Goal: Task Accomplishment & Management: Manage account settings

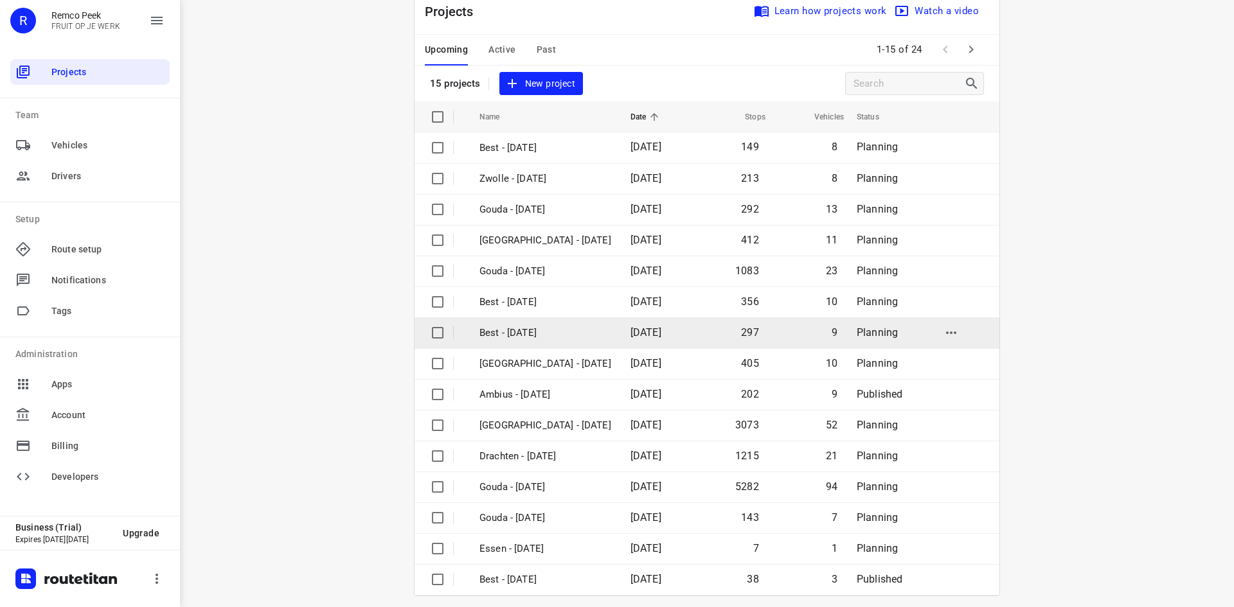
scroll to position [42, 0]
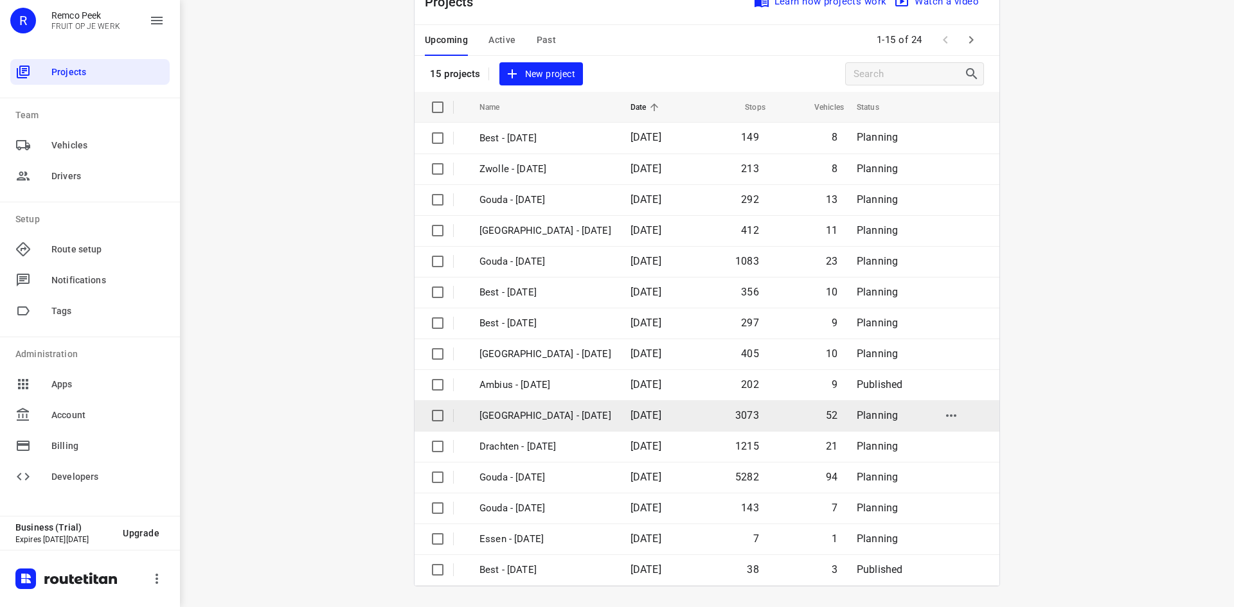
click at [525, 416] on p "[GEOGRAPHIC_DATA] - [DATE]" at bounding box center [545, 416] width 132 height 15
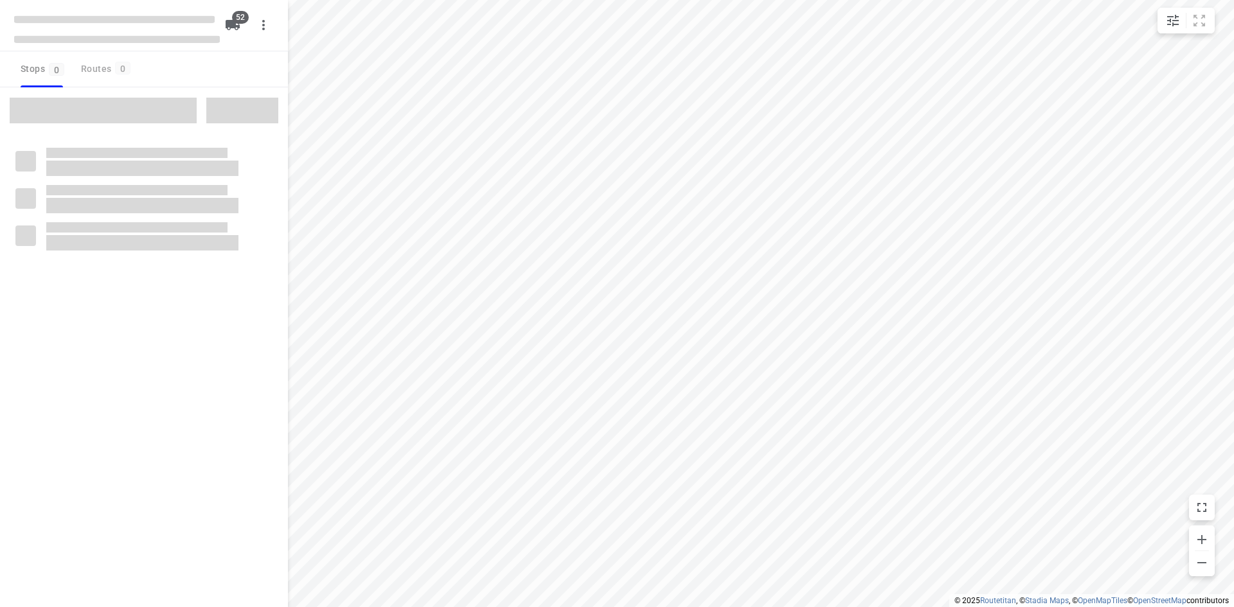
checkbox input "true"
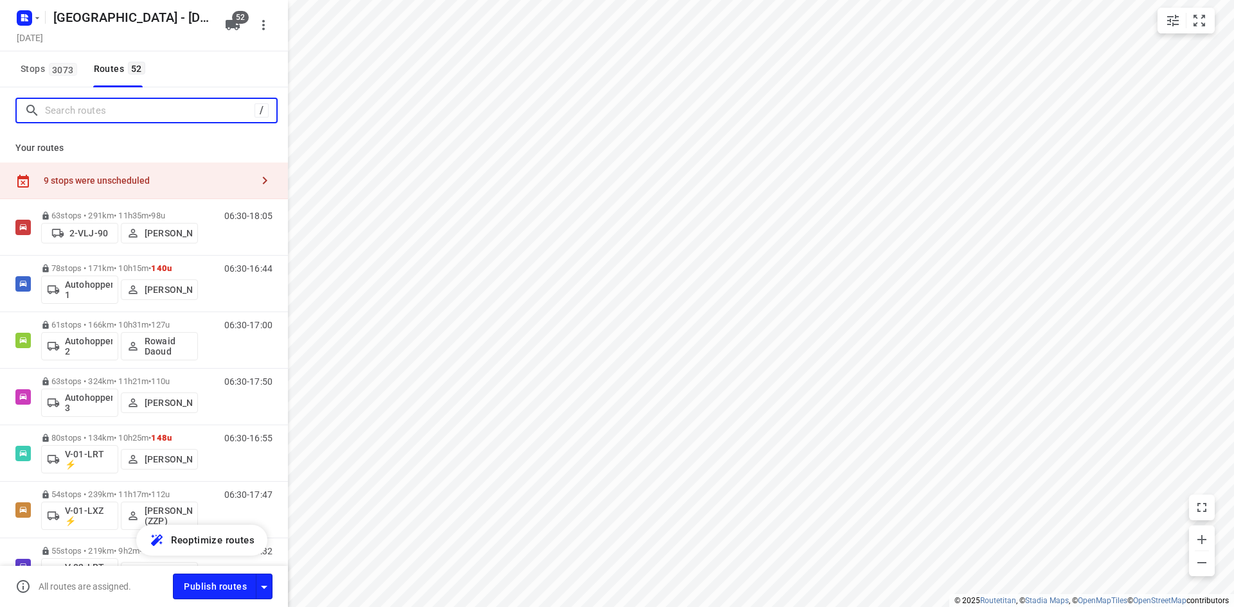
click at [130, 110] on input "Search routes" at bounding box center [150, 111] width 210 height 20
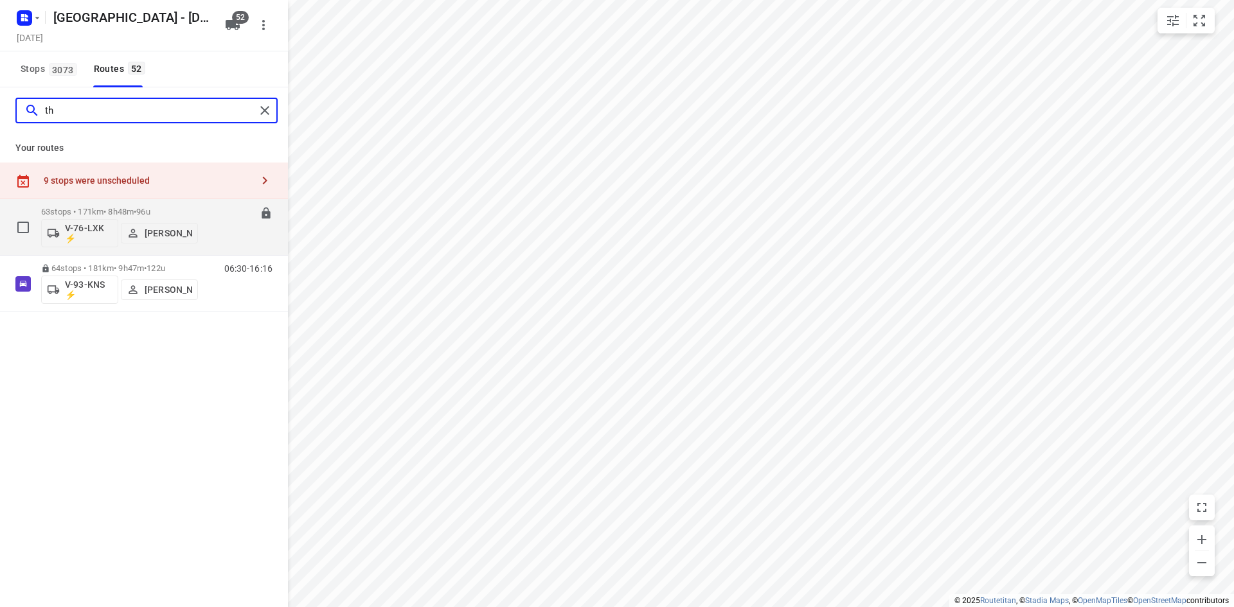
type input "th"
click at [216, 235] on div "08:00-16:47" at bounding box center [240, 230] width 64 height 47
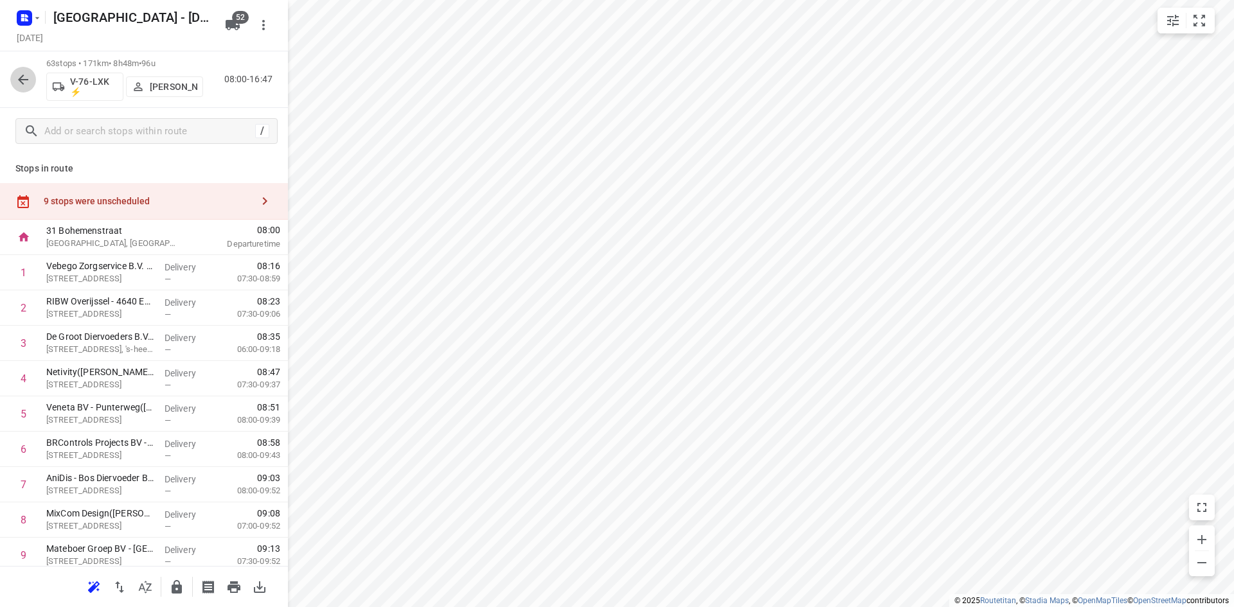
click at [26, 76] on icon "button" at bounding box center [22, 79] width 15 height 15
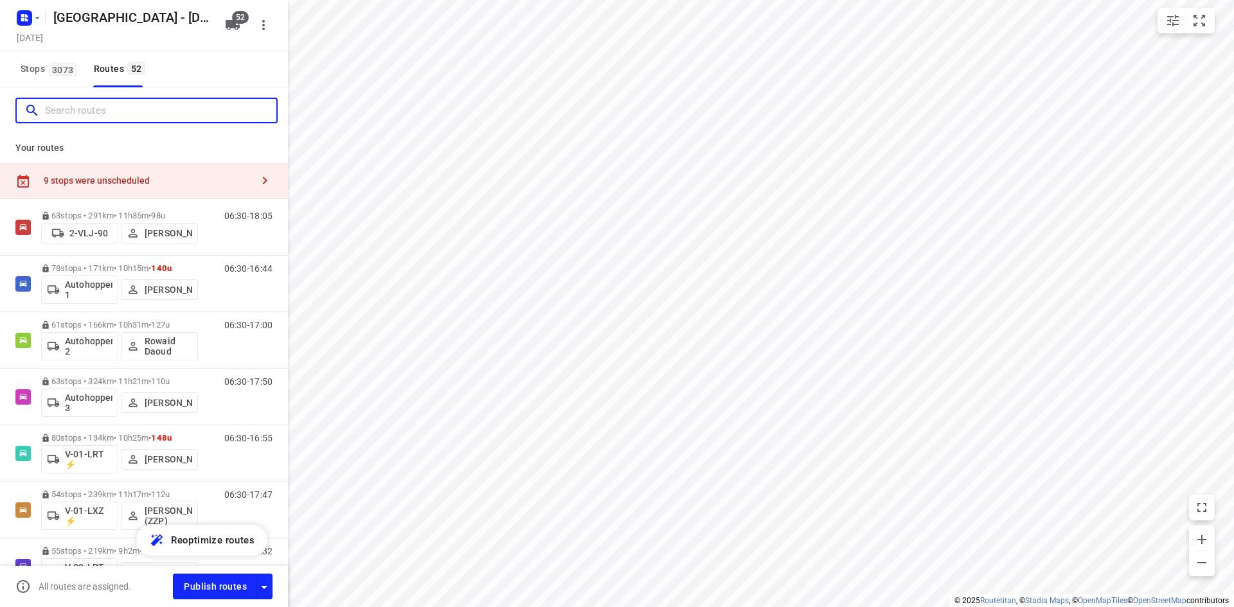
click at [102, 106] on input "Search routes" at bounding box center [160, 111] width 231 height 20
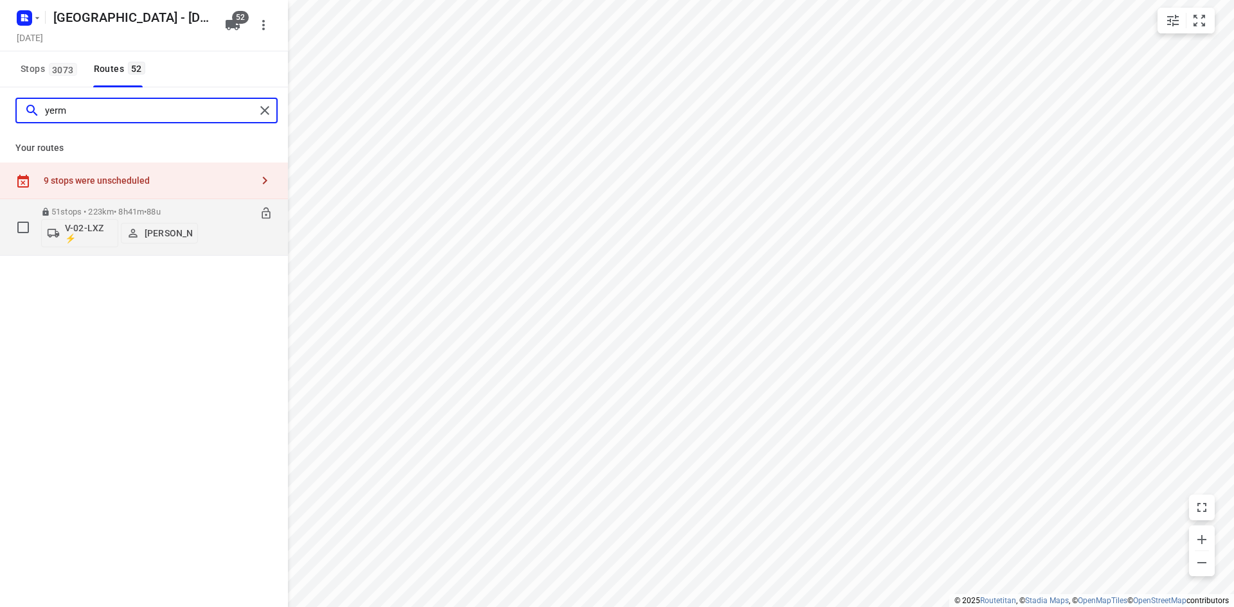
type input "yerm"
click at [219, 231] on div "06:30-15:11" at bounding box center [240, 230] width 64 height 47
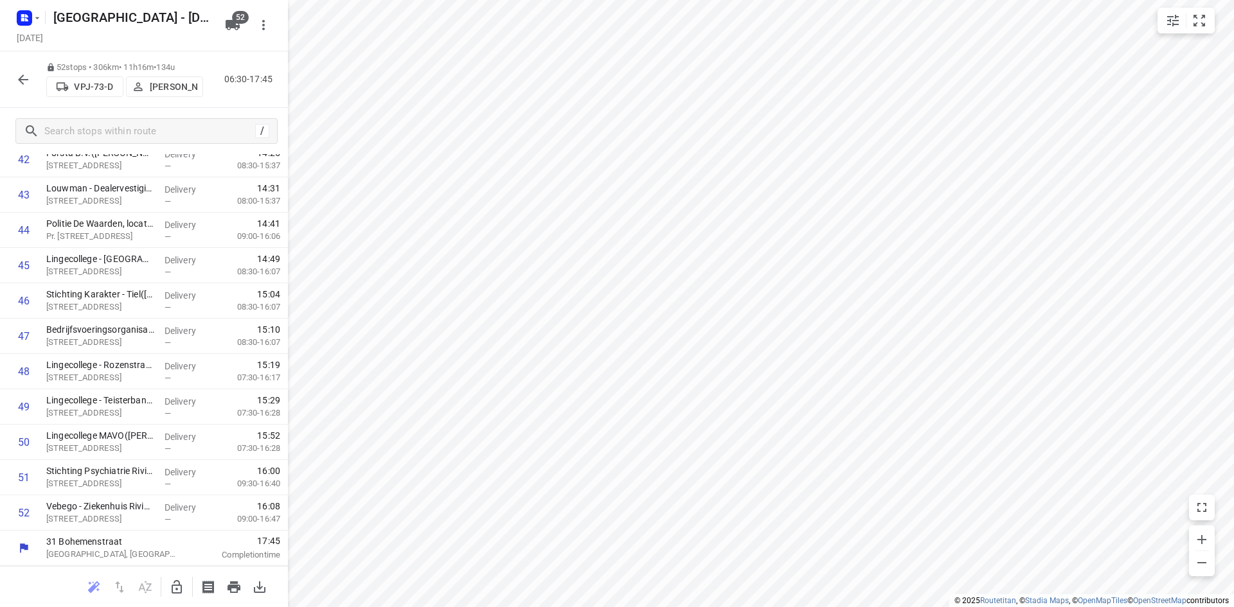
scroll to position [1562, 0]
click at [23, 80] on icon "button" at bounding box center [23, 80] width 10 height 10
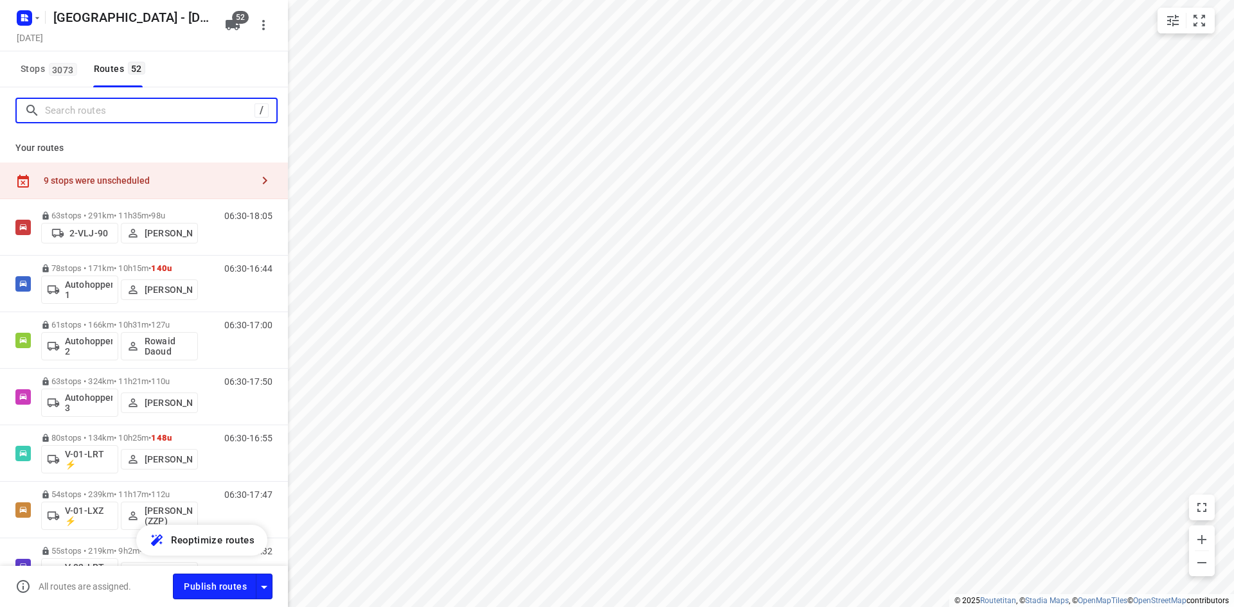
click at [148, 111] on input "Search routes" at bounding box center [150, 111] width 210 height 20
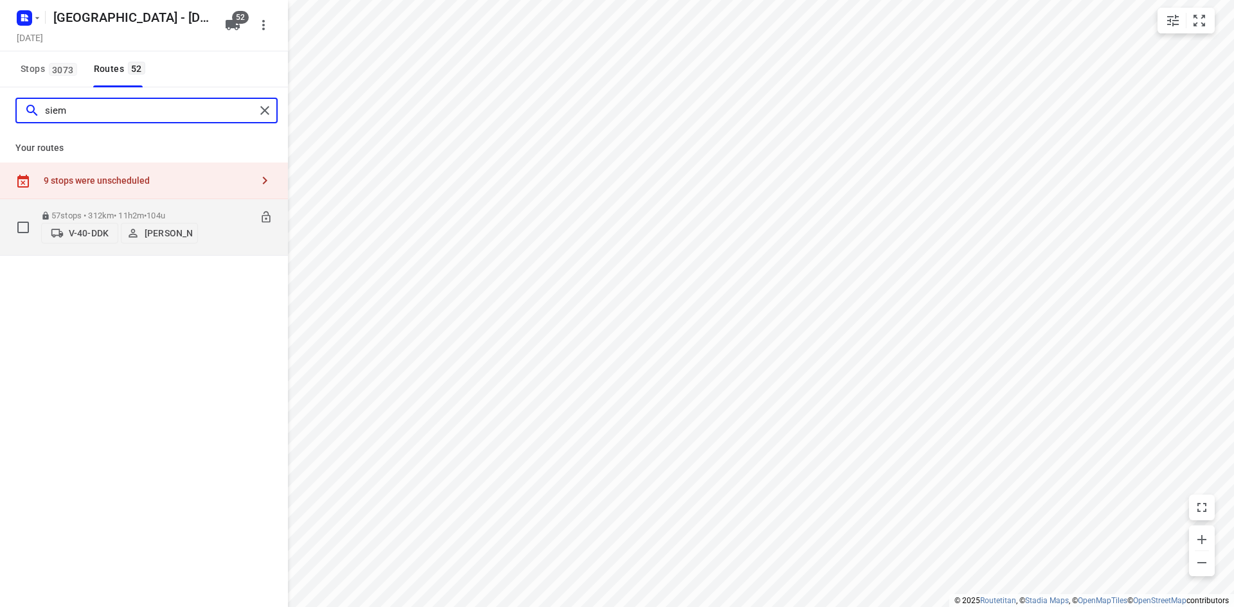
type input "siem"
click at [209, 243] on div "06:30-17:32" at bounding box center [240, 230] width 64 height 39
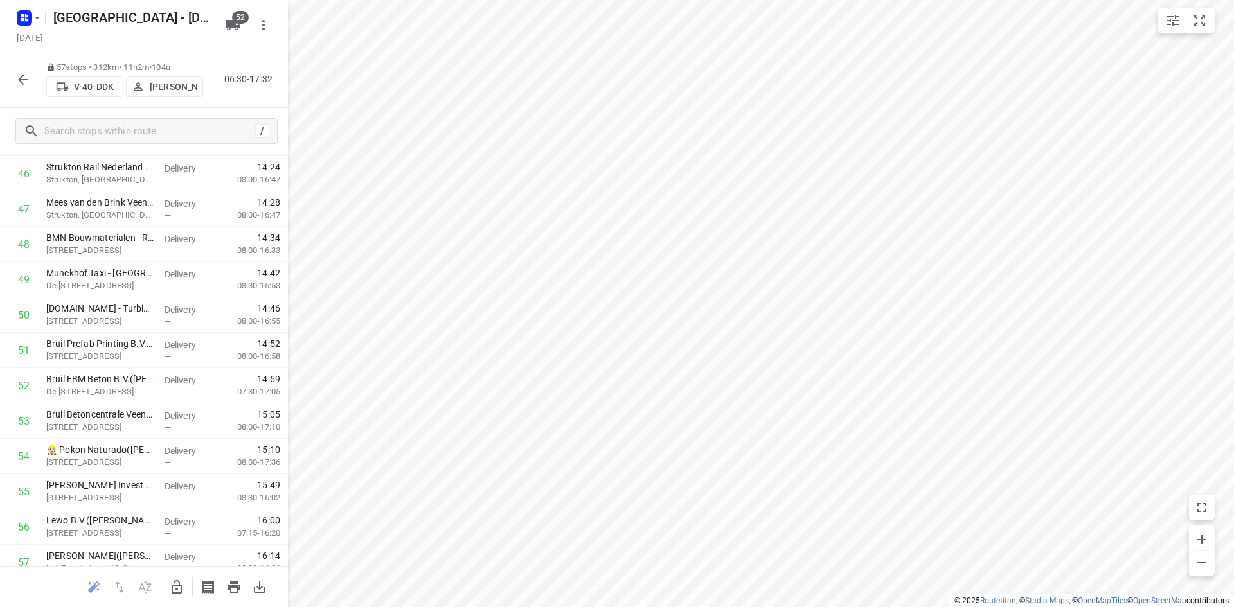
scroll to position [1739, 0]
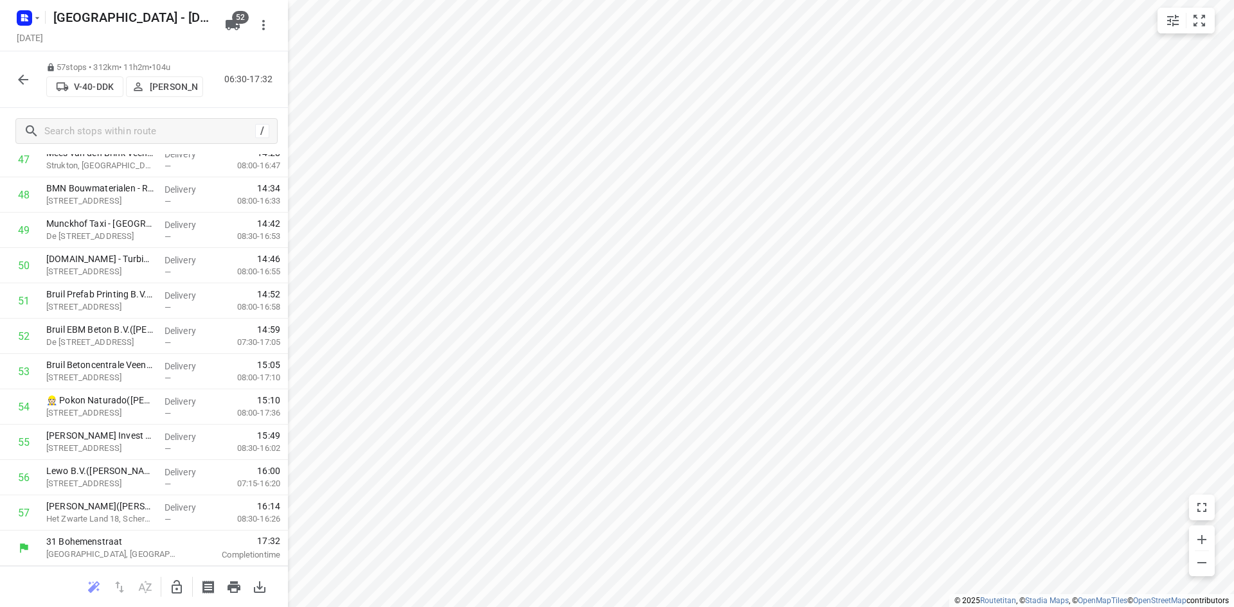
click at [28, 80] on icon "button" at bounding box center [23, 80] width 10 height 10
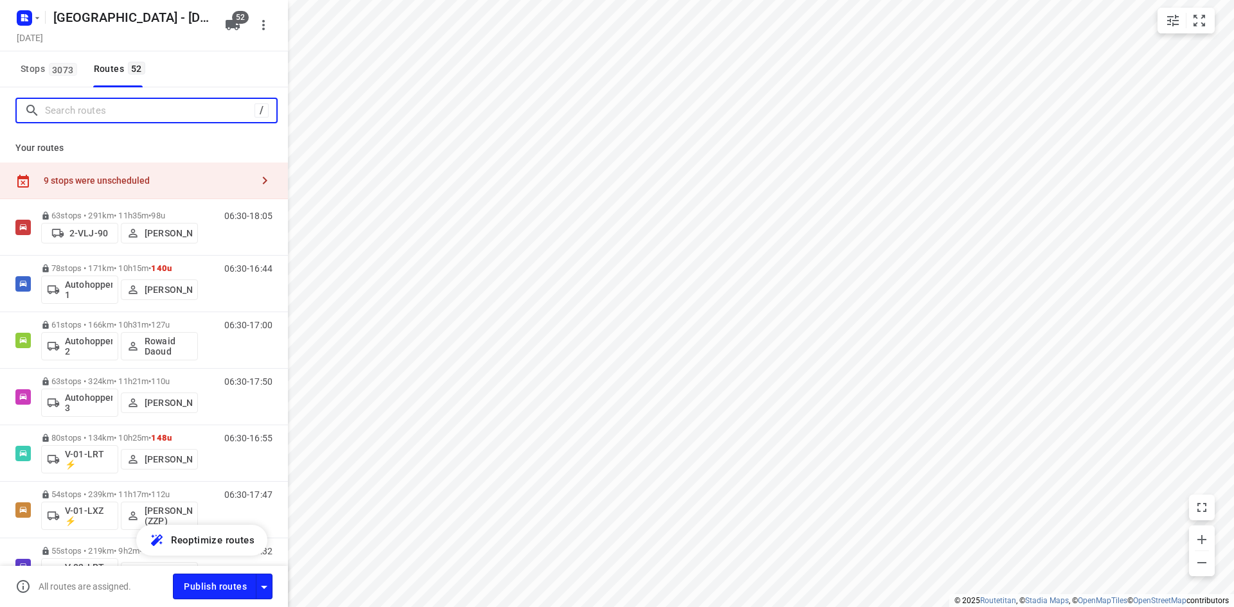
click at [103, 109] on input "Search routes" at bounding box center [150, 111] width 210 height 20
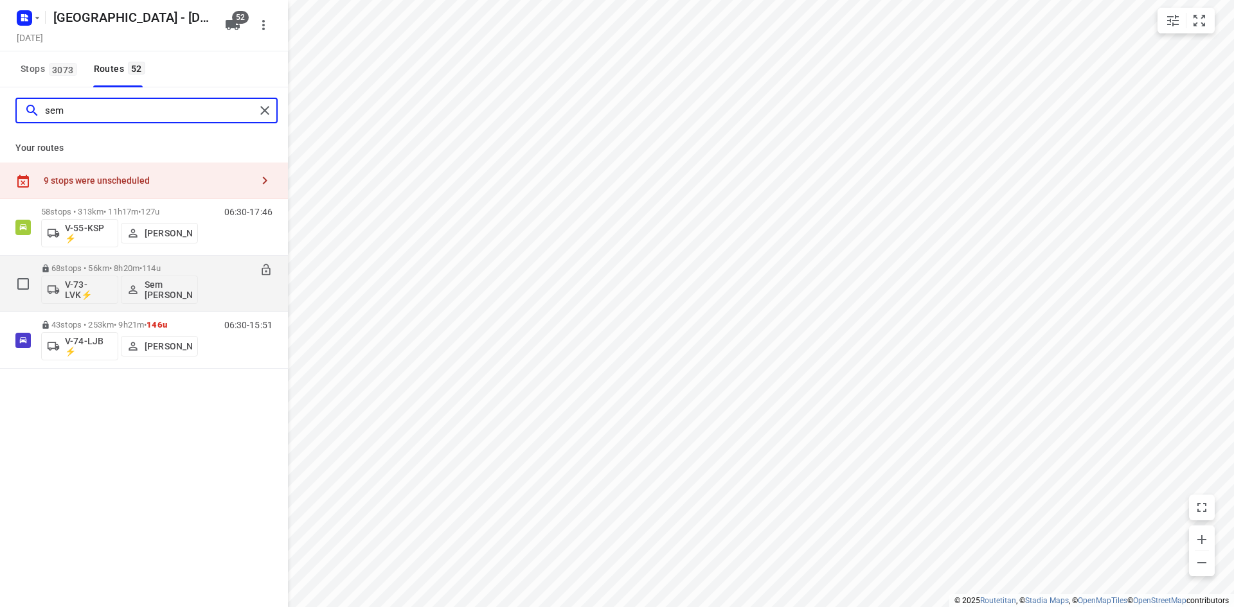
type input "sem"
click at [226, 296] on div "06:30-14:50" at bounding box center [240, 287] width 64 height 47
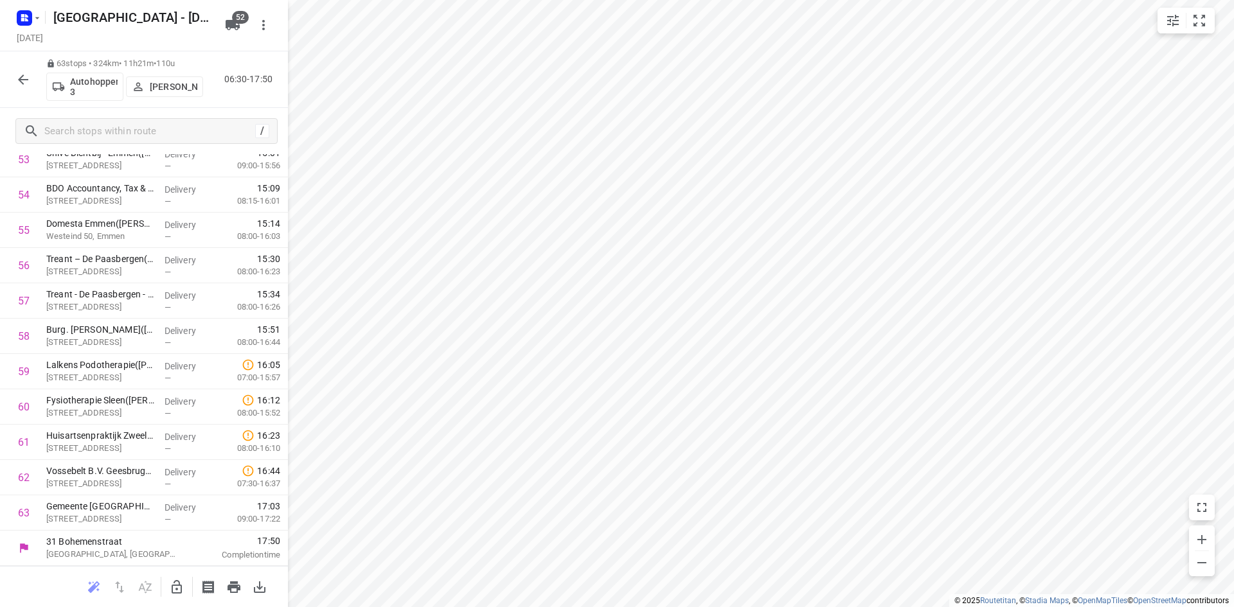
scroll to position [0, 0]
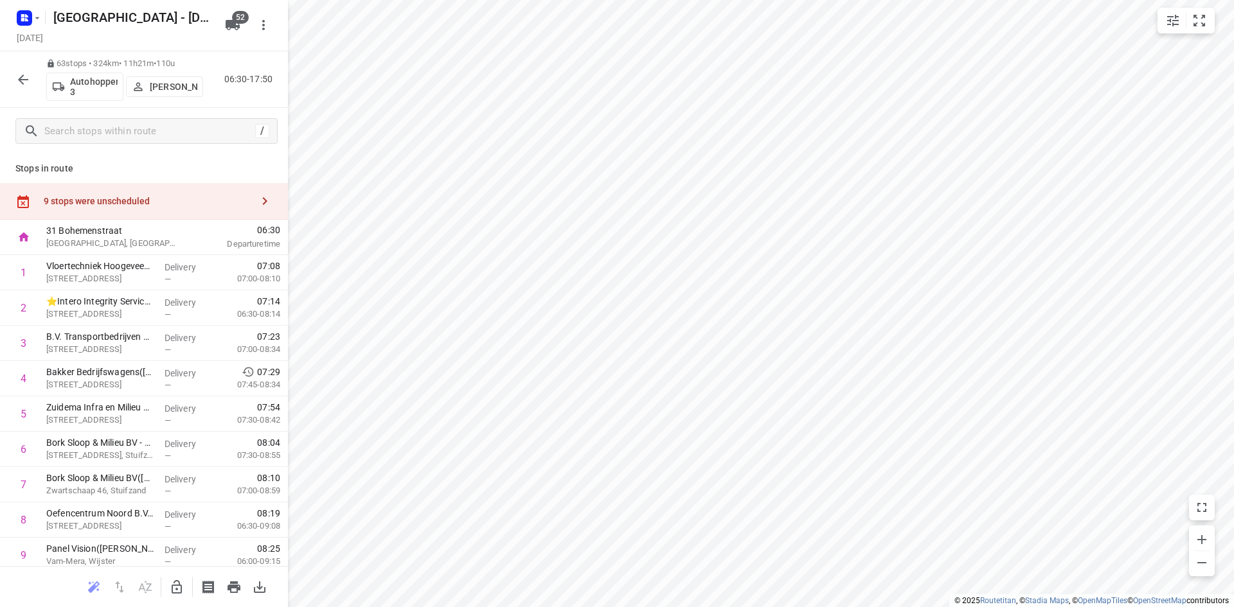
click at [246, 97] on div "63 stops • 324km • 11h21m • 110u Autohopper 3 Max Neppelenbroek 06:30-17:50" at bounding box center [144, 79] width 288 height 57
click at [228, 108] on div "/" at bounding box center [144, 131] width 288 height 46
click at [228, 96] on div "63 stops • 324km • 11h21m • 110u Autohopper 3 Max Neppelenbroek 06:30-17:50" at bounding box center [144, 79] width 288 height 57
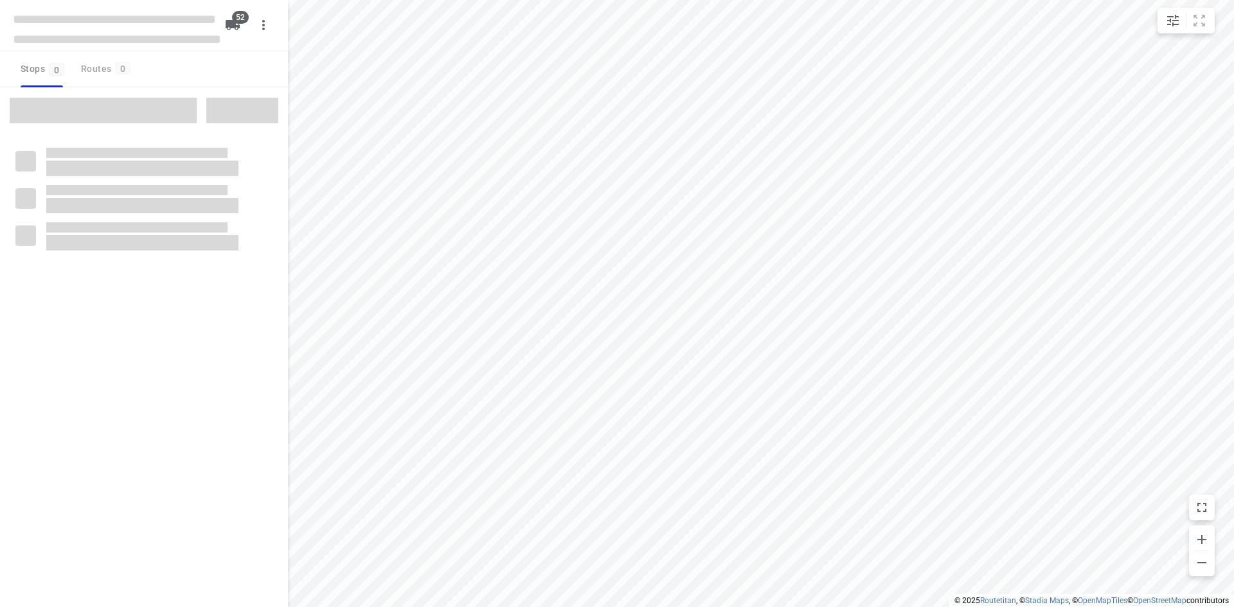
checkbox input "true"
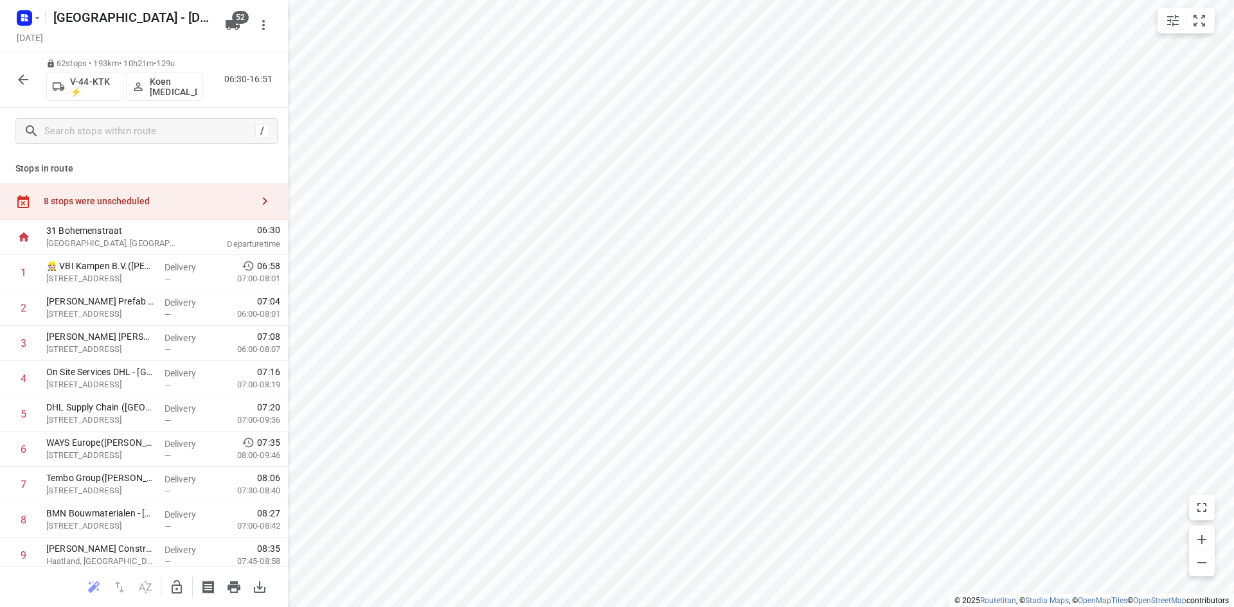
click at [256, 165] on p "Stops in route" at bounding box center [143, 168] width 257 height 13
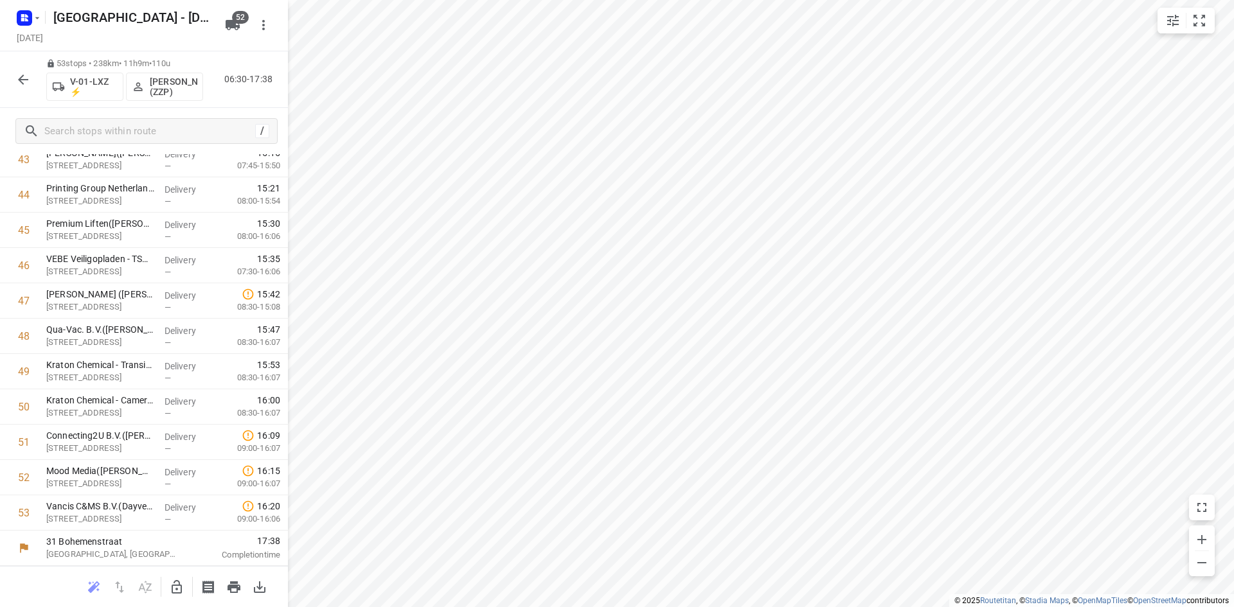
scroll to position [1598, 0]
click at [220, 55] on div "53 stops • 238km • 11h9m • 110u V-01-LXZ ⚡ Robert Flierman (ZZP) 06:30-17:38" at bounding box center [144, 79] width 288 height 57
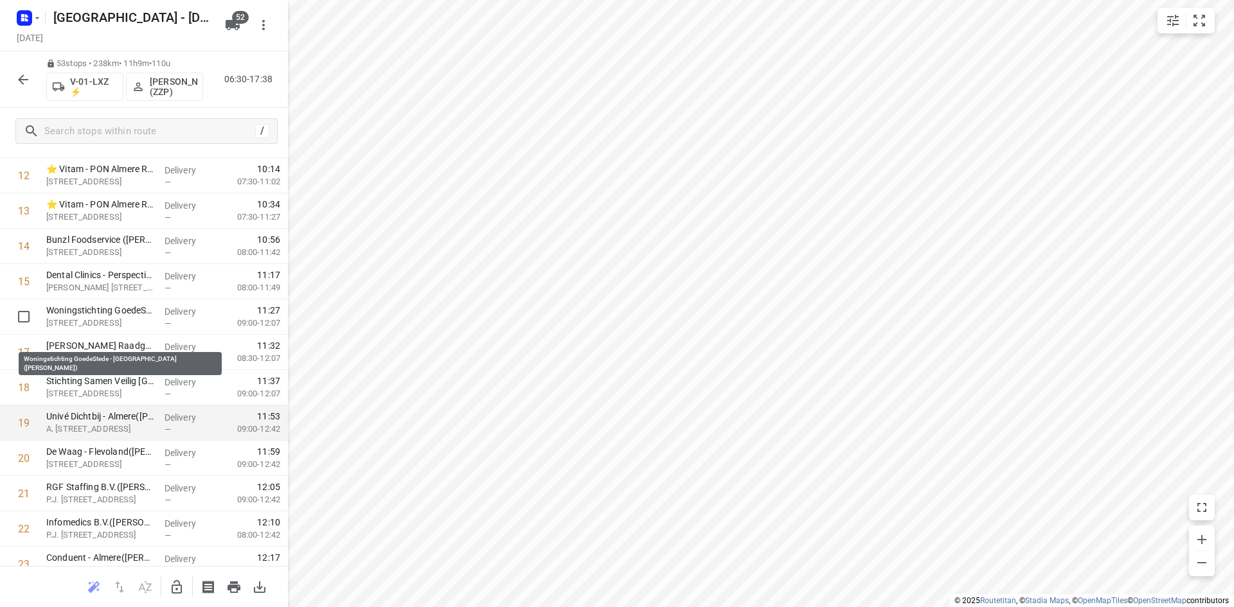
scroll to position [514, 0]
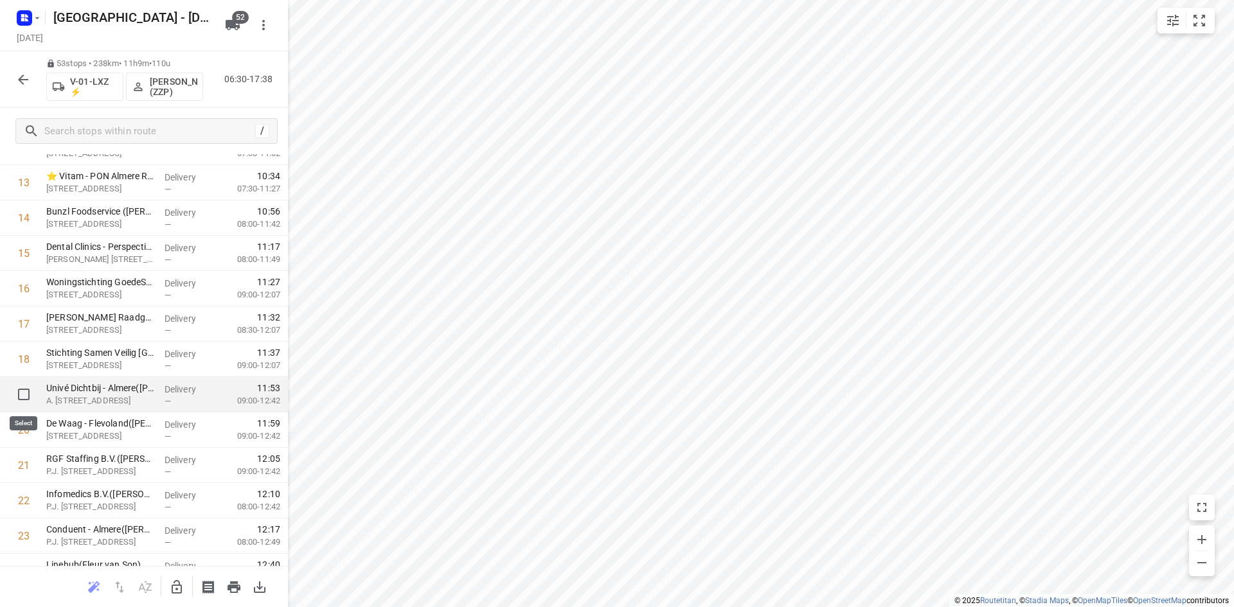
click at [25, 393] on input "checkbox" at bounding box center [24, 395] width 26 height 26
checkbox input "true"
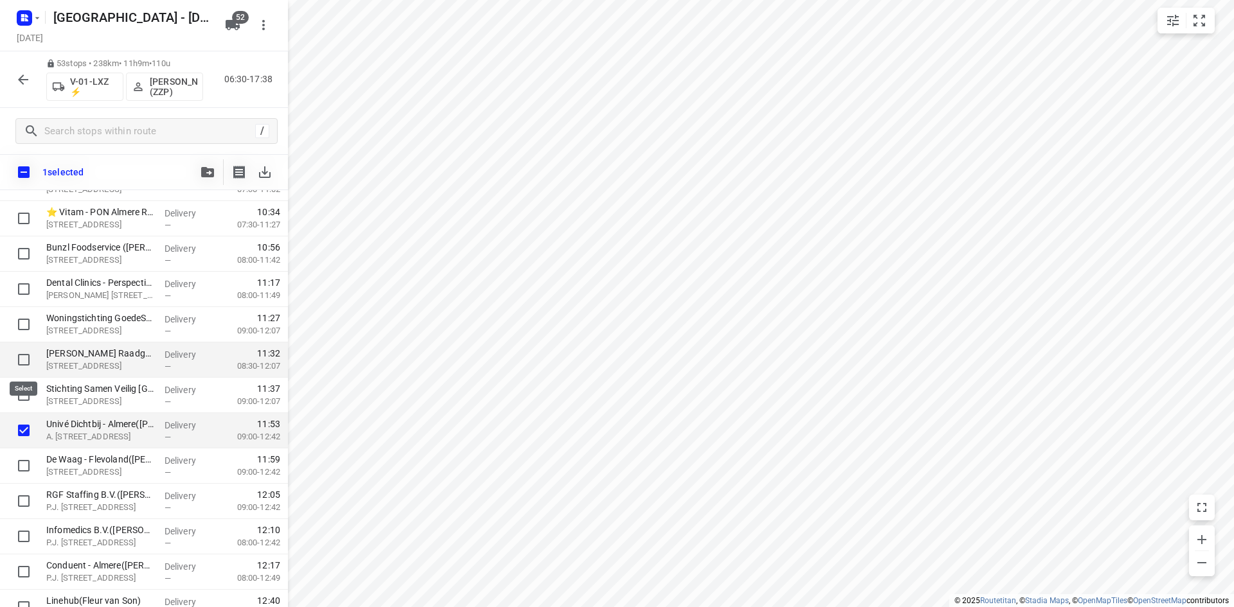
click at [24, 363] on input "checkbox" at bounding box center [24, 360] width 26 height 26
checkbox input "true"
click at [22, 396] on input "checkbox" at bounding box center [24, 395] width 26 height 26
checkbox input "true"
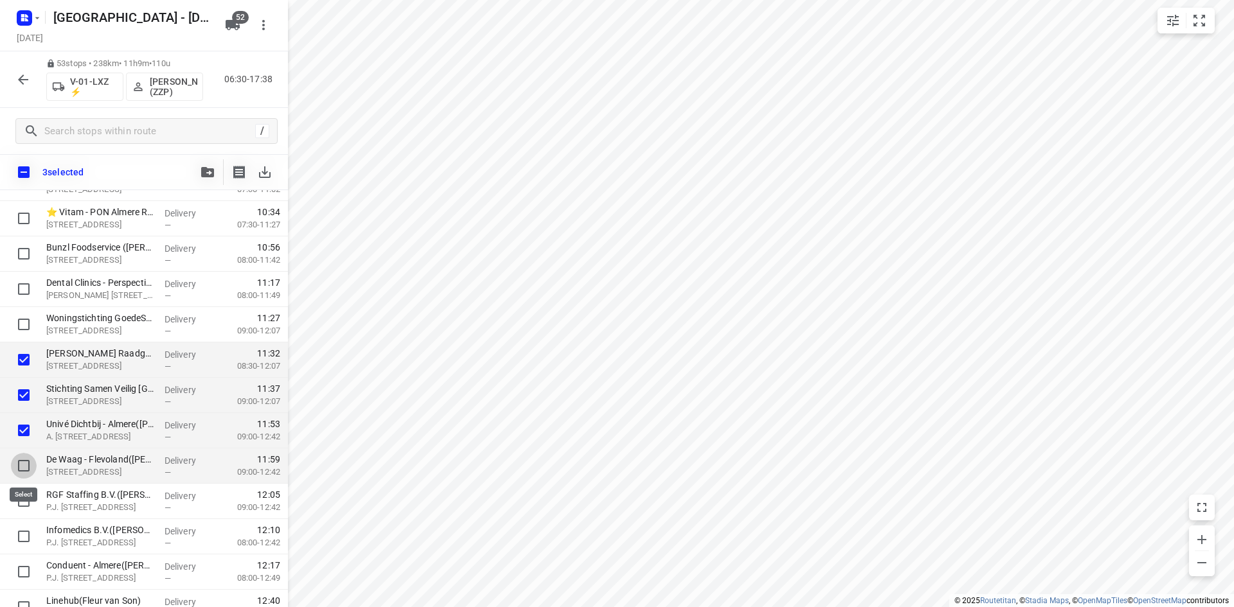
click at [23, 462] on input "checkbox" at bounding box center [24, 466] width 26 height 26
checkbox input "true"
click at [26, 505] on input "checkbox" at bounding box center [24, 501] width 26 height 26
checkbox input "true"
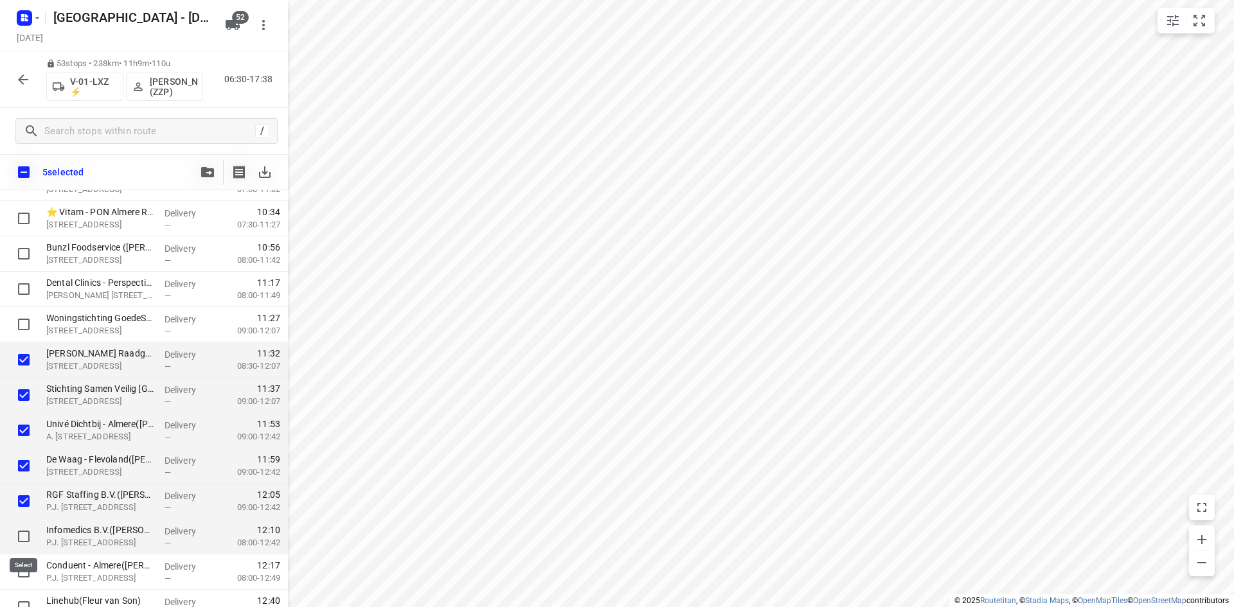
click at [28, 535] on input "checkbox" at bounding box center [24, 537] width 26 height 26
checkbox input "true"
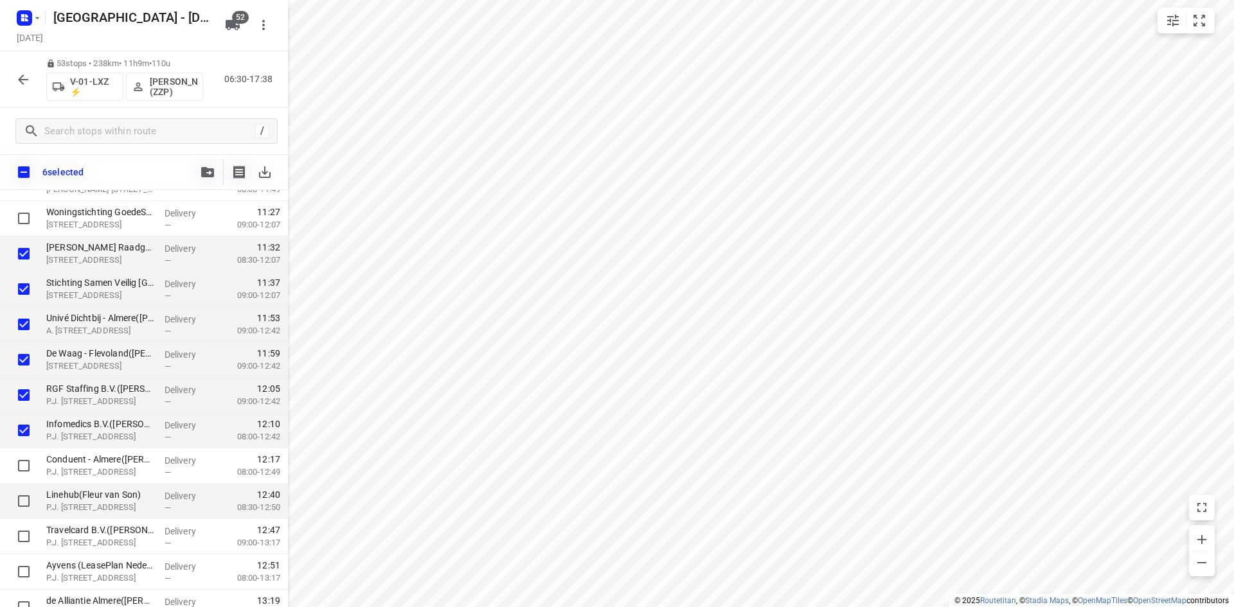
scroll to position [643, 0]
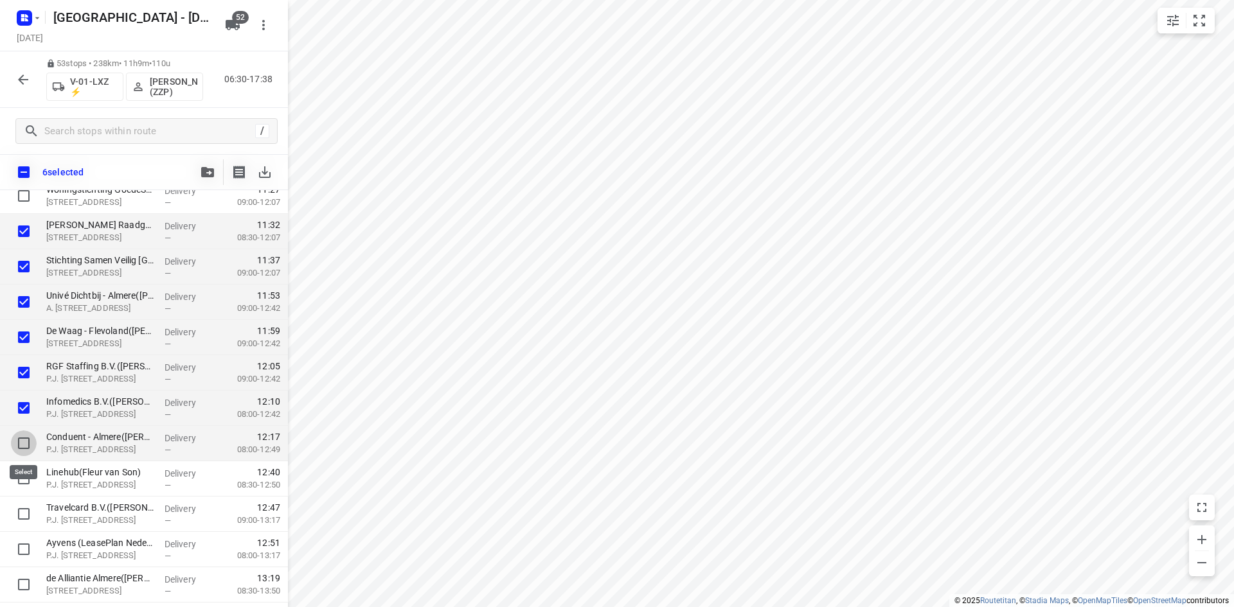
click at [24, 442] on input "checkbox" at bounding box center [24, 444] width 26 height 26
checkbox input "true"
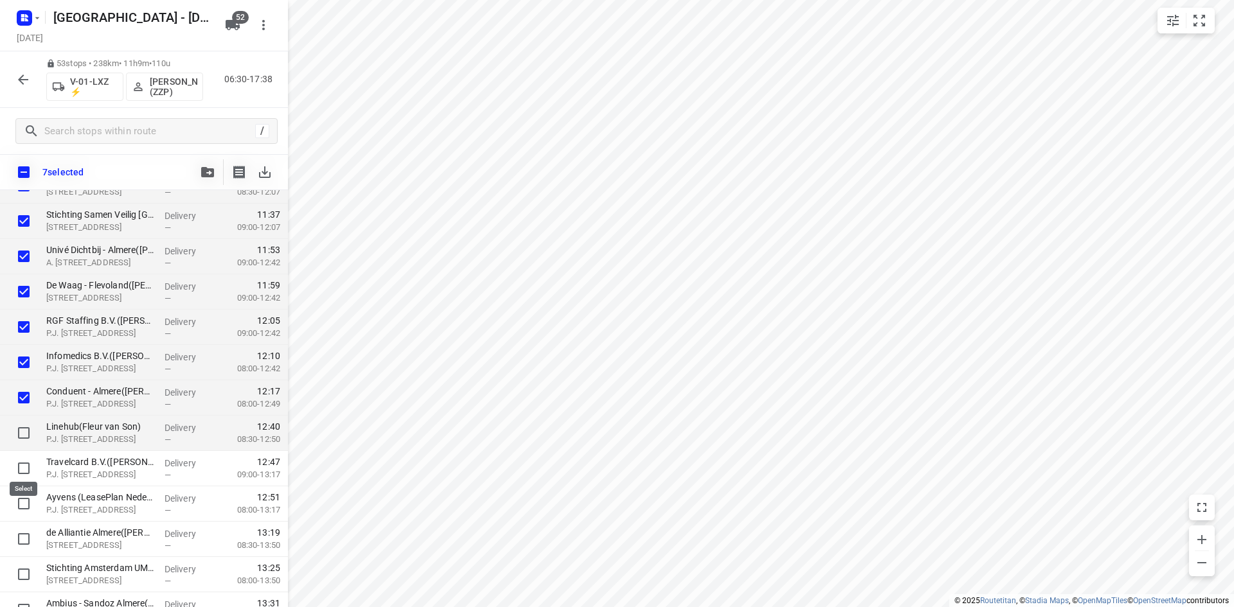
scroll to position [707, 0]
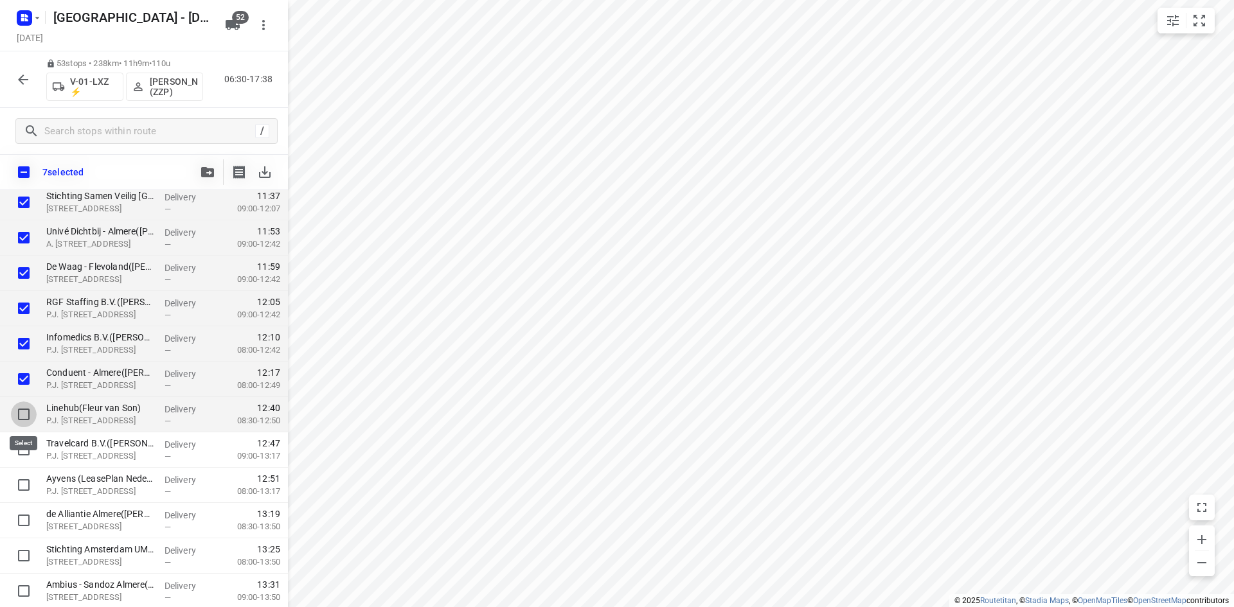
click at [22, 411] on input "checkbox" at bounding box center [24, 415] width 26 height 26
checkbox input "true"
click at [23, 451] on input "checkbox" at bounding box center [24, 450] width 26 height 26
checkbox input "true"
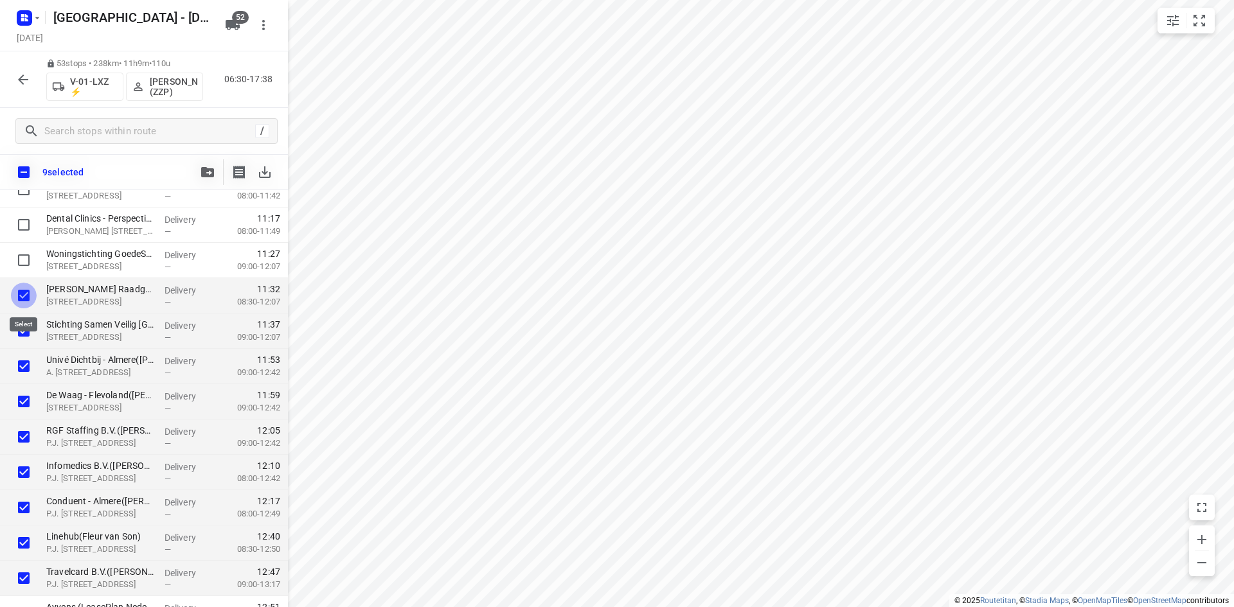
click at [24, 299] on input "checkbox" at bounding box center [24, 296] width 26 height 26
checkbox input "false"
click at [26, 330] on input "checkbox" at bounding box center [24, 331] width 26 height 26
checkbox input "false"
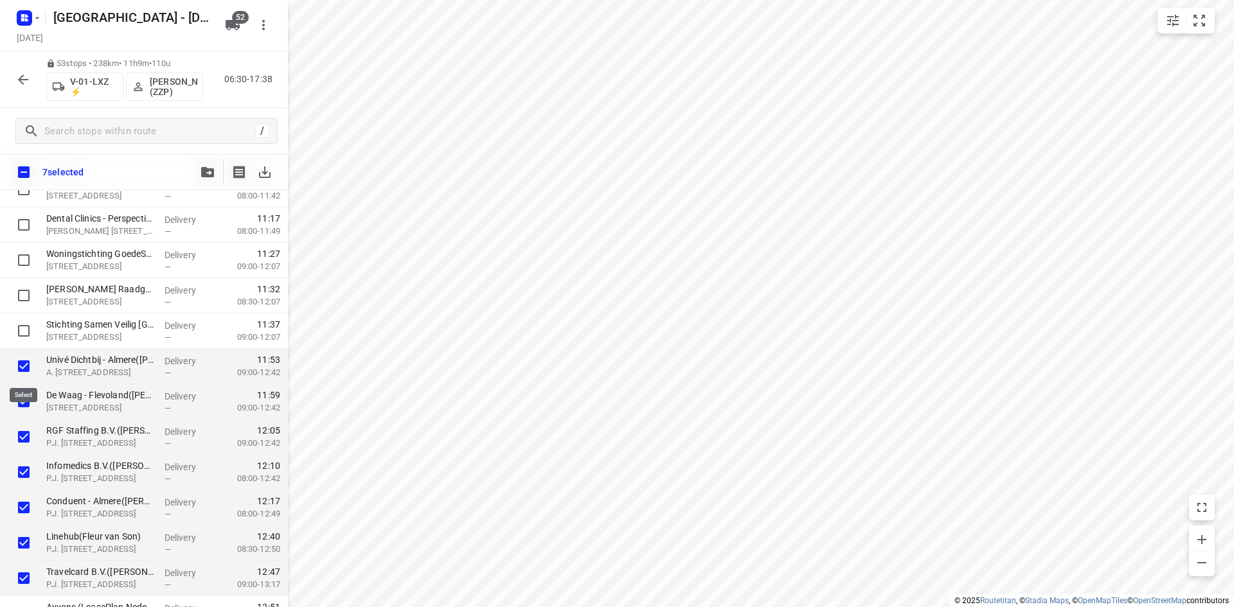
click at [28, 364] on input "checkbox" at bounding box center [24, 367] width 26 height 26
checkbox input "false"
drag, startPoint x: 26, startPoint y: 403, endPoint x: 26, endPoint y: 420, distance: 17.4
click at [26, 404] on input "checkbox" at bounding box center [24, 402] width 26 height 26
checkbox input "false"
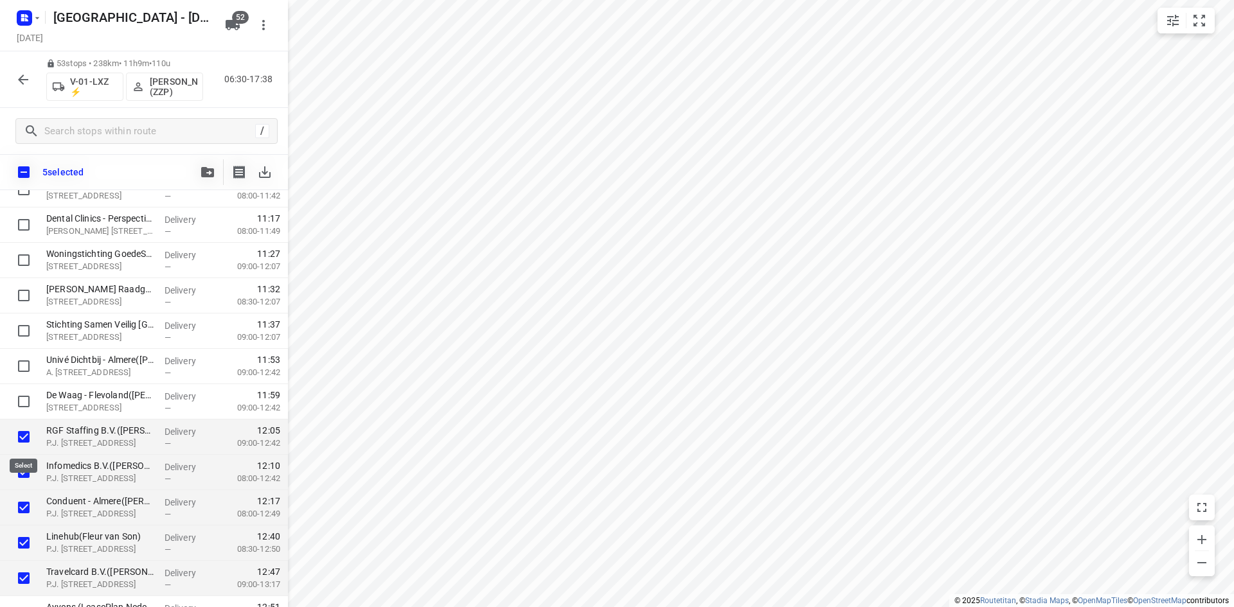
click at [23, 436] on input "checkbox" at bounding box center [24, 437] width 26 height 26
checkbox input "false"
click at [27, 475] on input "checkbox" at bounding box center [24, 473] width 26 height 26
checkbox input "false"
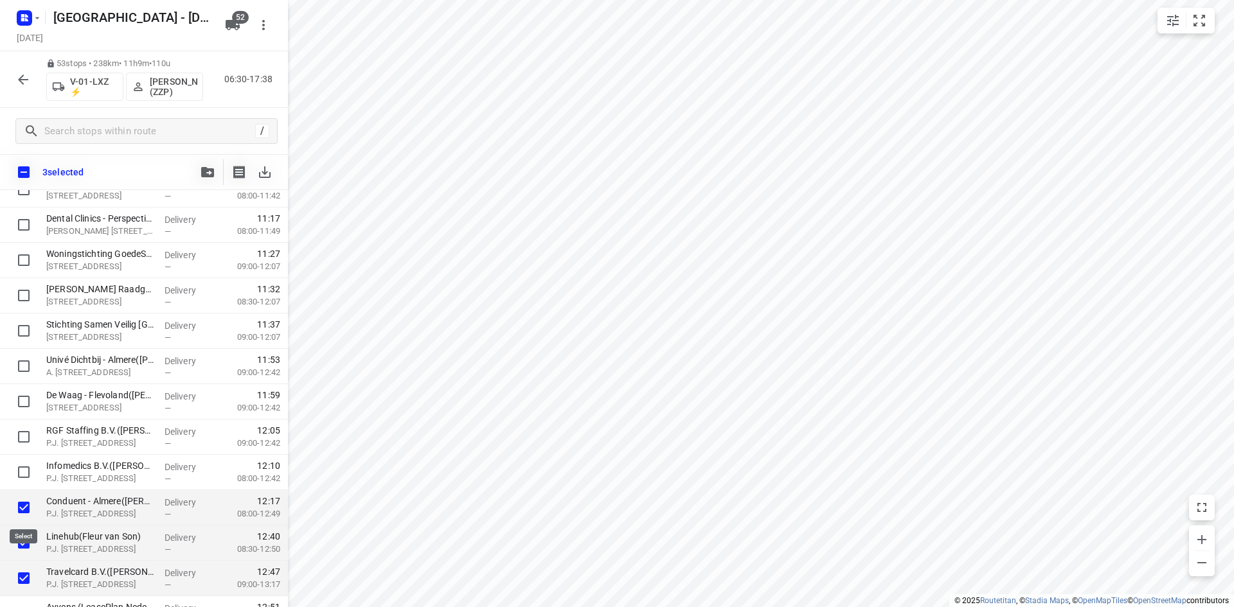
click at [27, 505] on input "checkbox" at bounding box center [24, 508] width 26 height 26
checkbox input "false"
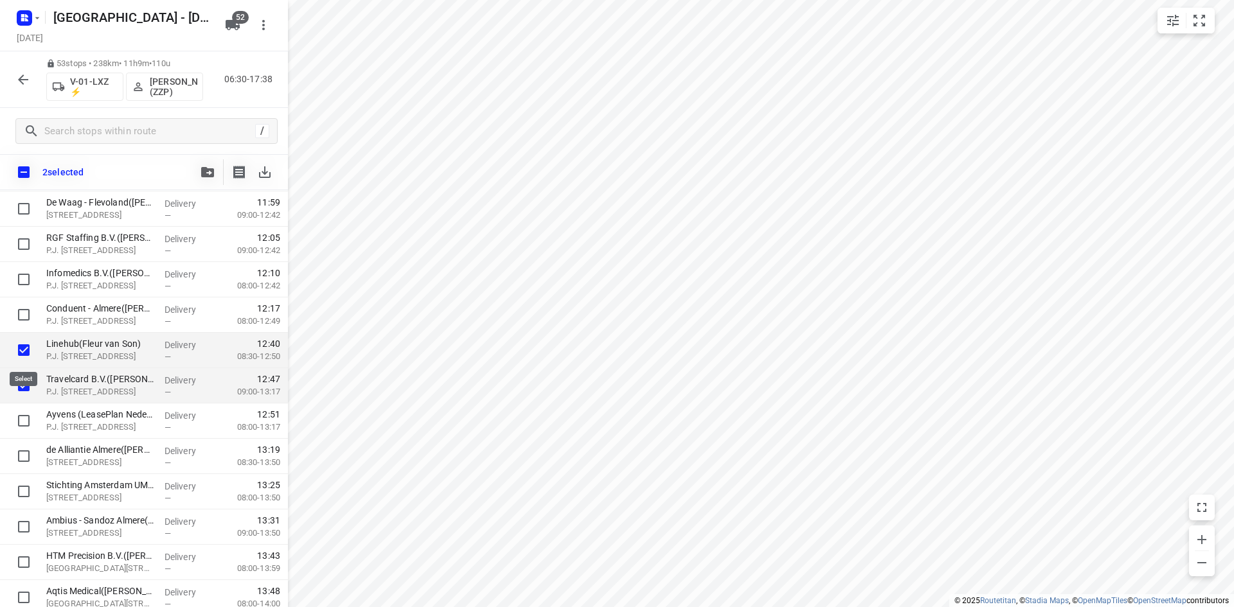
click at [24, 354] on input "checkbox" at bounding box center [24, 350] width 26 height 26
checkbox input "false"
click at [24, 379] on input "checkbox" at bounding box center [24, 386] width 26 height 26
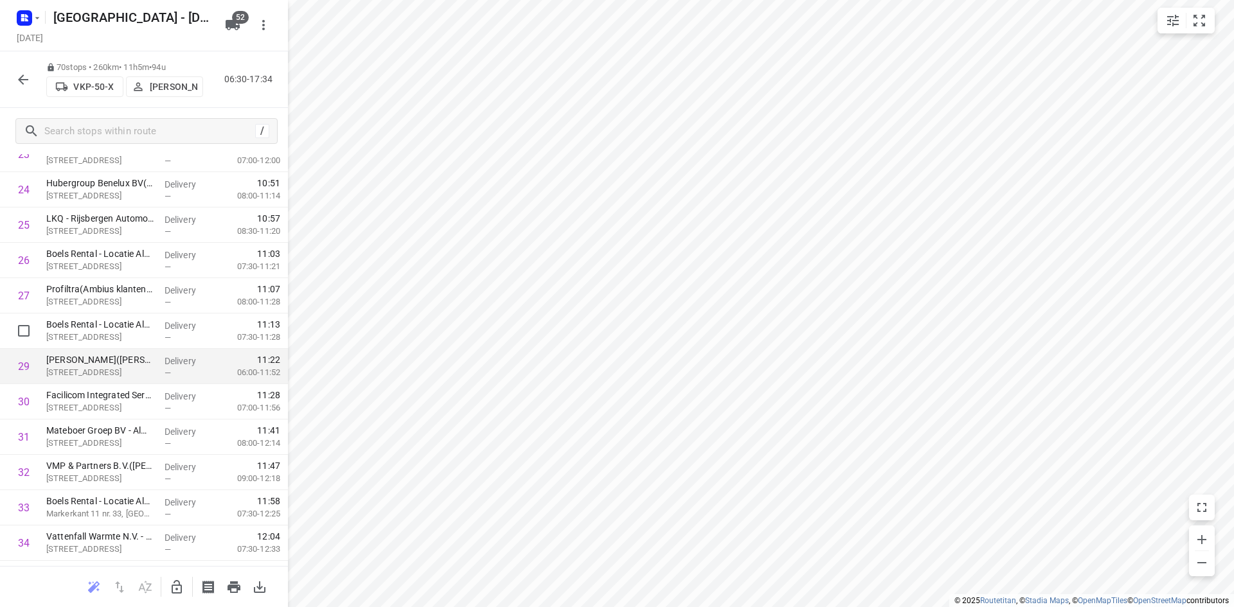
scroll to position [964, 0]
click at [24, 370] on input "checkbox" at bounding box center [24, 369] width 26 height 26
checkbox input "true"
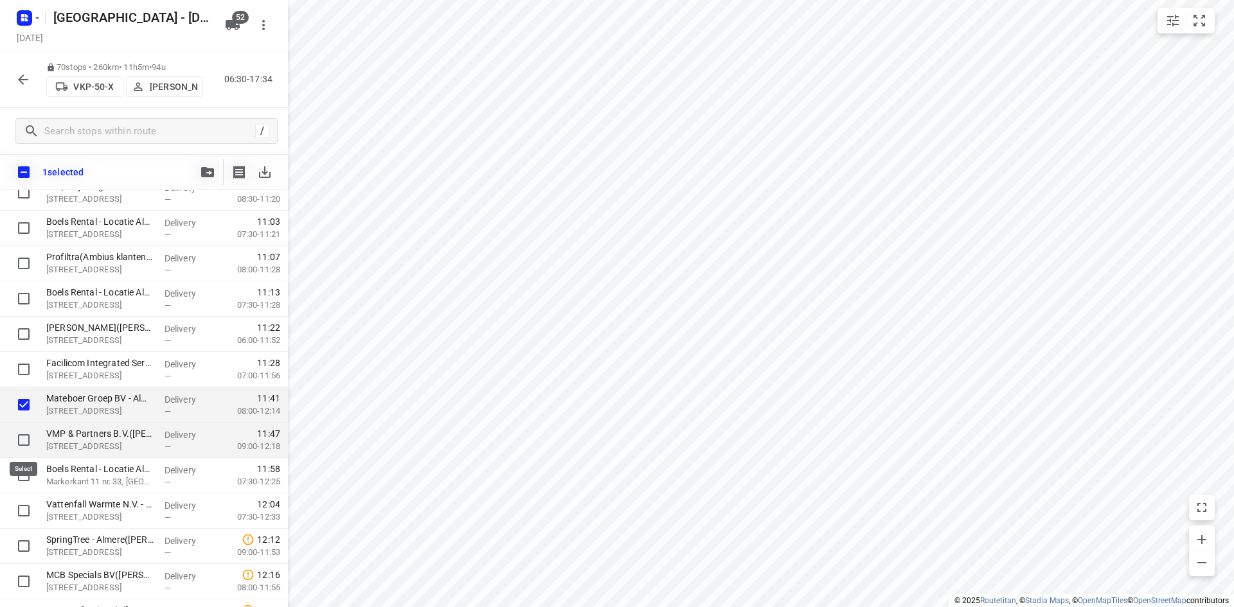
click at [24, 440] on input "checkbox" at bounding box center [24, 440] width 26 height 26
checkbox input "true"
click at [26, 478] on input "checkbox" at bounding box center [24, 476] width 26 height 26
checkbox input "true"
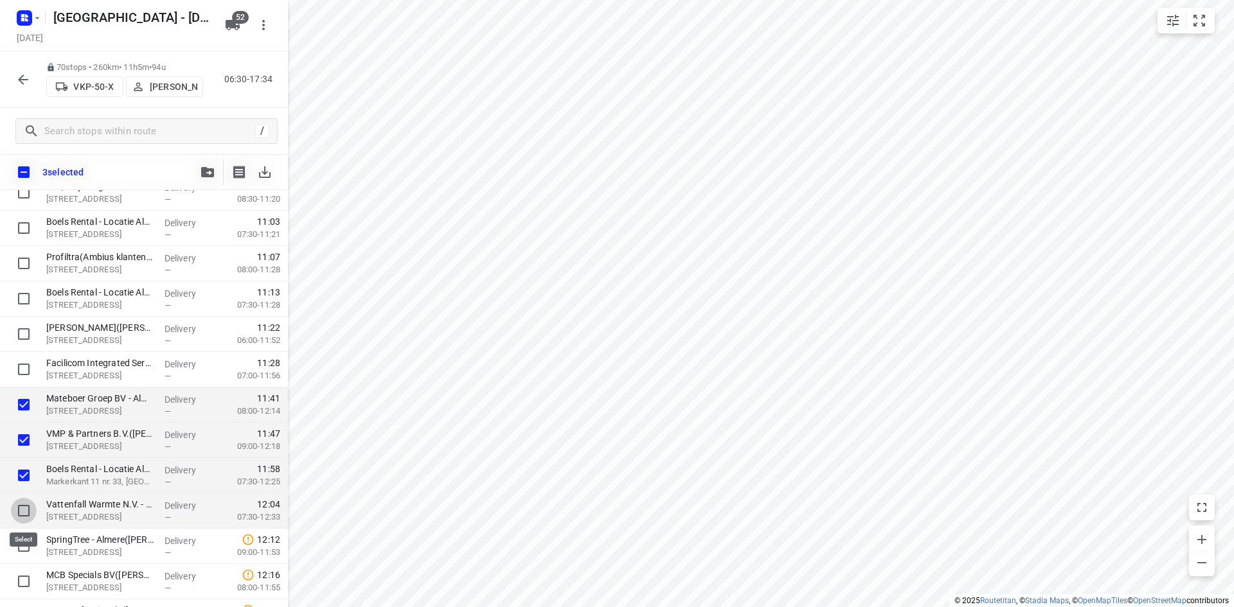
click at [24, 511] on input "checkbox" at bounding box center [24, 511] width 26 height 26
checkbox input "true"
click at [19, 546] on input "checkbox" at bounding box center [24, 546] width 26 height 26
checkbox input "true"
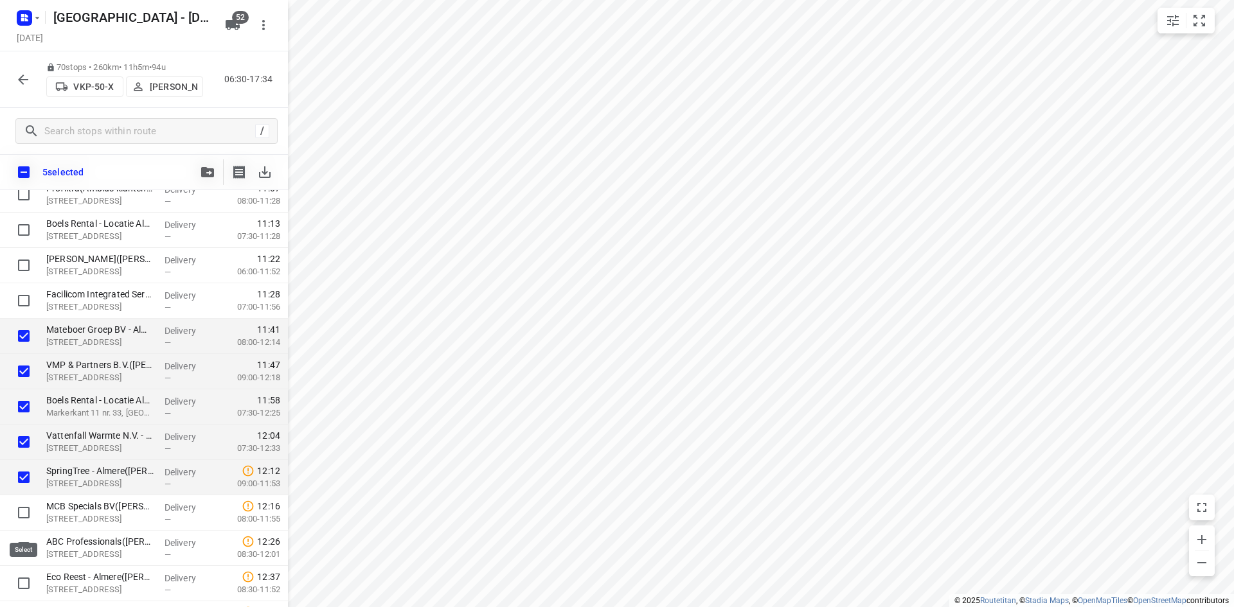
scroll to position [1221, 0]
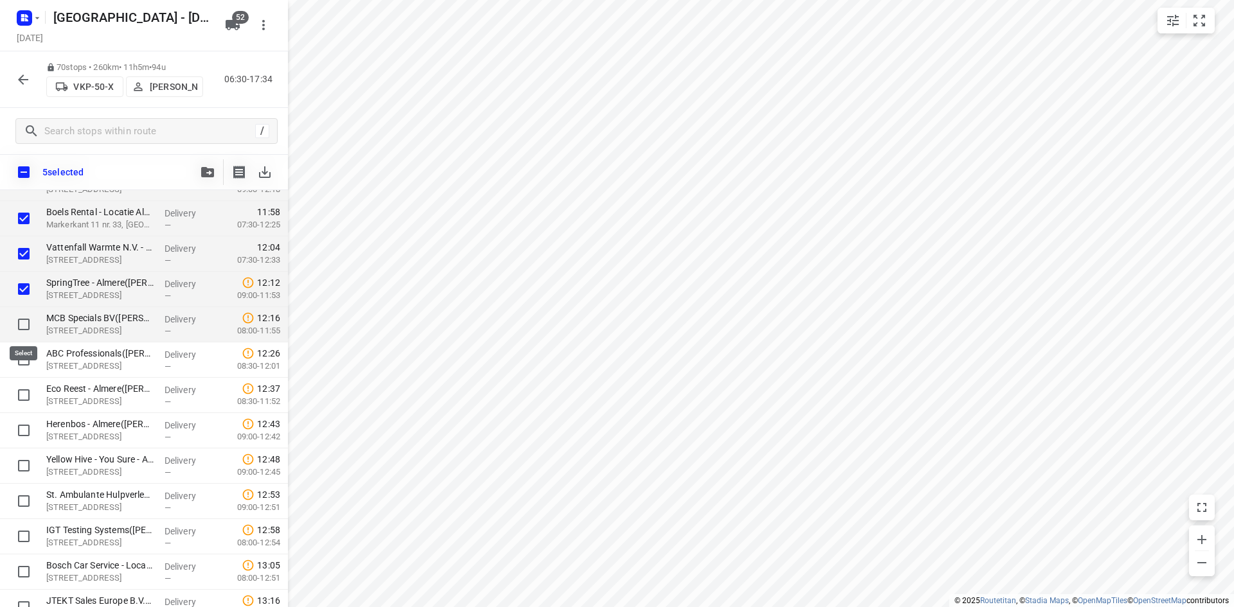
click at [22, 325] on input "checkbox" at bounding box center [24, 325] width 26 height 26
checkbox input "true"
click at [22, 359] on input "checkbox" at bounding box center [24, 360] width 26 height 26
checkbox input "true"
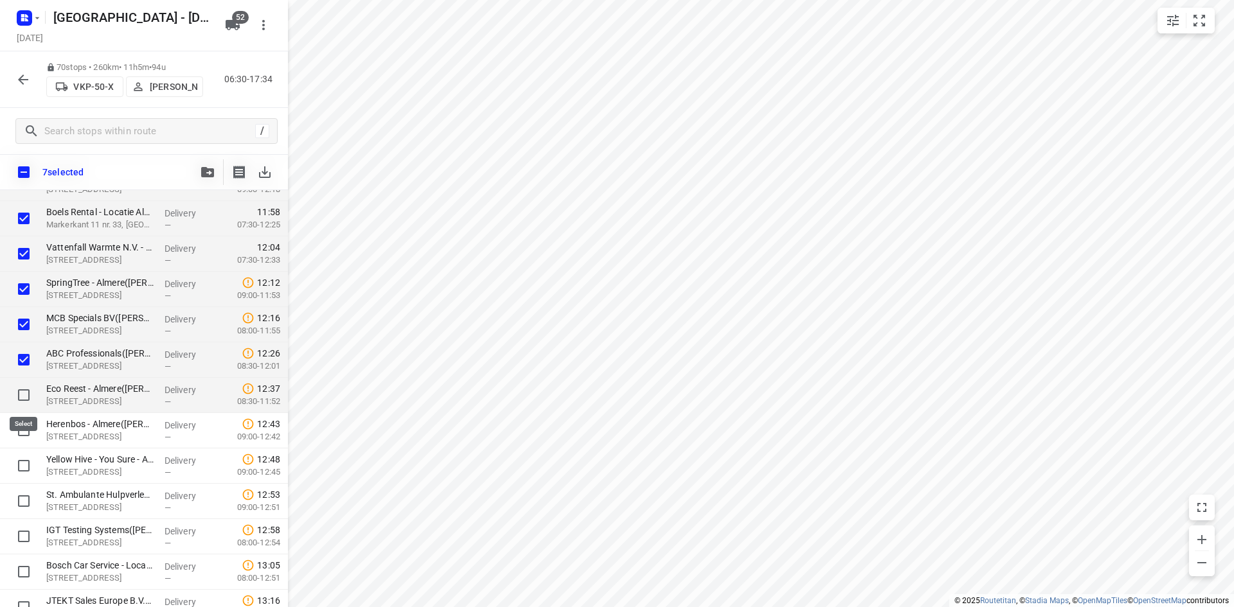
click at [22, 399] on input "checkbox" at bounding box center [24, 395] width 26 height 26
checkbox input "true"
click at [24, 433] on input "checkbox" at bounding box center [24, 431] width 26 height 26
checkbox input "true"
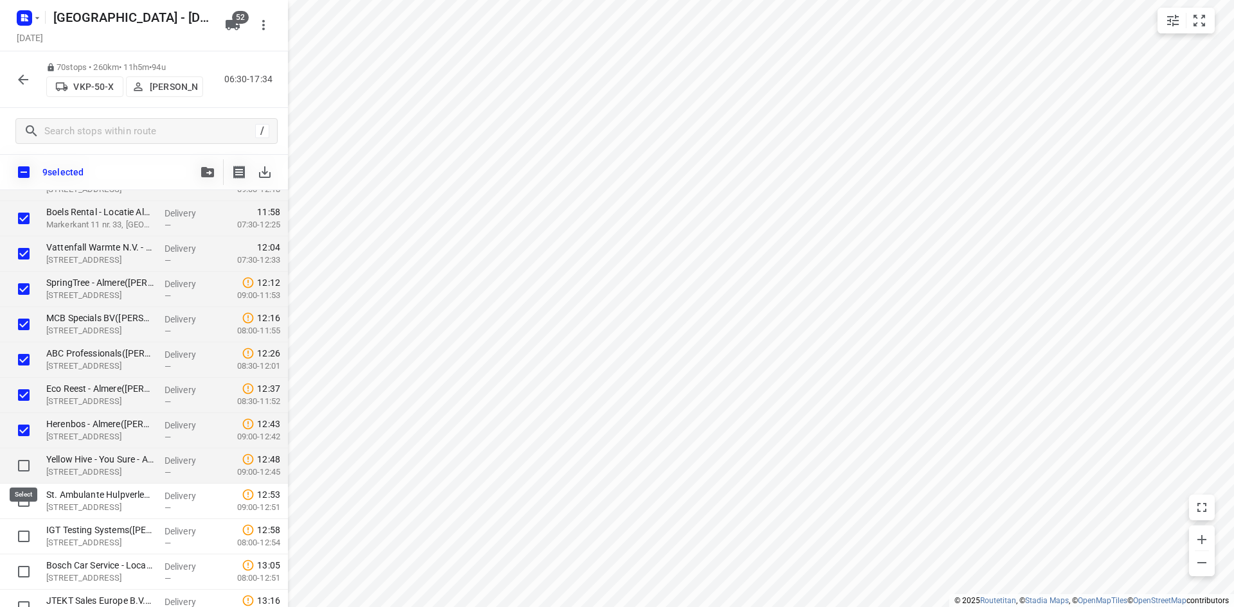
click at [22, 460] on input "checkbox" at bounding box center [24, 466] width 26 height 26
checkbox input "true"
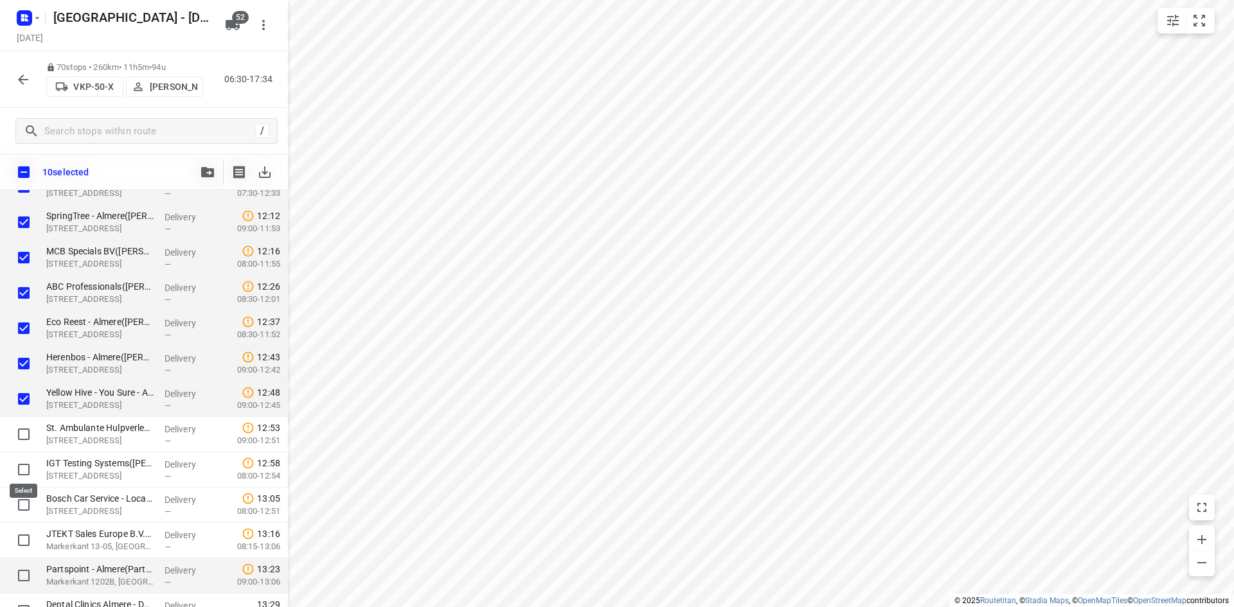
scroll to position [1414, 0]
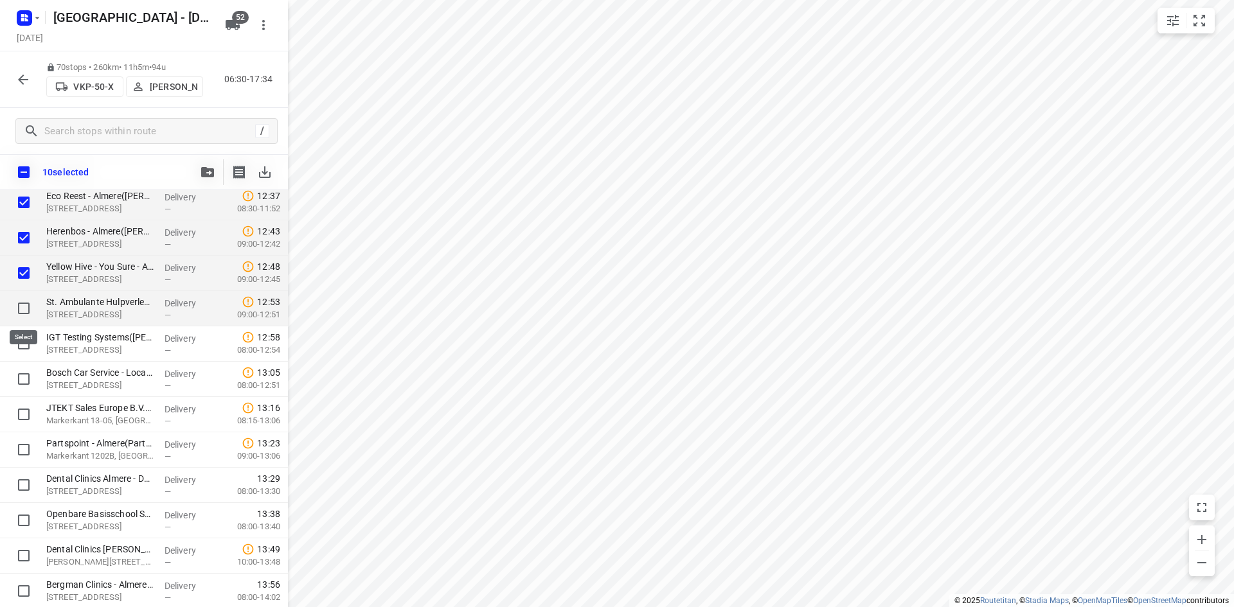
click at [22, 306] on input "checkbox" at bounding box center [24, 309] width 26 height 26
checkbox input "true"
click at [26, 344] on input "checkbox" at bounding box center [24, 344] width 26 height 26
checkbox input "true"
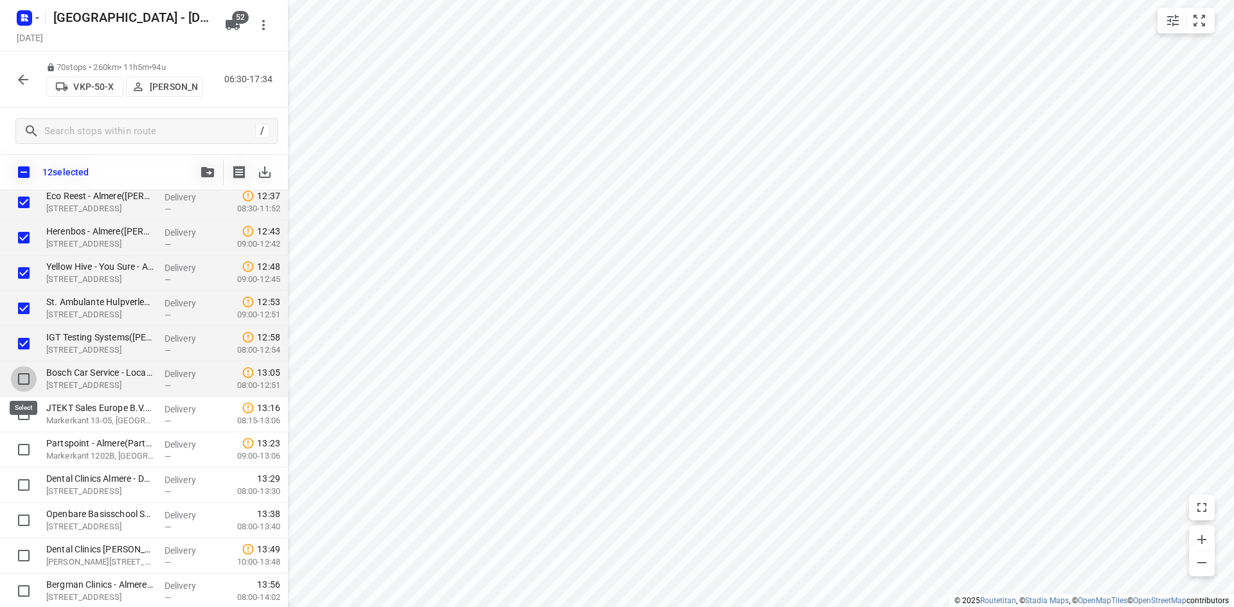
click at [24, 380] on input "checkbox" at bounding box center [24, 379] width 26 height 26
checkbox input "true"
click at [25, 415] on input "checkbox" at bounding box center [24, 415] width 26 height 26
checkbox input "true"
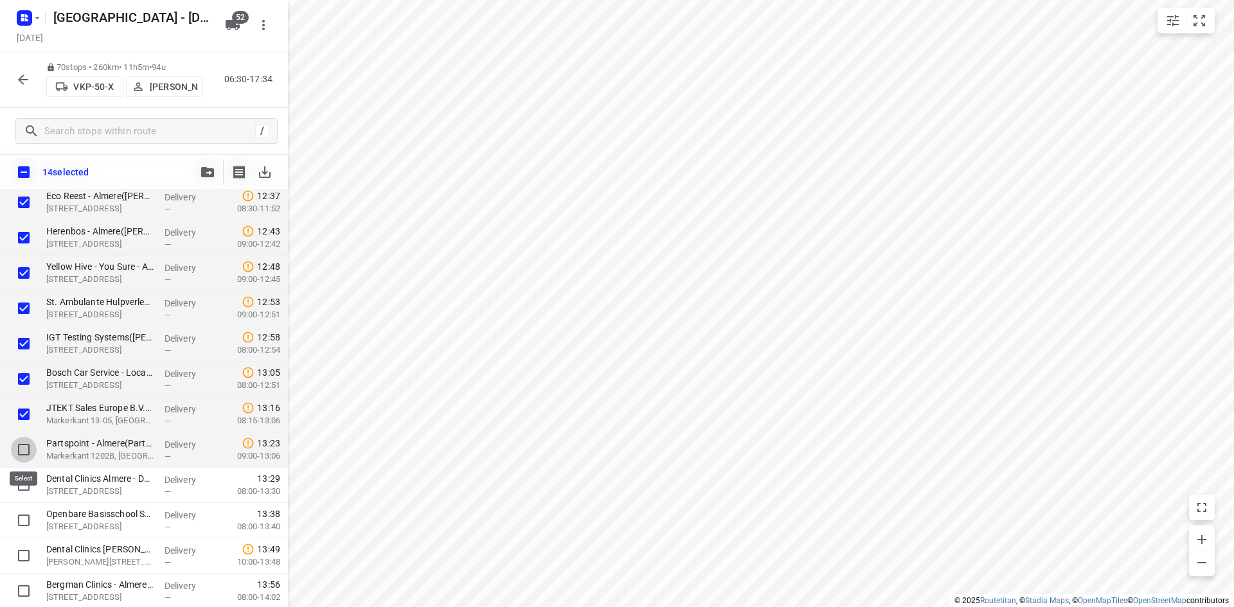
click at [23, 454] on input "checkbox" at bounding box center [24, 450] width 26 height 26
checkbox input "true"
click at [26, 484] on input "checkbox" at bounding box center [24, 485] width 26 height 26
checkbox input "true"
click at [197, 168] on button "button" at bounding box center [208, 172] width 26 height 26
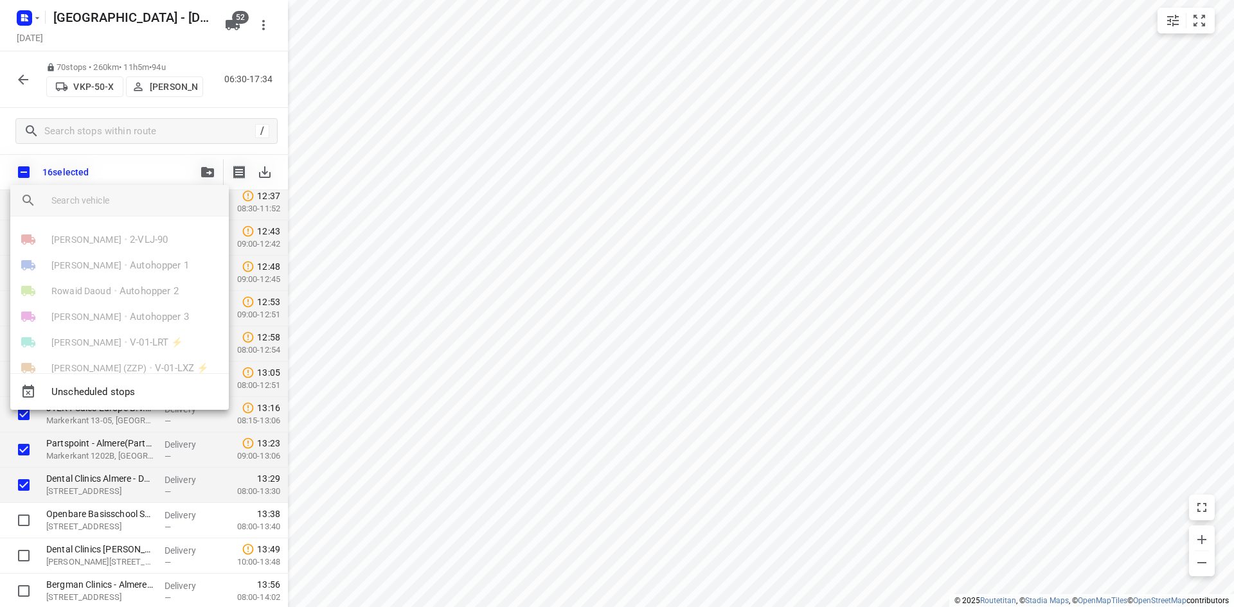
drag, startPoint x: 168, startPoint y: 197, endPoint x: 170, endPoint y: 179, distance: 18.1
click at [168, 197] on input "search vehicle" at bounding box center [134, 200] width 167 height 19
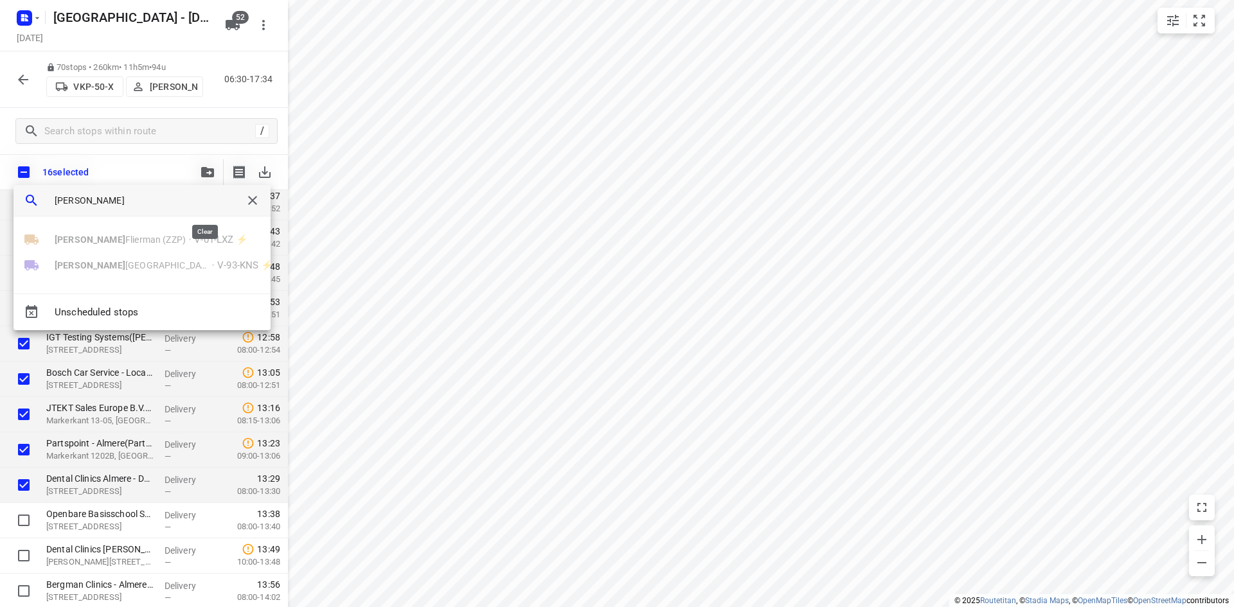
type input "robert"
click at [248, 200] on icon "button" at bounding box center [252, 200] width 9 height 9
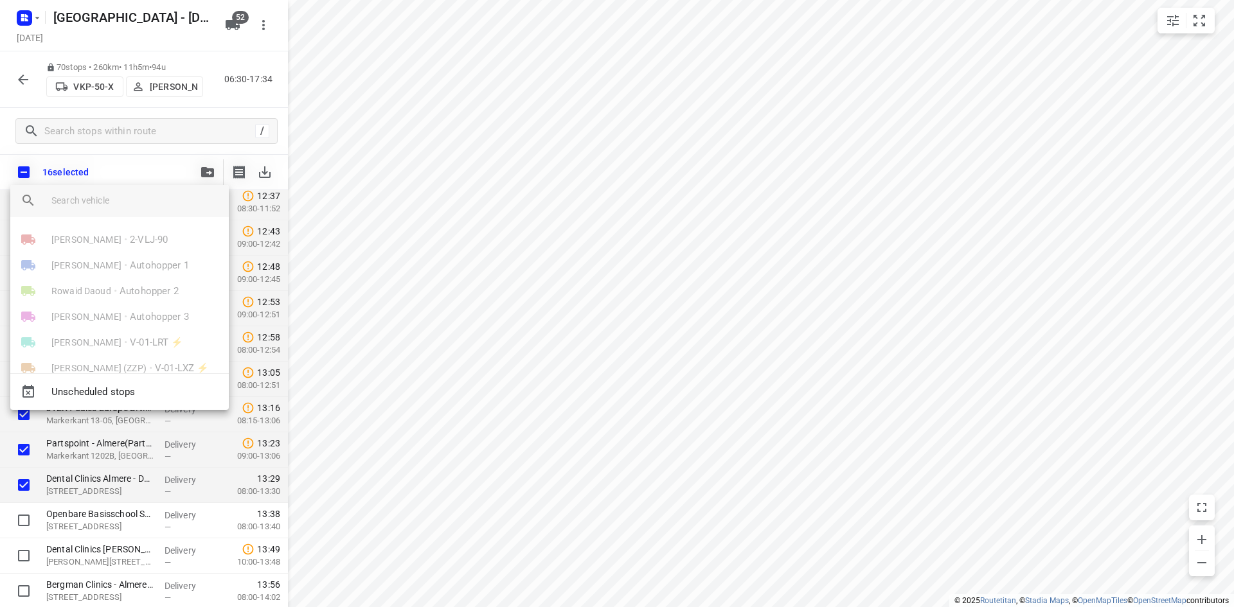
click at [151, 167] on div at bounding box center [617, 303] width 1234 height 607
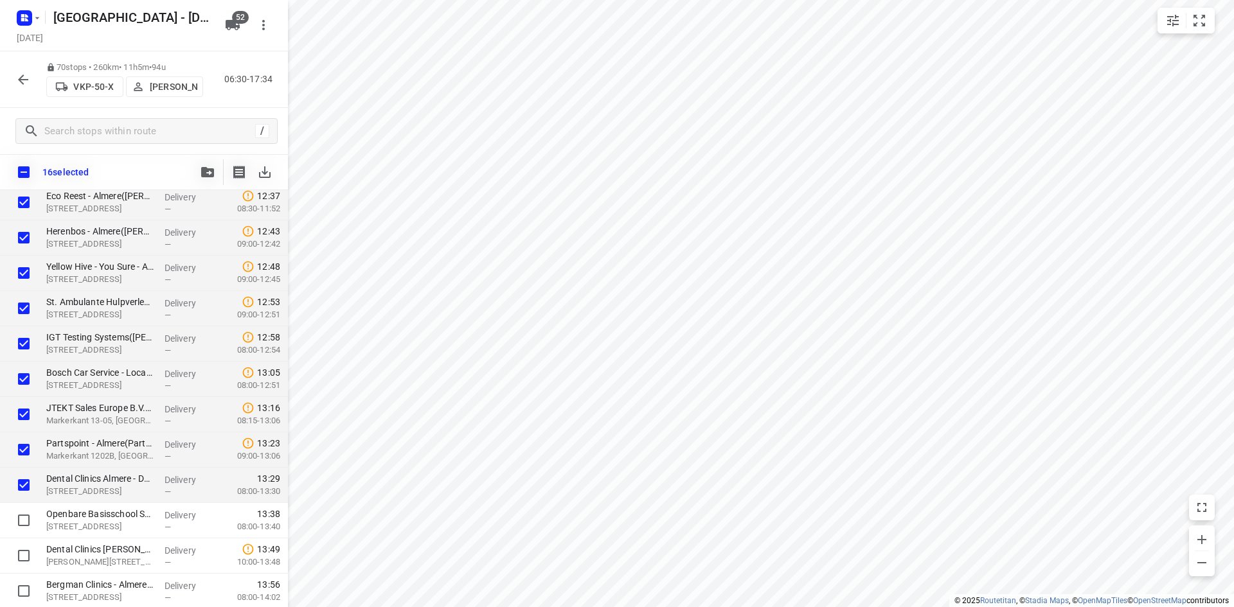
click at [21, 75] on icon "button" at bounding box center [22, 79] width 15 height 15
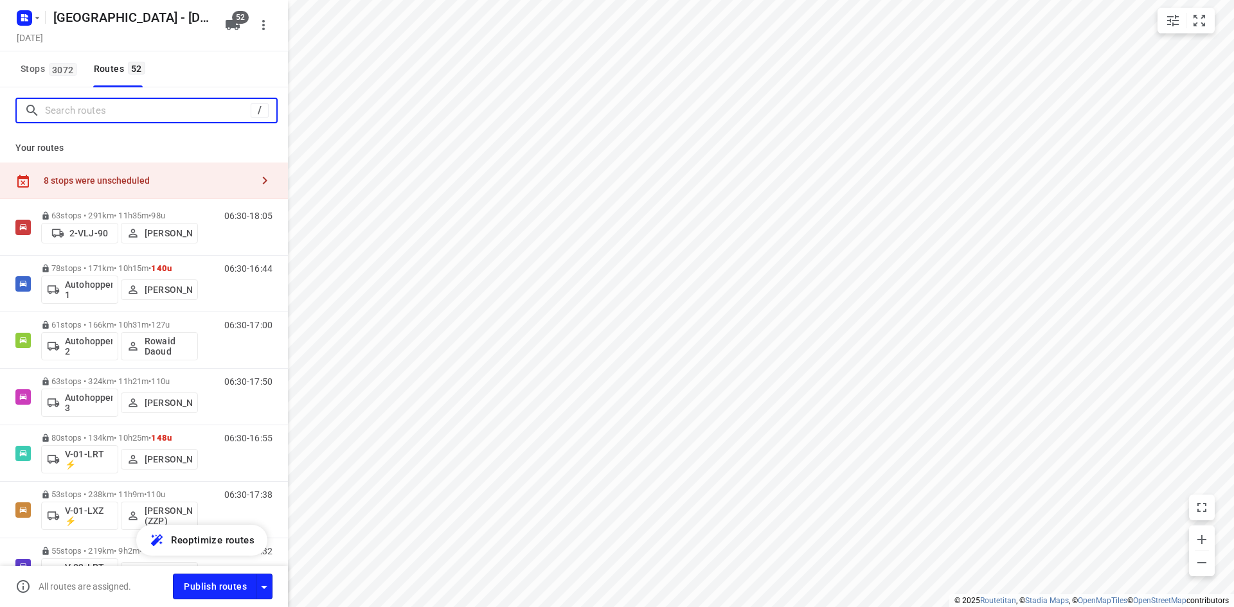
click at [114, 111] on input "Search routes" at bounding box center [148, 111] width 206 height 20
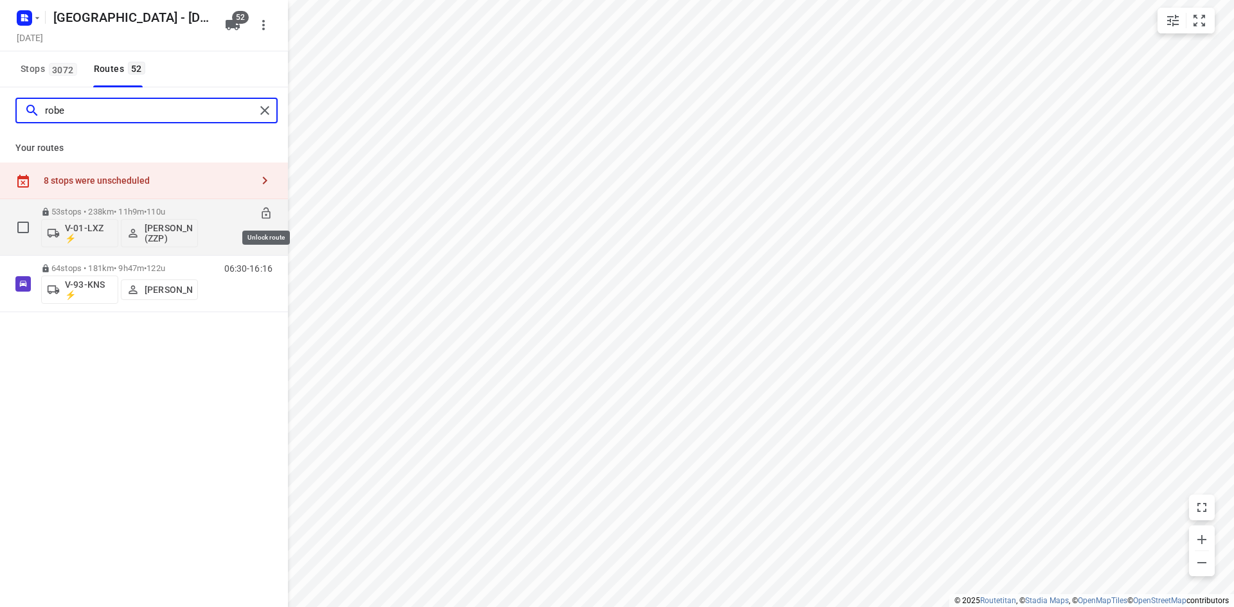
type input "robe"
click at [269, 212] on icon at bounding box center [266, 214] width 8 height 12
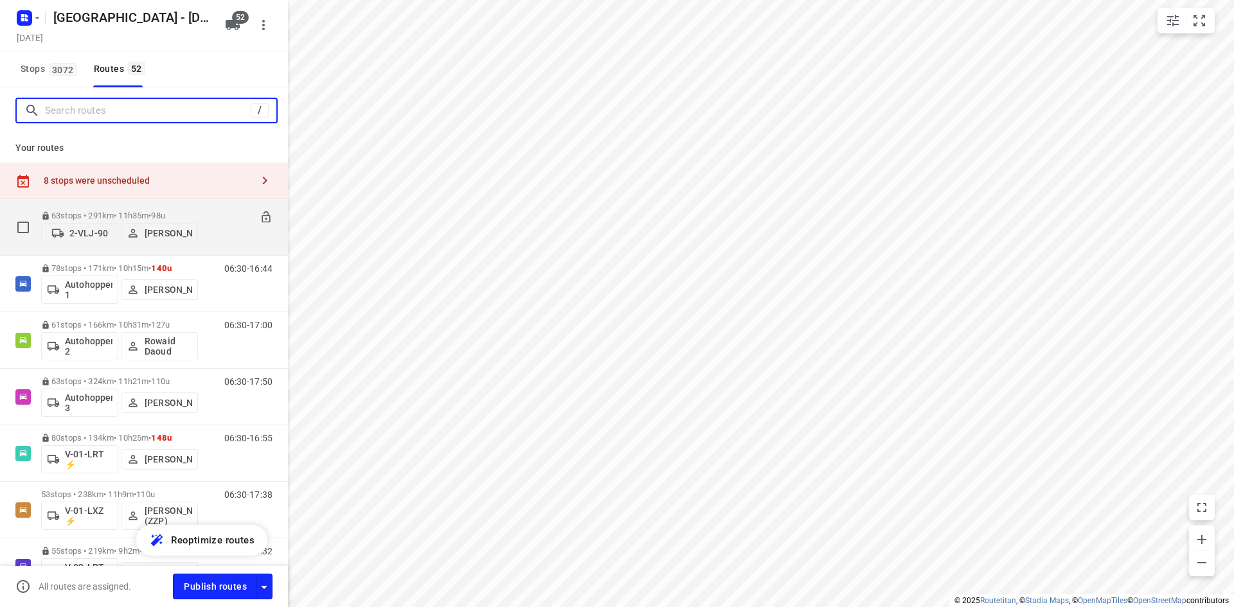
click at [215, 111] on input "Search routes" at bounding box center [148, 111] width 206 height 20
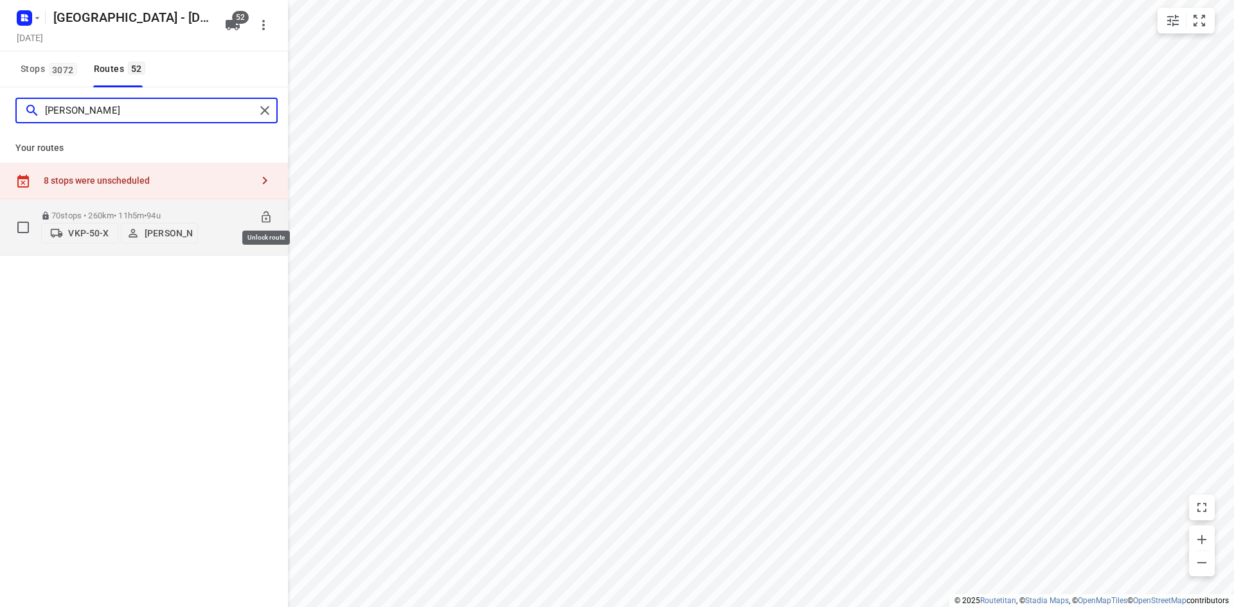
type input "Steven"
click at [266, 213] on icon at bounding box center [266, 217] width 13 height 13
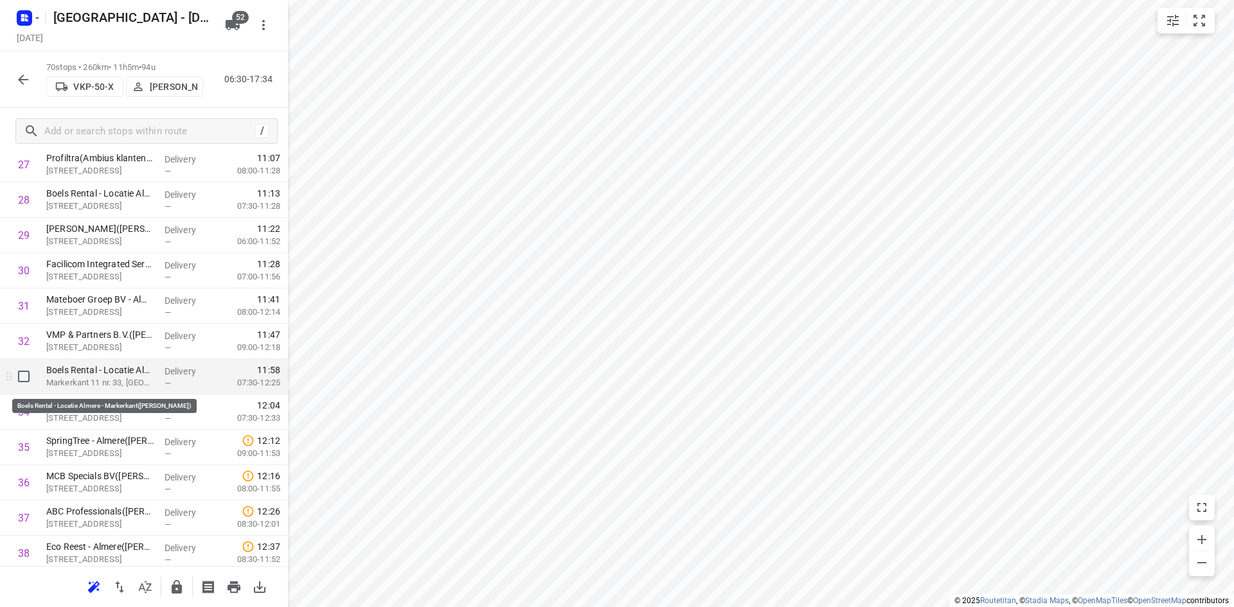
scroll to position [1028, 0]
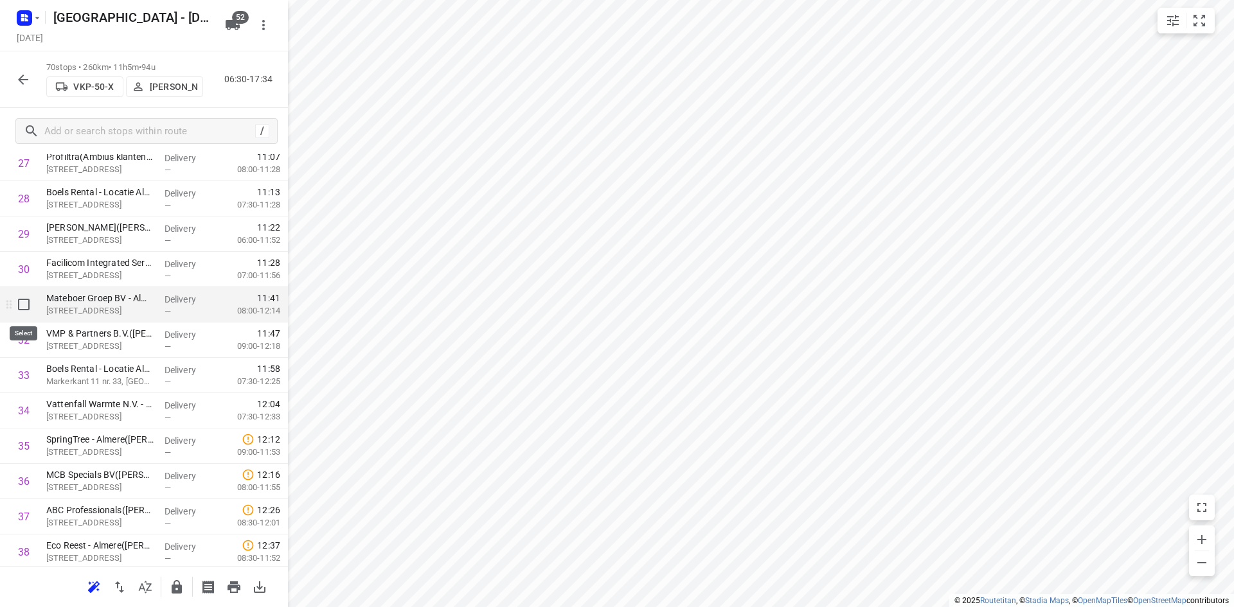
click at [22, 301] on input "checkbox" at bounding box center [24, 305] width 26 height 26
checkbox input "true"
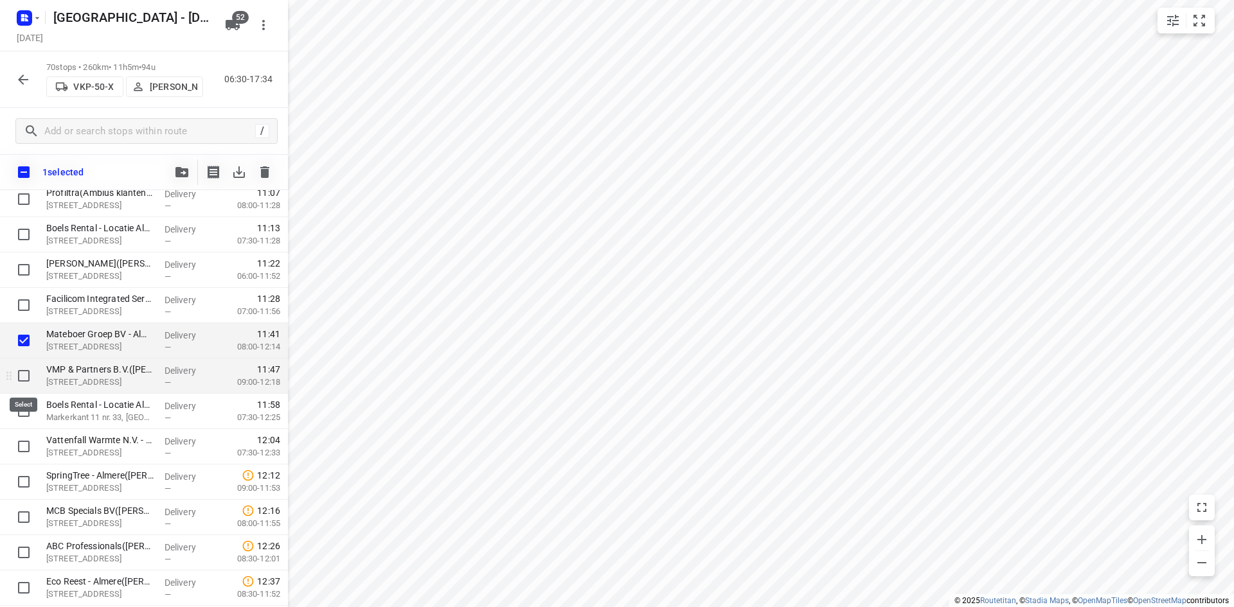
click at [22, 378] on input "checkbox" at bounding box center [24, 376] width 26 height 26
checkbox input "true"
click at [22, 414] on input "checkbox" at bounding box center [24, 411] width 26 height 26
checkbox input "true"
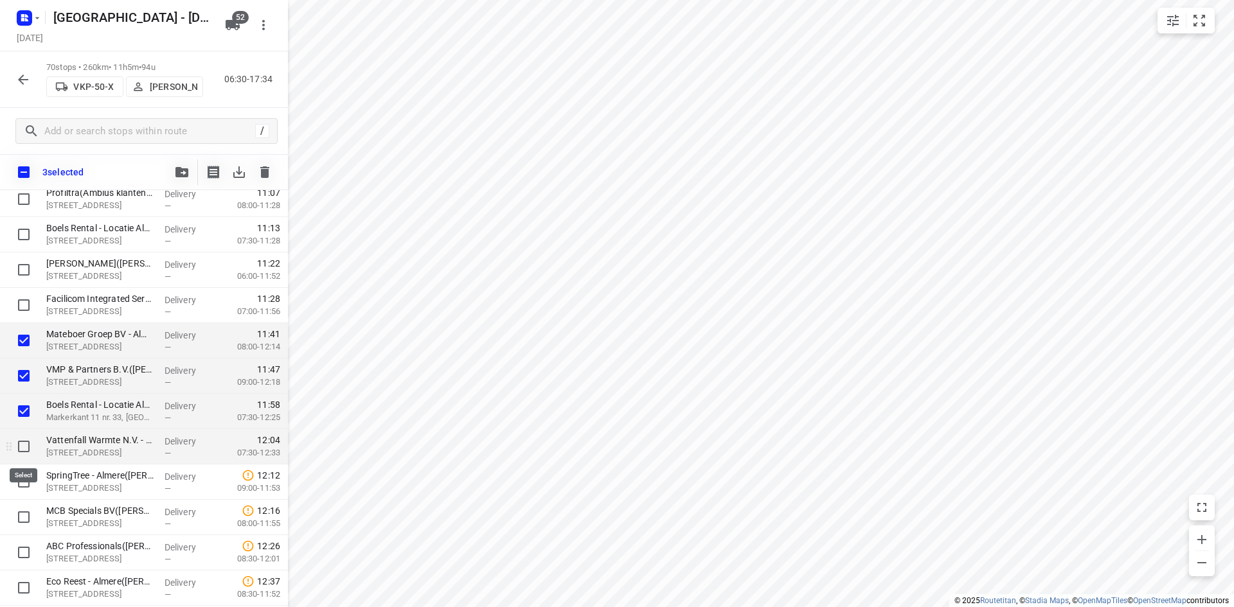
click at [23, 445] on input "checkbox" at bounding box center [24, 447] width 26 height 26
checkbox input "true"
click at [24, 483] on input "checkbox" at bounding box center [24, 482] width 26 height 26
checkbox input "true"
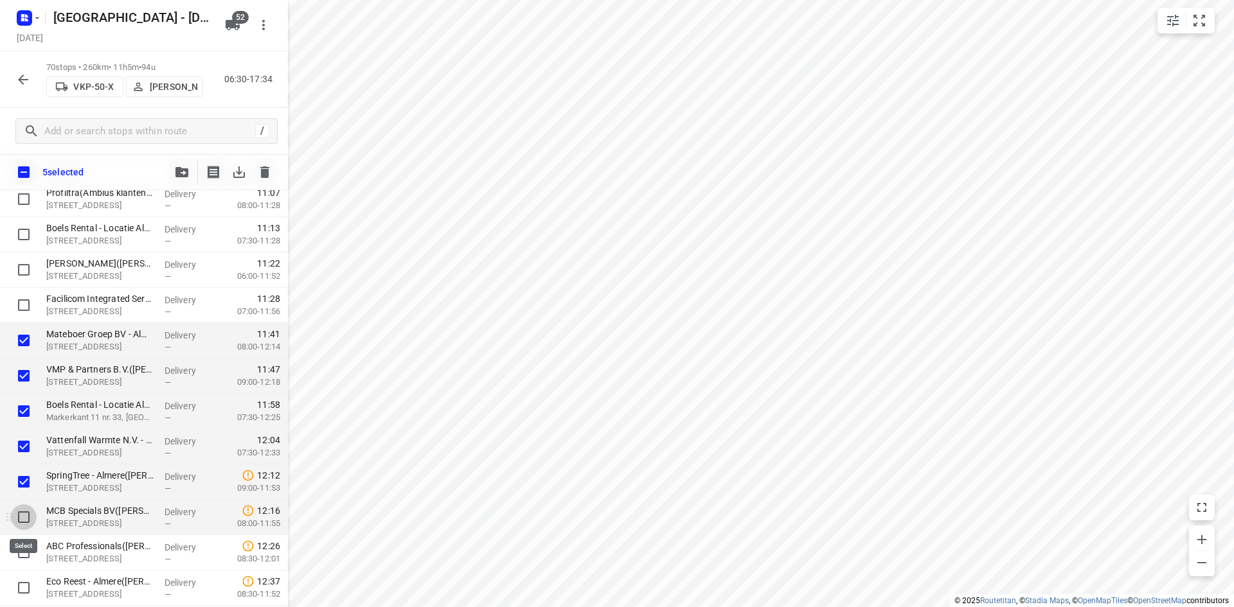
click at [22, 518] on input "checkbox" at bounding box center [24, 518] width 26 height 26
checkbox input "true"
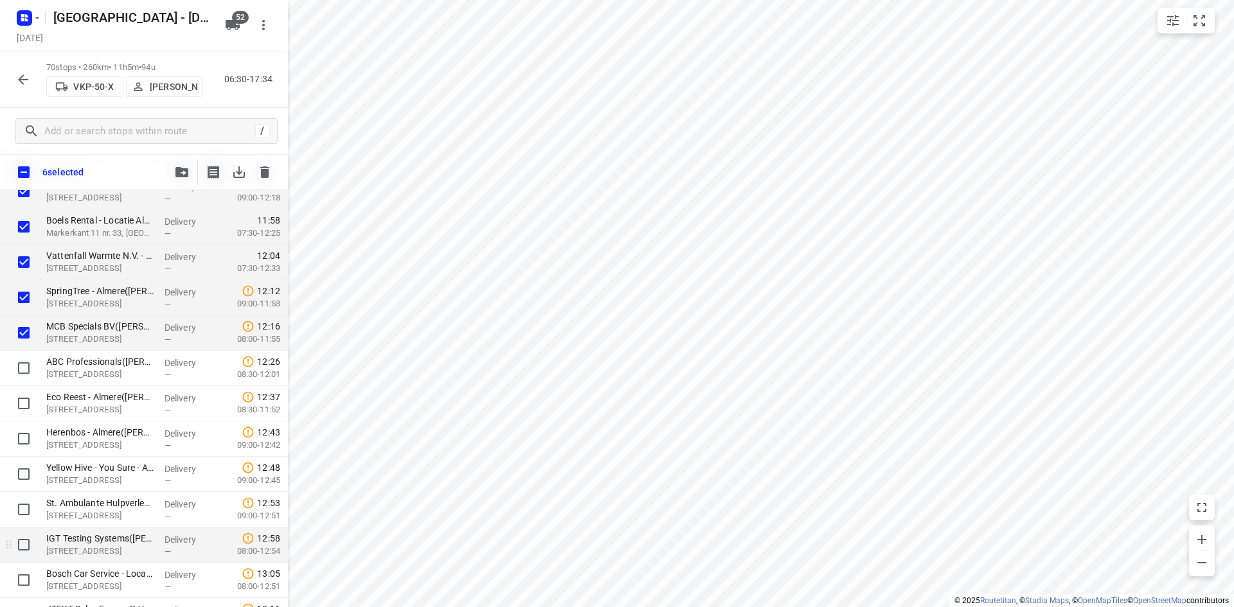
scroll to position [1285, 0]
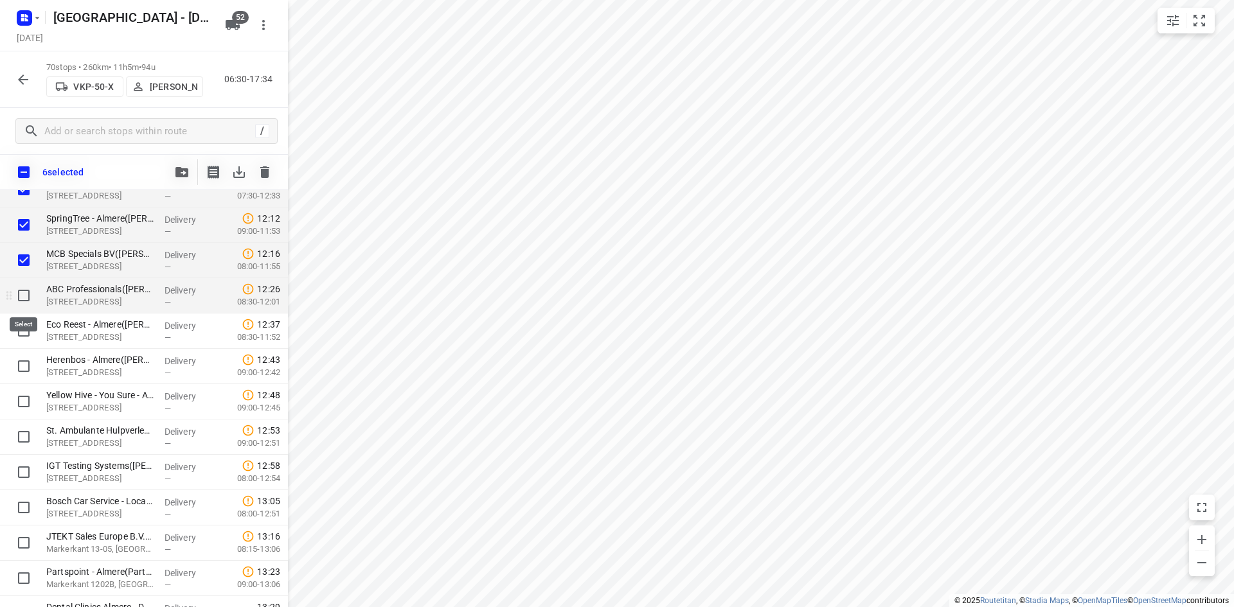
click at [21, 294] on input "checkbox" at bounding box center [24, 296] width 26 height 26
checkbox input "true"
click at [25, 332] on input "checkbox" at bounding box center [24, 331] width 26 height 26
checkbox input "true"
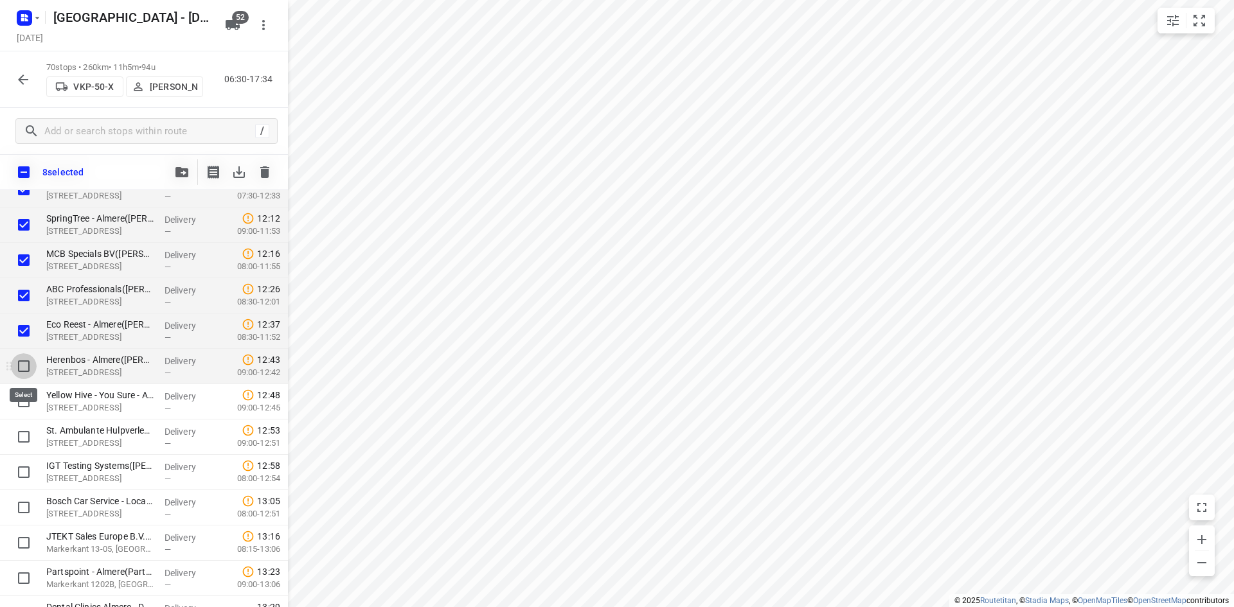
click at [22, 366] on input "checkbox" at bounding box center [24, 367] width 26 height 26
checkbox input "true"
click at [21, 401] on input "checkbox" at bounding box center [24, 402] width 26 height 26
checkbox input "true"
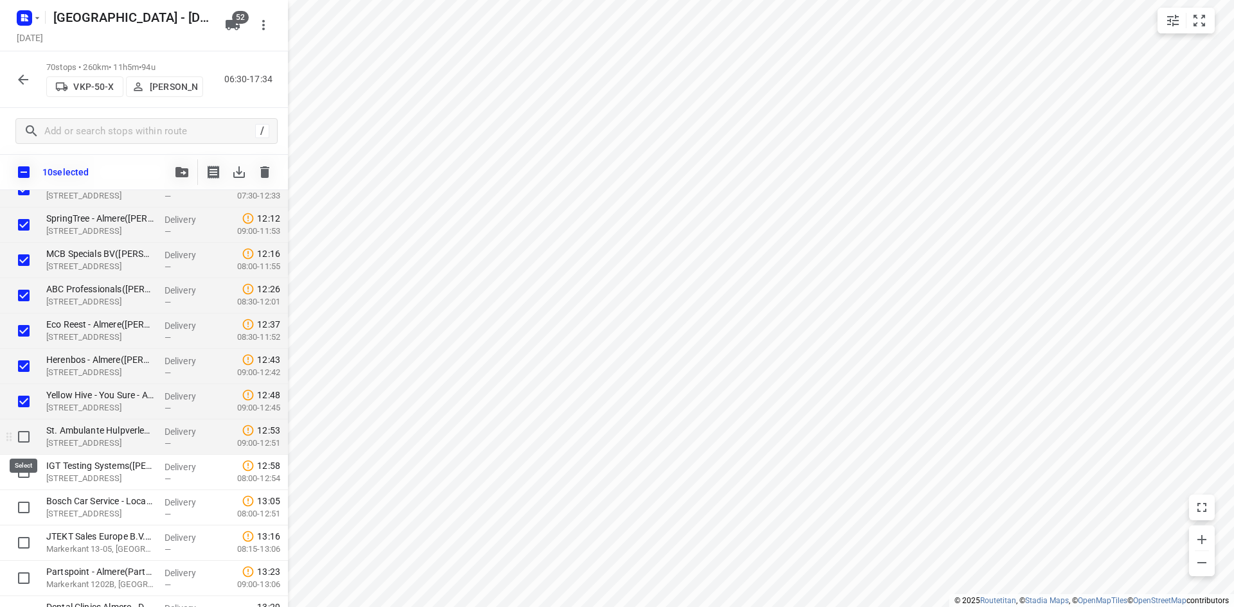
click at [22, 433] on input "checkbox" at bounding box center [24, 437] width 26 height 26
checkbox input "true"
click at [26, 471] on input "checkbox" at bounding box center [24, 473] width 26 height 26
checkbox input "true"
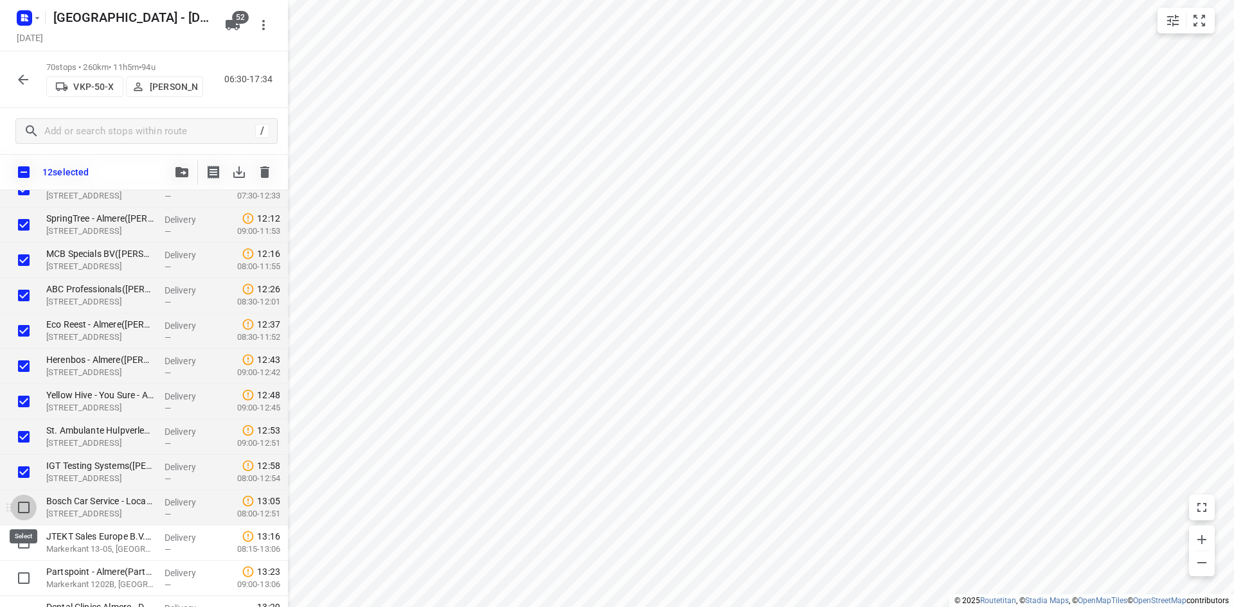
click at [24, 512] on input "checkbox" at bounding box center [24, 508] width 26 height 26
checkbox input "true"
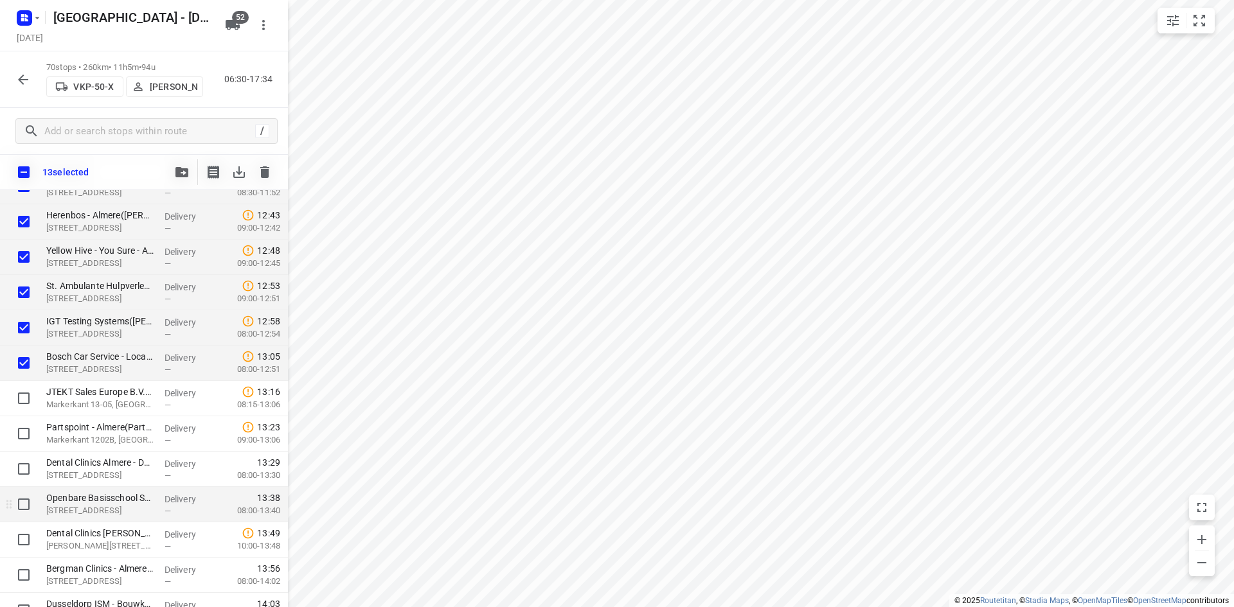
scroll to position [1478, 0]
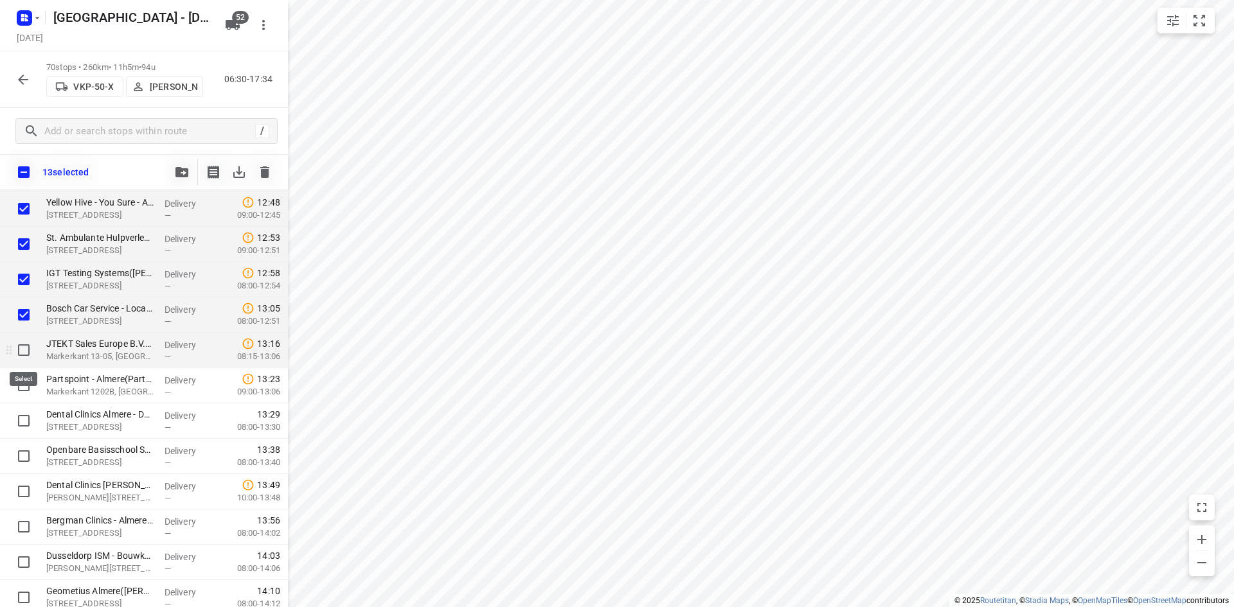
click at [24, 348] on input "checkbox" at bounding box center [24, 350] width 26 height 26
checkbox input "true"
click at [24, 386] on input "checkbox" at bounding box center [24, 386] width 26 height 26
checkbox input "true"
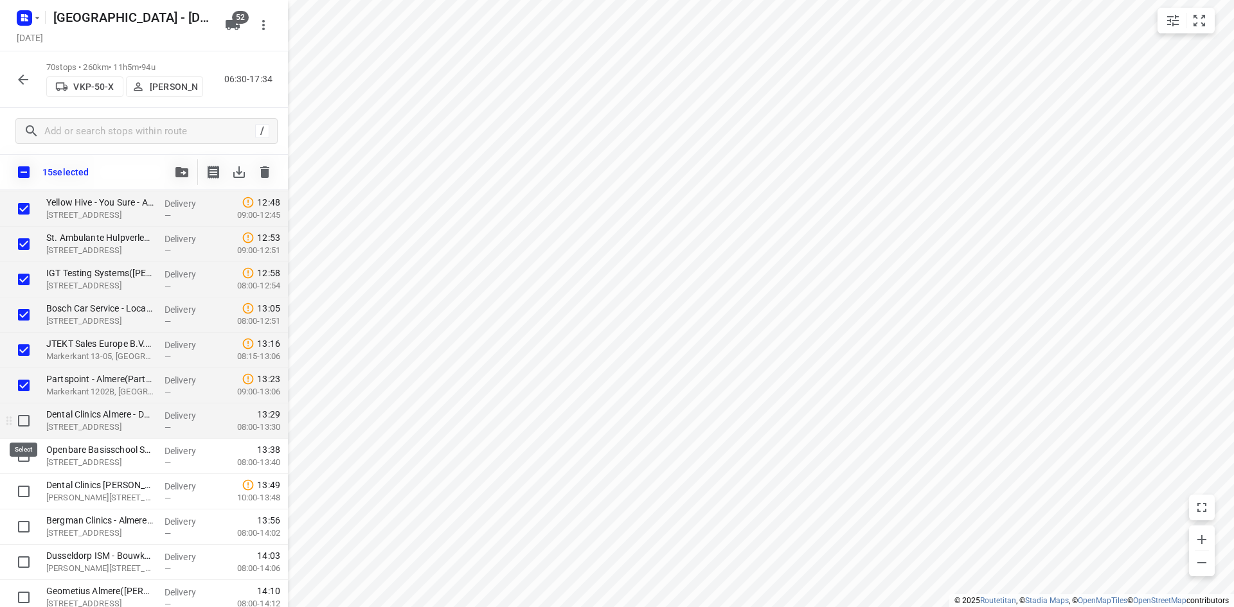
click at [24, 417] on input "checkbox" at bounding box center [24, 421] width 26 height 26
checkbox input "true"
click at [180, 174] on icon "button" at bounding box center [181, 172] width 13 height 10
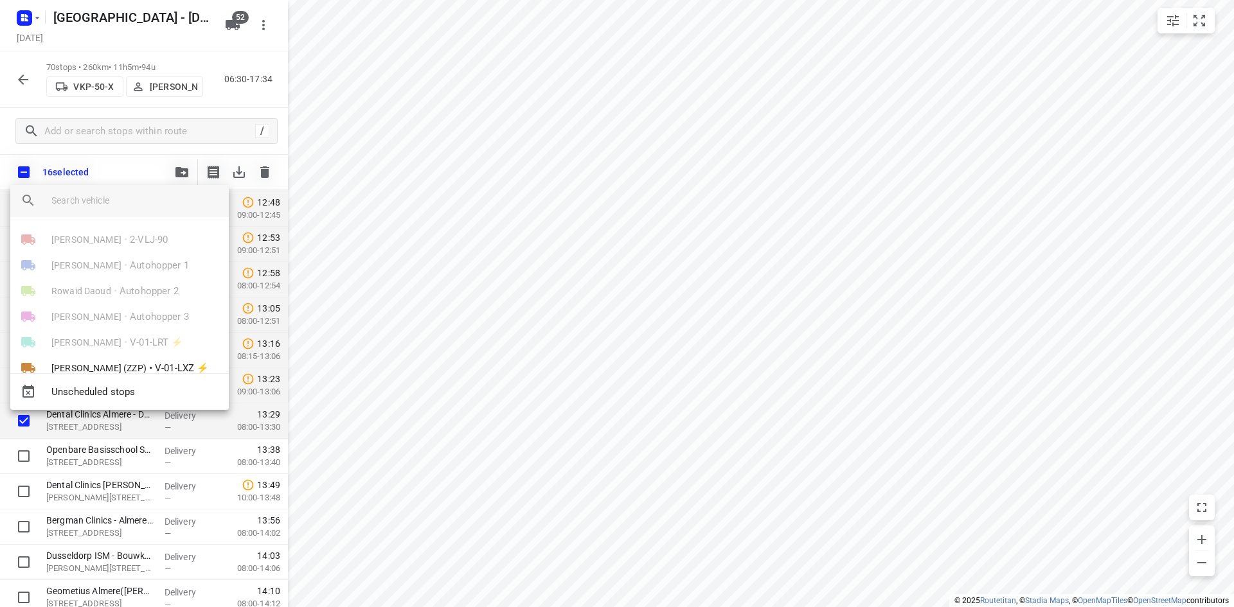
click at [161, 199] on input "search vehicle" at bounding box center [134, 200] width 167 height 19
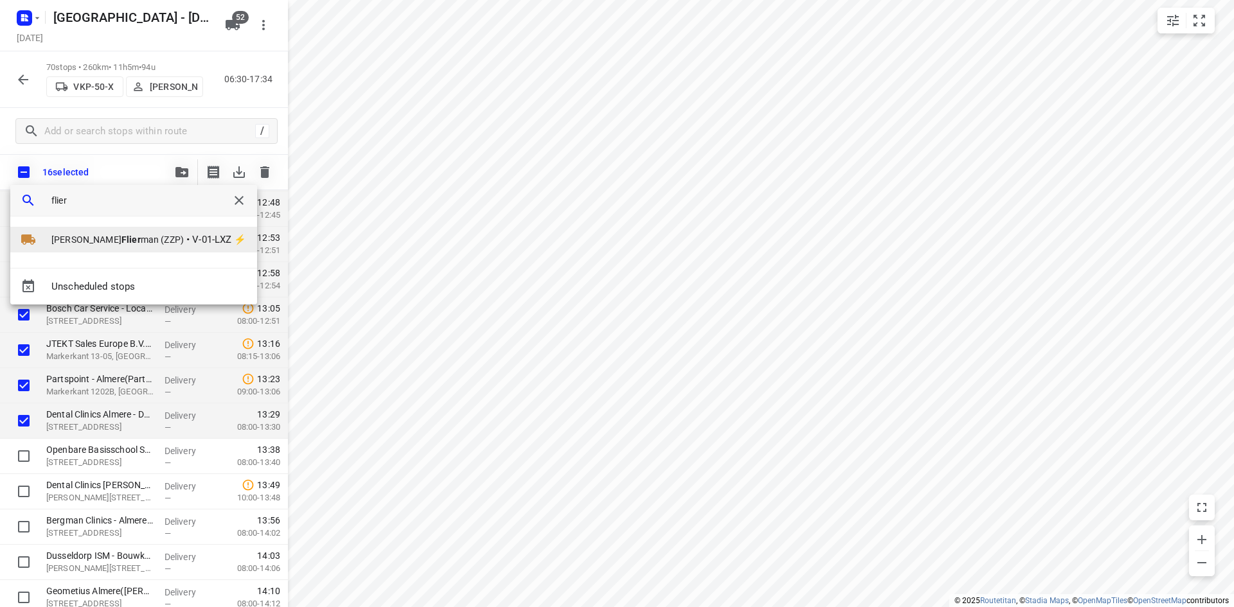
type input "flier"
click at [192, 242] on span "V-01-LXZ ⚡" at bounding box center [219, 240] width 54 height 15
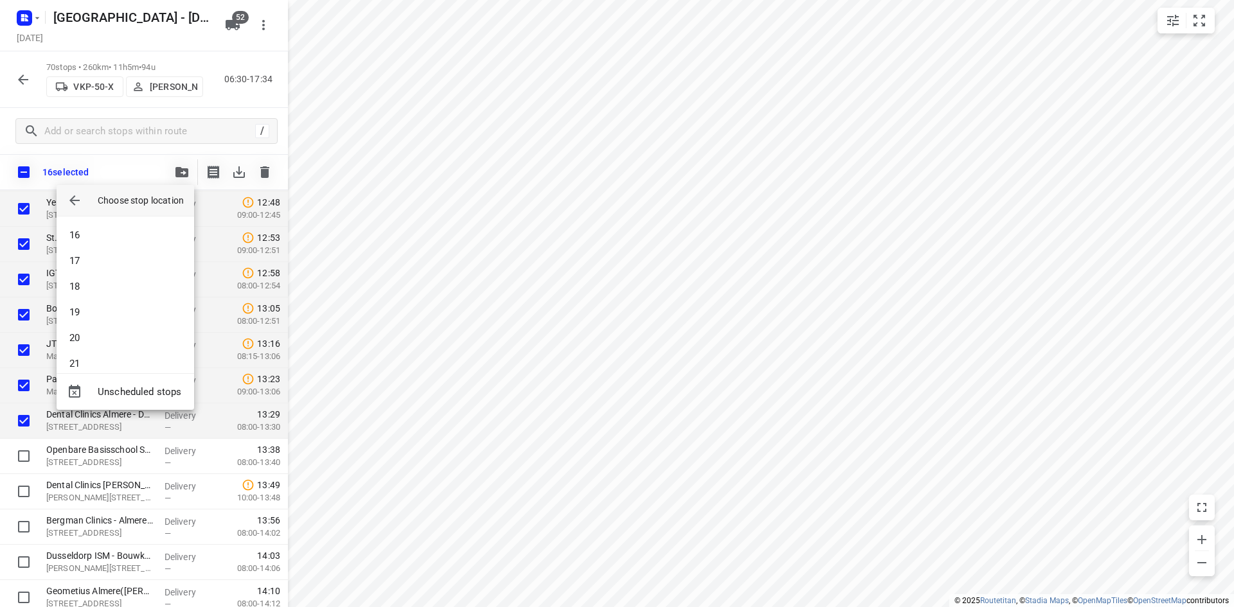
scroll to position [386, 0]
click at [103, 287] on li "18" at bounding box center [126, 286] width 138 height 26
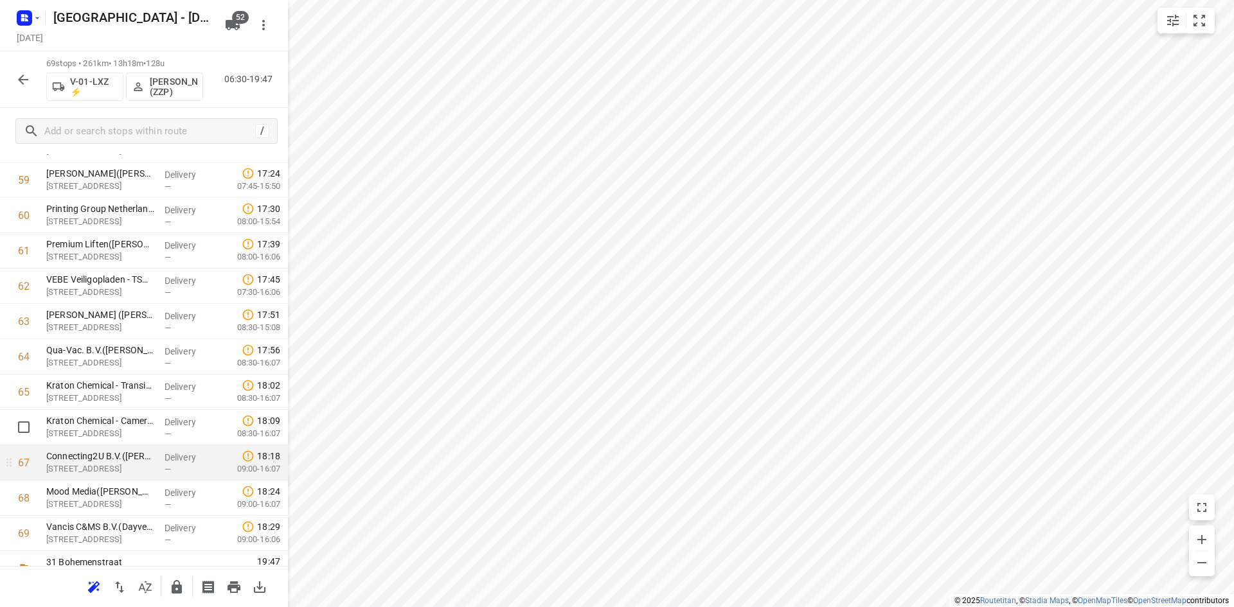
scroll to position [2163, 0]
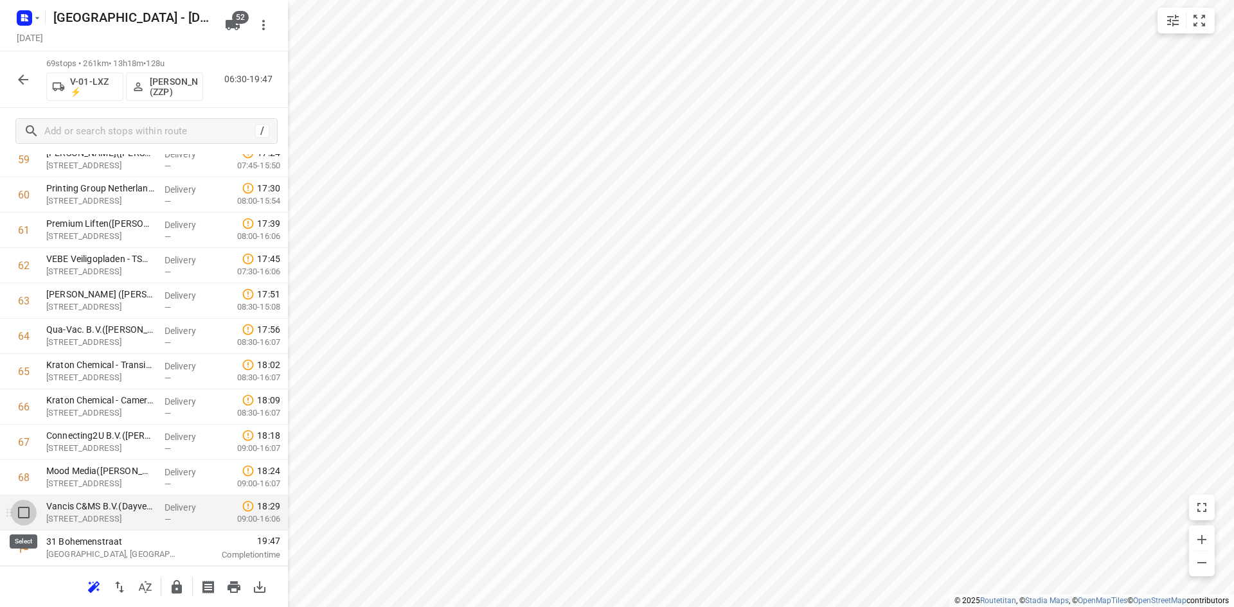
click at [28, 512] on input "checkbox" at bounding box center [24, 513] width 26 height 26
checkbox input "true"
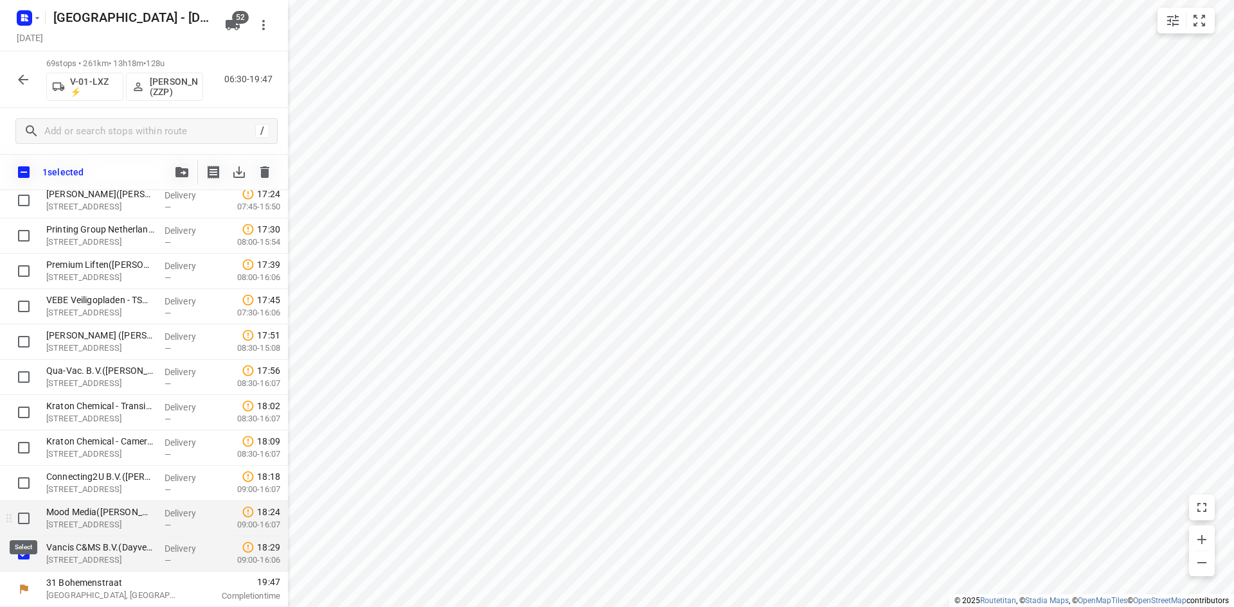
click at [26, 516] on input "checkbox" at bounding box center [24, 519] width 26 height 26
checkbox input "true"
click at [23, 484] on input "checkbox" at bounding box center [24, 483] width 26 height 26
checkbox input "true"
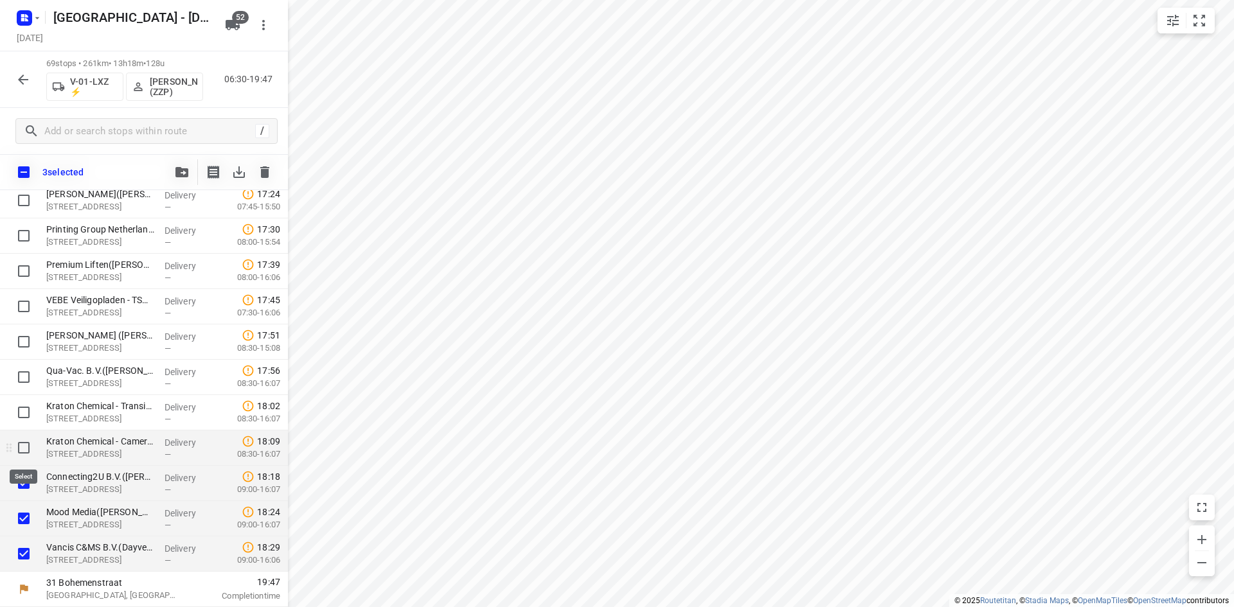
click at [23, 451] on input "checkbox" at bounding box center [24, 448] width 26 height 26
checkbox input "true"
click at [22, 410] on input "checkbox" at bounding box center [24, 413] width 26 height 26
checkbox input "true"
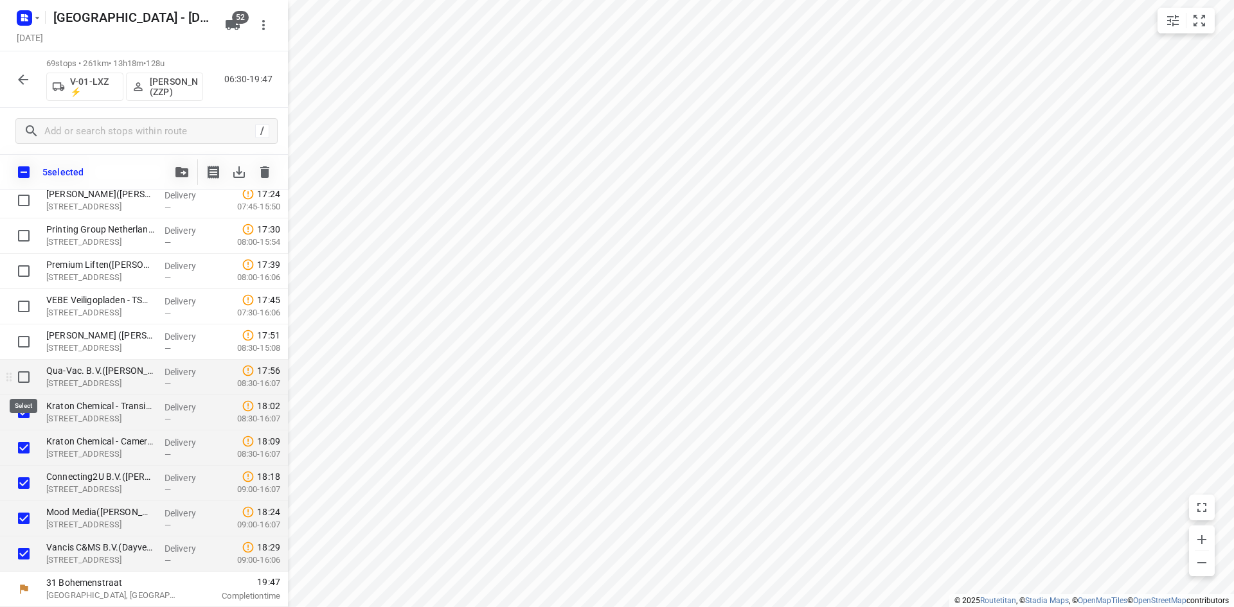
click at [21, 377] on input "checkbox" at bounding box center [24, 377] width 26 height 26
checkbox input "true"
click at [26, 339] on input "checkbox" at bounding box center [24, 342] width 26 height 26
checkbox input "true"
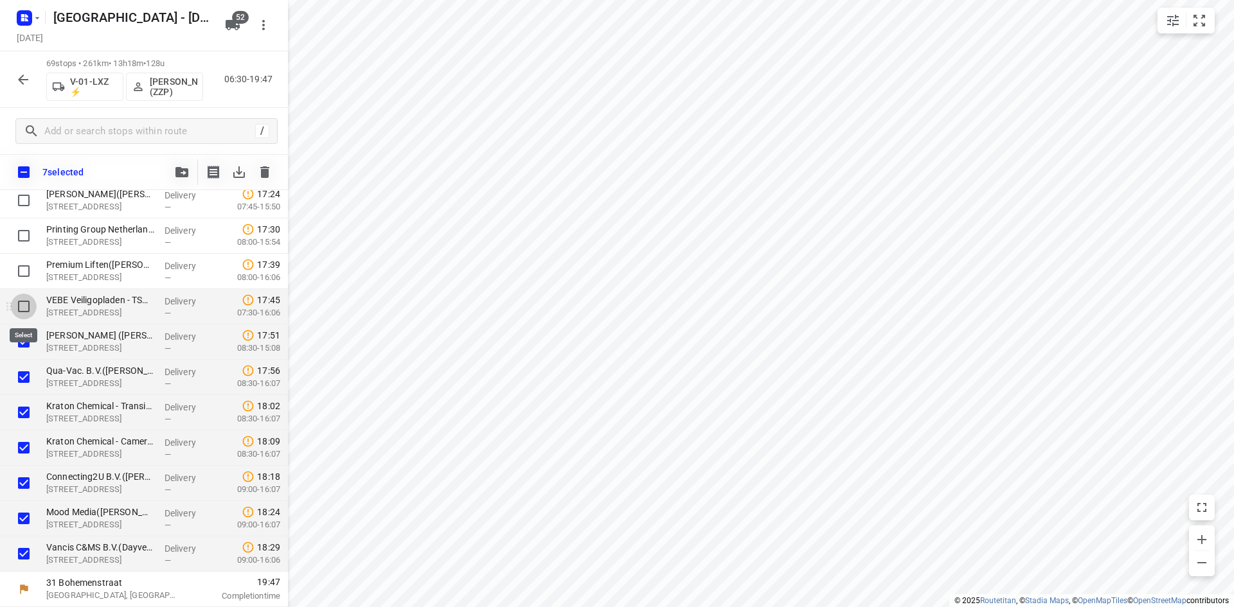
click at [19, 304] on input "checkbox" at bounding box center [24, 307] width 26 height 26
checkbox input "true"
click at [23, 271] on input "checkbox" at bounding box center [24, 271] width 26 height 26
checkbox input "true"
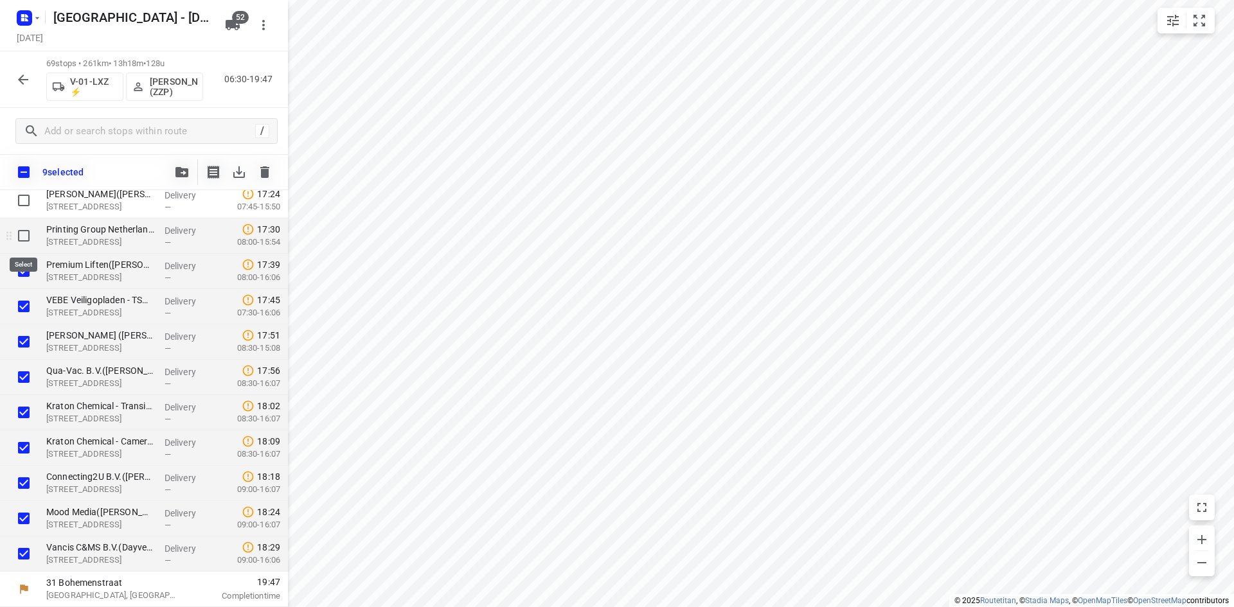
click at [24, 226] on input "checkbox" at bounding box center [24, 236] width 26 height 26
checkbox input "true"
click at [23, 201] on input "checkbox" at bounding box center [24, 201] width 26 height 26
checkbox input "true"
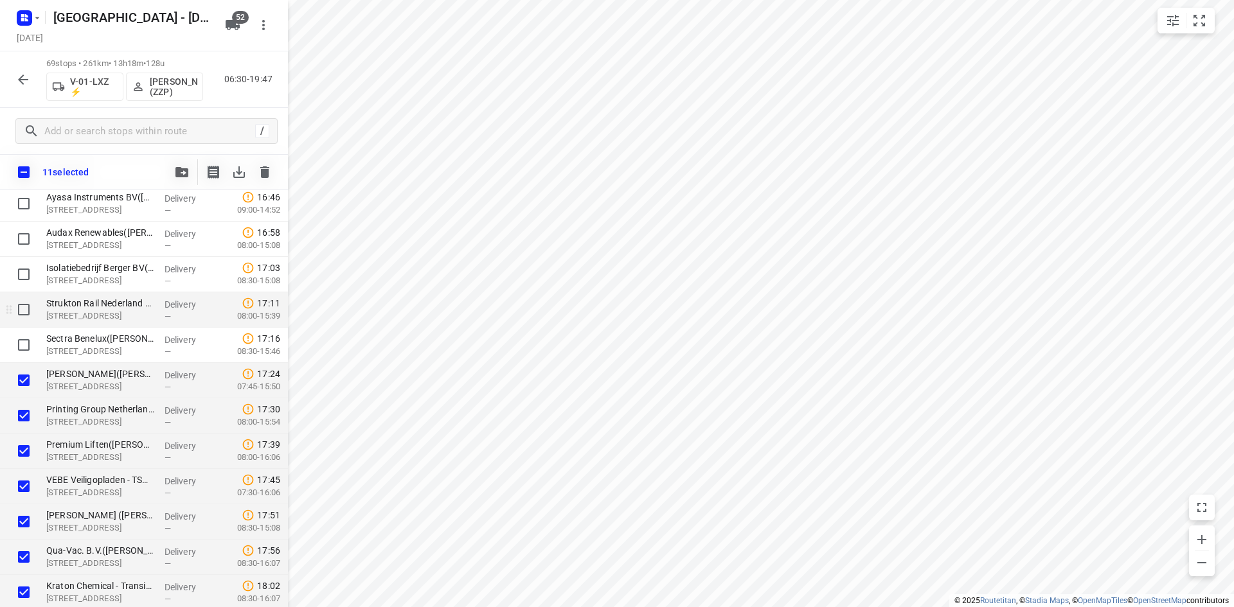
scroll to position [1965, 0]
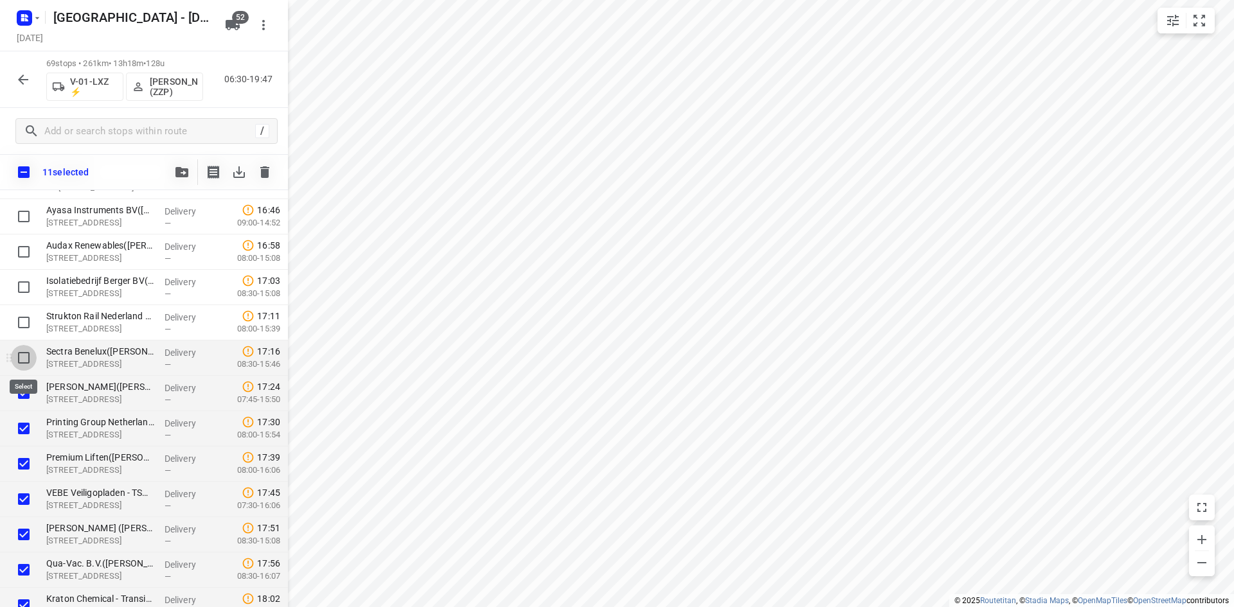
click at [23, 355] on input "checkbox" at bounding box center [24, 358] width 26 height 26
checkbox input "true"
click at [26, 322] on input "checkbox" at bounding box center [24, 323] width 26 height 26
checkbox input "true"
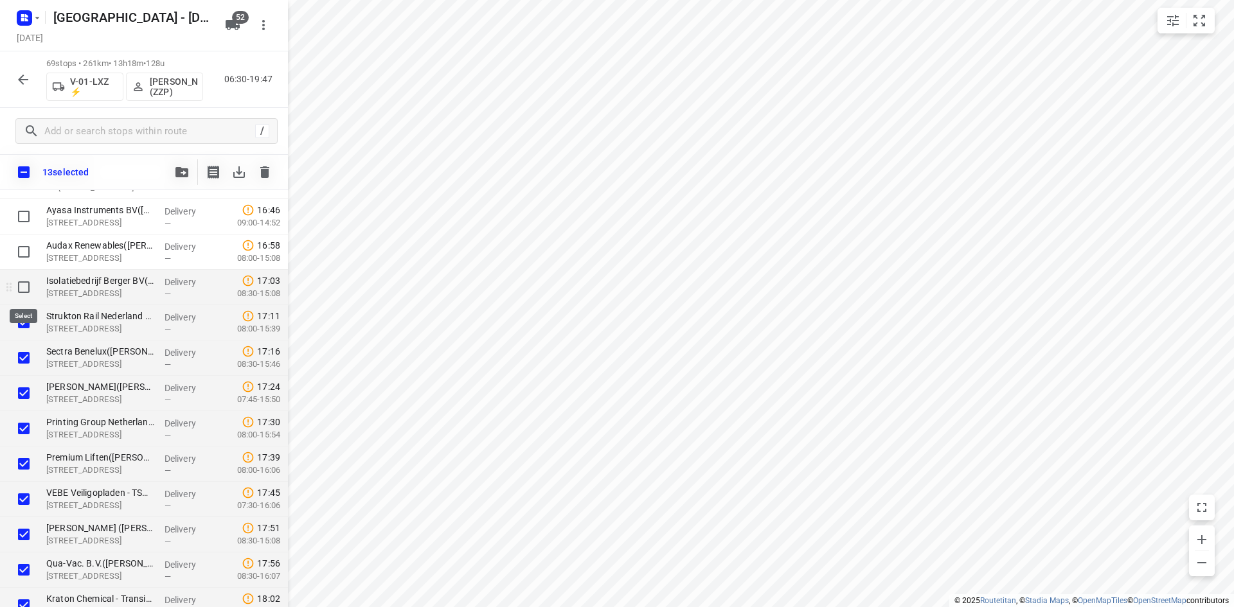
click at [26, 287] on input "checkbox" at bounding box center [24, 287] width 26 height 26
checkbox input "true"
click at [26, 255] on input "checkbox" at bounding box center [24, 252] width 26 height 26
checkbox input "true"
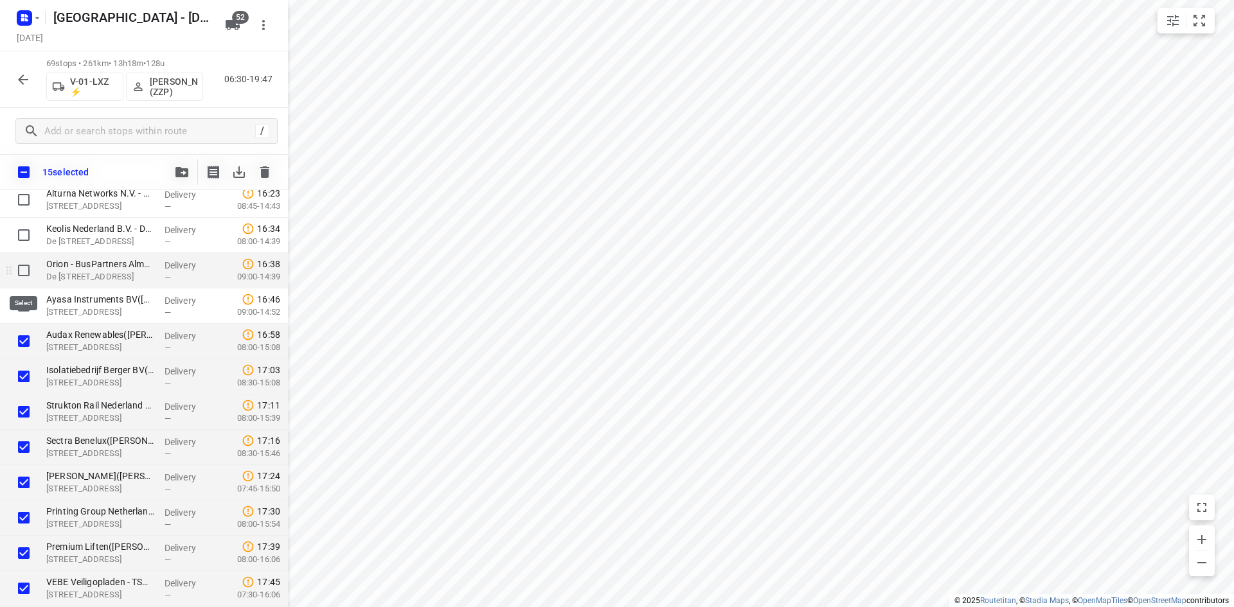
scroll to position [1837, 0]
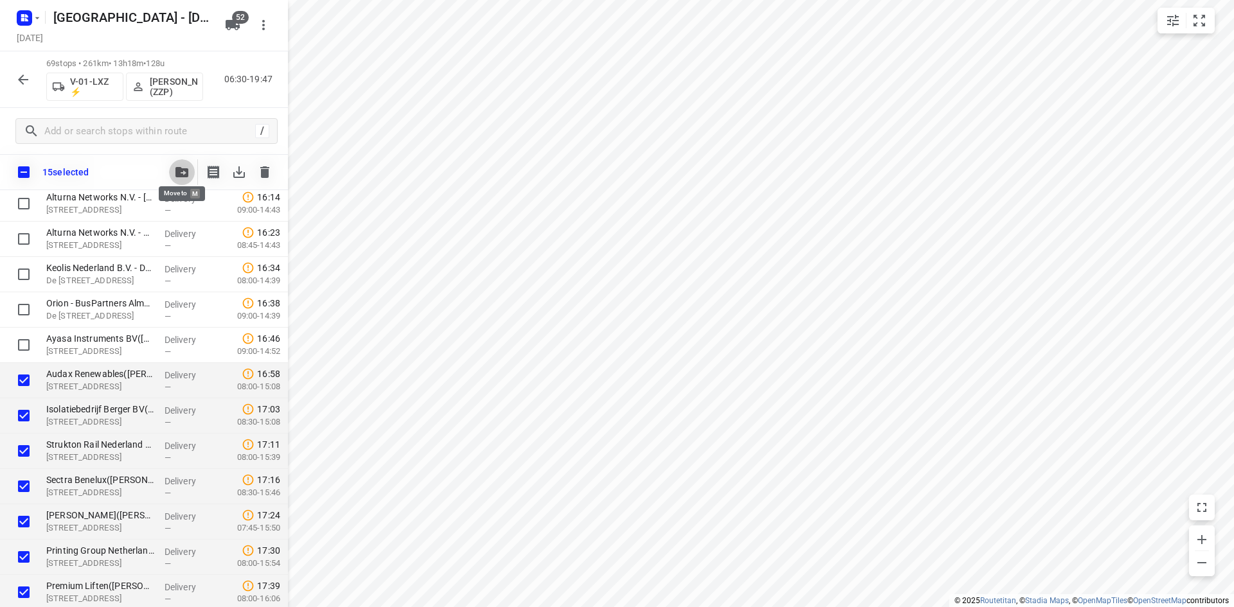
click at [182, 167] on icon "button" at bounding box center [181, 172] width 13 height 10
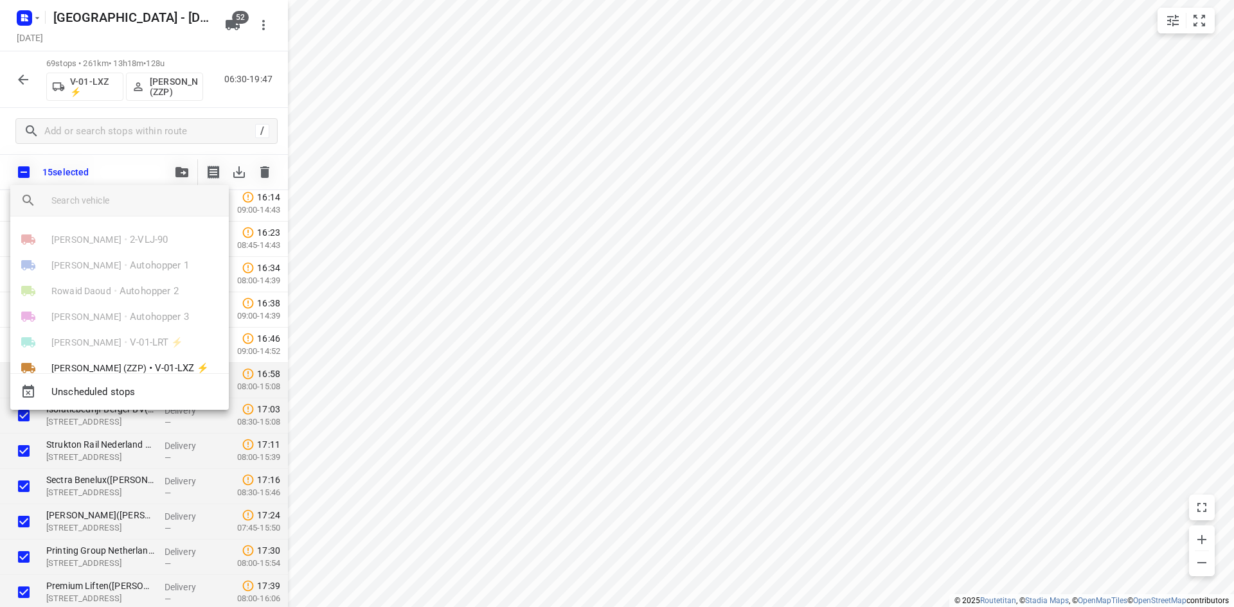
click at [119, 200] on input "search vehicle" at bounding box center [134, 200] width 167 height 19
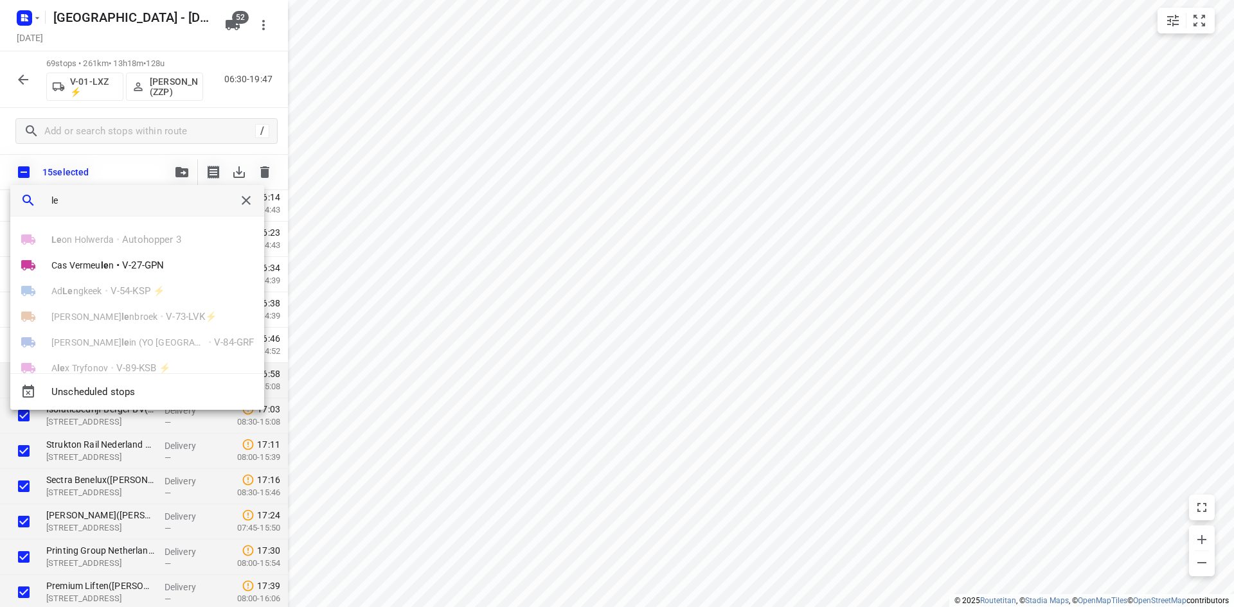
type input "l"
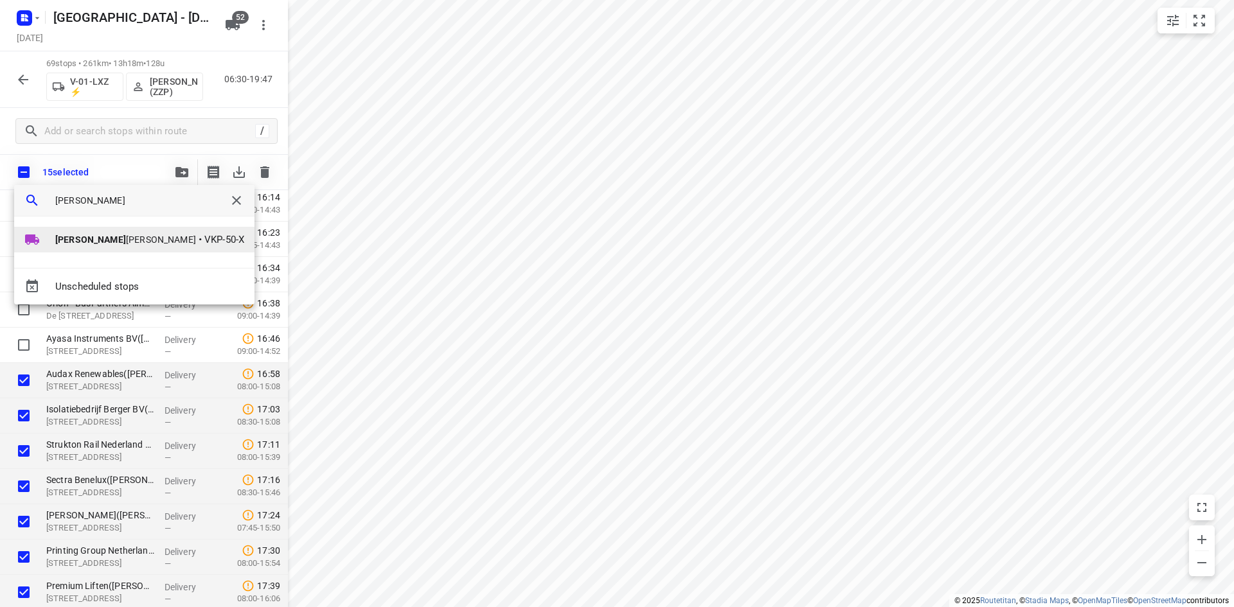
type input "steve"
click at [111, 239] on span "Steve n Hubers" at bounding box center [125, 239] width 141 height 13
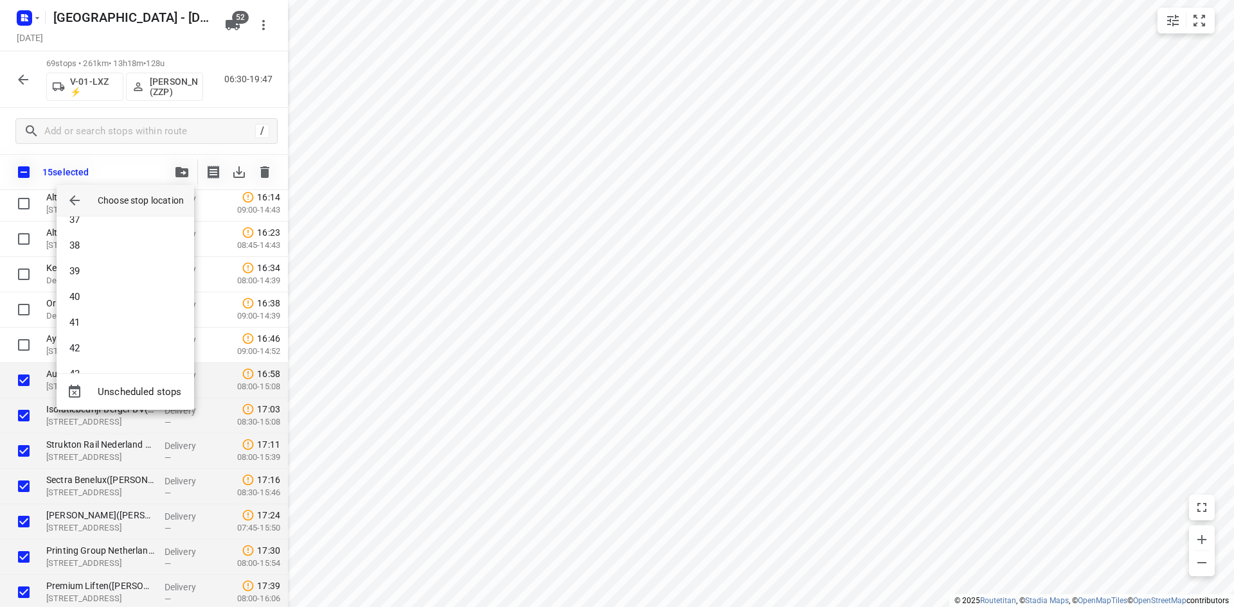
scroll to position [1028, 0]
click at [95, 253] on li "42" at bounding box center [126, 260] width 138 height 26
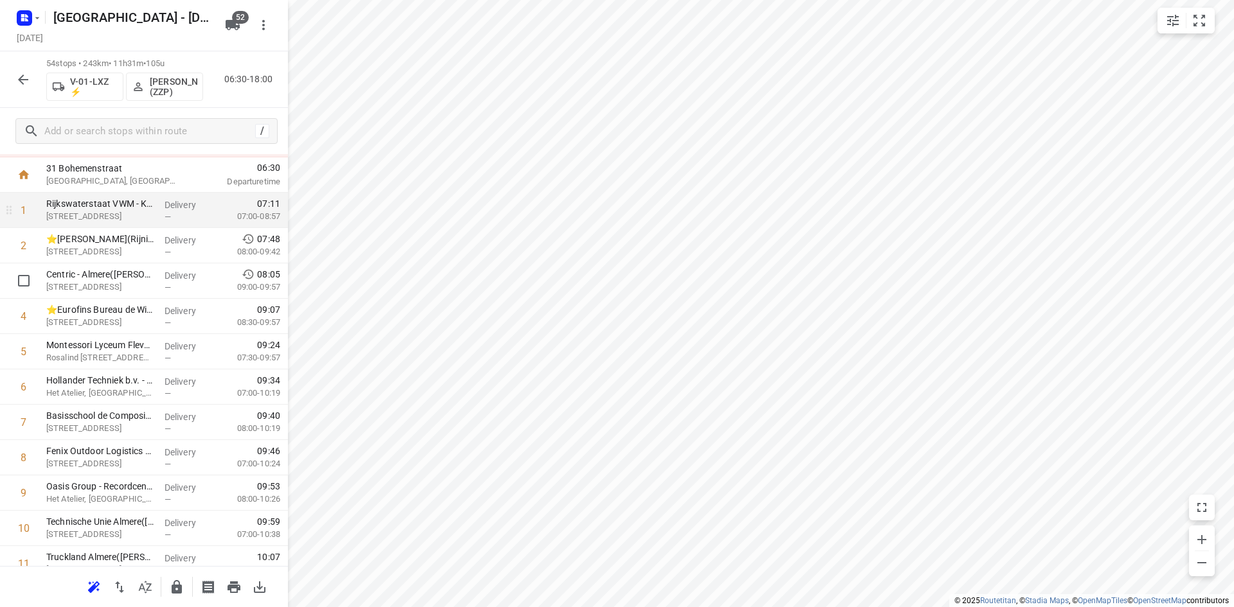
scroll to position [0, 0]
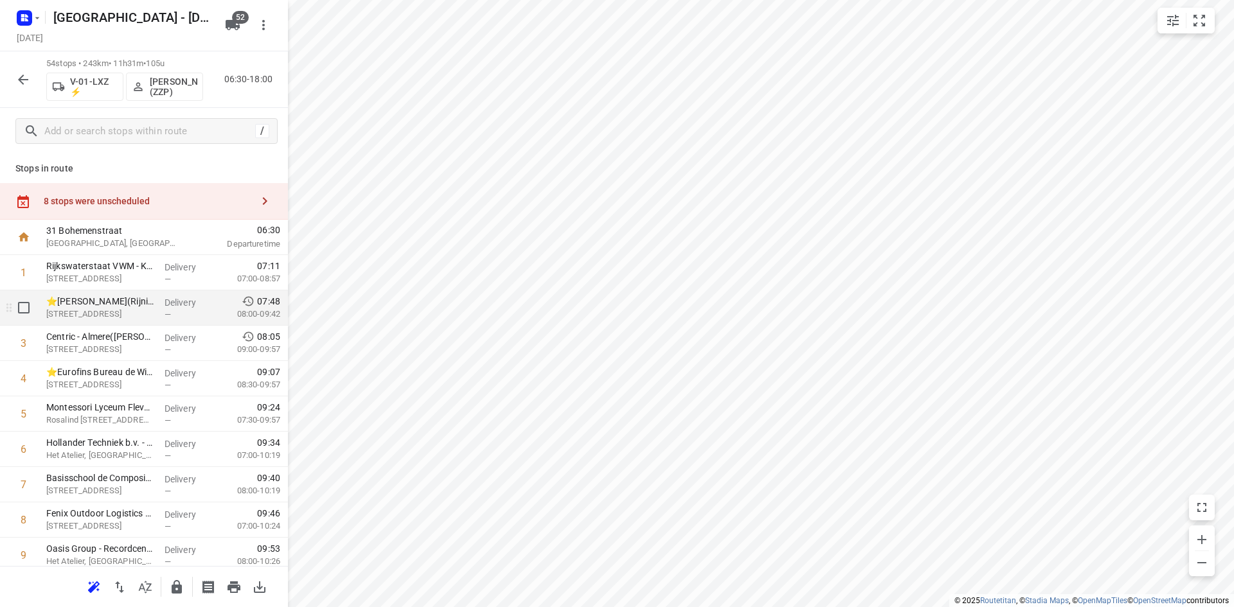
click at [136, 318] on p "Monitorweg 29, Almere" at bounding box center [100, 314] width 108 height 13
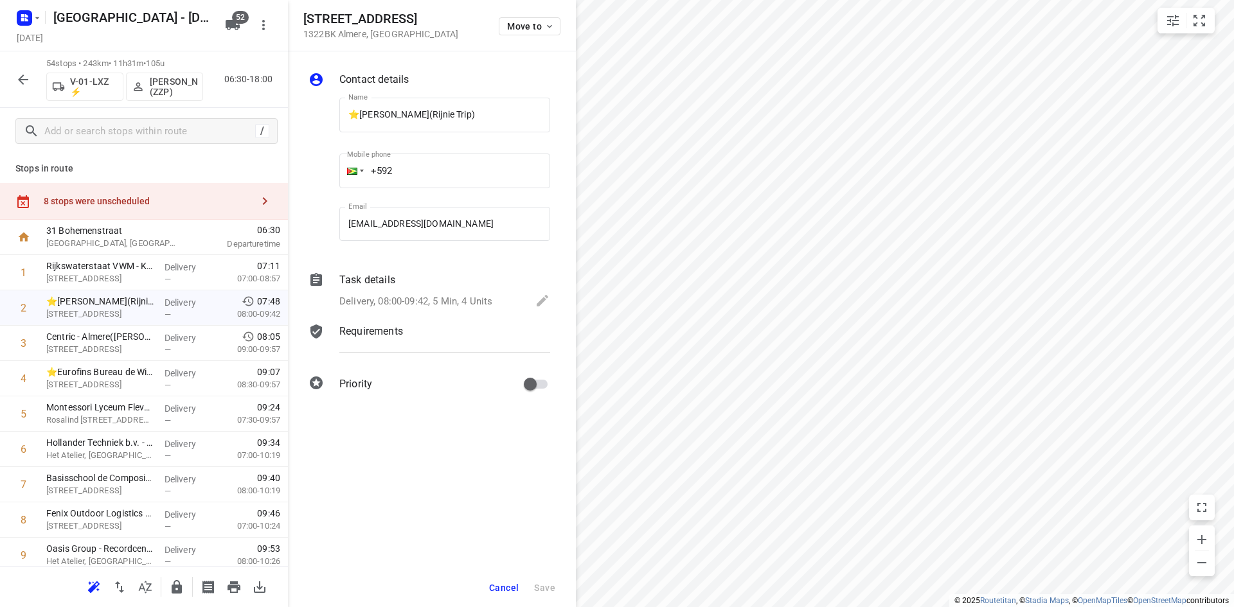
click at [375, 333] on p "Requirements" at bounding box center [371, 331] width 64 height 15
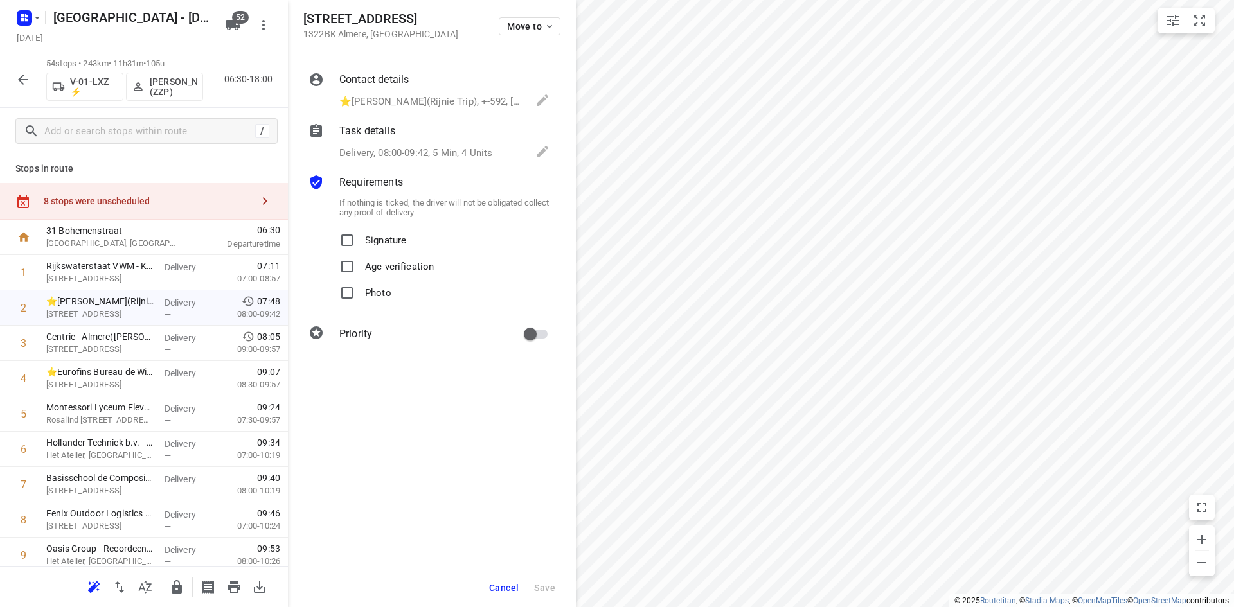
click at [378, 152] on p "Delivery, 08:00-09:42, 5 Min, 4 Units" at bounding box center [415, 153] width 153 height 15
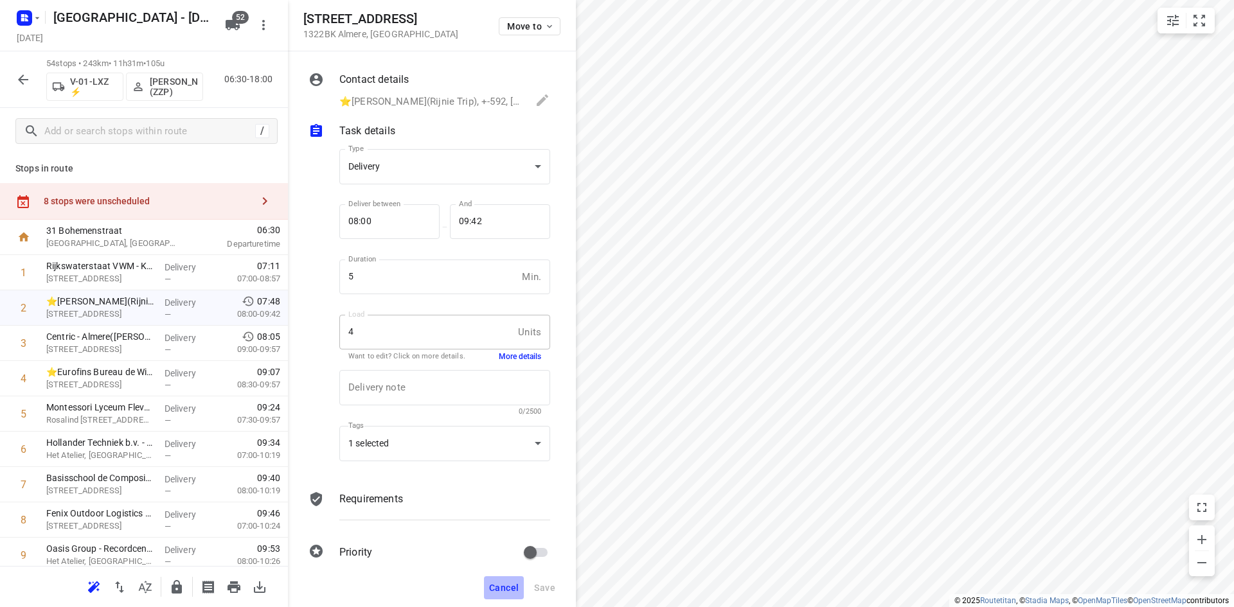
click at [509, 583] on span "Cancel" at bounding box center [504, 588] width 30 height 10
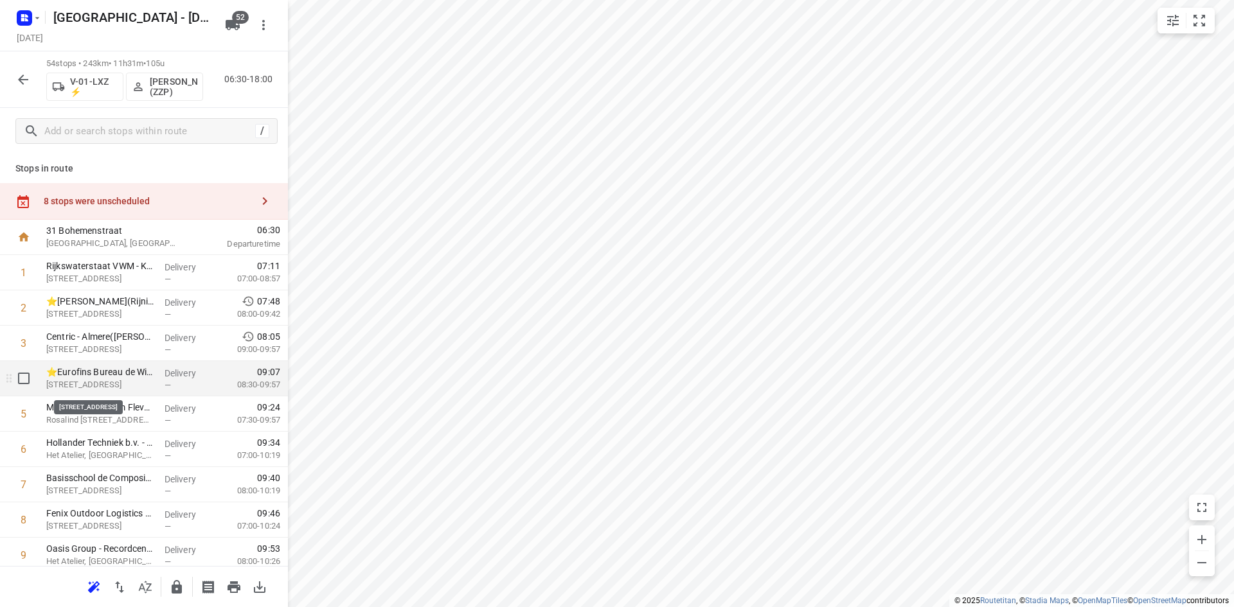
click at [127, 383] on p "Transistorstraat 20, Almere" at bounding box center [100, 385] width 108 height 13
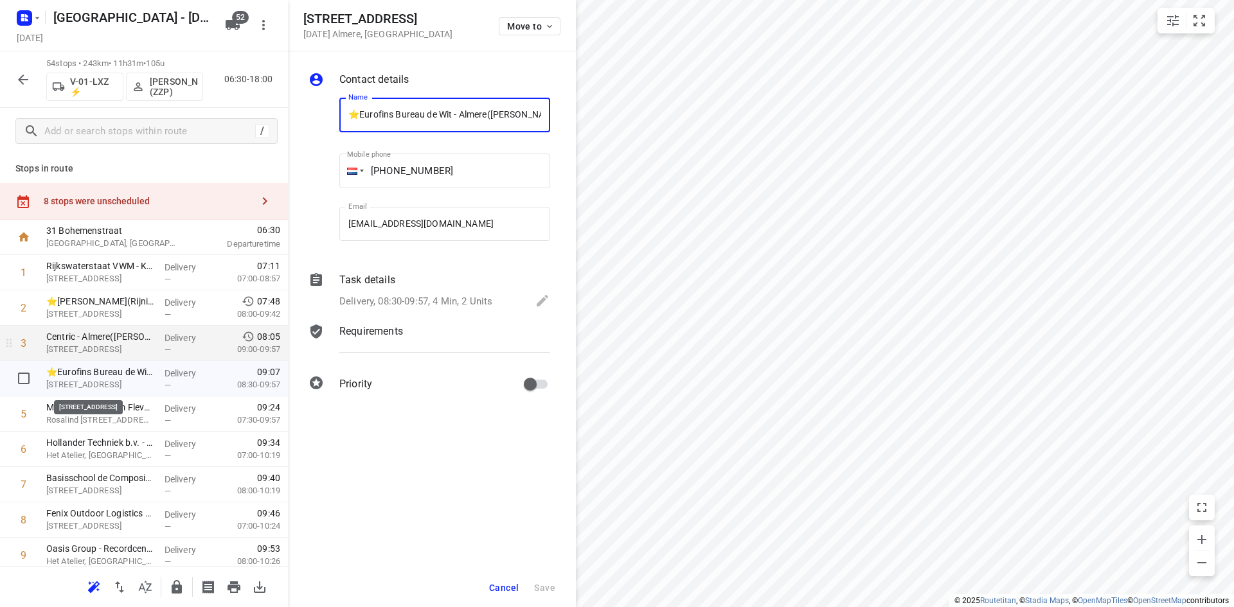
scroll to position [0, 10]
click at [376, 329] on p "Requirements" at bounding box center [371, 331] width 64 height 15
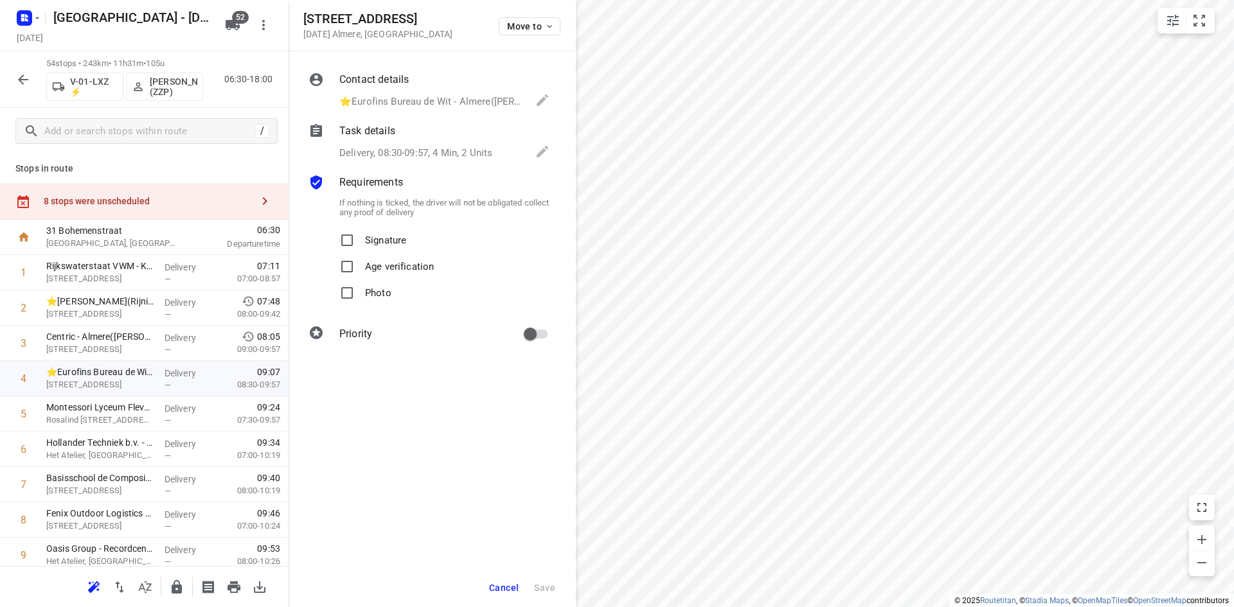
click at [367, 153] on p "Delivery, 08:30-09:57, 4 Min, 2 Units" at bounding box center [415, 153] width 153 height 15
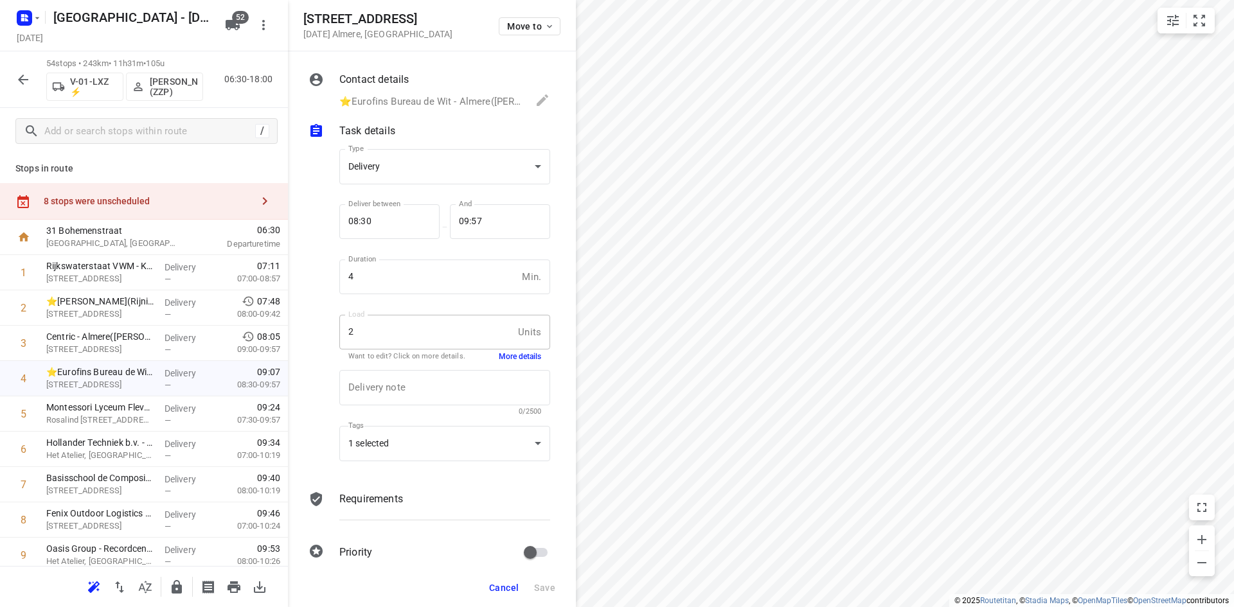
click at [503, 357] on button "More details" at bounding box center [520, 357] width 42 height 11
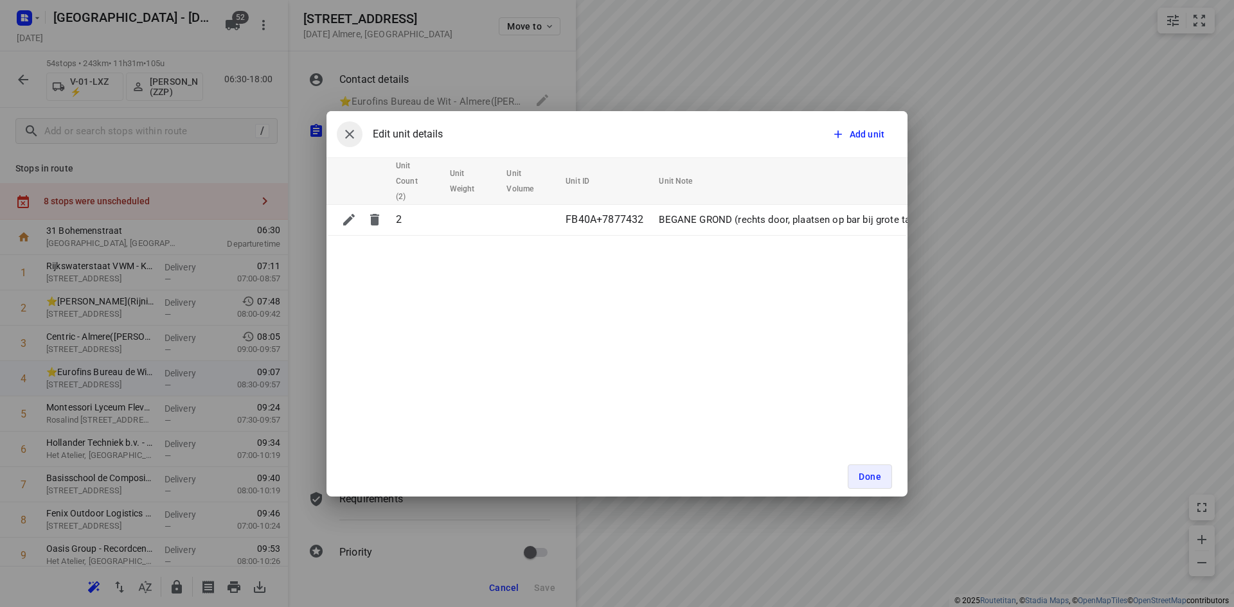
click at [341, 135] on button "button" at bounding box center [350, 134] width 26 height 26
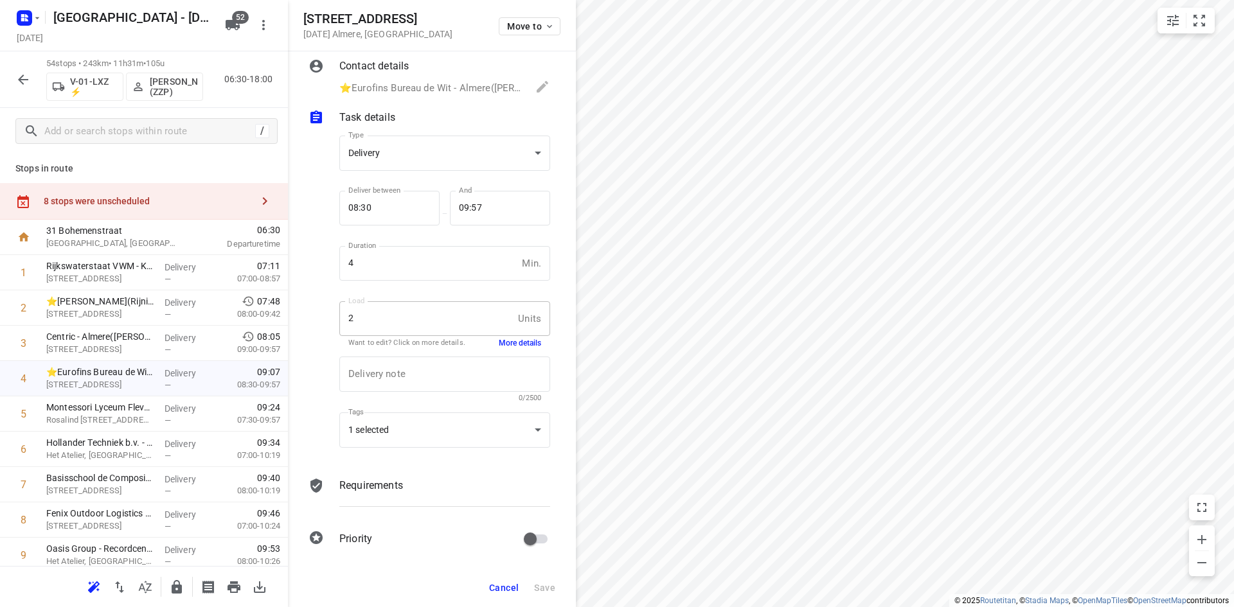
scroll to position [17, 0]
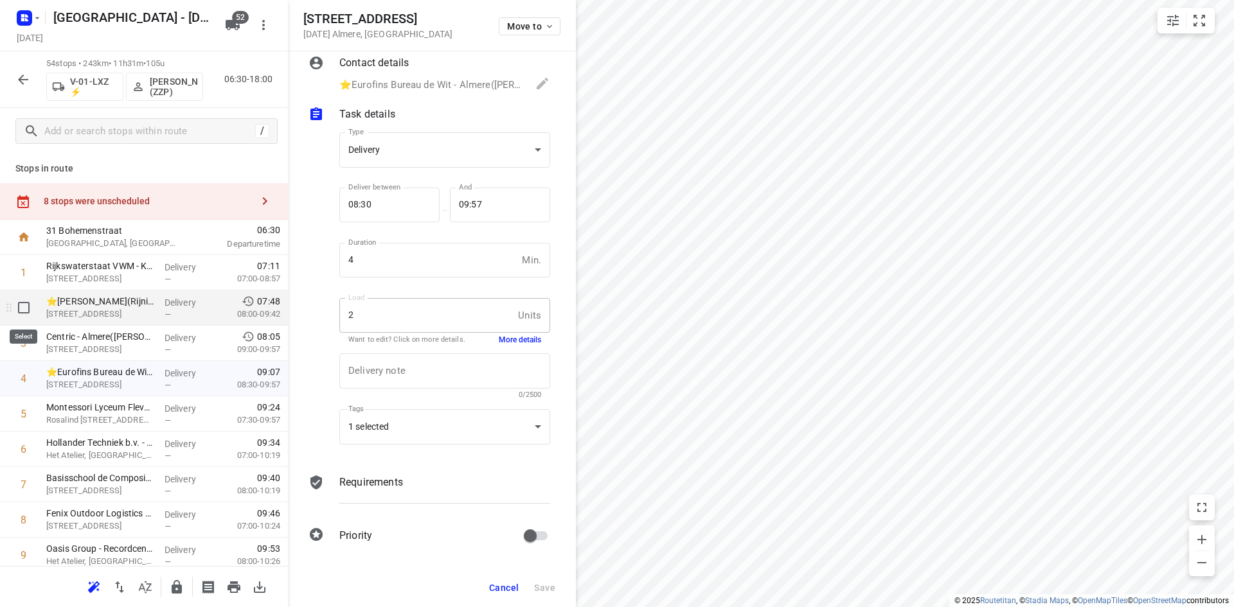
click at [22, 303] on input "checkbox" at bounding box center [24, 308] width 26 height 26
checkbox input "true"
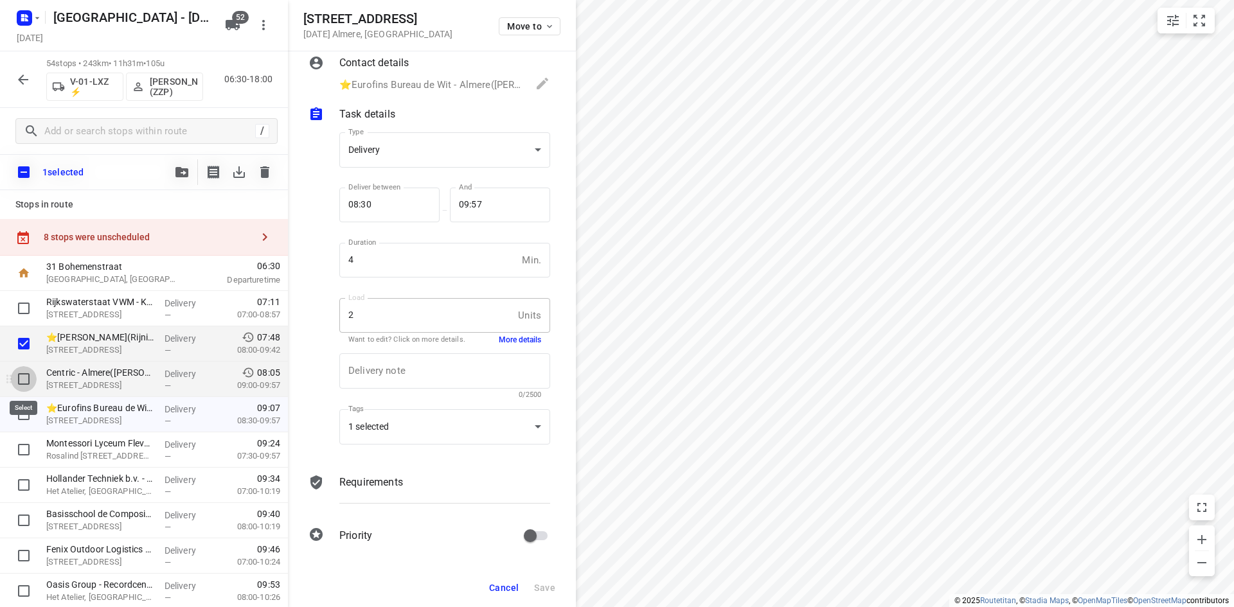
click at [22, 375] on input "checkbox" at bounding box center [24, 379] width 26 height 26
checkbox input "true"
click at [20, 416] on input "checkbox" at bounding box center [24, 415] width 26 height 26
checkbox input "true"
click at [24, 450] on input "checkbox" at bounding box center [24, 450] width 26 height 26
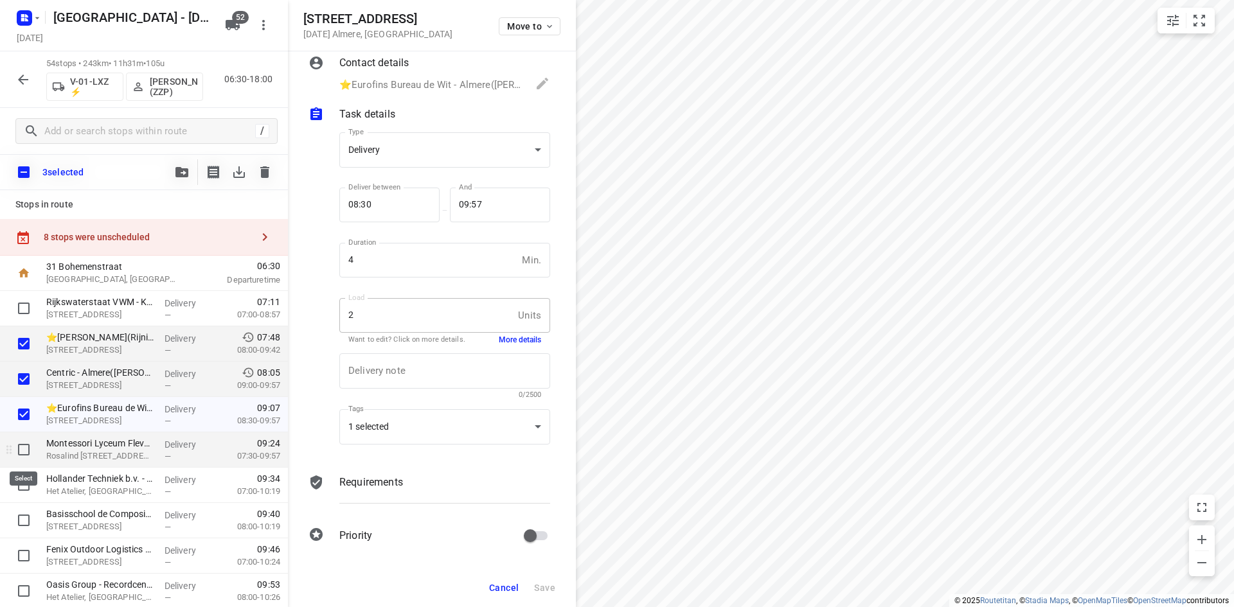
checkbox input "true"
click at [505, 583] on span "Cancel" at bounding box center [504, 588] width 30 height 10
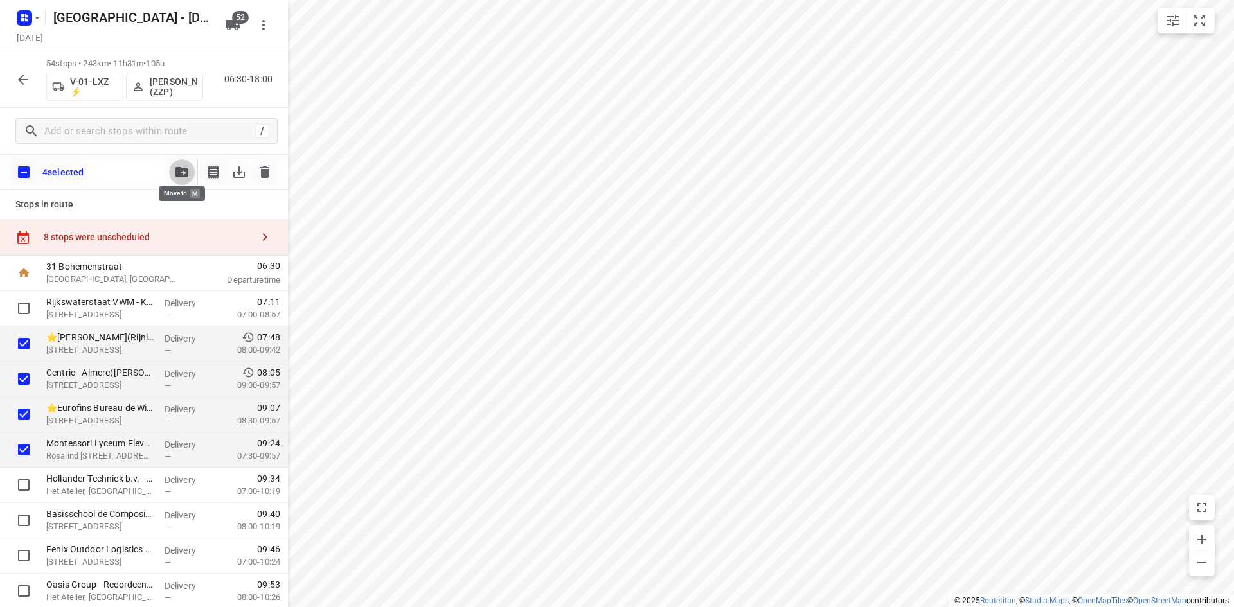
click at [180, 161] on button "button" at bounding box center [182, 172] width 26 height 26
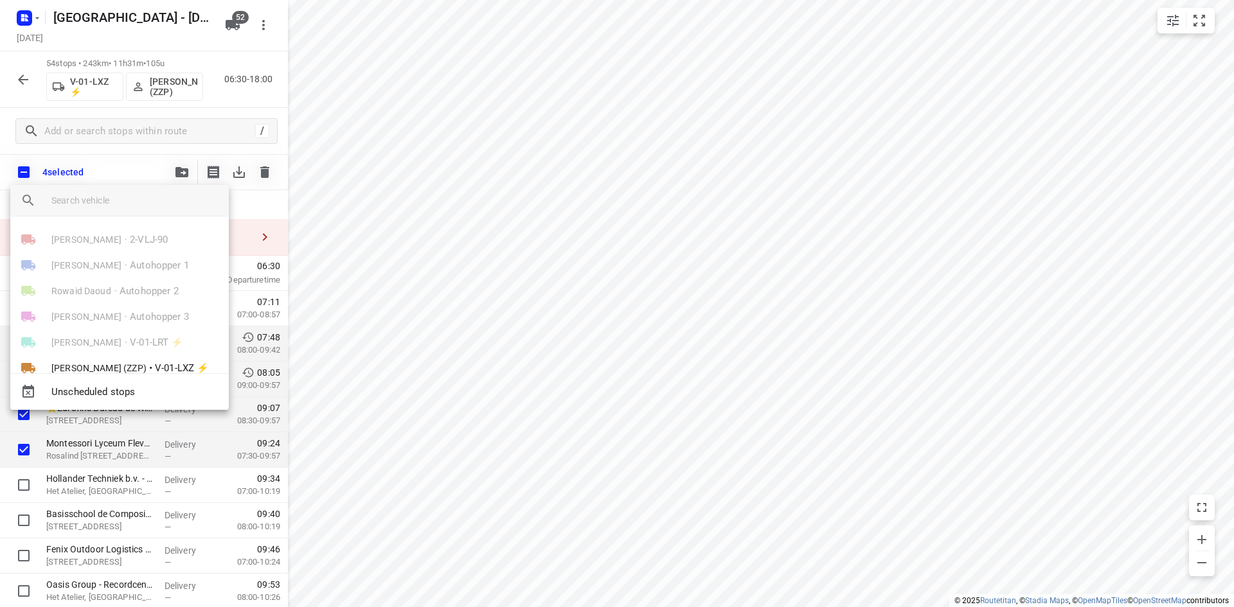
click at [135, 206] on input "search vehicle" at bounding box center [134, 200] width 167 height 19
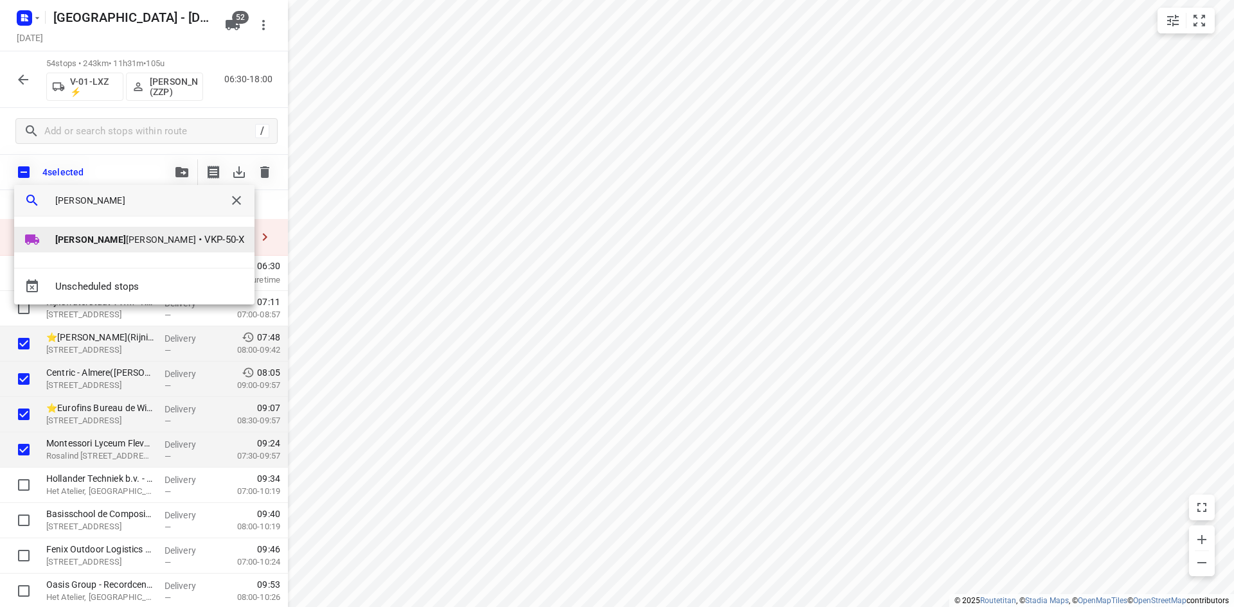
type input "steve"
click at [87, 236] on span "Steve n Hubers" at bounding box center [125, 239] width 141 height 13
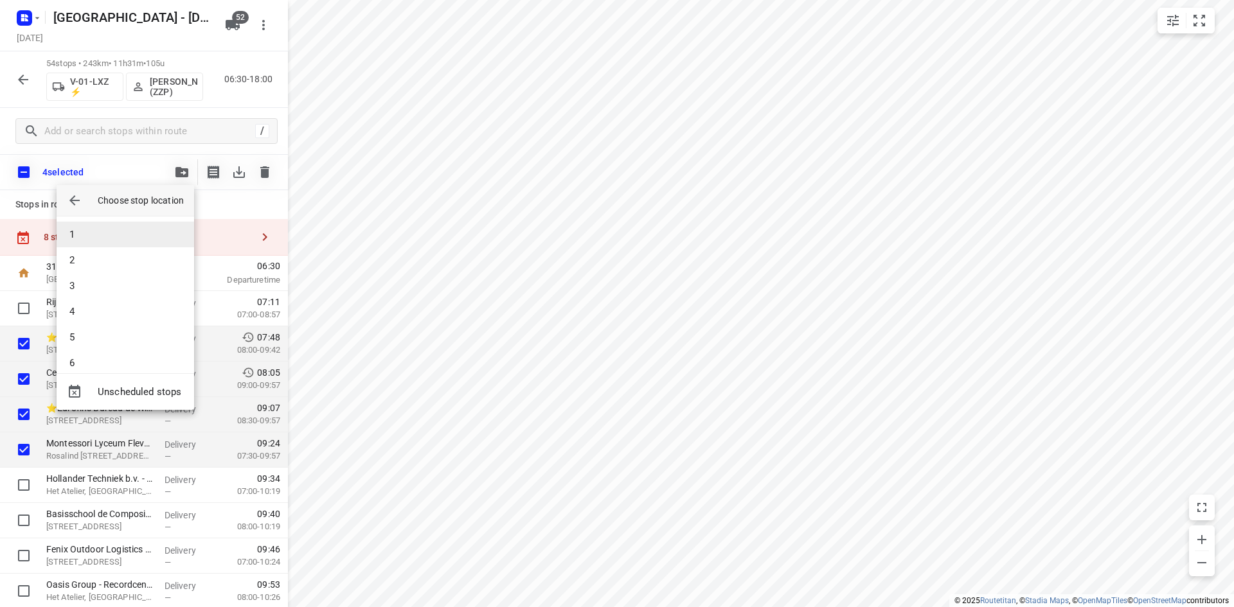
click at [98, 232] on li "1" at bounding box center [126, 235] width 138 height 26
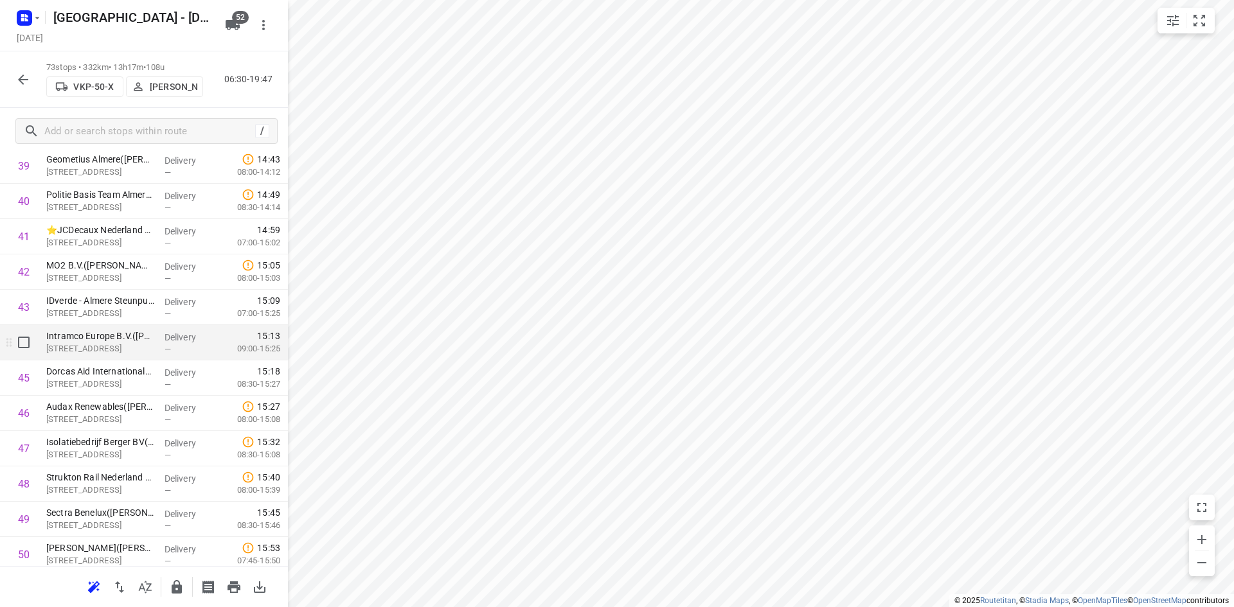
scroll to position [1405, 0]
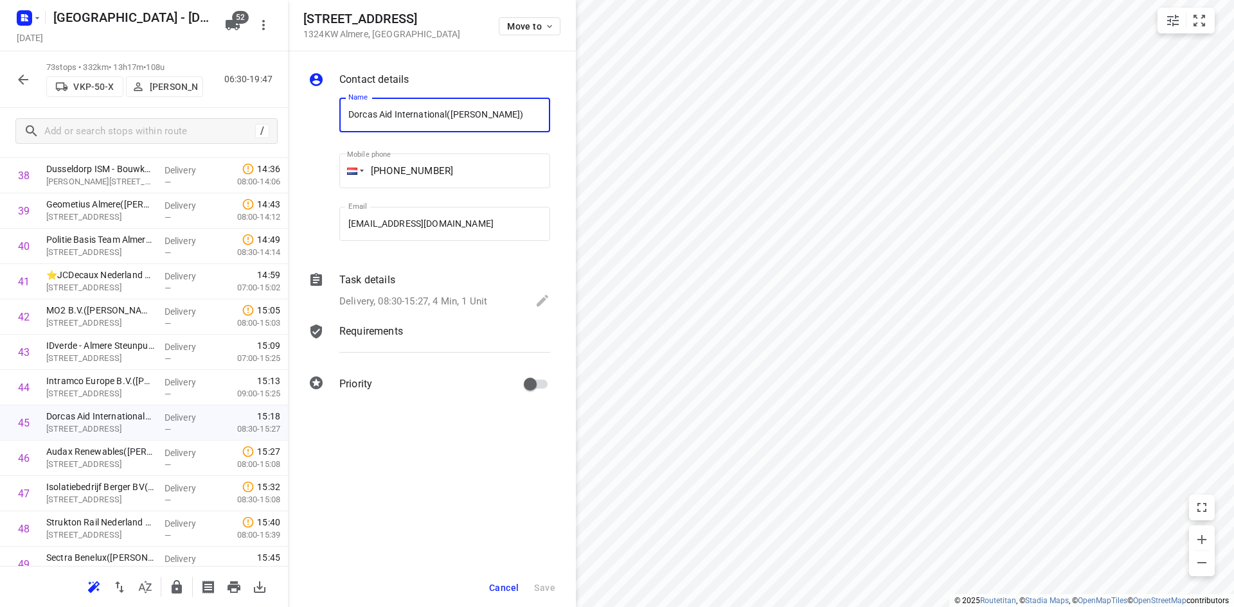
click at [499, 585] on span "Cancel" at bounding box center [504, 588] width 30 height 10
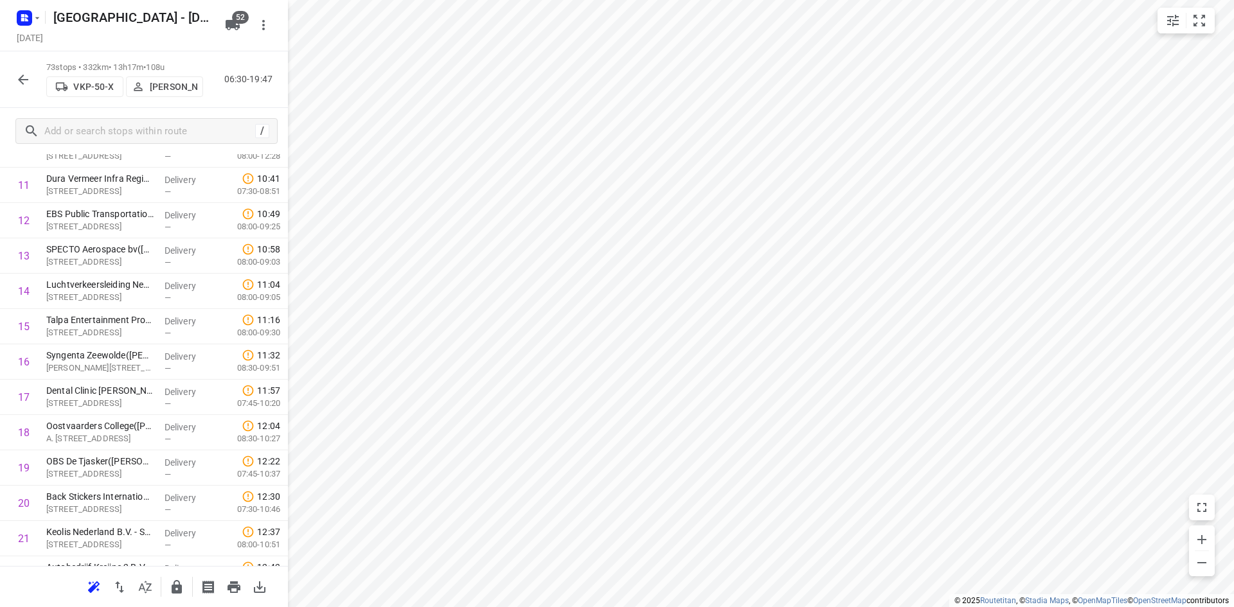
scroll to position [0, 0]
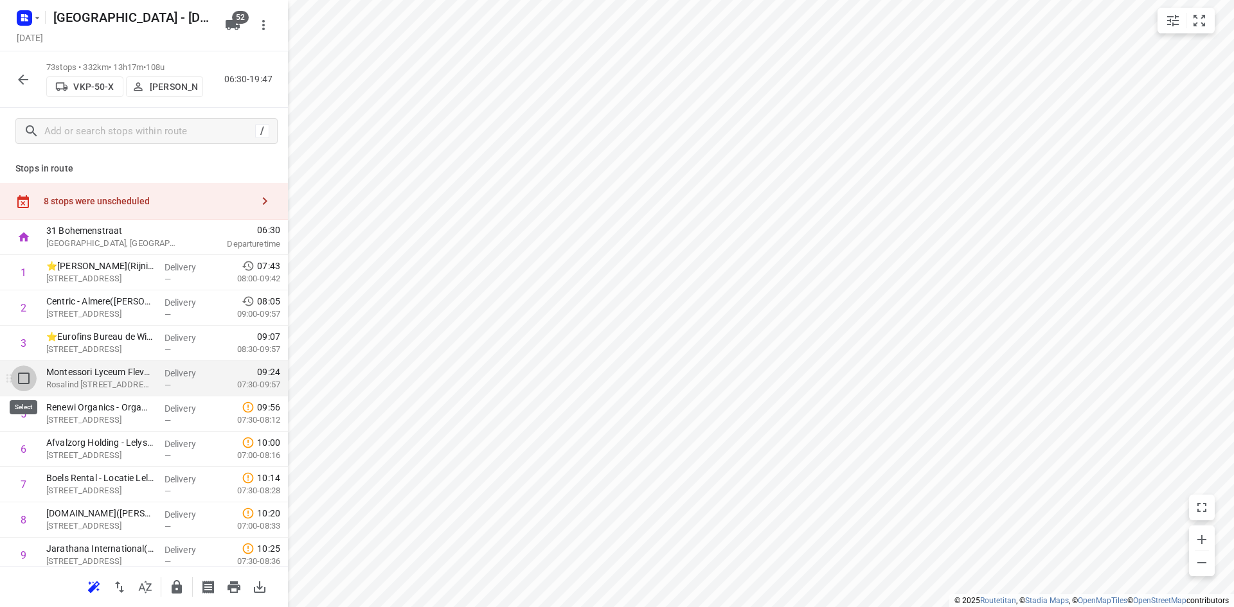
click at [26, 384] on input "checkbox" at bounding box center [24, 379] width 26 height 26
checkbox input "true"
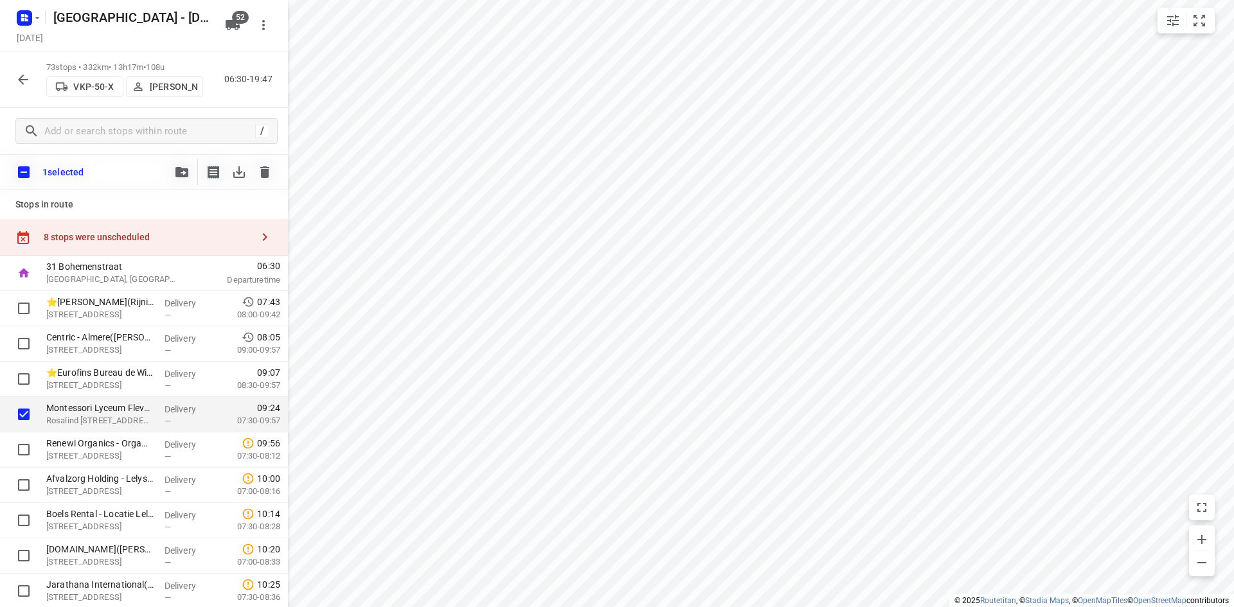
click at [177, 174] on icon "button" at bounding box center [181, 172] width 13 height 10
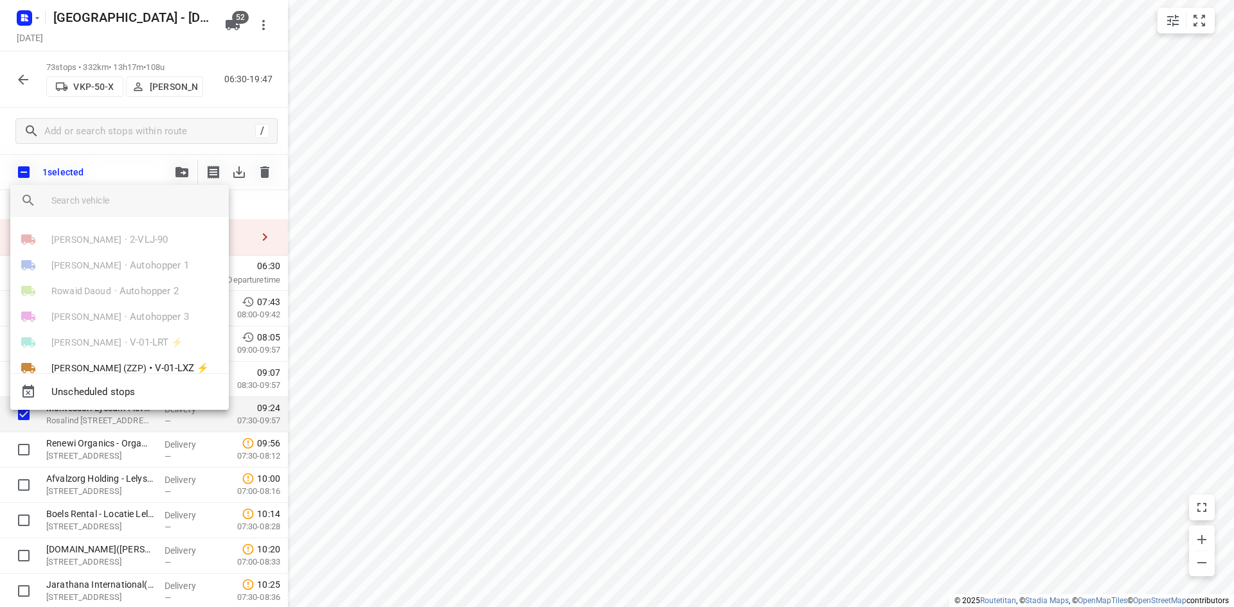
drag, startPoint x: 156, startPoint y: 208, endPoint x: 173, endPoint y: 199, distance: 19.9
click at [156, 208] on input "search vehicle" at bounding box center [134, 200] width 167 height 19
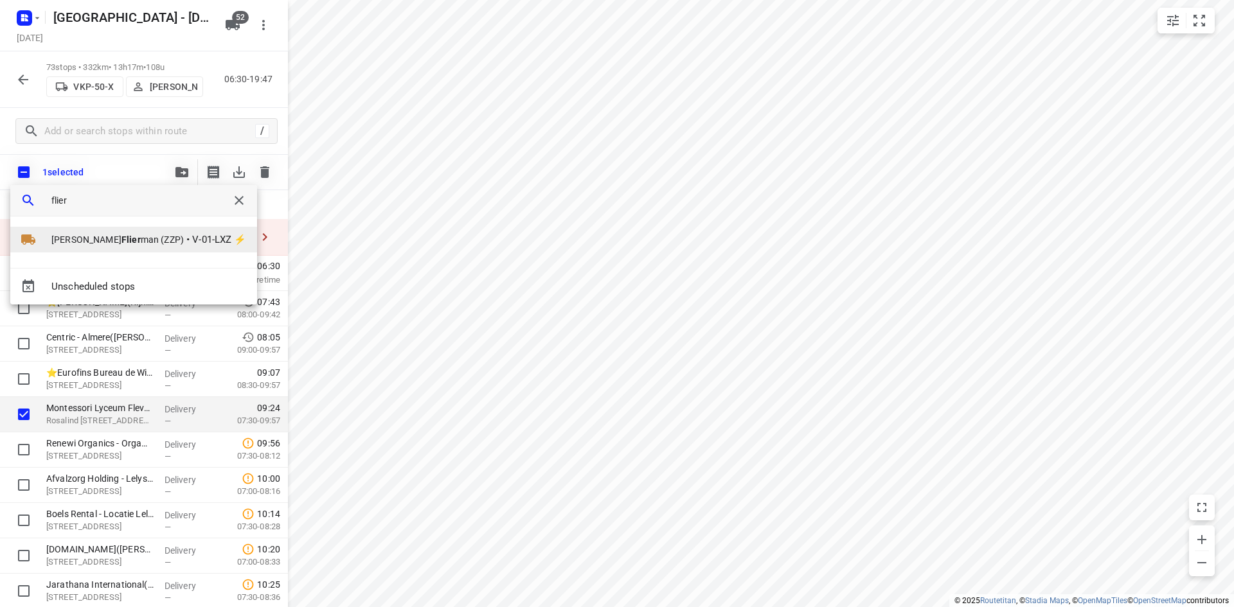
type input "flier"
click at [76, 239] on span "Robert Flier man (ZZP)" at bounding box center [117, 239] width 132 height 13
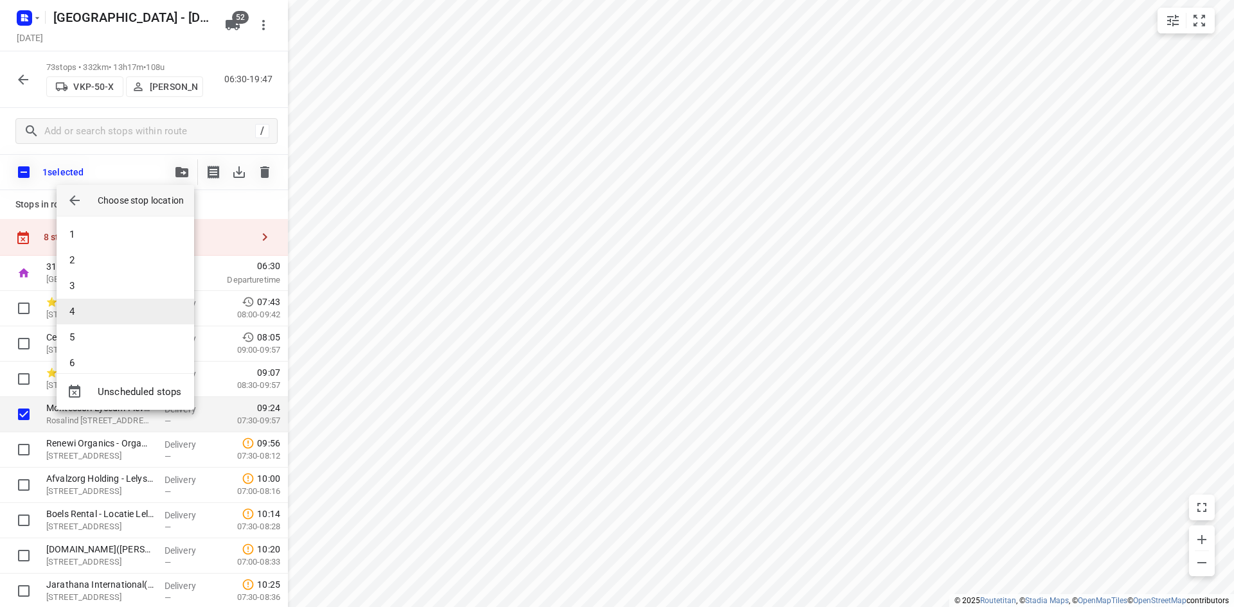
click at [78, 314] on li "4" at bounding box center [126, 312] width 138 height 26
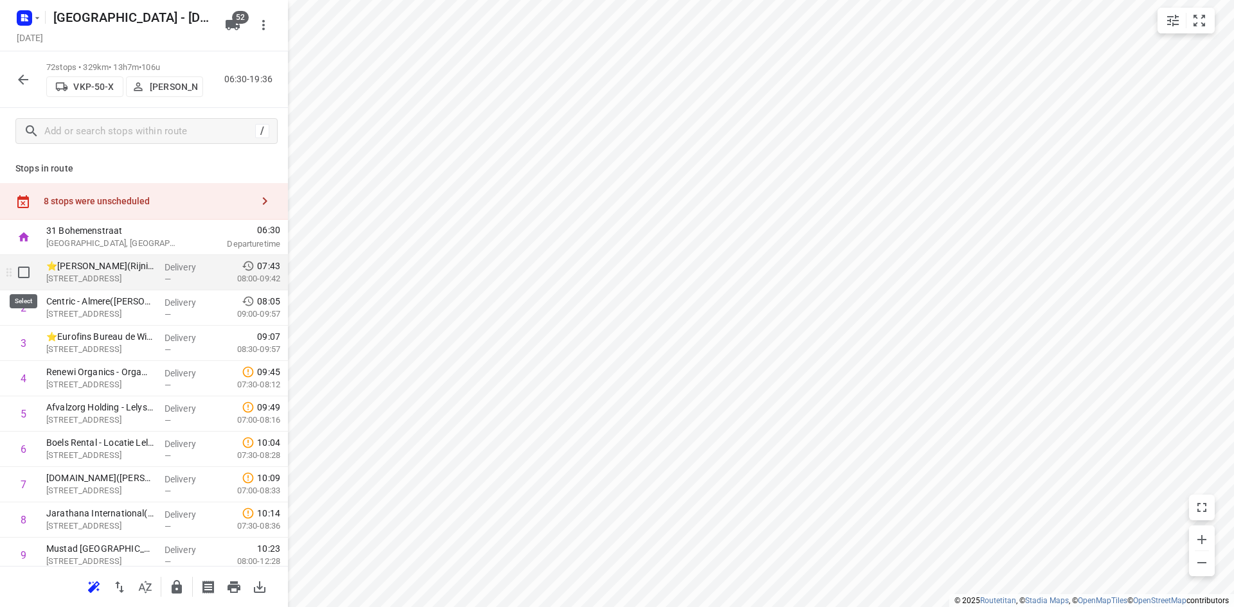
click at [26, 274] on input "checkbox" at bounding box center [24, 273] width 26 height 26
checkbox input "true"
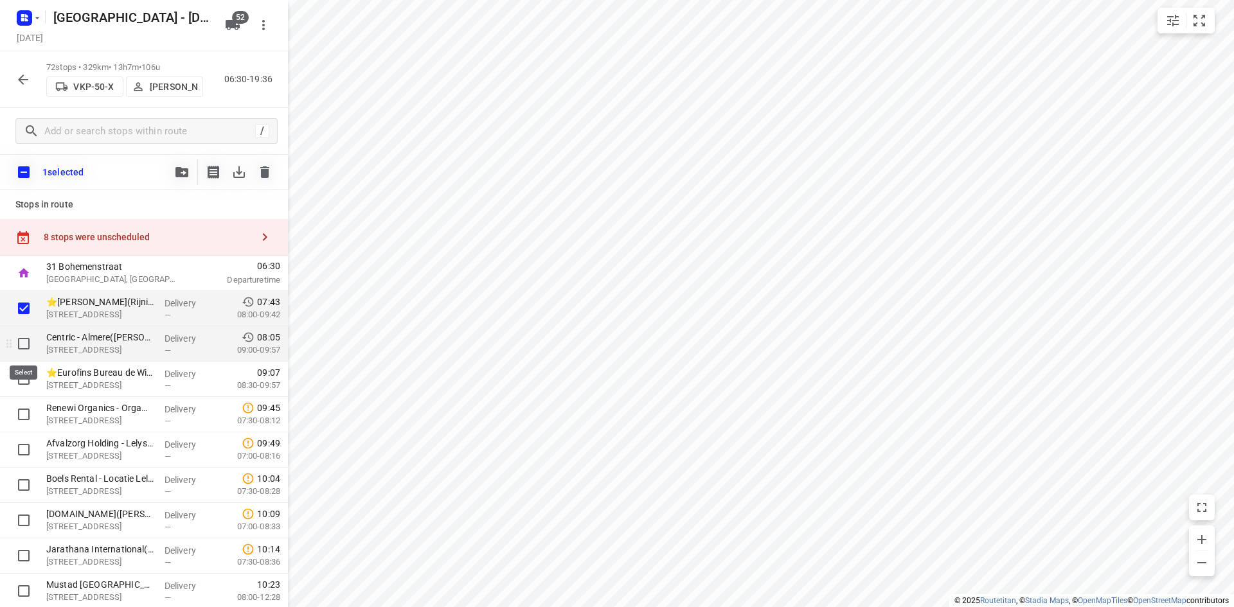
click at [22, 348] on input "checkbox" at bounding box center [24, 344] width 26 height 26
checkbox input "true"
click at [24, 380] on input "checkbox" at bounding box center [24, 379] width 26 height 26
checkbox input "true"
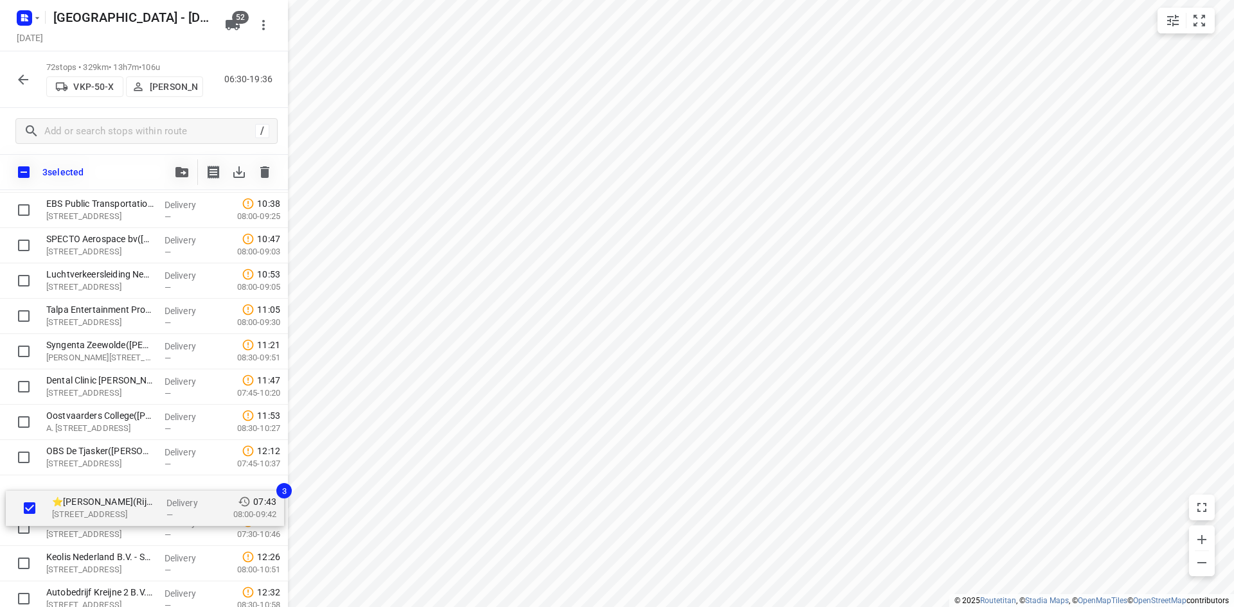
scroll to position [418, 0]
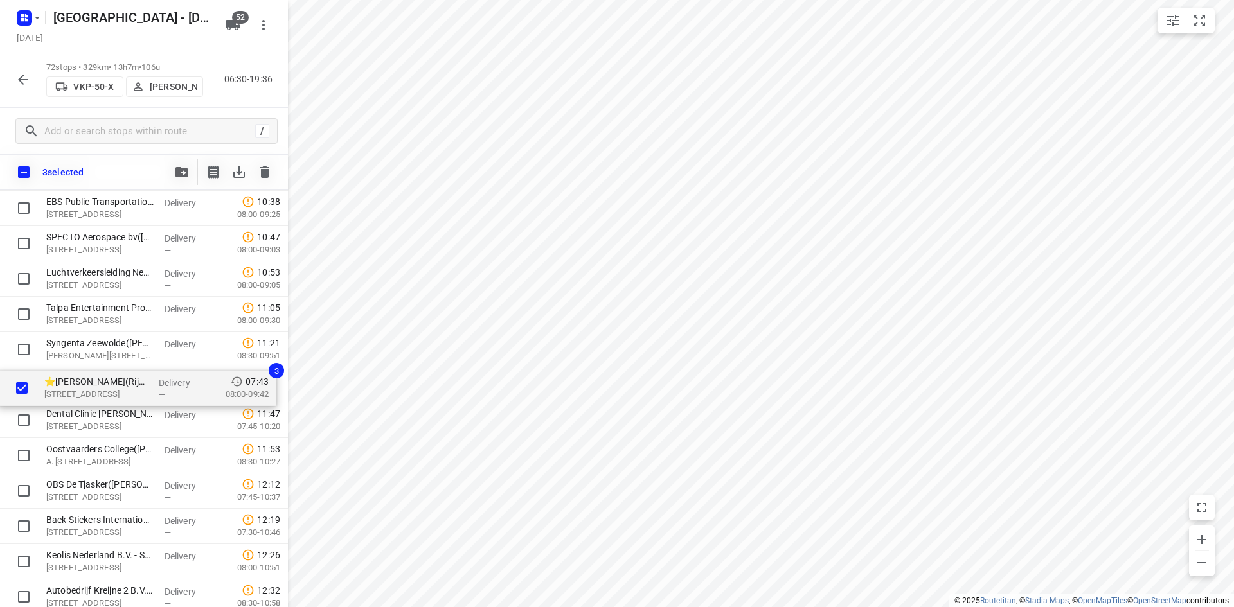
drag, startPoint x: 143, startPoint y: 222, endPoint x: 141, endPoint y: 396, distance: 174.2
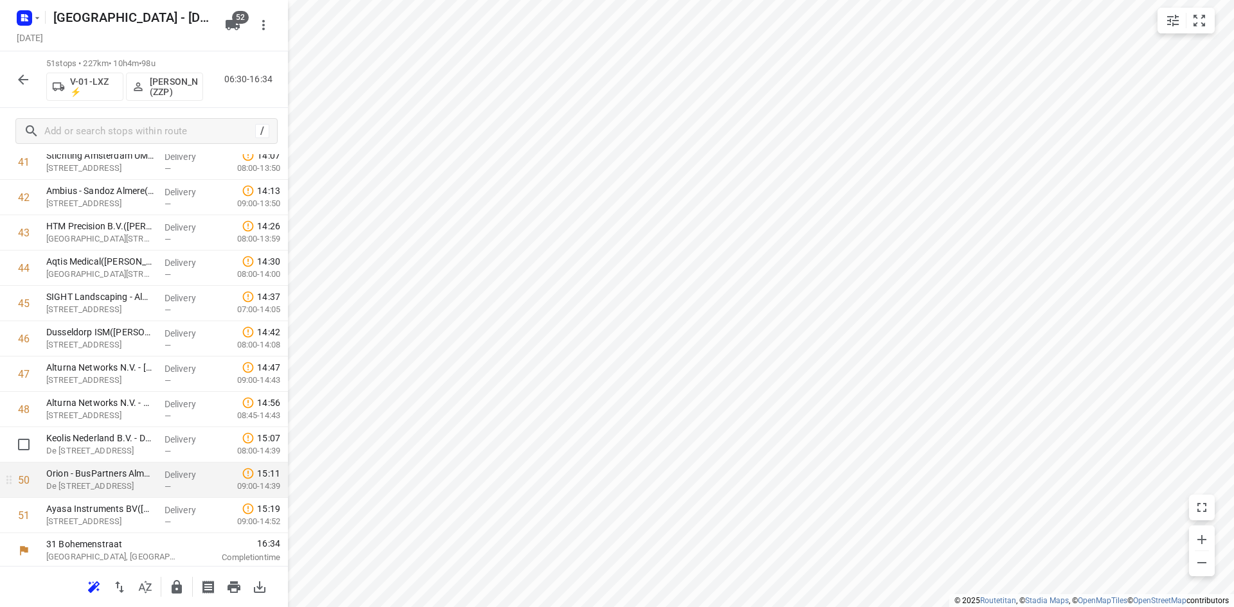
scroll to position [1527, 0]
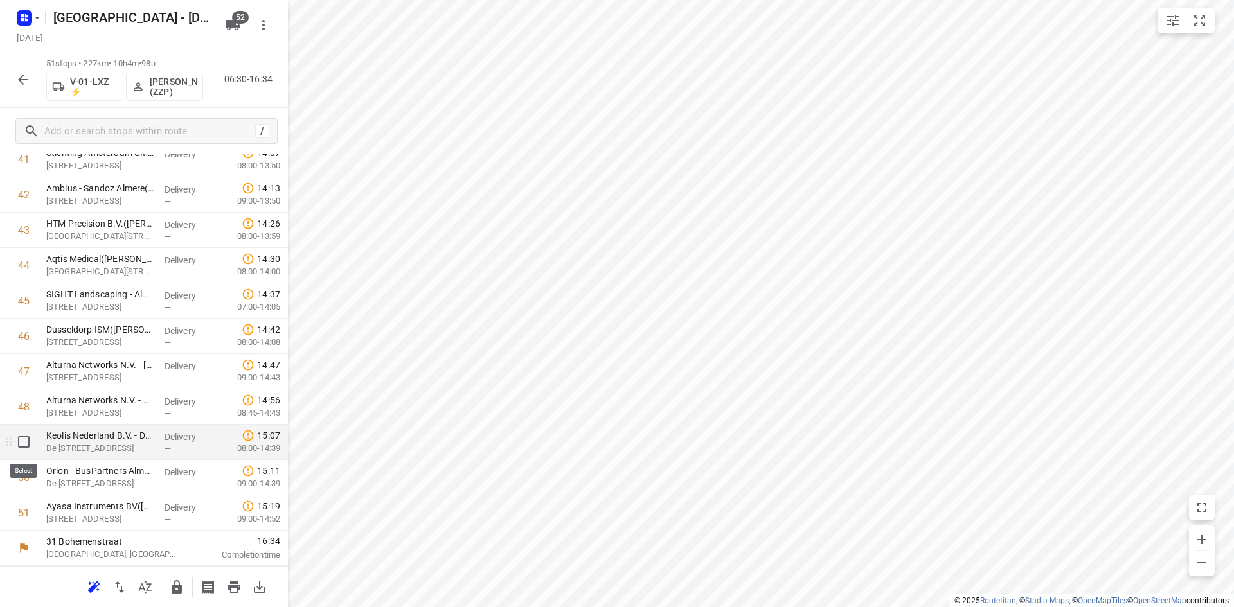
click at [26, 442] on input "checkbox" at bounding box center [24, 442] width 26 height 26
checkbox input "true"
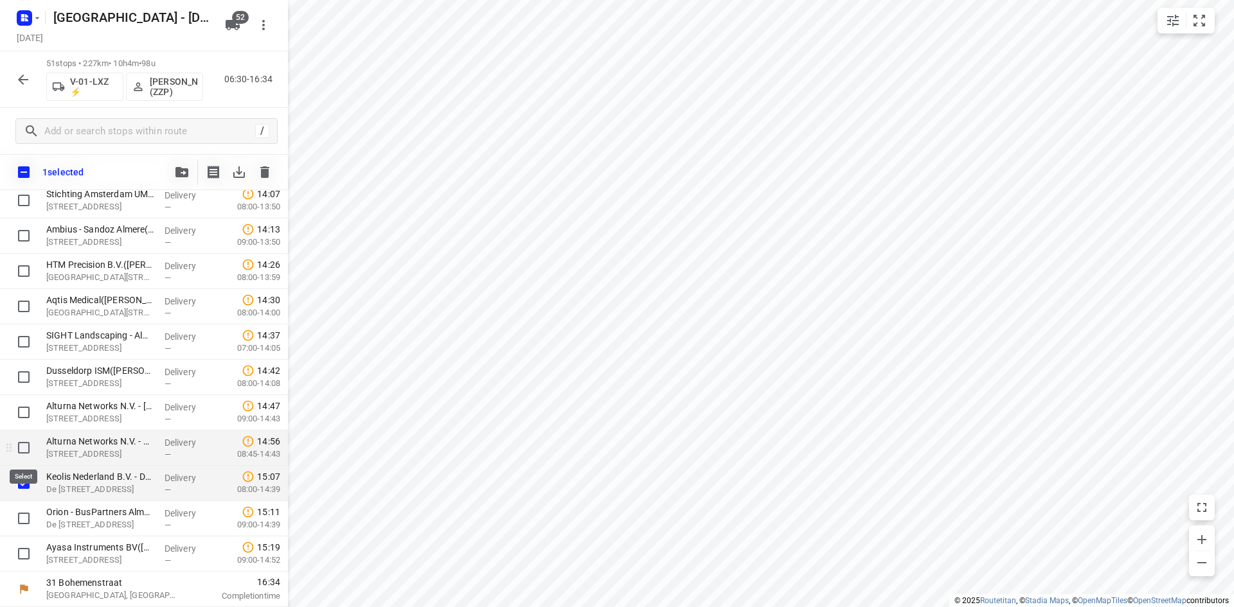
scroll to position [1522, 0]
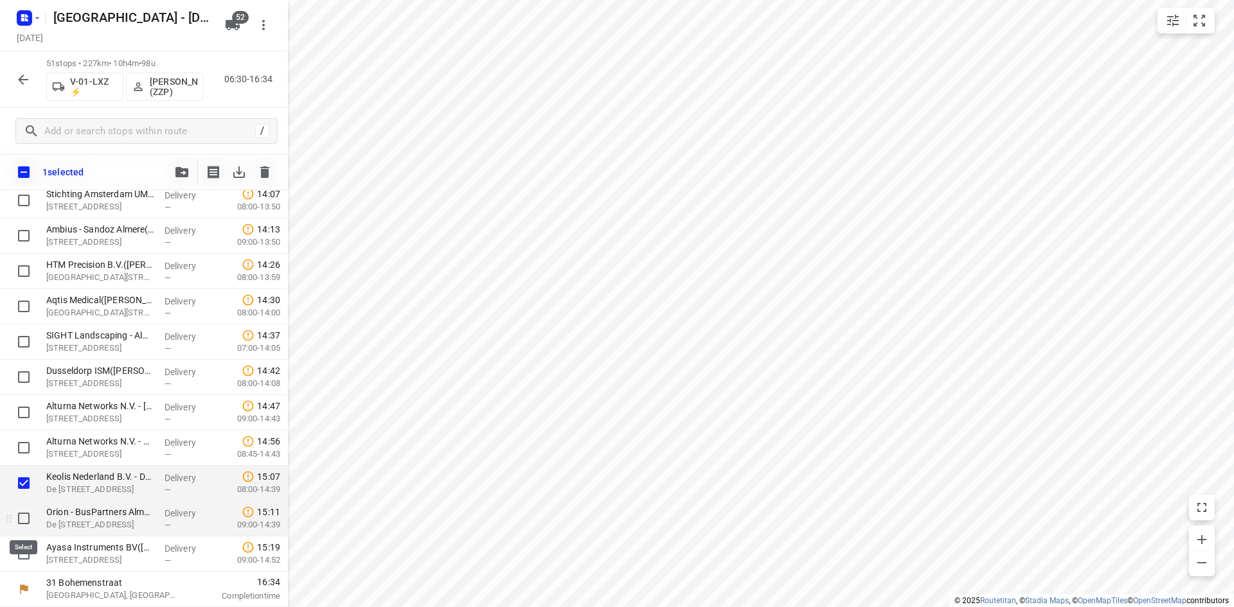
click at [26, 520] on input "checkbox" at bounding box center [24, 519] width 26 height 26
checkbox input "true"
click at [28, 549] on input "checkbox" at bounding box center [24, 554] width 26 height 26
checkbox input "true"
click at [183, 172] on icon "button" at bounding box center [181, 172] width 13 height 10
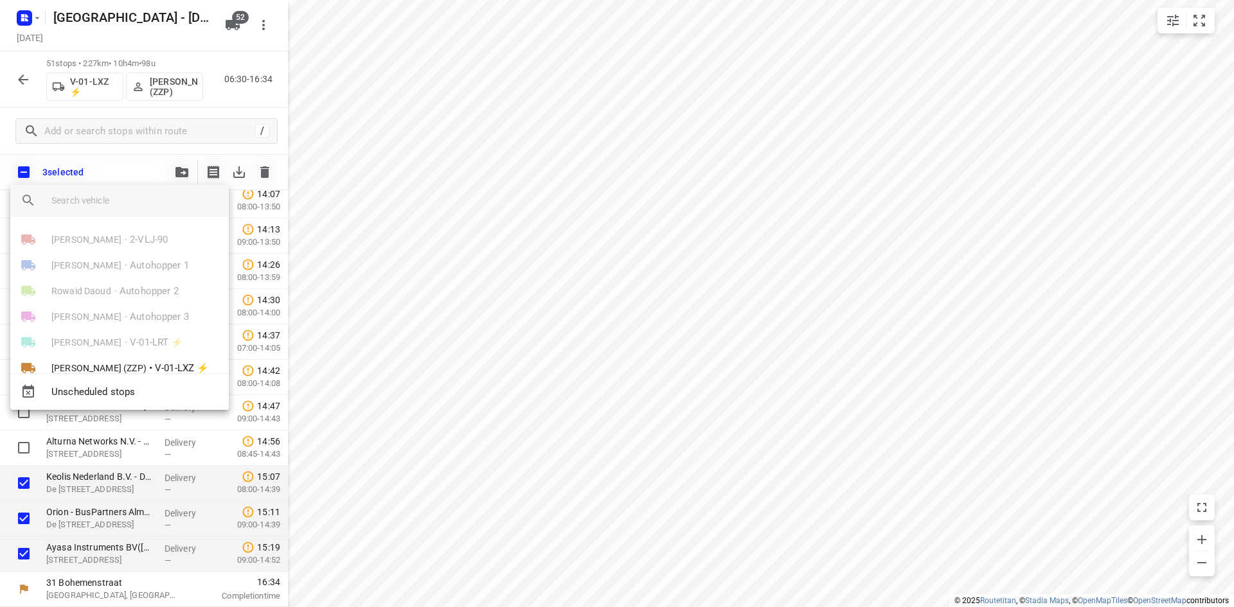
click at [159, 200] on input "search vehicle" at bounding box center [134, 200] width 167 height 19
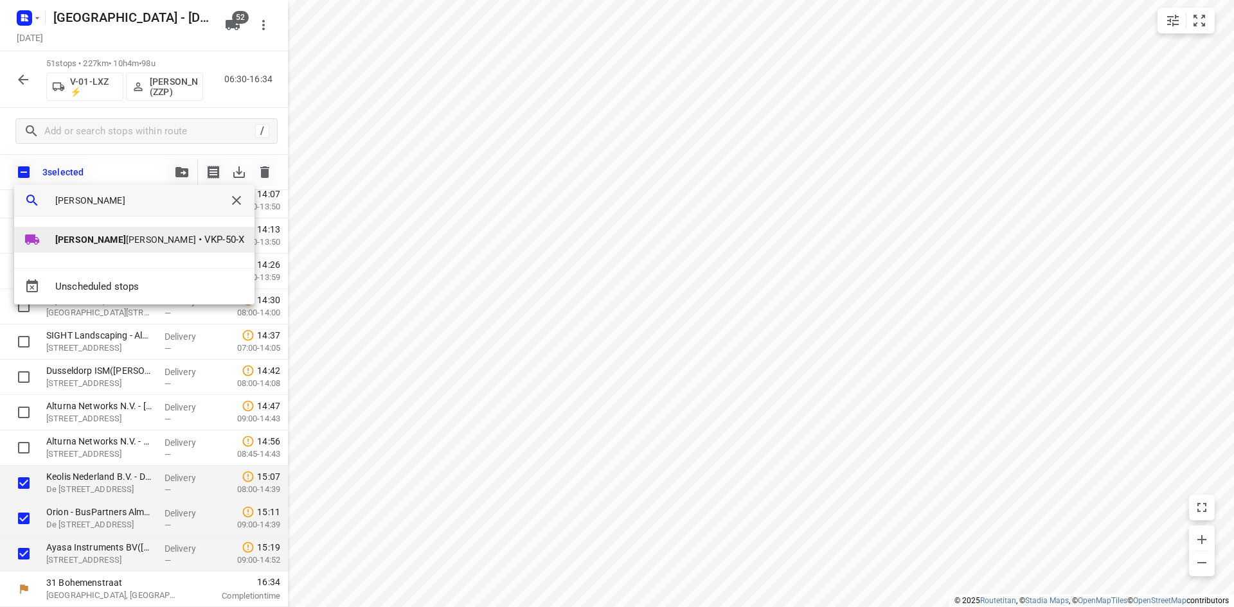
type input "steve"
click at [199, 236] on span "•" at bounding box center [200, 239] width 3 height 15
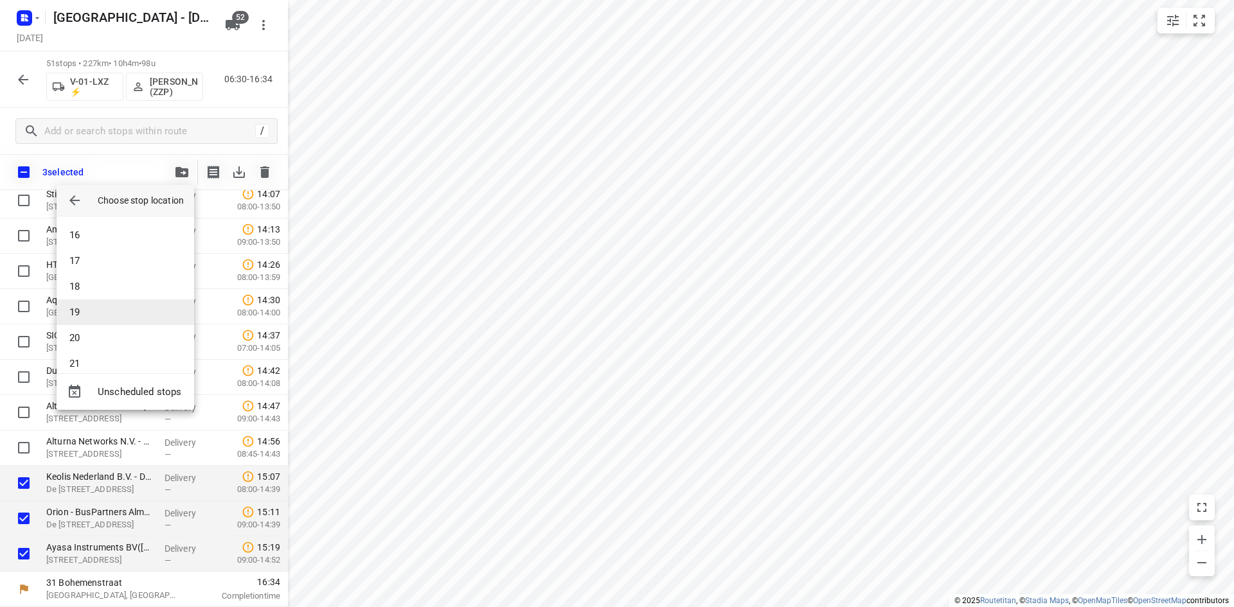
scroll to position [421, 0]
click at [112, 308] on li "20" at bounding box center [126, 302] width 138 height 26
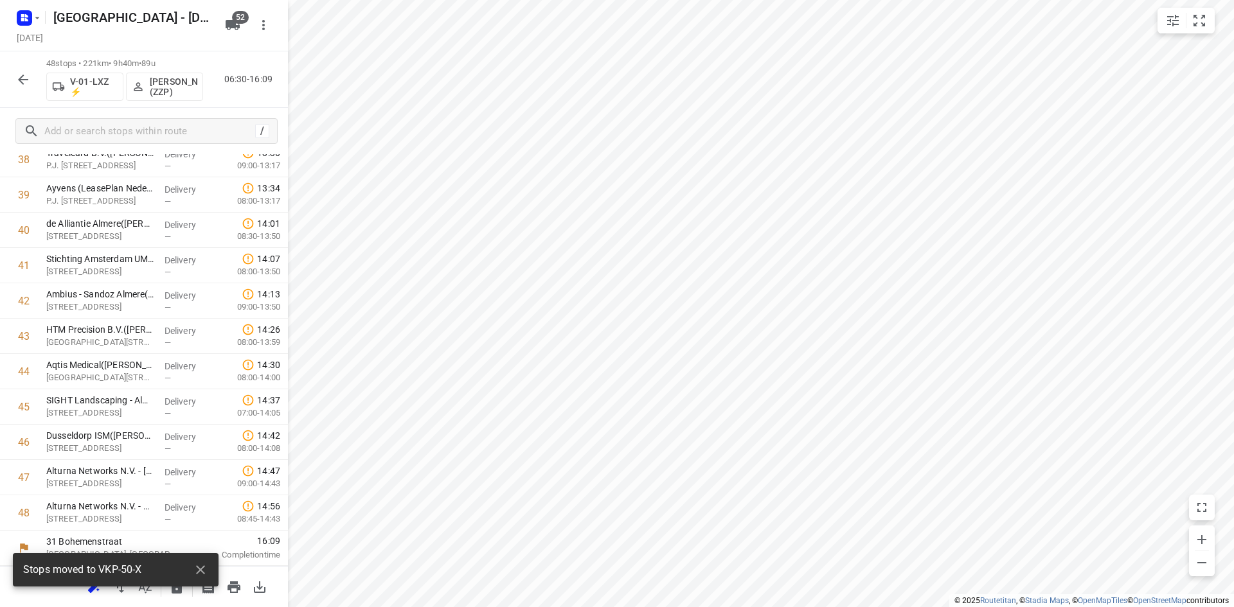
scroll to position [1421, 0]
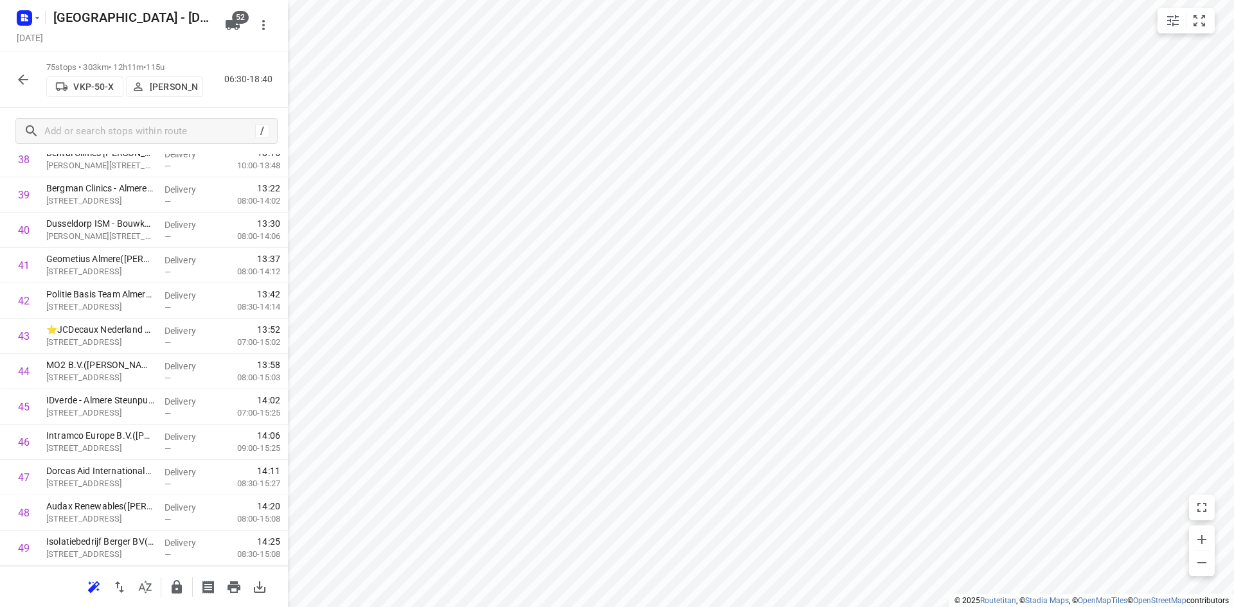
click at [208, 92] on div "75 stops • 303km • 12h11m • 115u VKP-50-X Steven Hubers 06:30-18:40" at bounding box center [144, 79] width 288 height 57
click at [80, 61] on p "48 stops • 221km • 9h40m • 89u" at bounding box center [124, 64] width 157 height 12
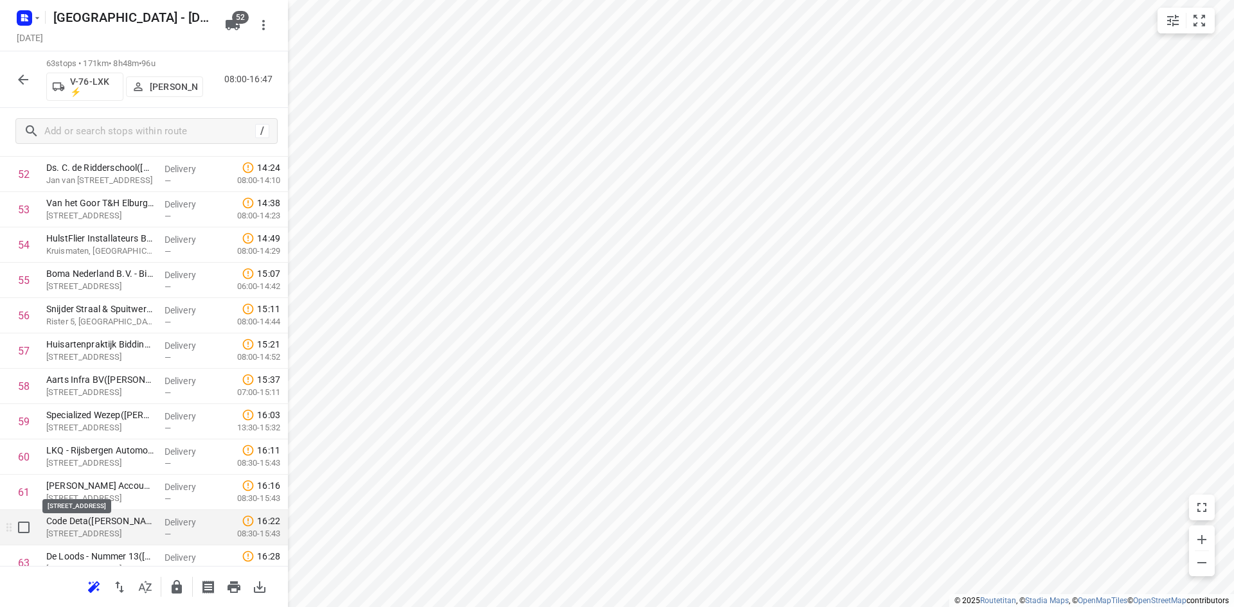
scroll to position [1951, 0]
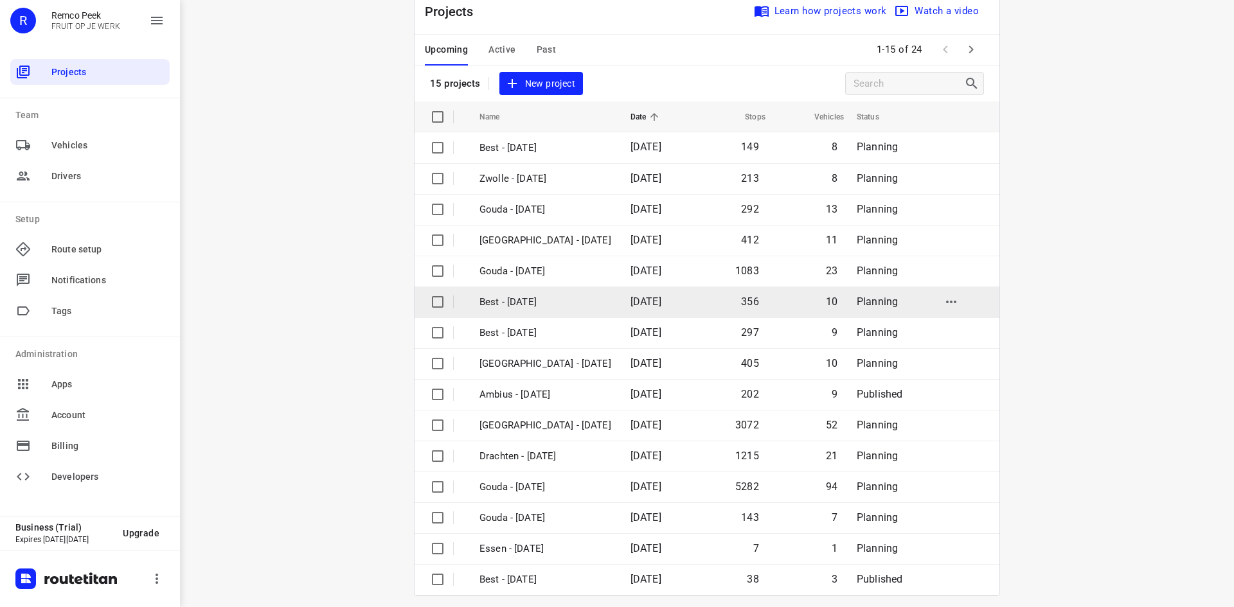
scroll to position [42, 0]
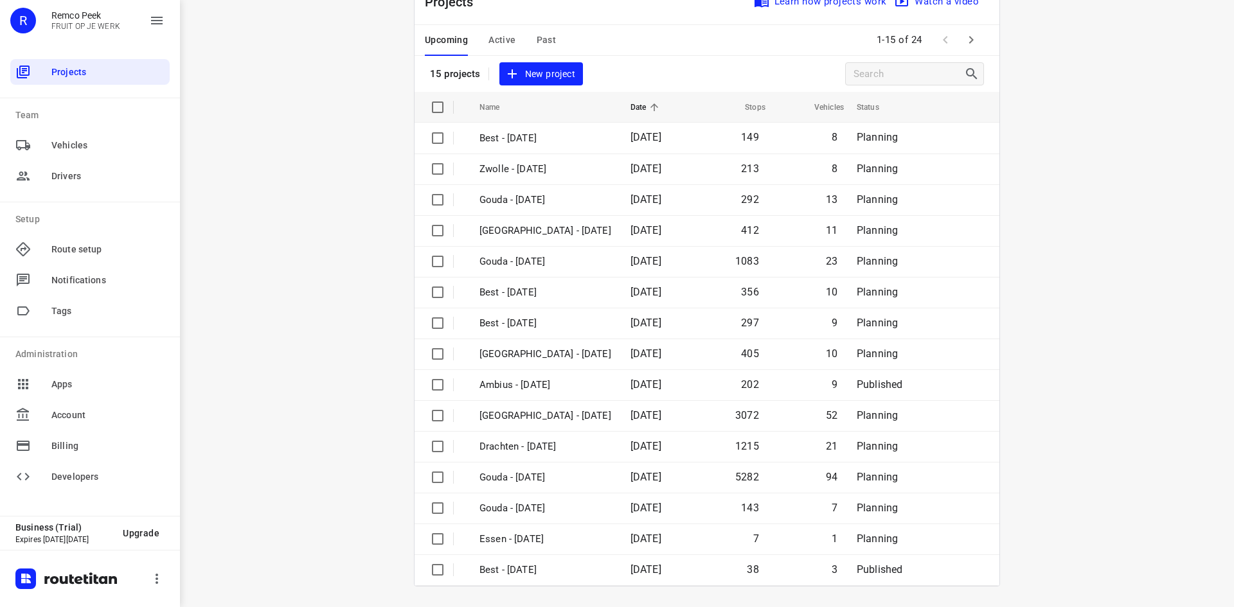
click at [542, 41] on span "Past" at bounding box center [547, 40] width 20 height 16
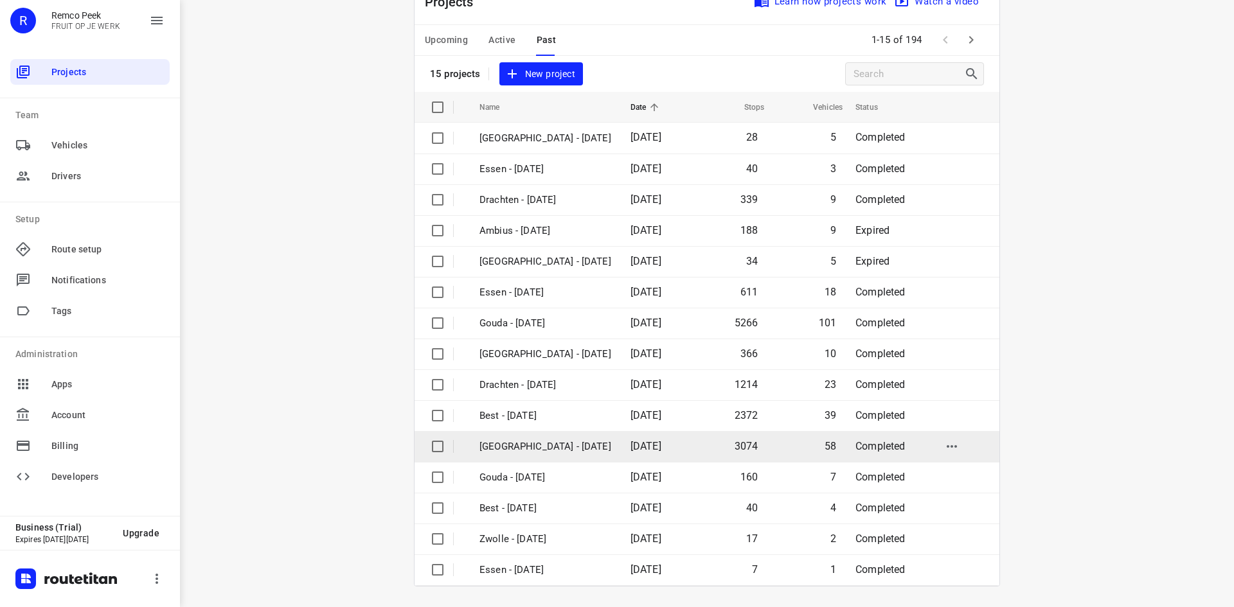
click at [522, 446] on p "[GEOGRAPHIC_DATA] - [DATE]" at bounding box center [545, 447] width 132 height 15
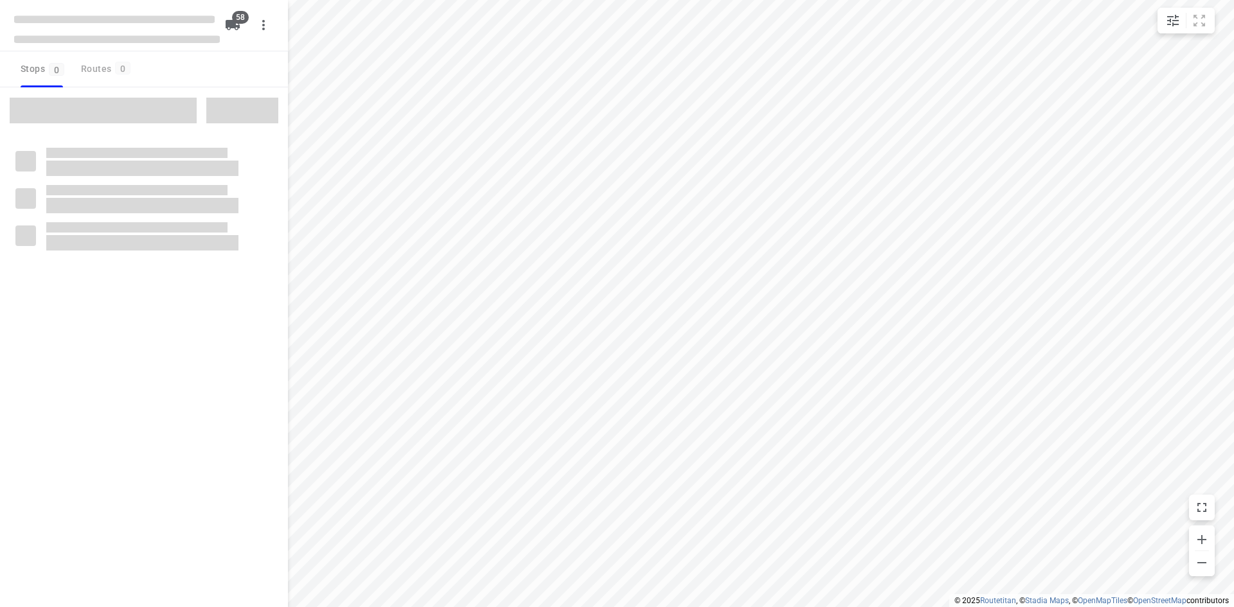
checkbox input "true"
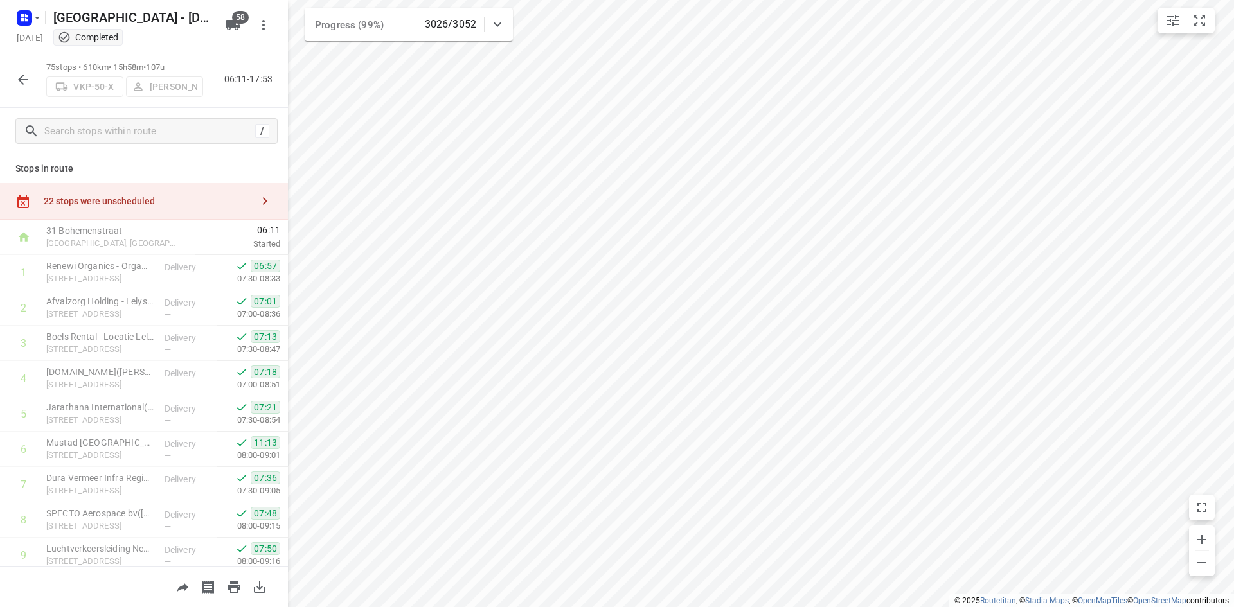
click at [158, 62] on p "75 stops • 610km • 15h58m • 107u" at bounding box center [124, 68] width 157 height 12
drag, startPoint x: 44, startPoint y: 63, endPoint x: 180, endPoint y: 64, distance: 136.3
click at [180, 64] on div "75 stops • 610km • 15h58m • 107u VKP-50-X Steven Hubers 06:11-17:53" at bounding box center [144, 79] width 288 height 57
click at [180, 64] on p "75 stops • 610km • 15h58m • 107u" at bounding box center [124, 68] width 157 height 12
click at [26, 72] on icon "button" at bounding box center [22, 79] width 15 height 15
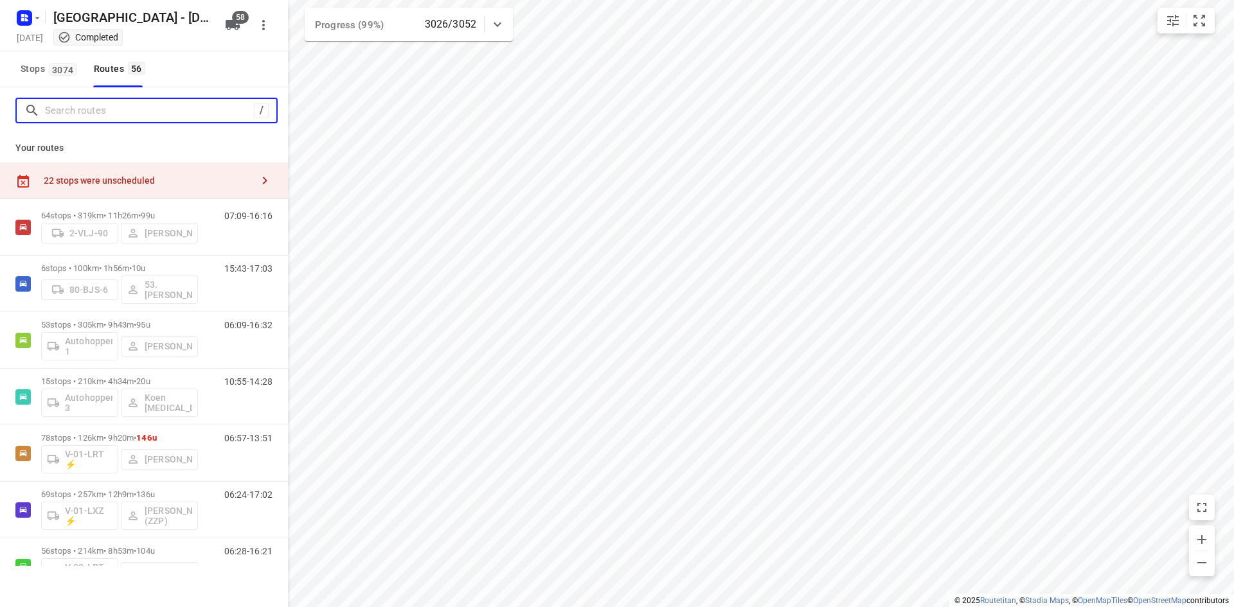
click at [68, 115] on input "Search routes" at bounding box center [150, 111] width 210 height 20
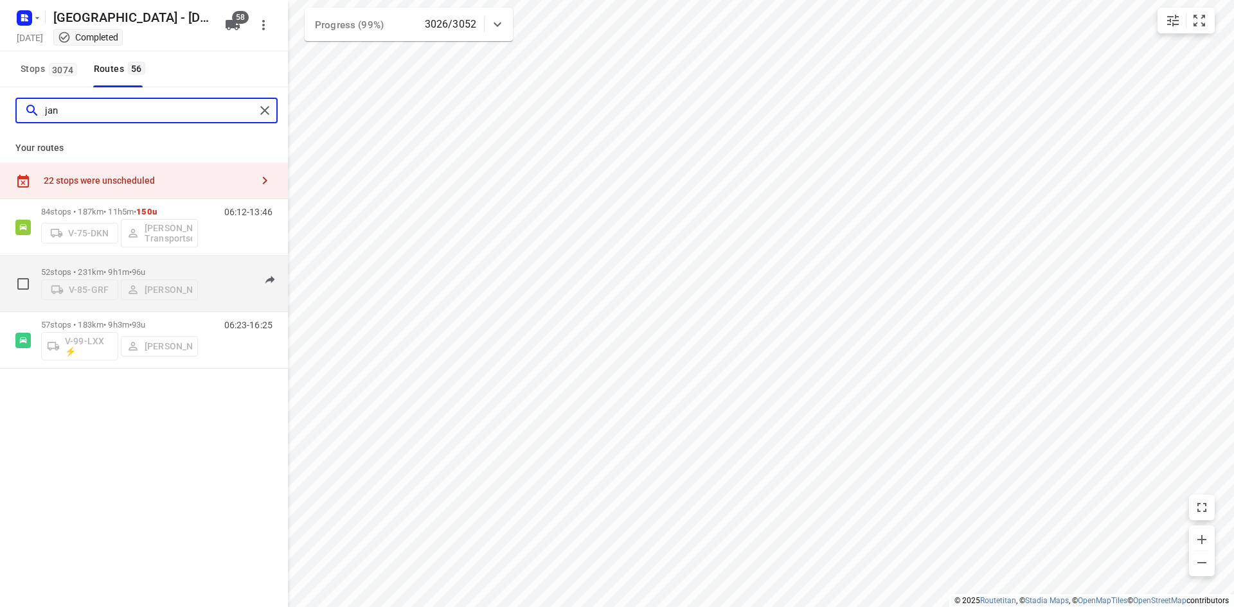
type input "jan"
click at [213, 296] on div "06:11-16:14" at bounding box center [240, 286] width 64 height 39
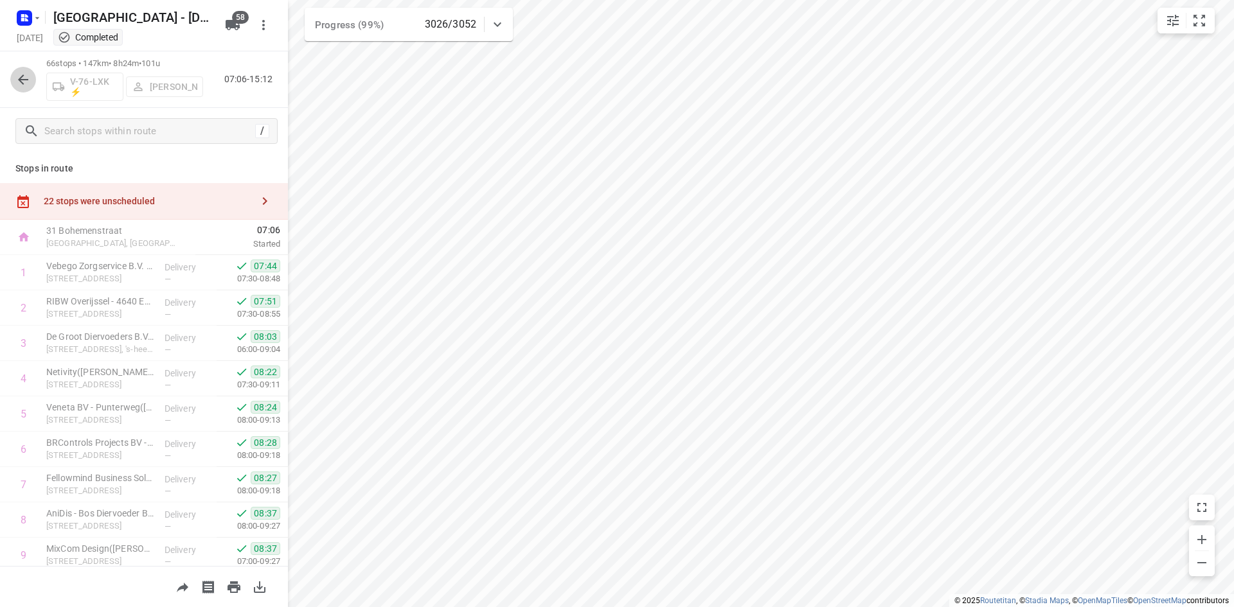
click at [17, 82] on icon "button" at bounding box center [22, 79] width 15 height 15
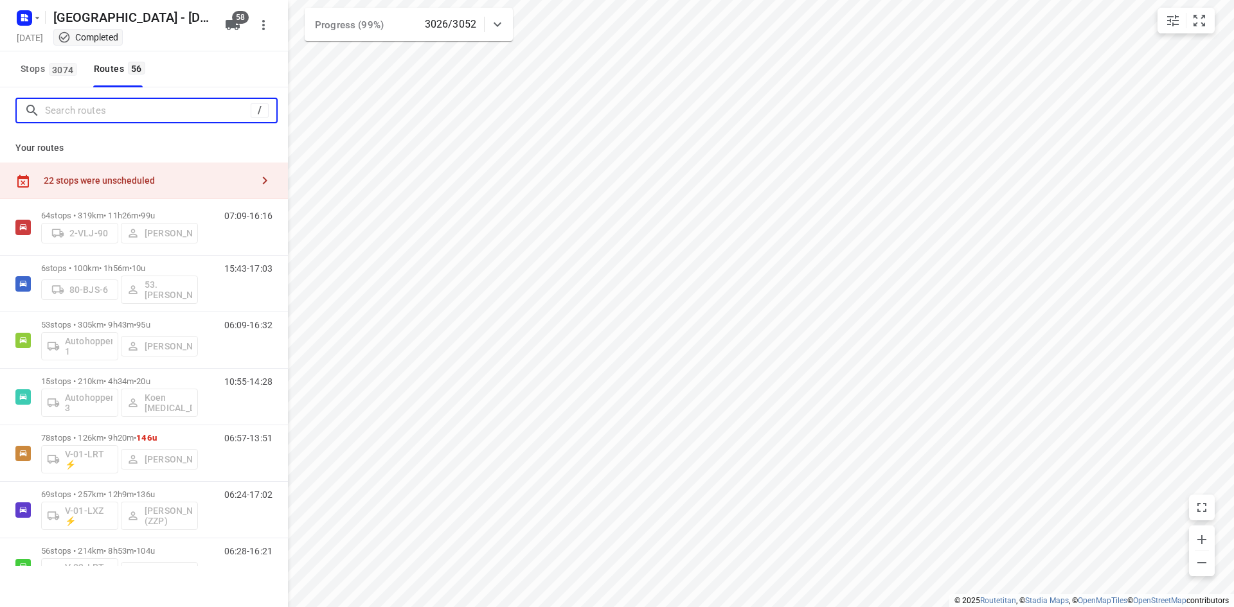
click at [102, 113] on input "Search routes" at bounding box center [148, 111] width 206 height 20
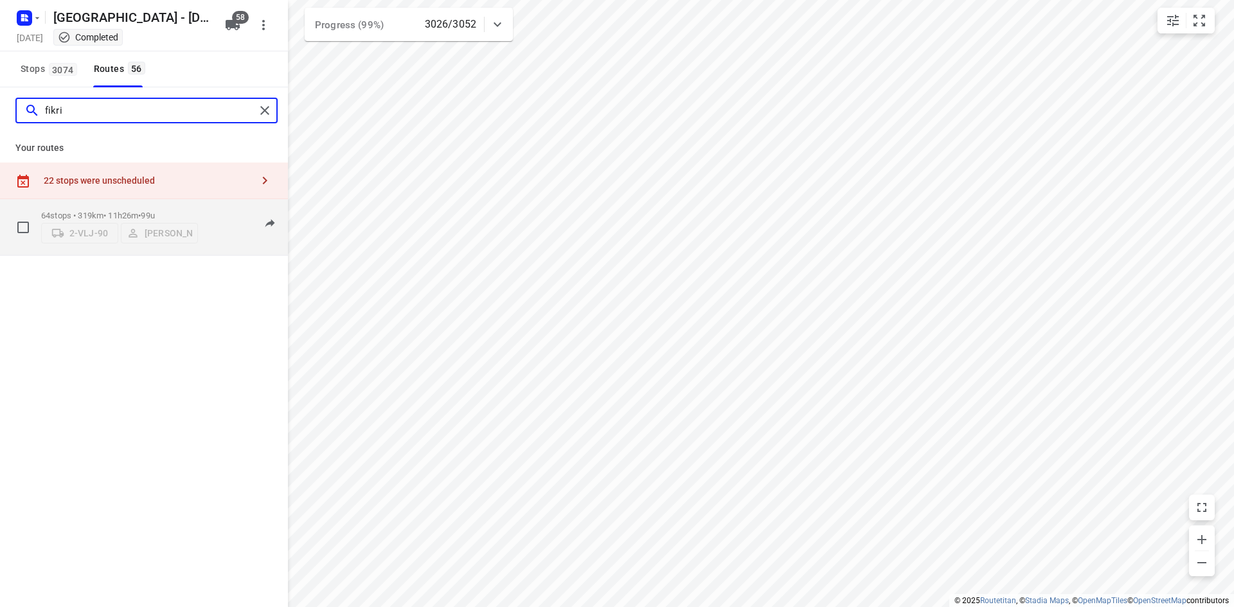
type input "fikri"
click at [209, 229] on div "07:09-16:16" at bounding box center [240, 230] width 64 height 39
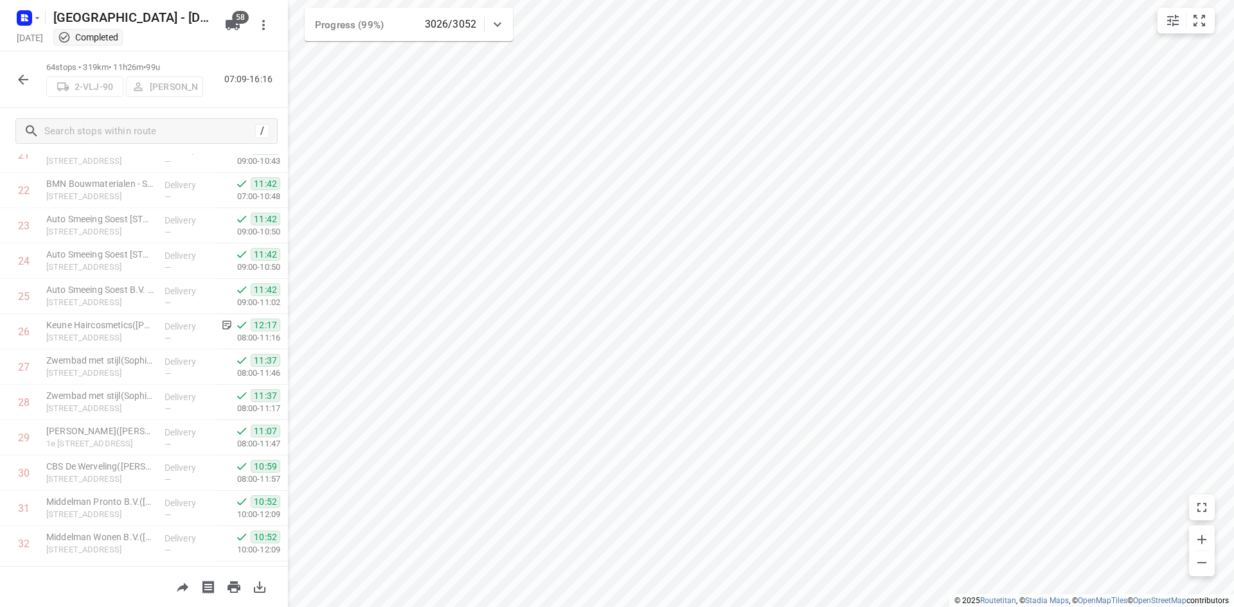
scroll to position [773, 0]
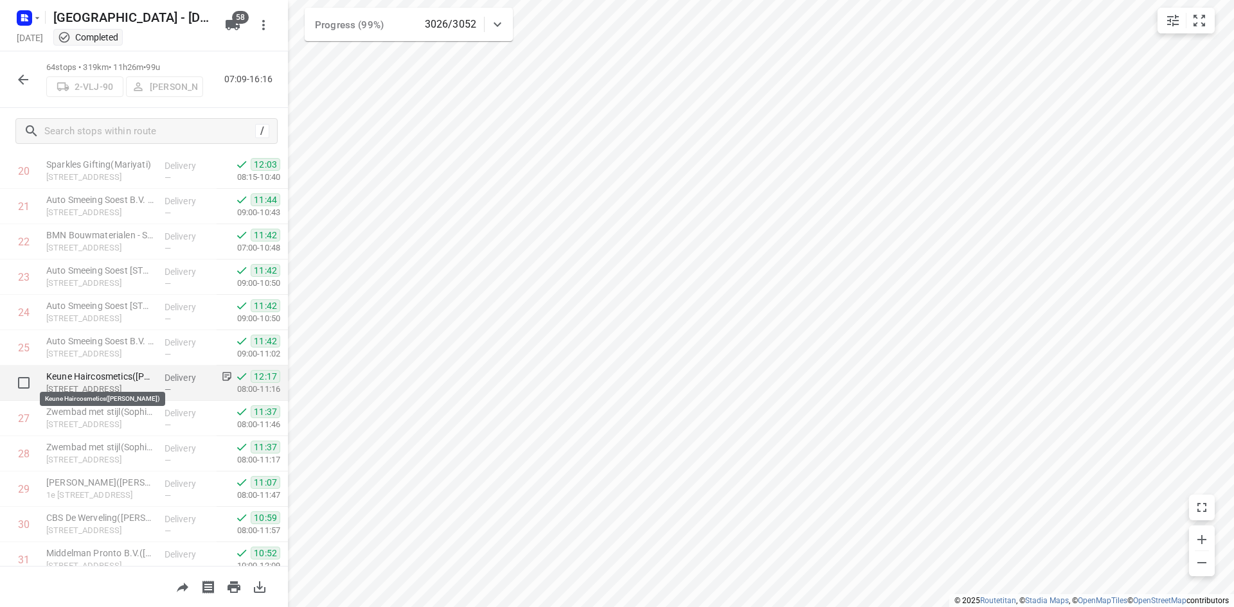
click at [57, 377] on p "Keune Haircosmetics(Wim de Hoogt)" at bounding box center [100, 376] width 108 height 13
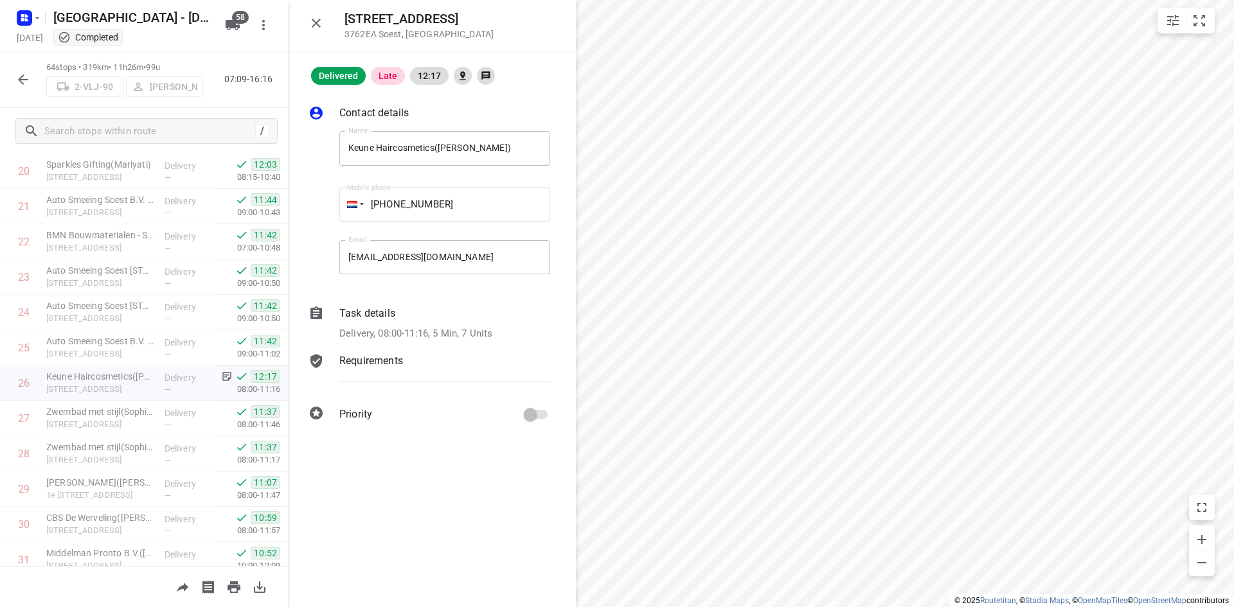
click at [344, 15] on div "Koningsweg 15 3762EA Soest , Netherlands" at bounding box center [432, 25] width 288 height 51
drag, startPoint x: 345, startPoint y: 17, endPoint x: 429, endPoint y: 29, distance: 85.1
click at [429, 29] on div "Koningsweg 15 3762EA Soest , Netherlands" at bounding box center [432, 25] width 288 height 51
click at [454, 35] on p "3762EA Soest , Netherlands" at bounding box center [419, 34] width 149 height 10
drag, startPoint x: 454, startPoint y: 35, endPoint x: 348, endPoint y: 12, distance: 109.2
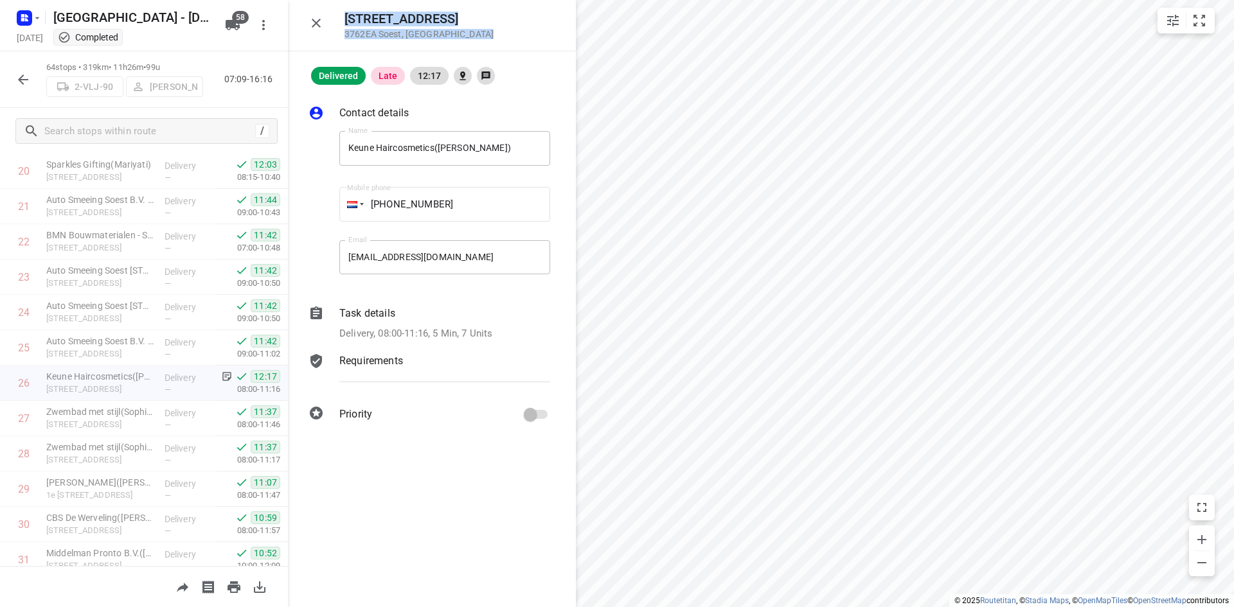
click at [348, 12] on div "Koningsweg 15 3762EA Soest , Netherlands" at bounding box center [419, 26] width 149 height 28
copy div "Koningsweg 15 3762EA Soest , Netherlands"
click at [462, 39] on div "Koningsweg 15 3762EA Soest , Netherlands" at bounding box center [432, 25] width 288 height 51
click at [483, 30] on div "Koningsweg 15 3762EA Soest , Netherlands" at bounding box center [453, 26] width 216 height 28
click at [316, 22] on icon "button" at bounding box center [316, 23] width 9 height 9
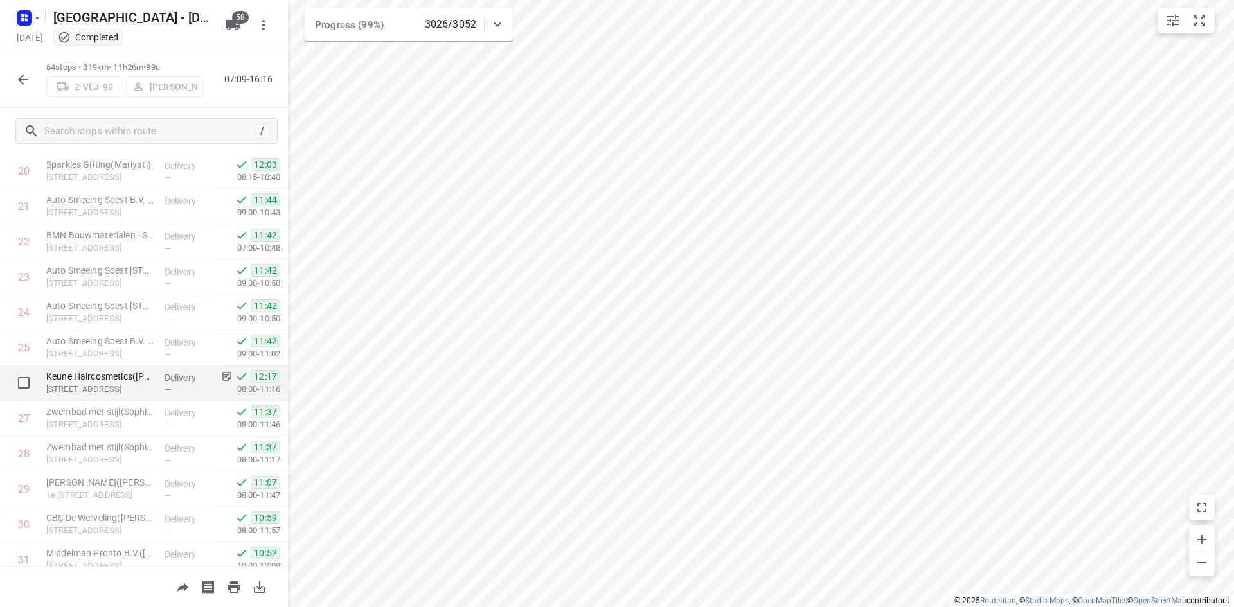
click at [62, 384] on p "Koningsweg 15, Soest" at bounding box center [100, 389] width 108 height 13
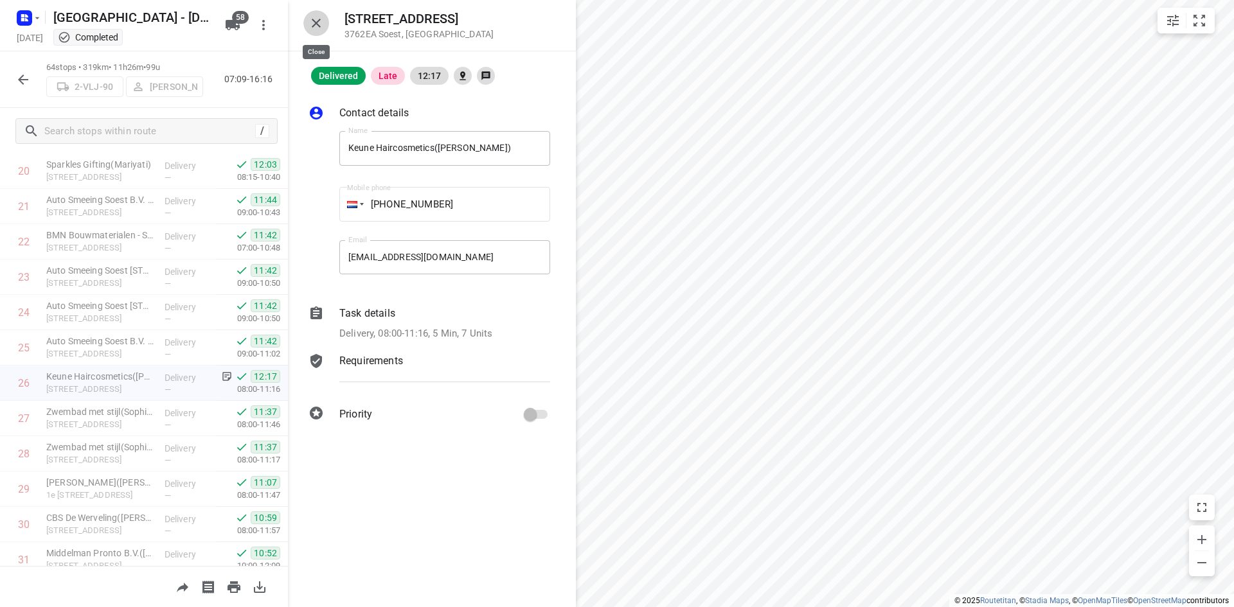
click at [321, 22] on icon "button" at bounding box center [316, 22] width 15 height 15
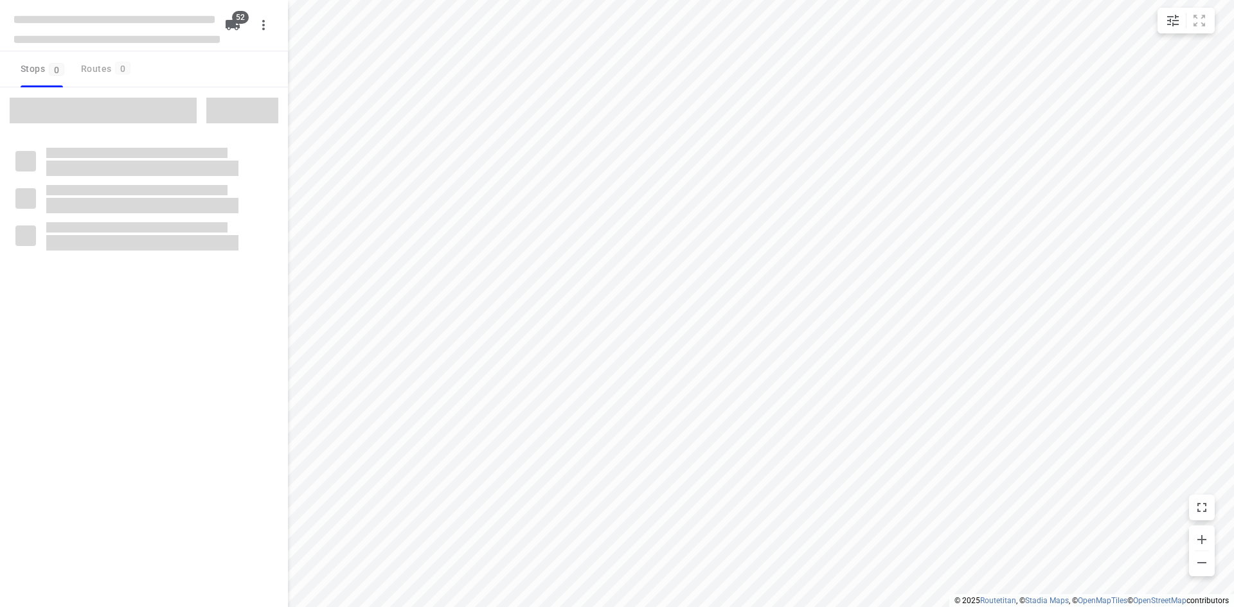
checkbox input "true"
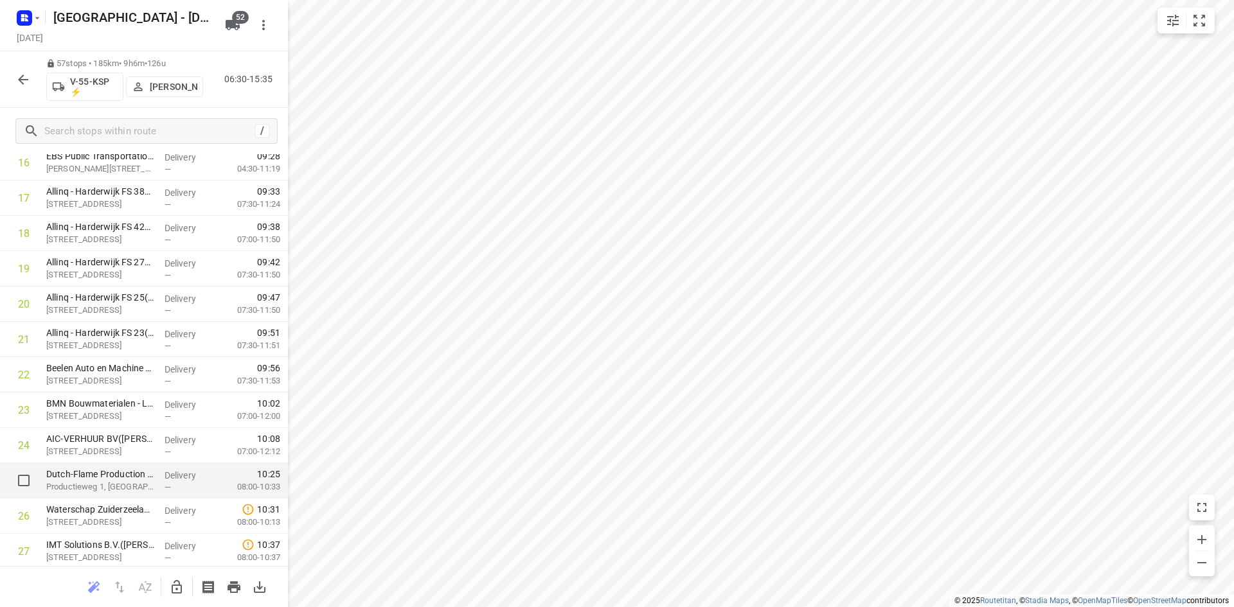
scroll to position [610, 0]
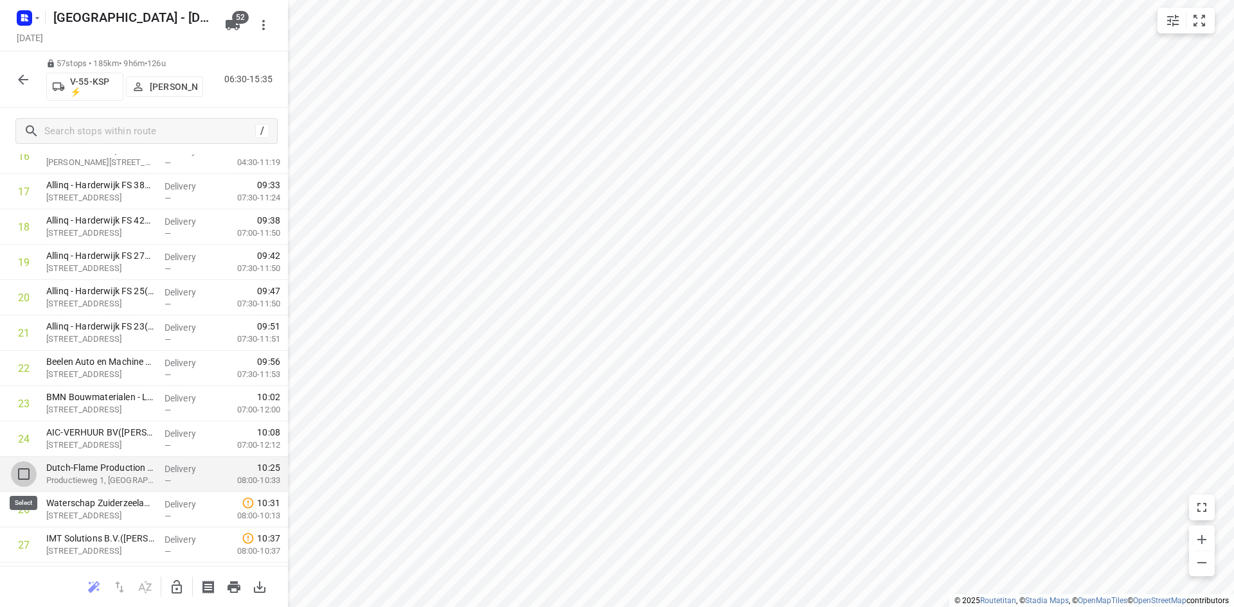
click at [24, 473] on input "checkbox" at bounding box center [24, 474] width 26 height 26
checkbox input "true"
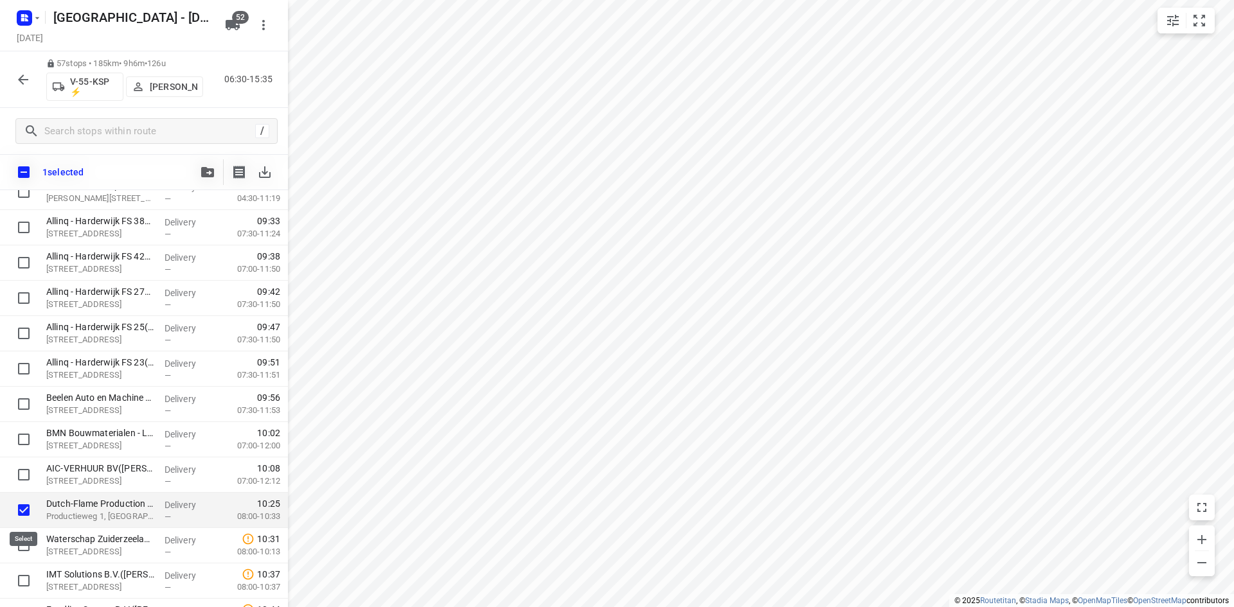
click at [26, 509] on input "checkbox" at bounding box center [24, 510] width 26 height 26
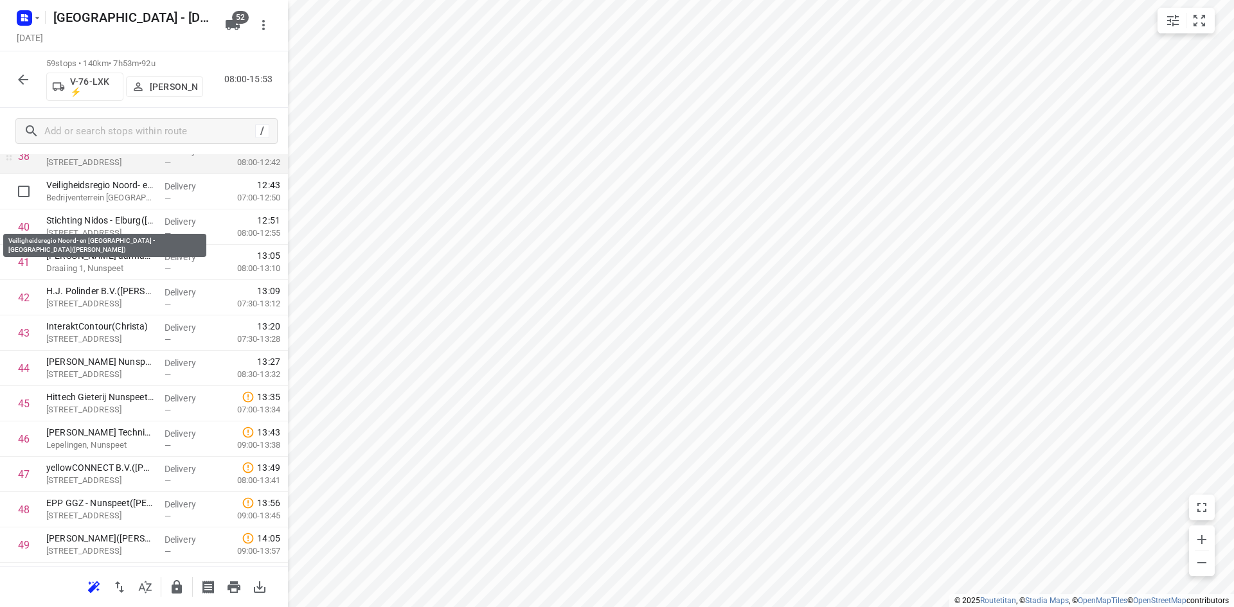
scroll to position [1323, 0]
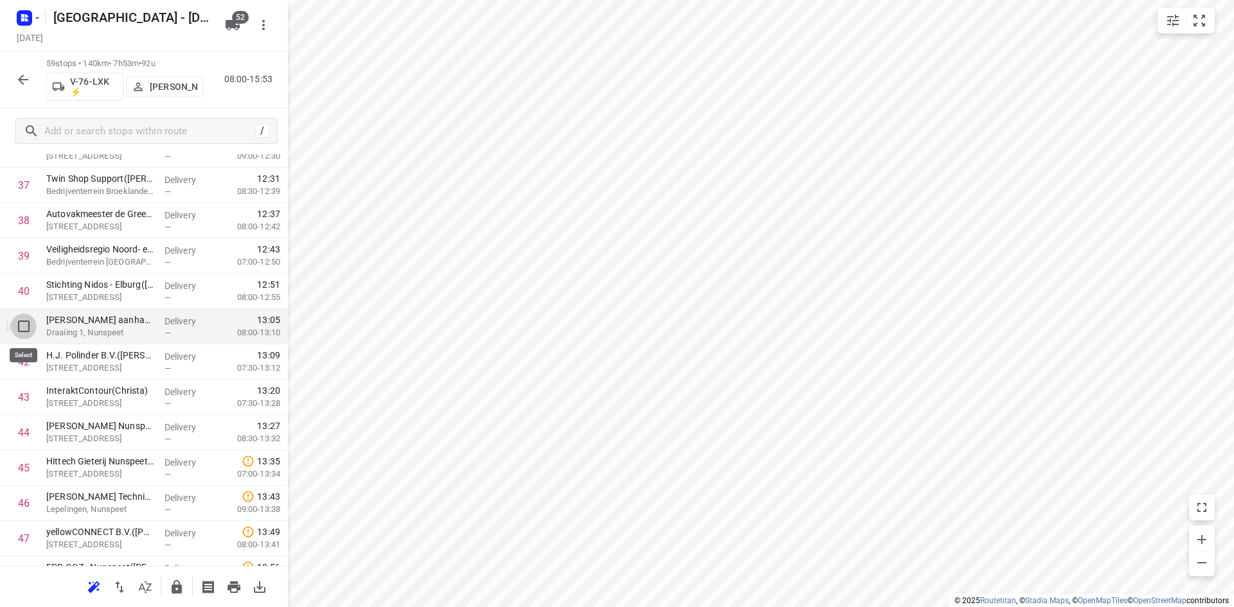
click at [28, 328] on input "checkbox" at bounding box center [24, 327] width 26 height 26
checkbox input "true"
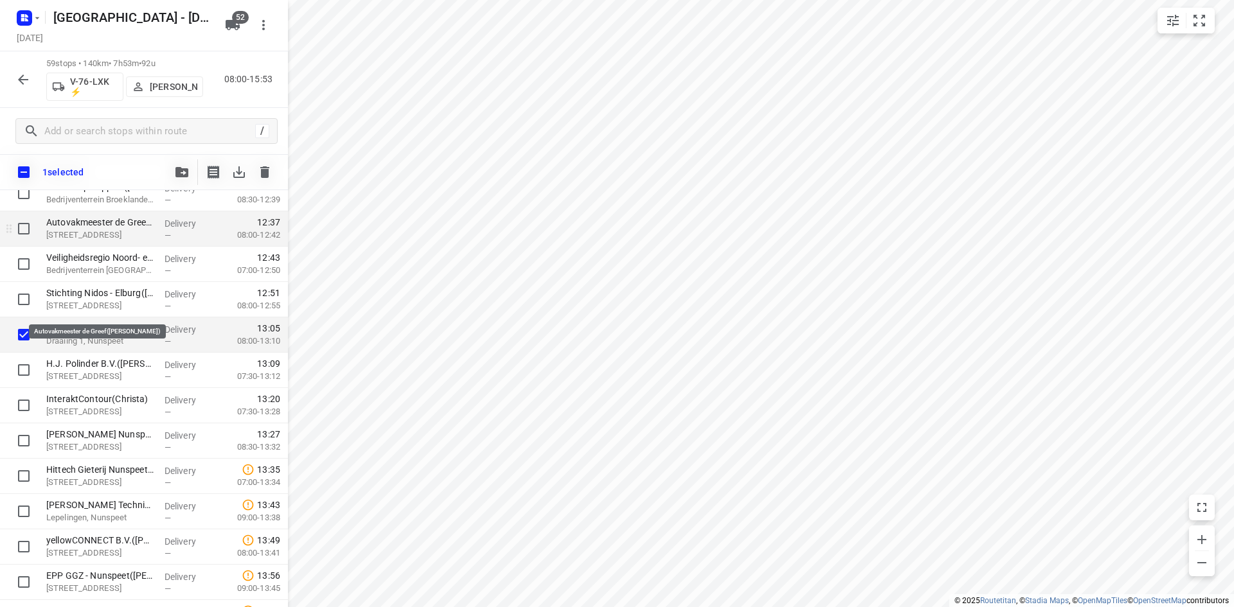
scroll to position [1259, 0]
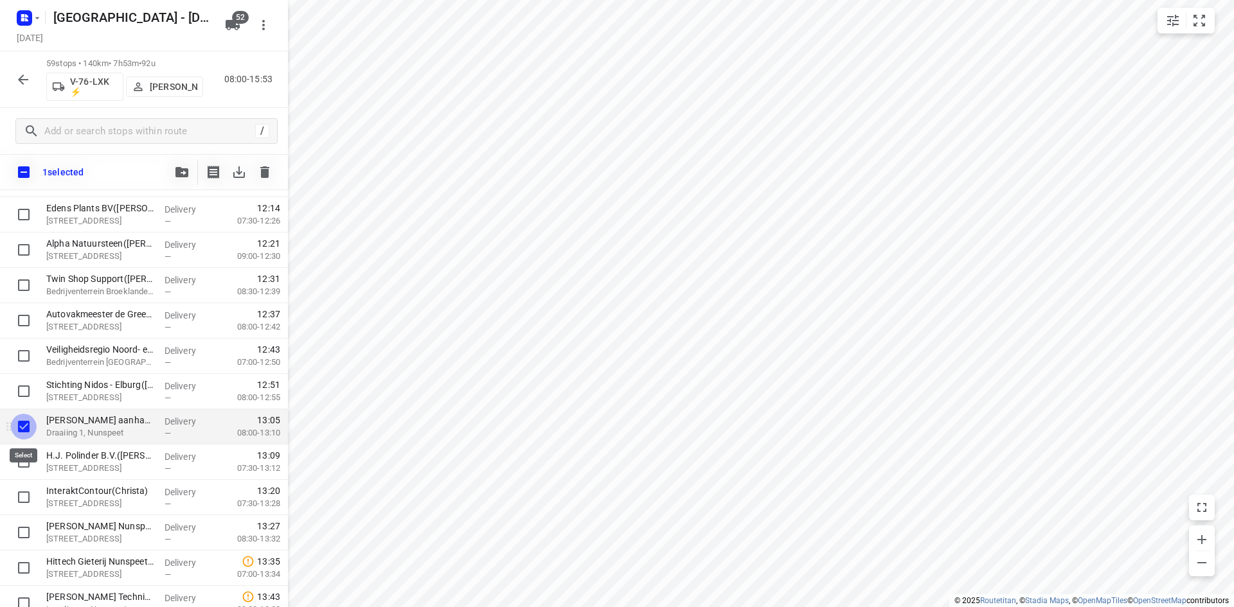
click at [26, 424] on input "checkbox" at bounding box center [24, 427] width 26 height 26
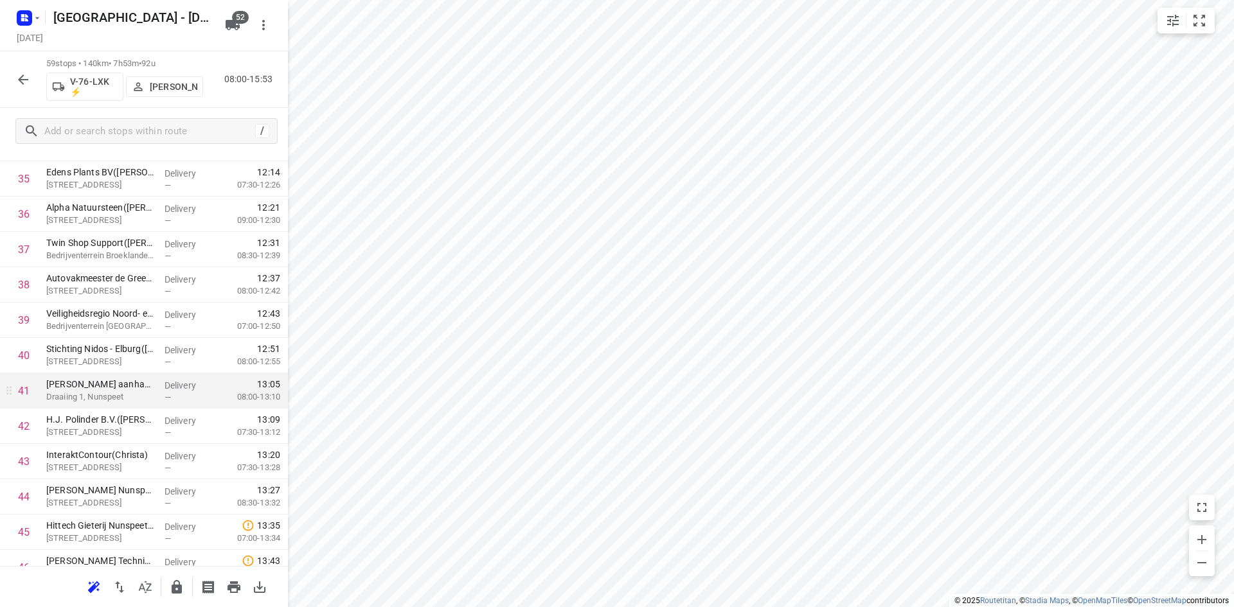
click at [24, 76] on icon "button" at bounding box center [22, 79] width 15 height 15
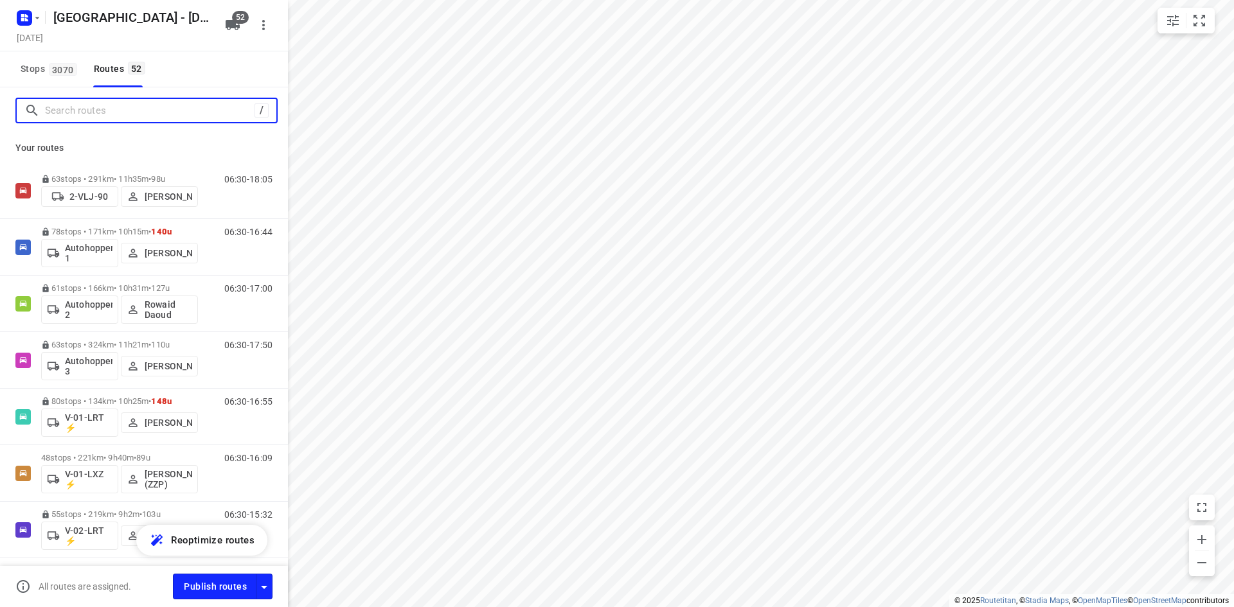
click at [94, 119] on input "Search routes" at bounding box center [150, 111] width 210 height 20
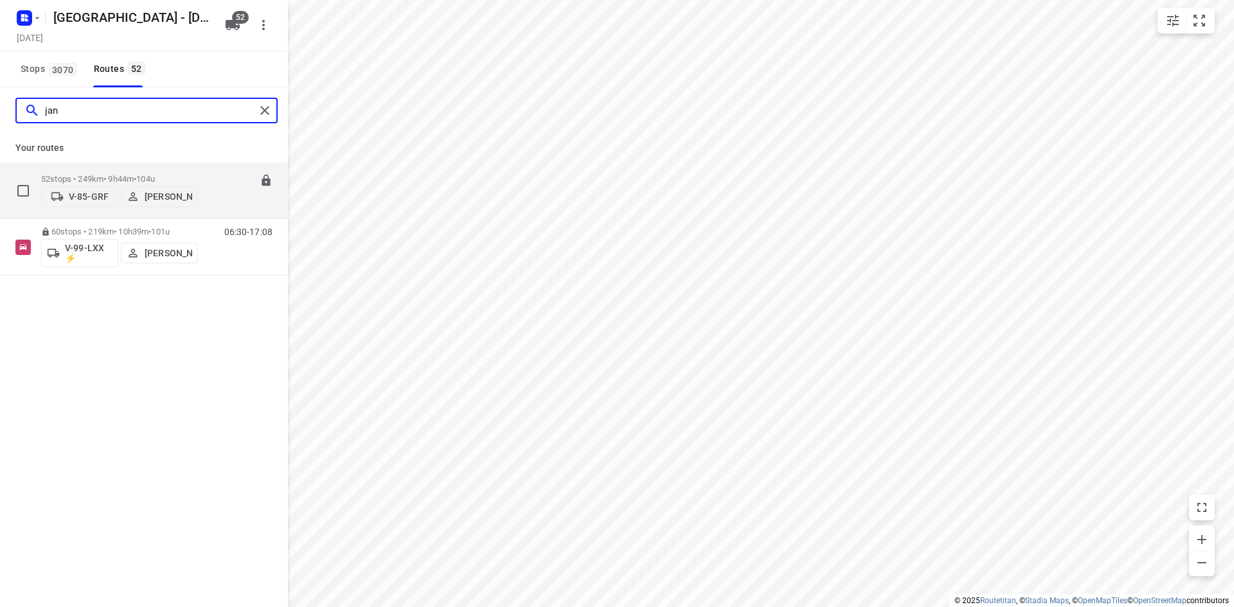
type input "jan"
click at [211, 201] on div "06:30-16:14" at bounding box center [240, 193] width 64 height 39
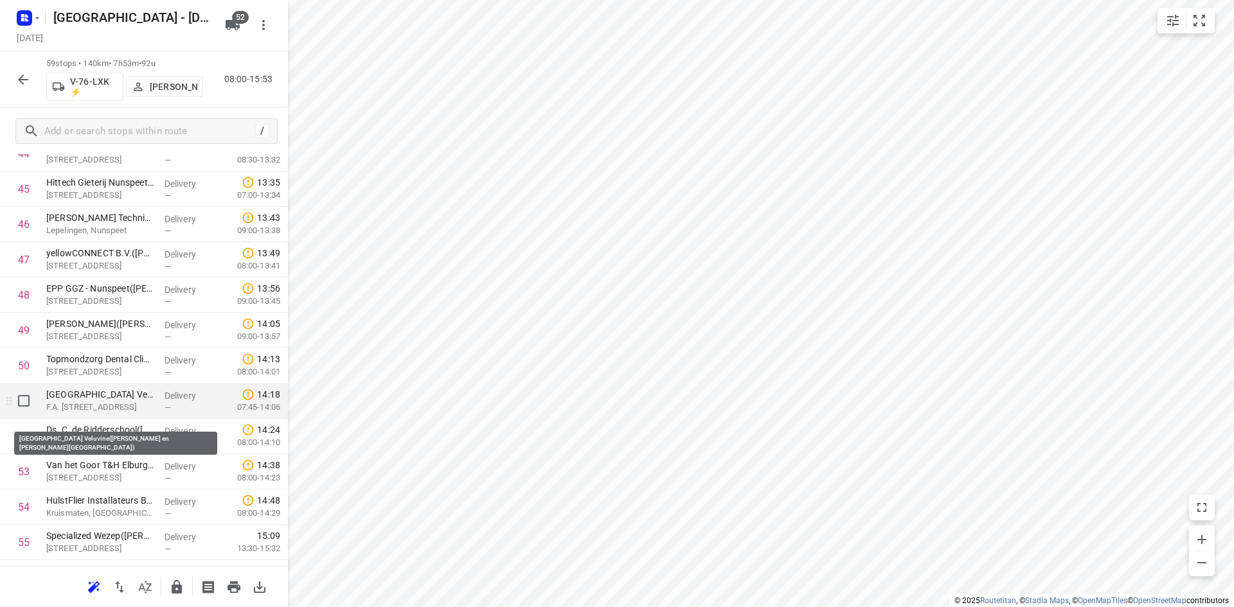
scroll to position [1580, 0]
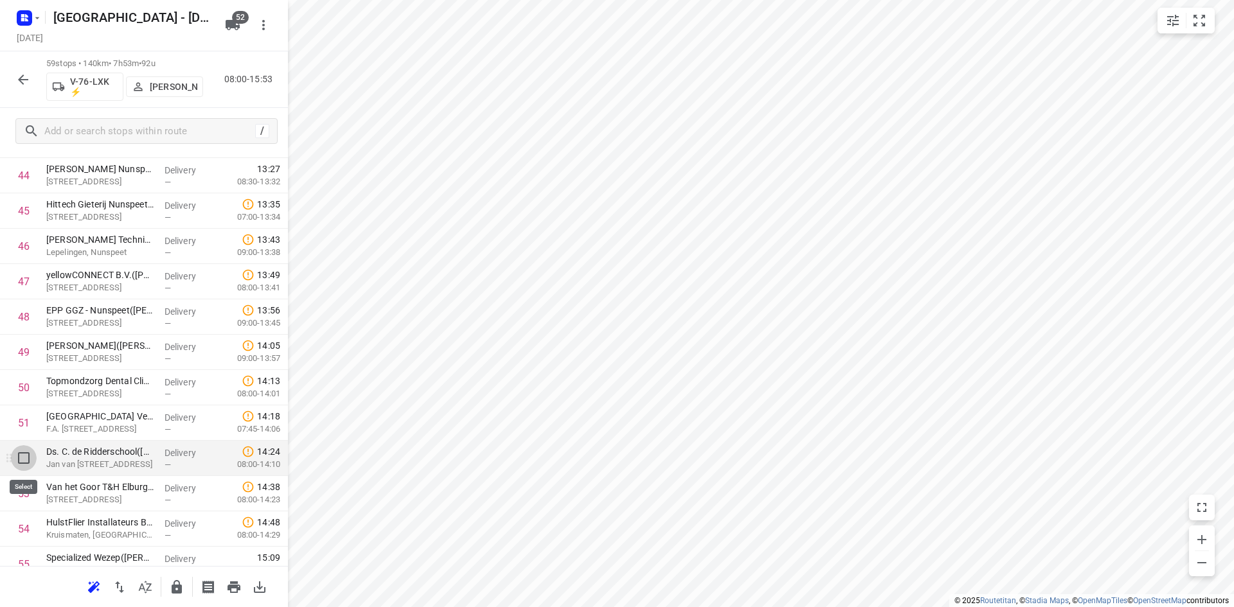
click at [21, 456] on input "checkbox" at bounding box center [24, 458] width 26 height 26
checkbox input "true"
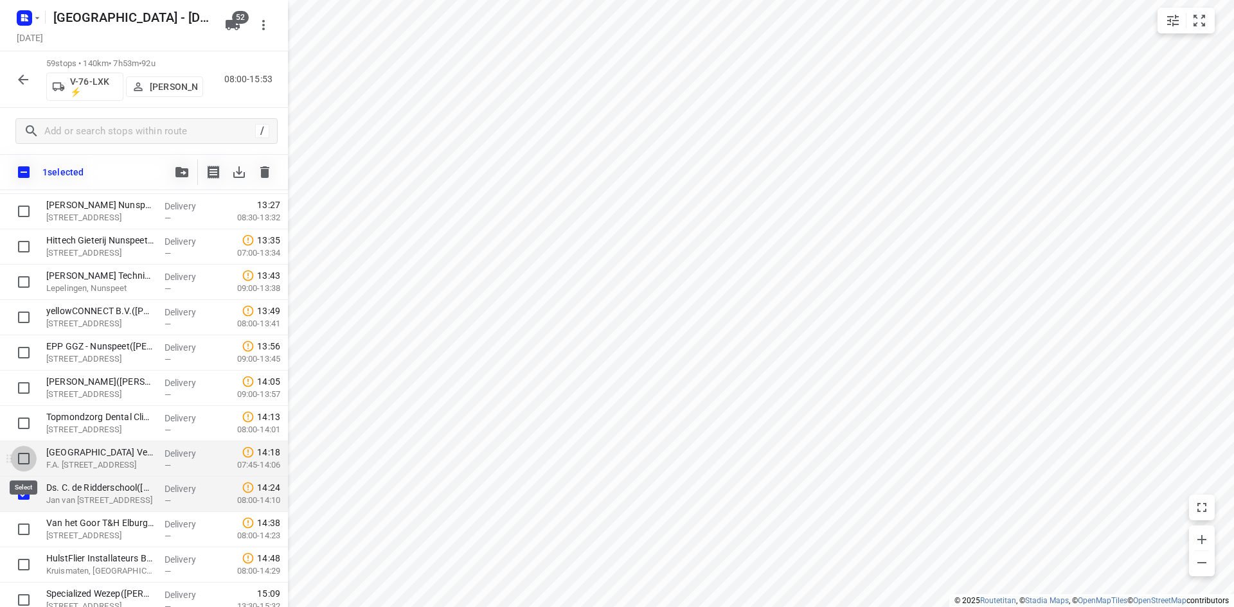
click at [25, 453] on input "checkbox" at bounding box center [24, 459] width 26 height 26
checkbox input "true"
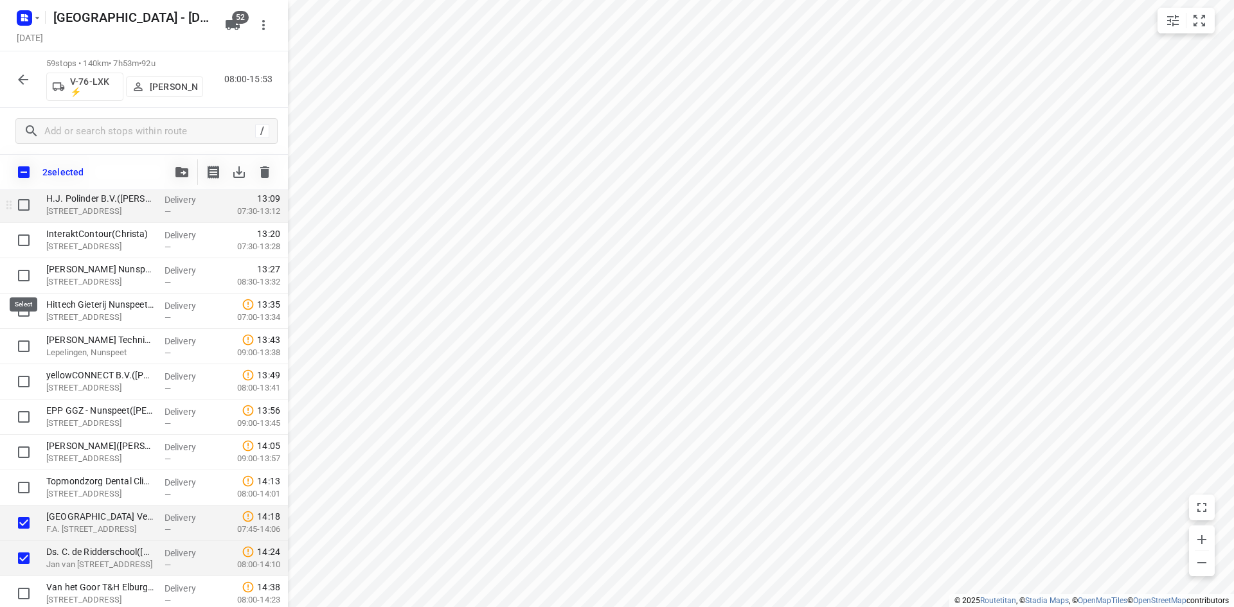
scroll to position [1452, 0]
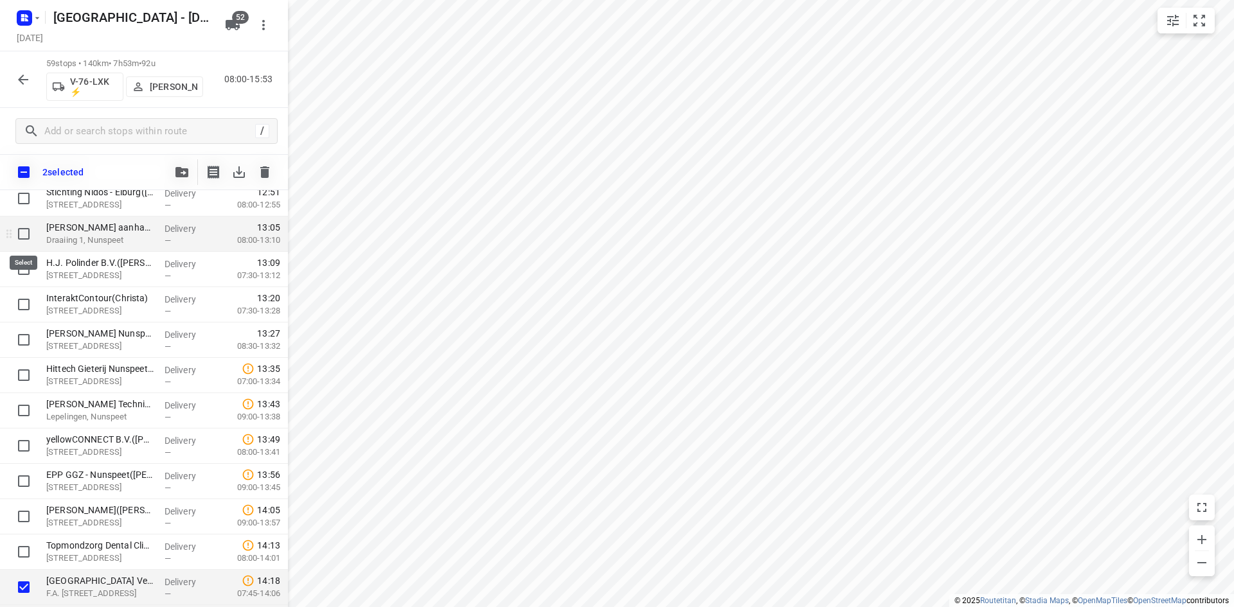
click at [23, 234] on input "checkbox" at bounding box center [24, 234] width 26 height 26
checkbox input "true"
drag, startPoint x: 20, startPoint y: 273, endPoint x: 22, endPoint y: 288, distance: 15.5
click at [20, 273] on input "checkbox" at bounding box center [24, 269] width 26 height 26
checkbox input "true"
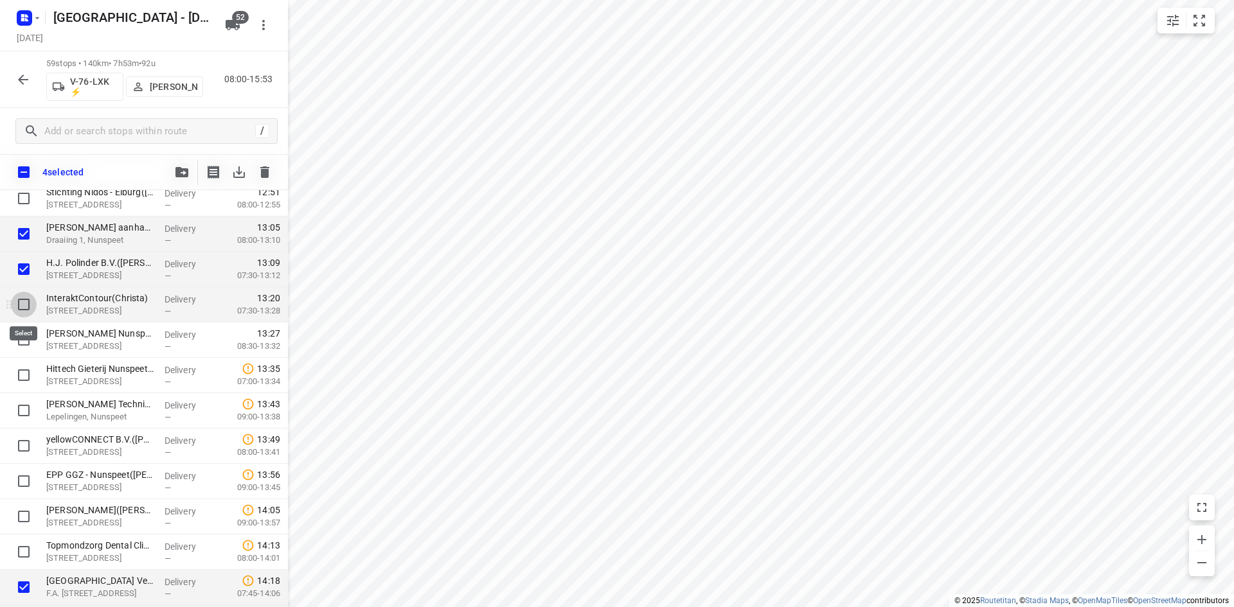
click at [22, 307] on input "checkbox" at bounding box center [24, 305] width 26 height 26
checkbox input "true"
click at [27, 338] on input "checkbox" at bounding box center [24, 340] width 26 height 26
checkbox input "true"
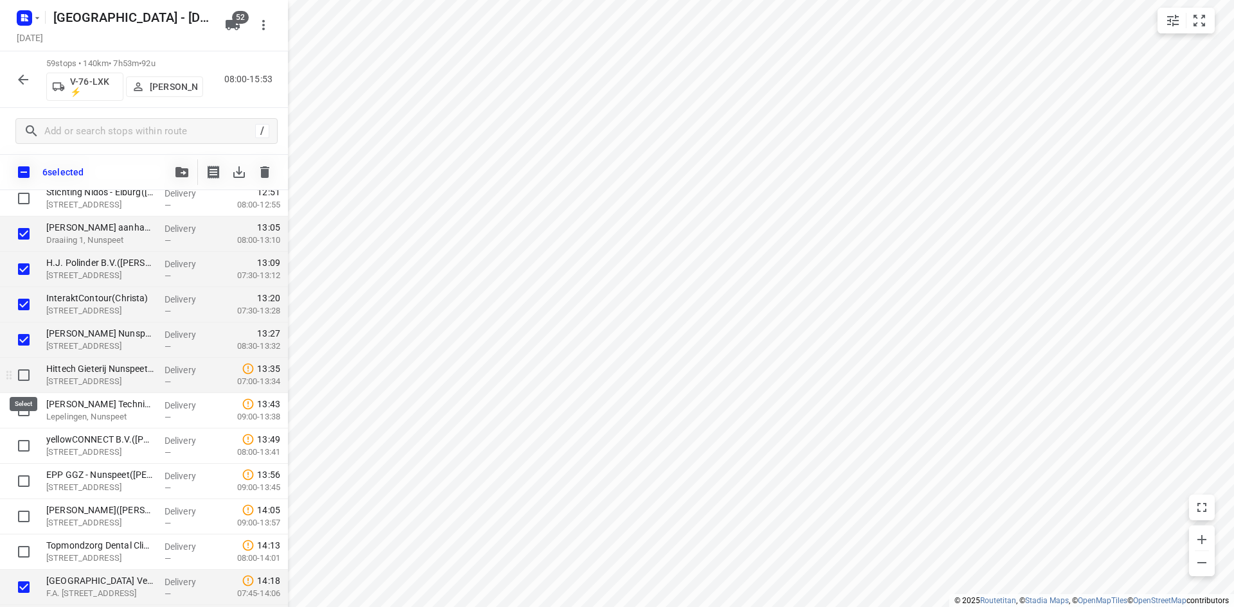
click at [23, 367] on input "checkbox" at bounding box center [24, 376] width 26 height 26
checkbox input "true"
click at [25, 411] on input "checkbox" at bounding box center [24, 411] width 26 height 26
checkbox input "true"
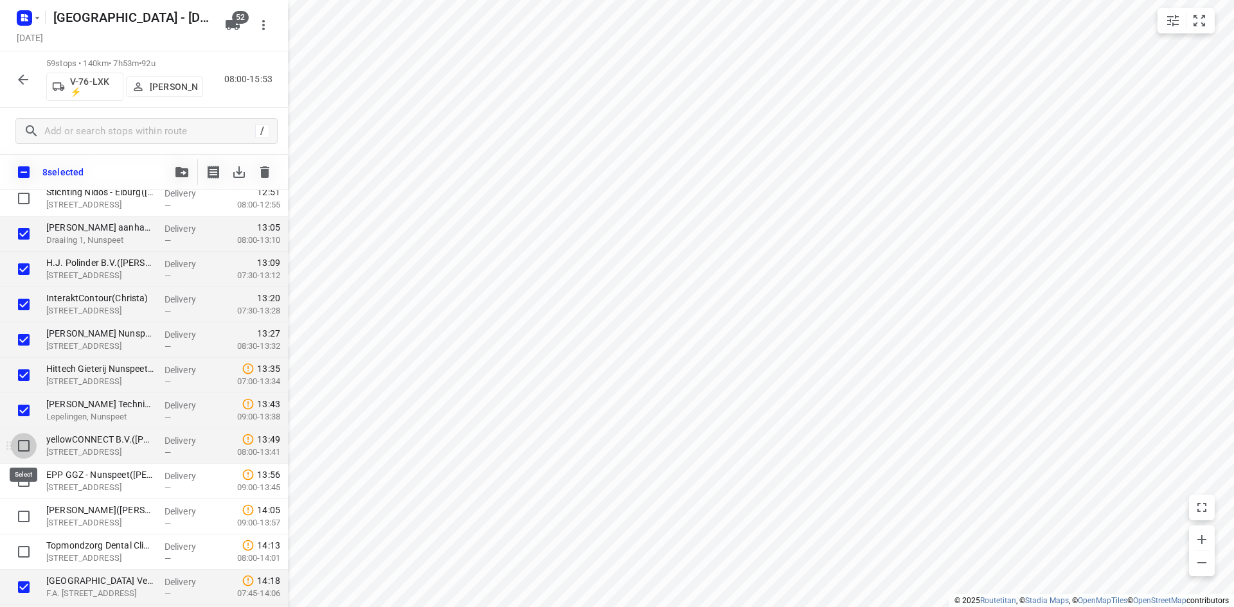
click at [25, 440] on input "checkbox" at bounding box center [24, 446] width 26 height 26
checkbox input "true"
click at [26, 476] on input "checkbox" at bounding box center [24, 482] width 26 height 26
checkbox input "true"
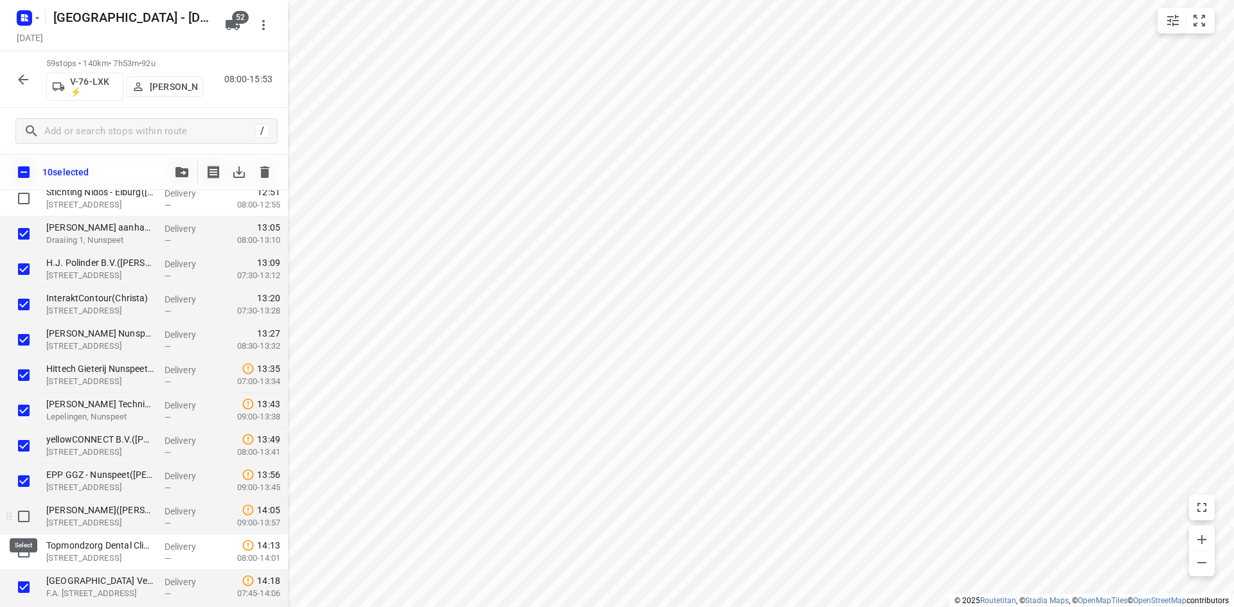
click at [28, 515] on input "checkbox" at bounding box center [24, 517] width 26 height 26
checkbox input "true"
click at [24, 548] on input "checkbox" at bounding box center [24, 552] width 26 height 26
checkbox input "true"
click at [185, 180] on button "button" at bounding box center [182, 172] width 26 height 26
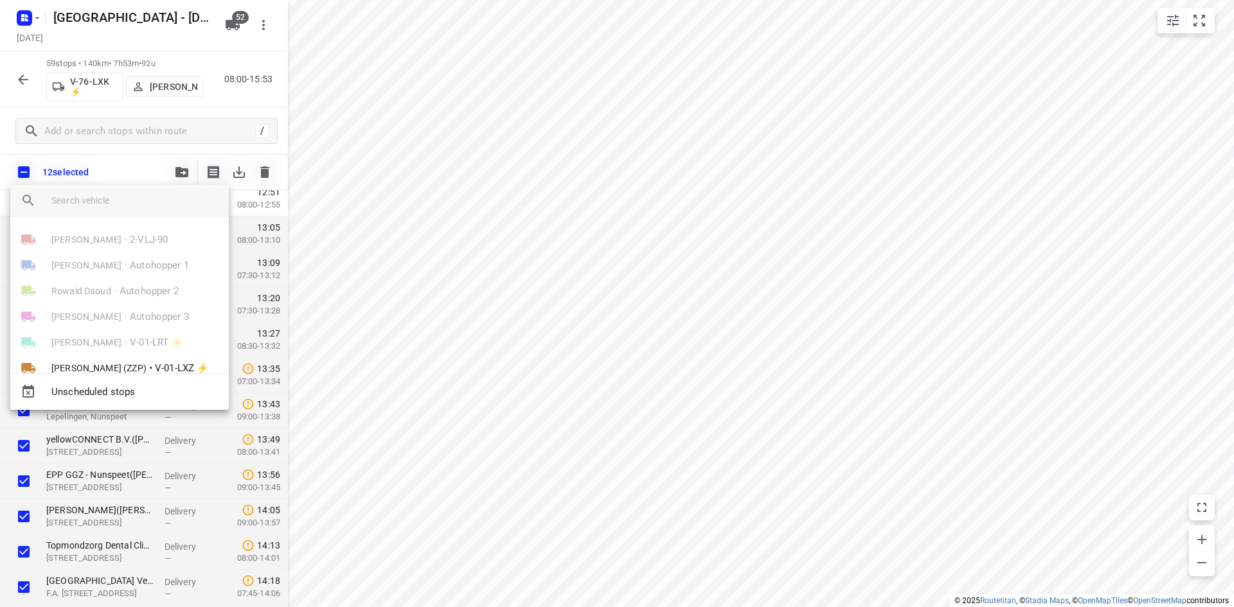
click at [153, 191] on input "search vehicle" at bounding box center [134, 200] width 167 height 19
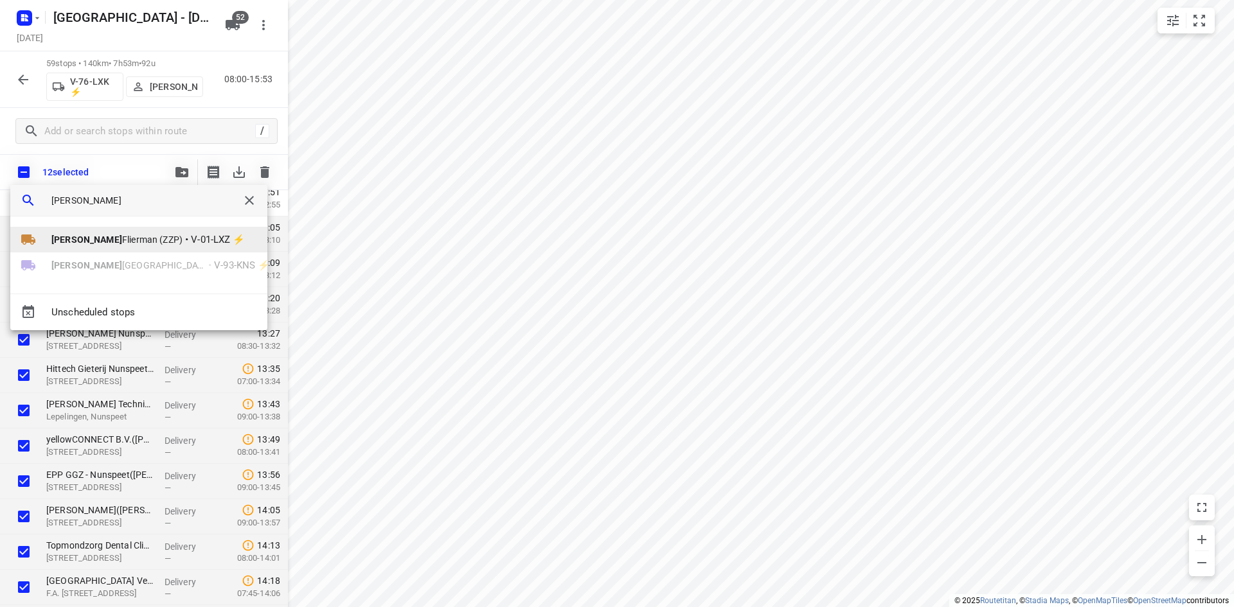
type input "robert"
click at [121, 237] on span "Robert Flierman (ZZP)" at bounding box center [116, 239] width 131 height 13
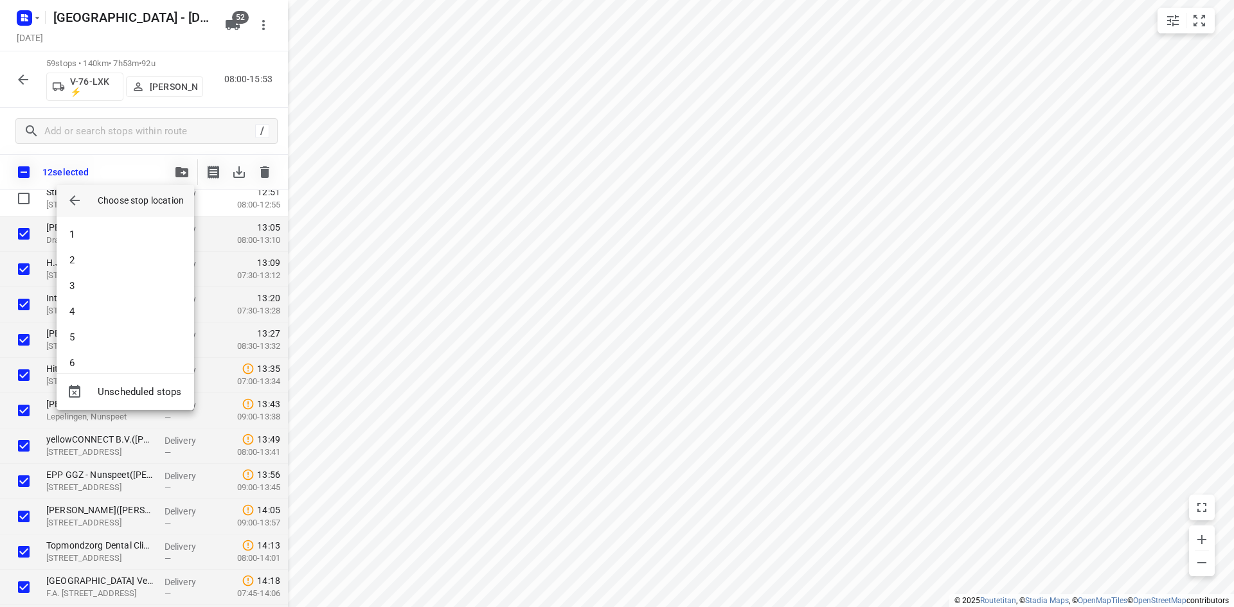
scroll to position [1093, 0]
click at [137, 353] on li "48" at bounding box center [126, 350] width 138 height 26
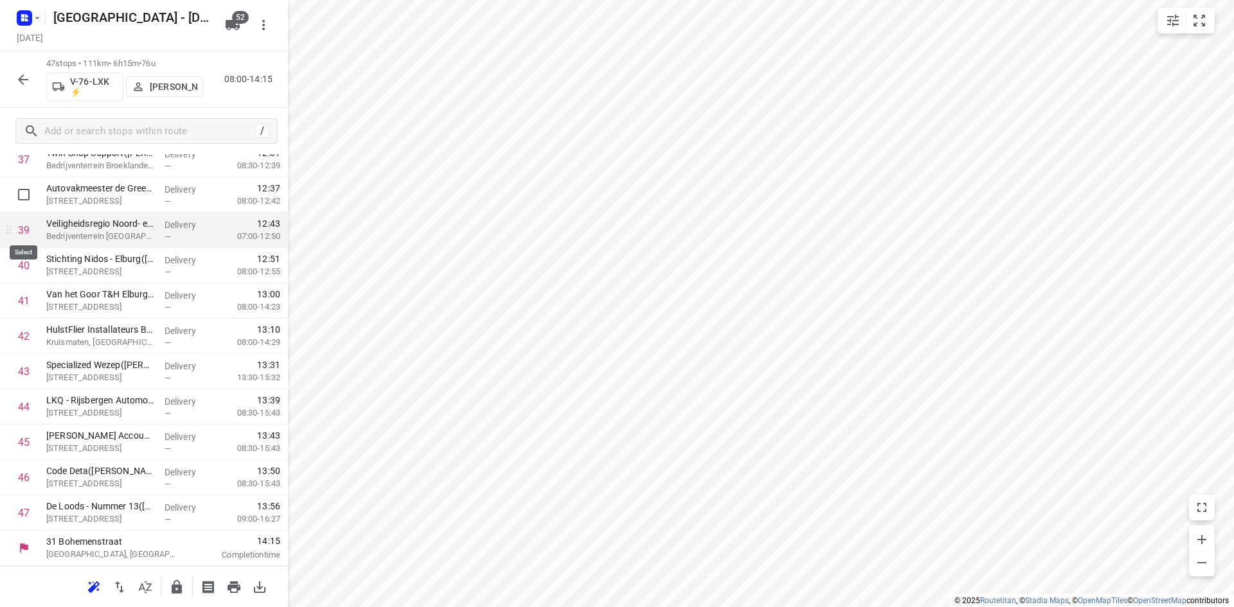
scroll to position [1221, 0]
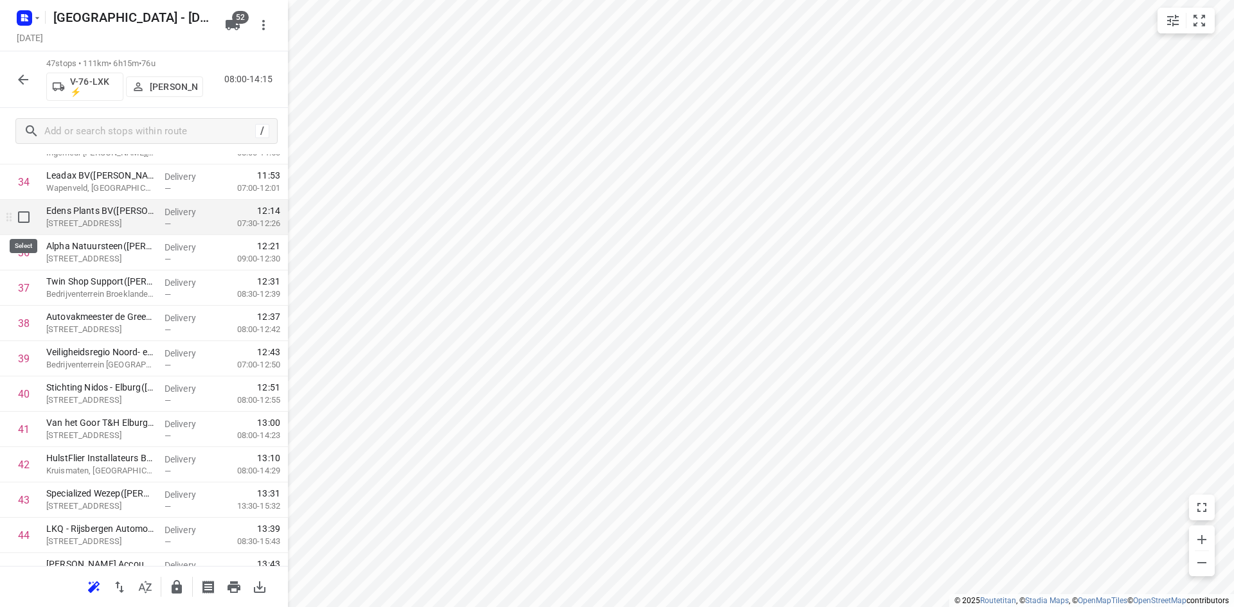
click at [21, 214] on input "checkbox" at bounding box center [24, 217] width 26 height 26
checkbox input "true"
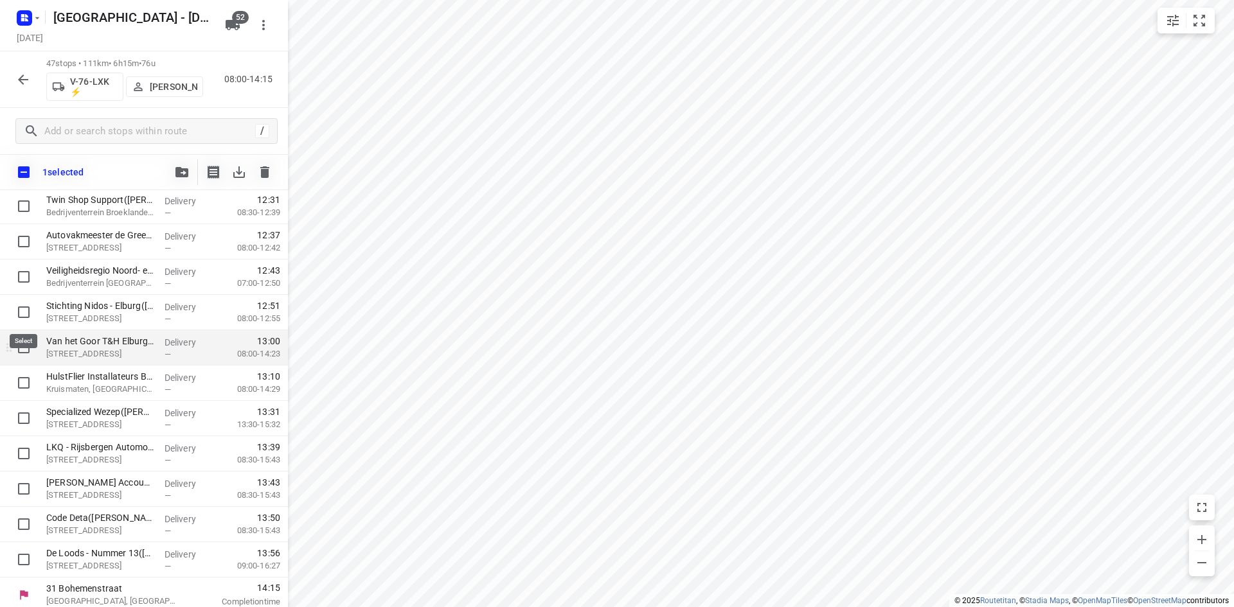
scroll to position [1344, 0]
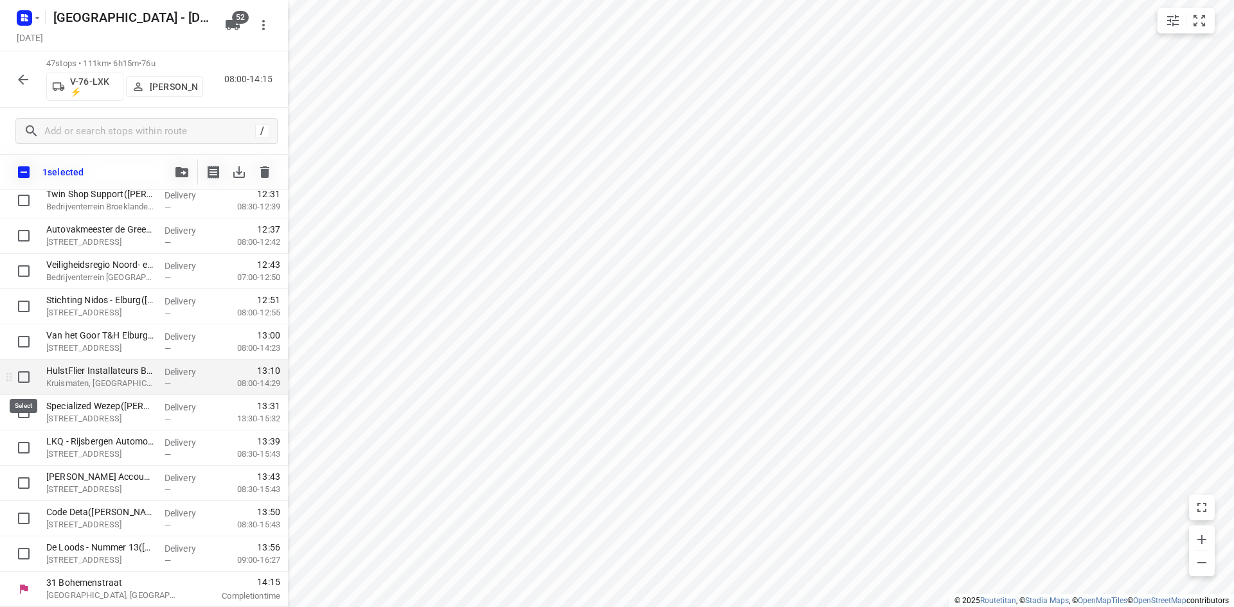
click at [25, 377] on input "checkbox" at bounding box center [24, 377] width 26 height 26
checkbox input "true"
click at [23, 338] on input "checkbox" at bounding box center [24, 342] width 26 height 26
checkbox input "true"
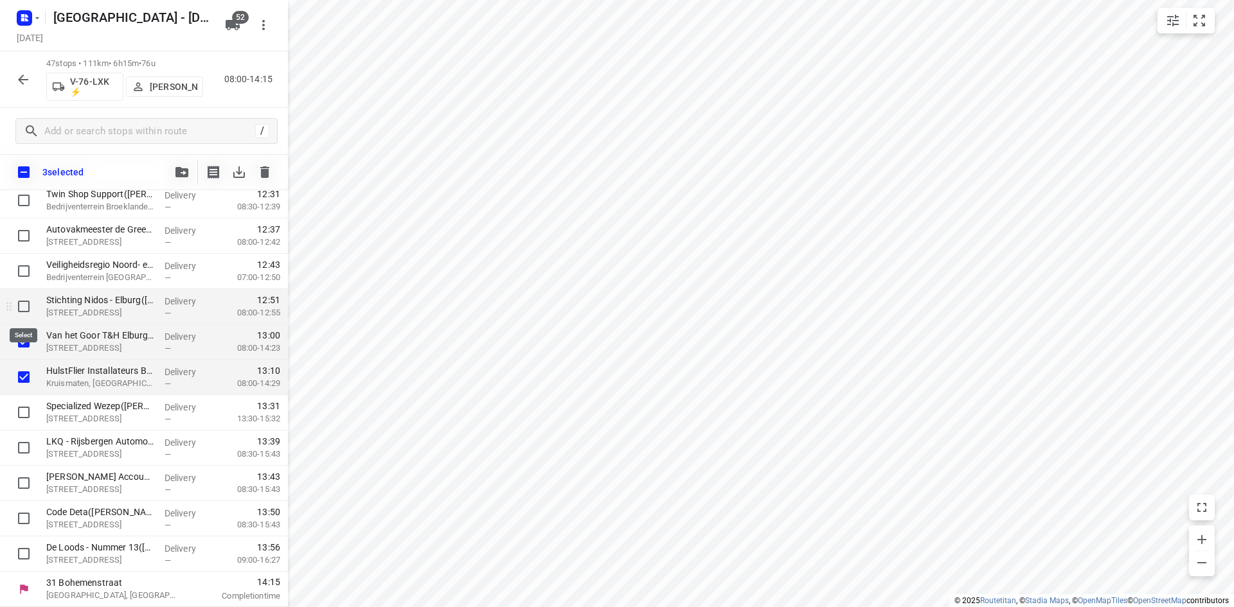
drag, startPoint x: 24, startPoint y: 314, endPoint x: 26, endPoint y: 302, distance: 11.7
click at [24, 312] on input "checkbox" at bounding box center [24, 307] width 26 height 26
checkbox input "true"
click at [26, 274] on input "checkbox" at bounding box center [24, 271] width 26 height 26
checkbox input "true"
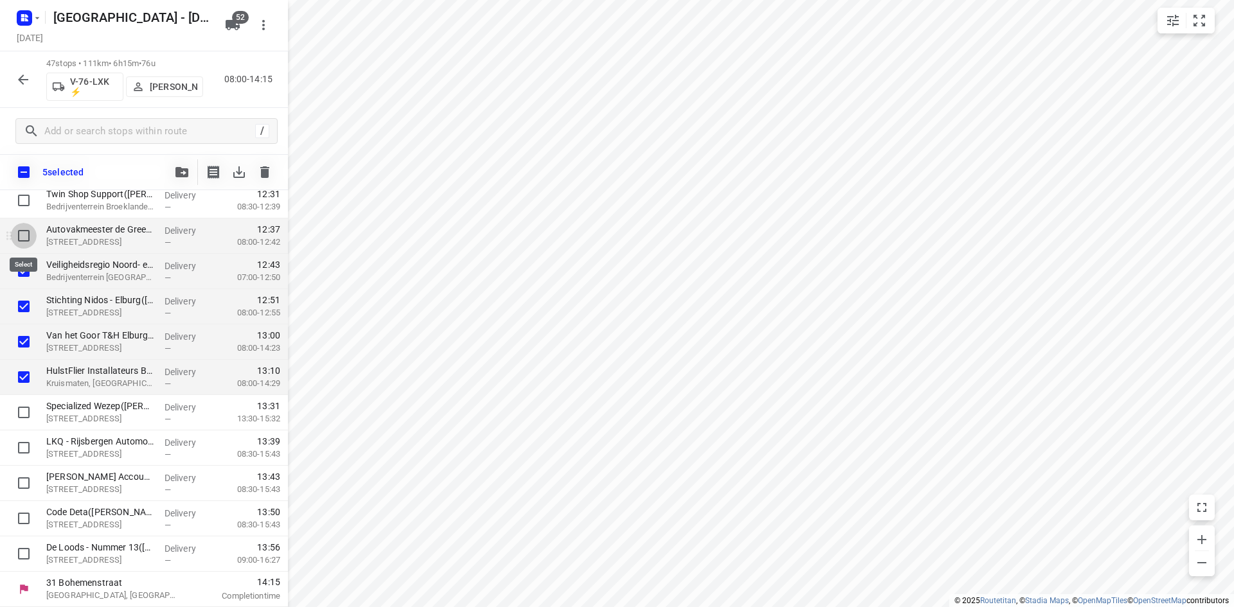
click at [24, 238] on input "checkbox" at bounding box center [24, 236] width 26 height 26
checkbox input "true"
click at [24, 206] on input "checkbox" at bounding box center [24, 201] width 26 height 26
checkbox input "true"
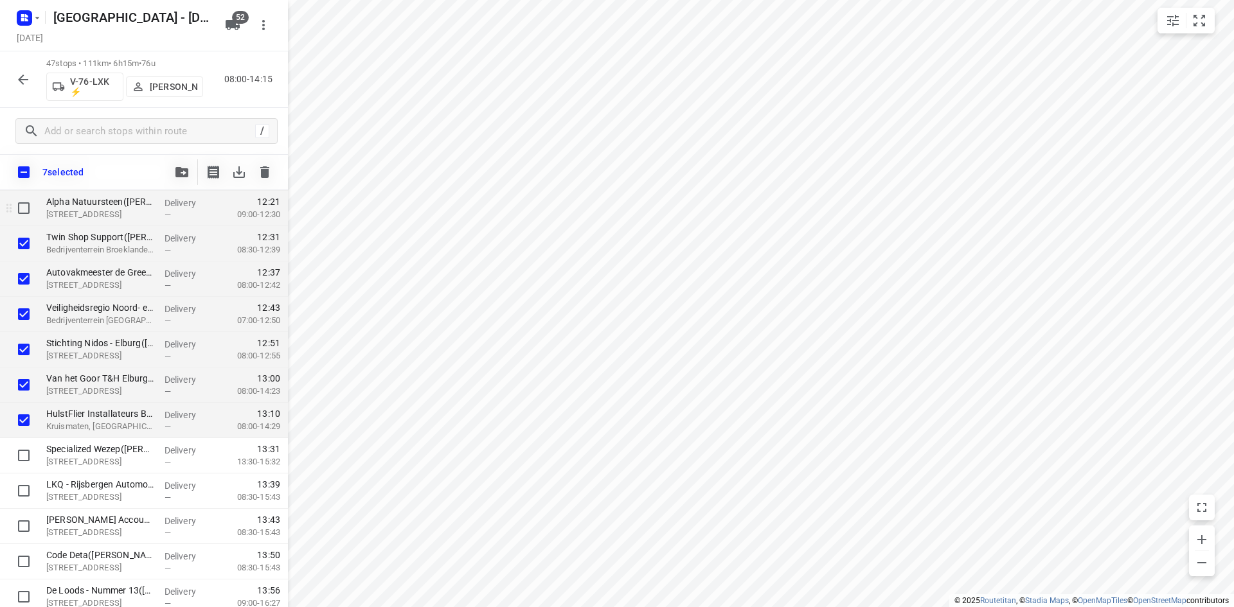
scroll to position [1215, 0]
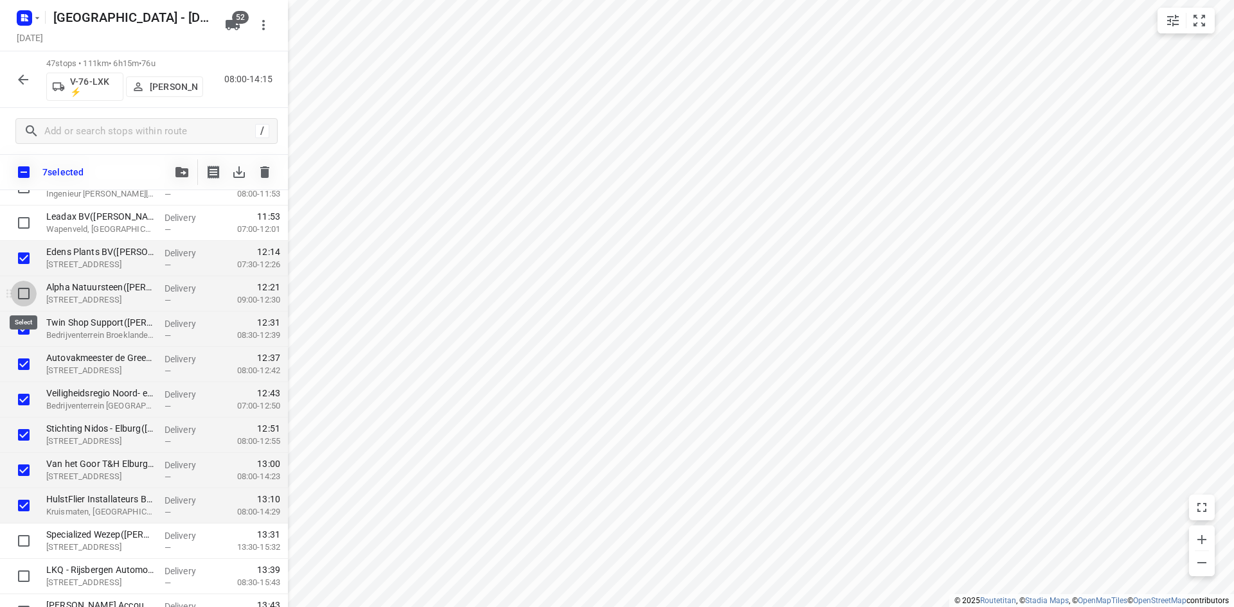
click at [29, 294] on input "checkbox" at bounding box center [24, 294] width 26 height 26
checkbox input "true"
click at [241, 98] on div "47 stops • 111km • 6h15m • 76u V-76-LXK ⚡ Thomas Bol 08:00-14:15" at bounding box center [144, 79] width 288 height 57
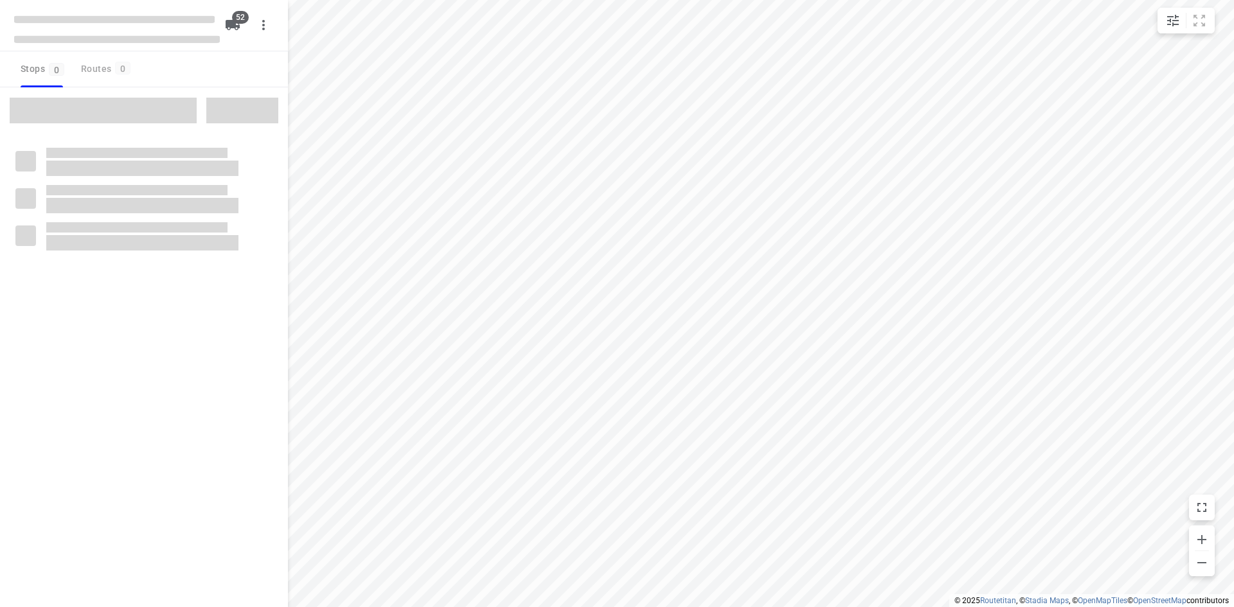
checkbox input "true"
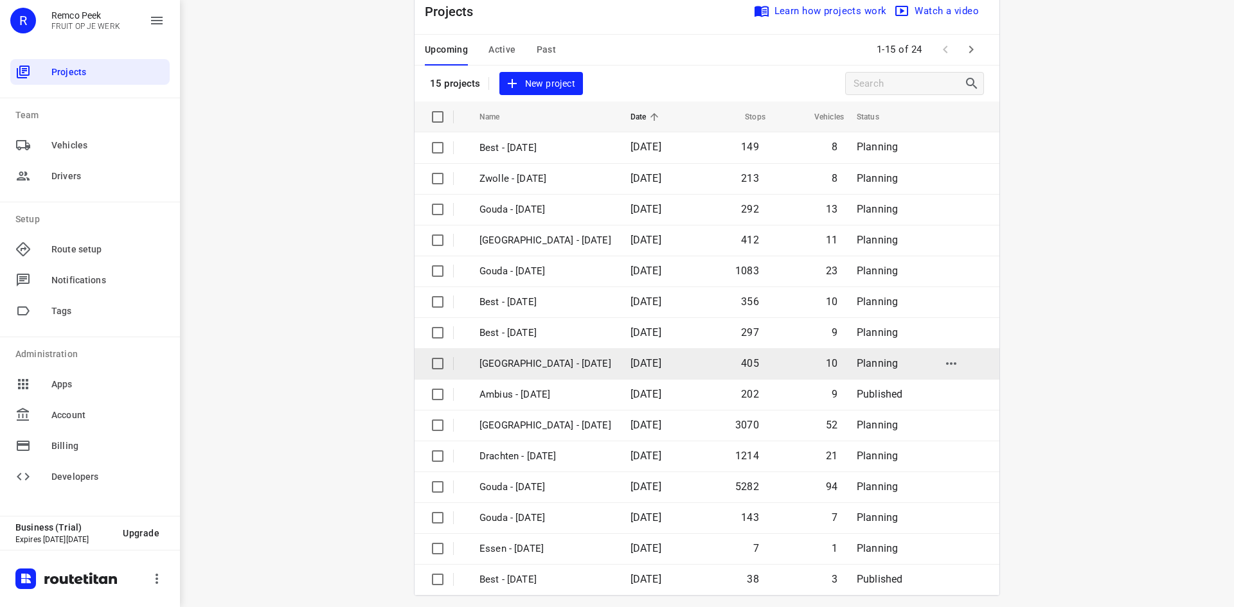
scroll to position [42, 0]
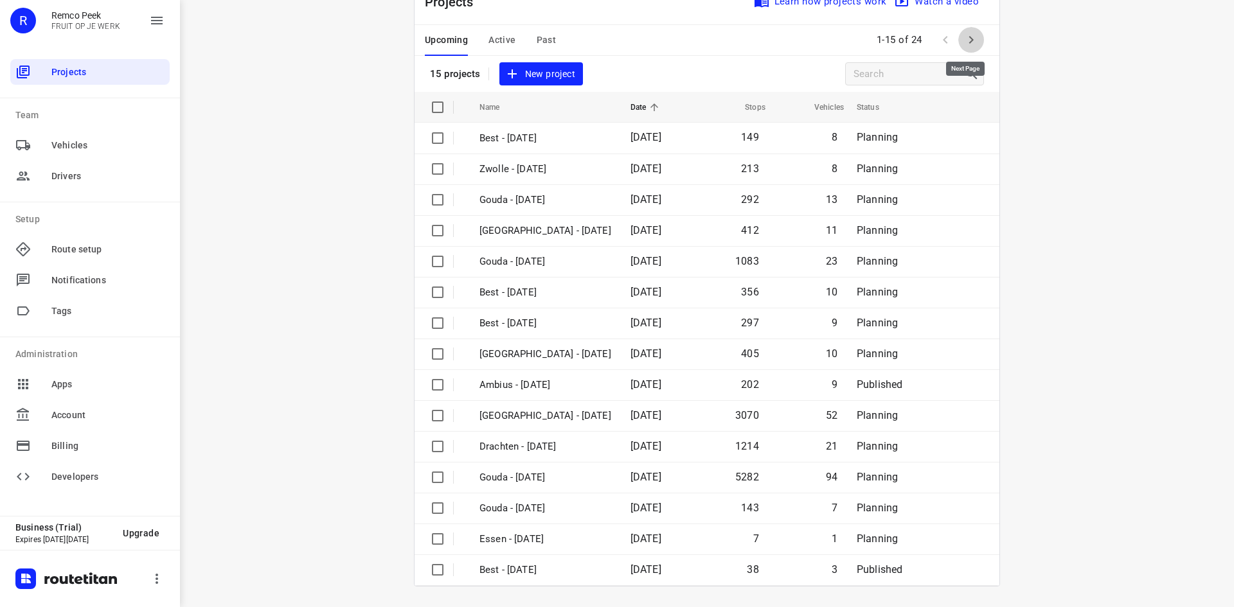
click at [965, 47] on icon "button" at bounding box center [970, 39] width 15 height 15
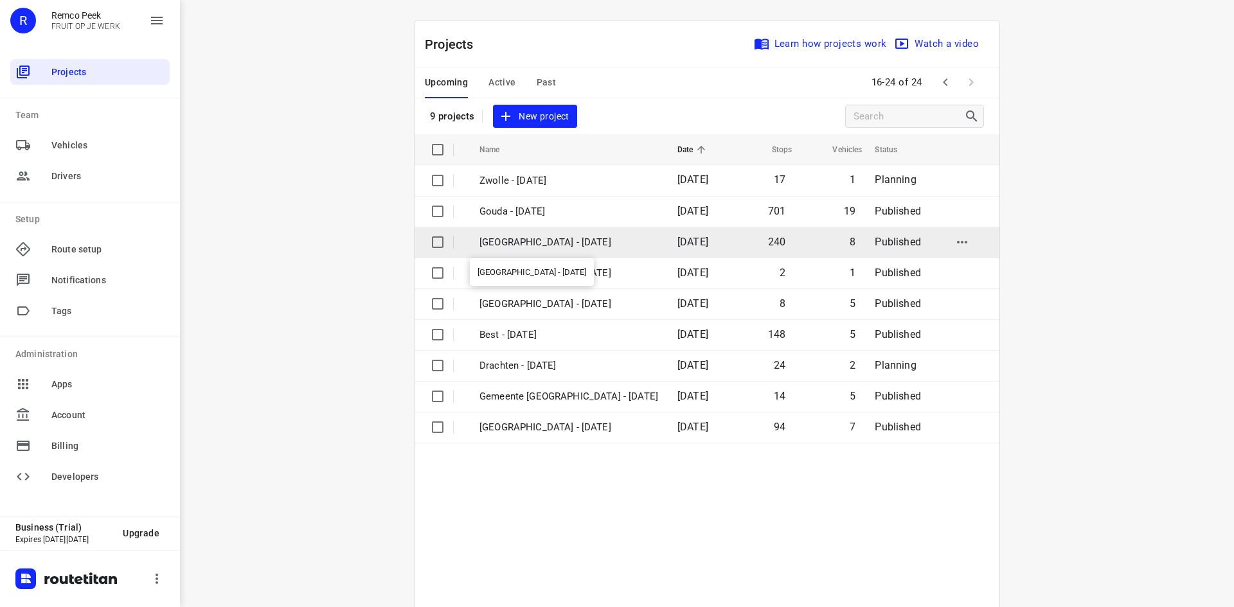
click at [570, 238] on p "[GEOGRAPHIC_DATA] - [DATE]" at bounding box center [568, 242] width 179 height 15
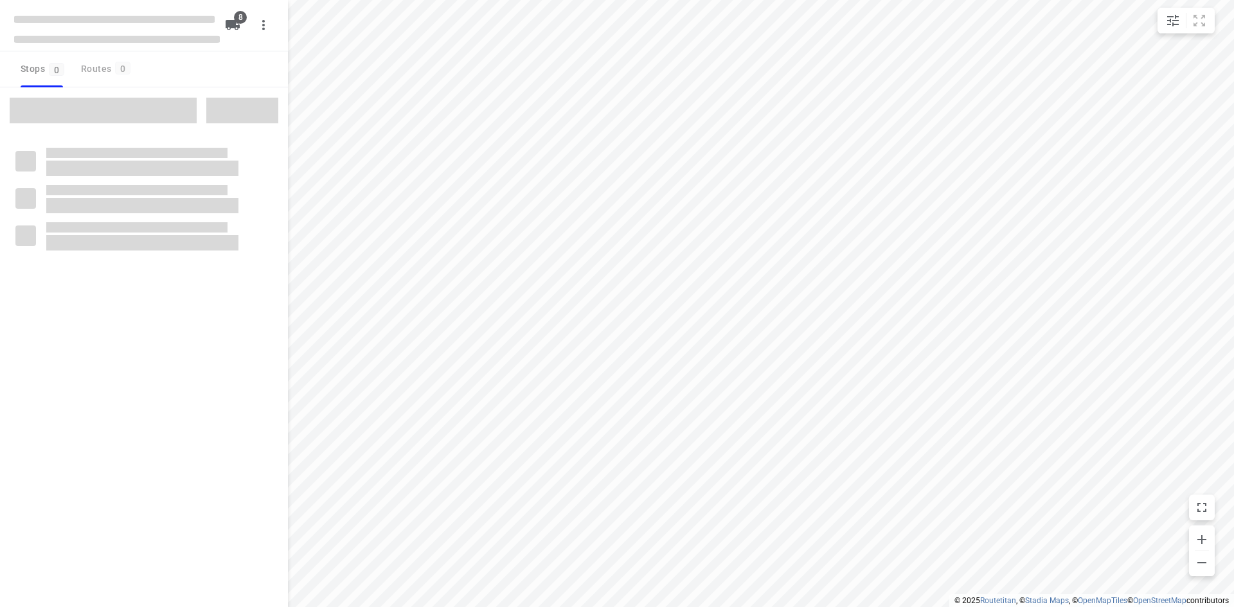
checkbox input "true"
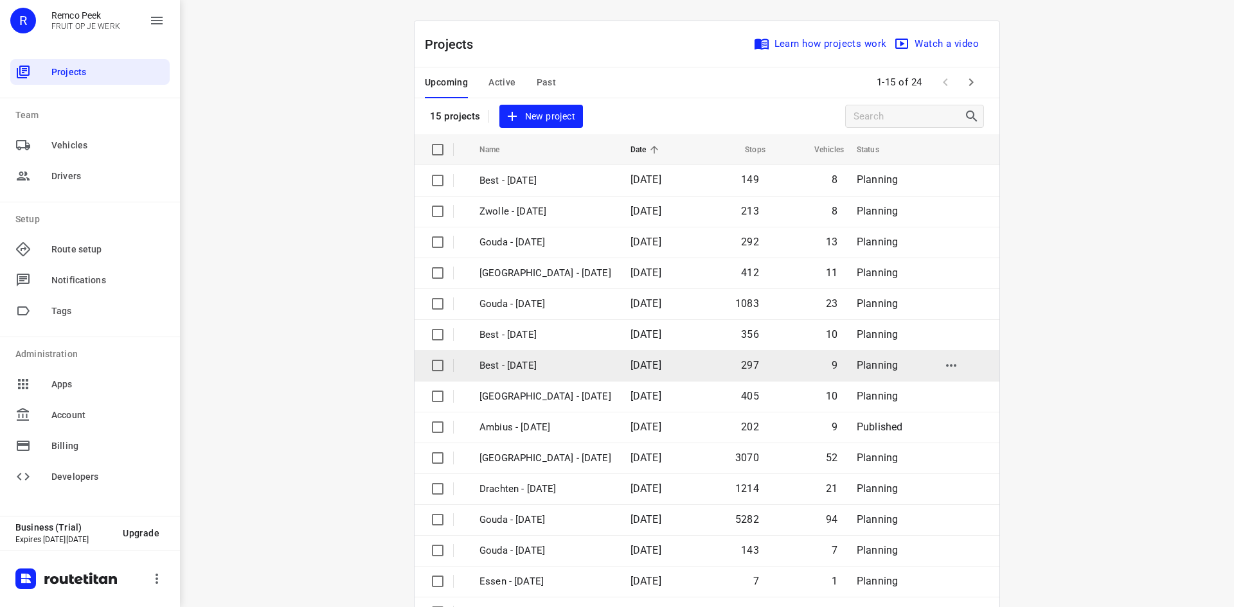
scroll to position [42, 0]
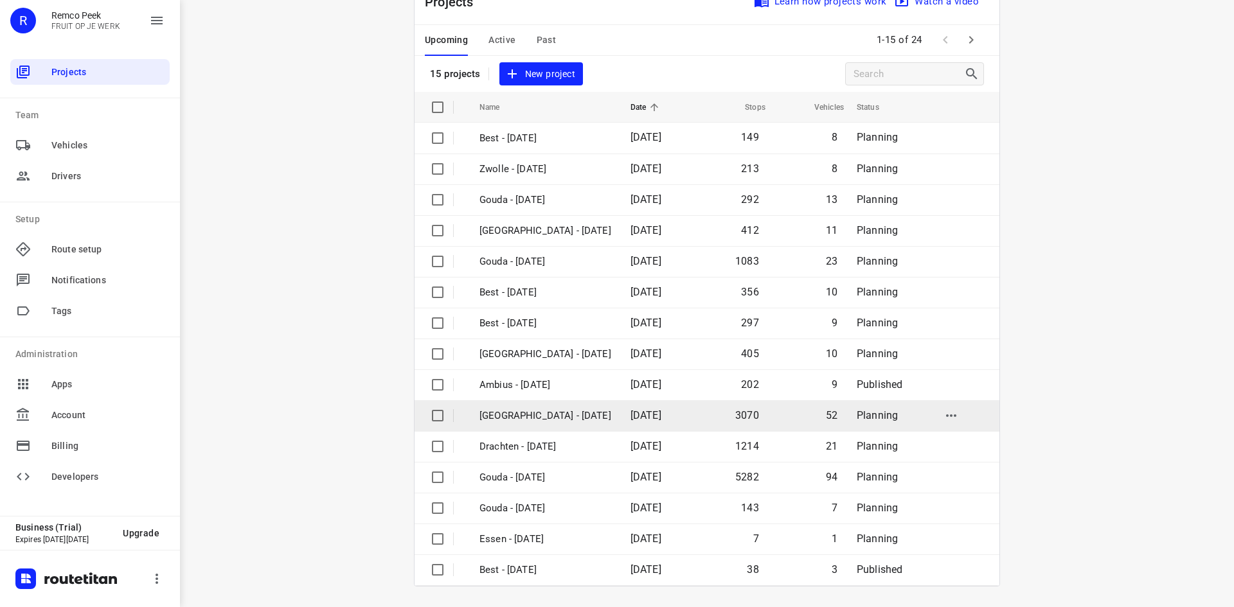
click at [577, 416] on td "[GEOGRAPHIC_DATA] - [DATE]" at bounding box center [544, 415] width 154 height 31
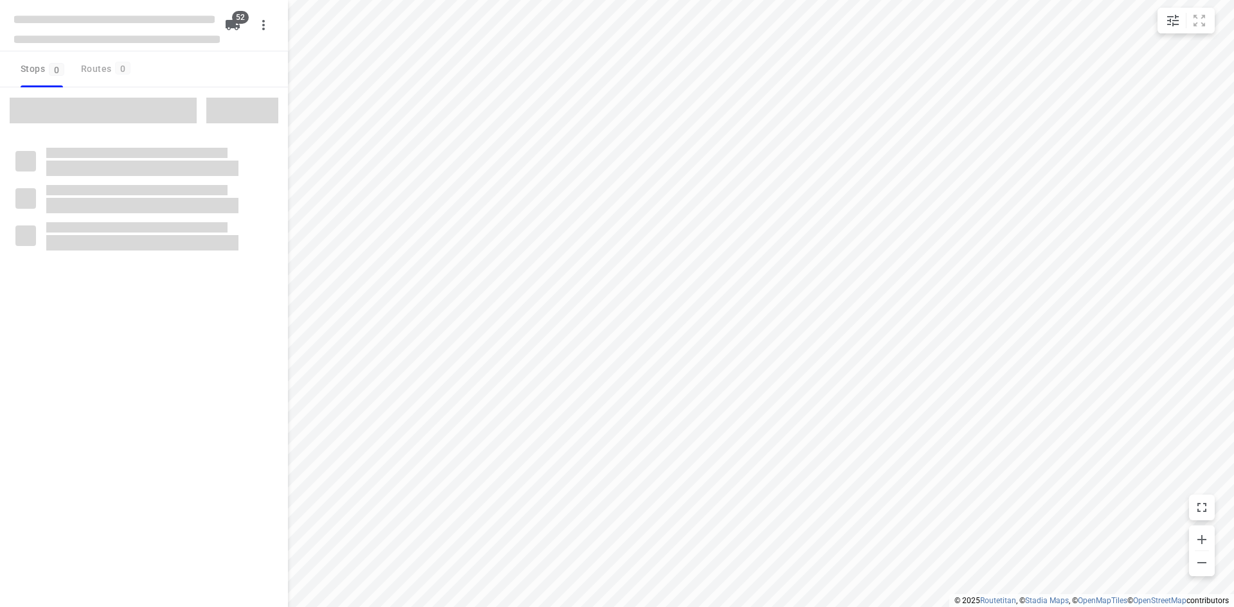
checkbox input "true"
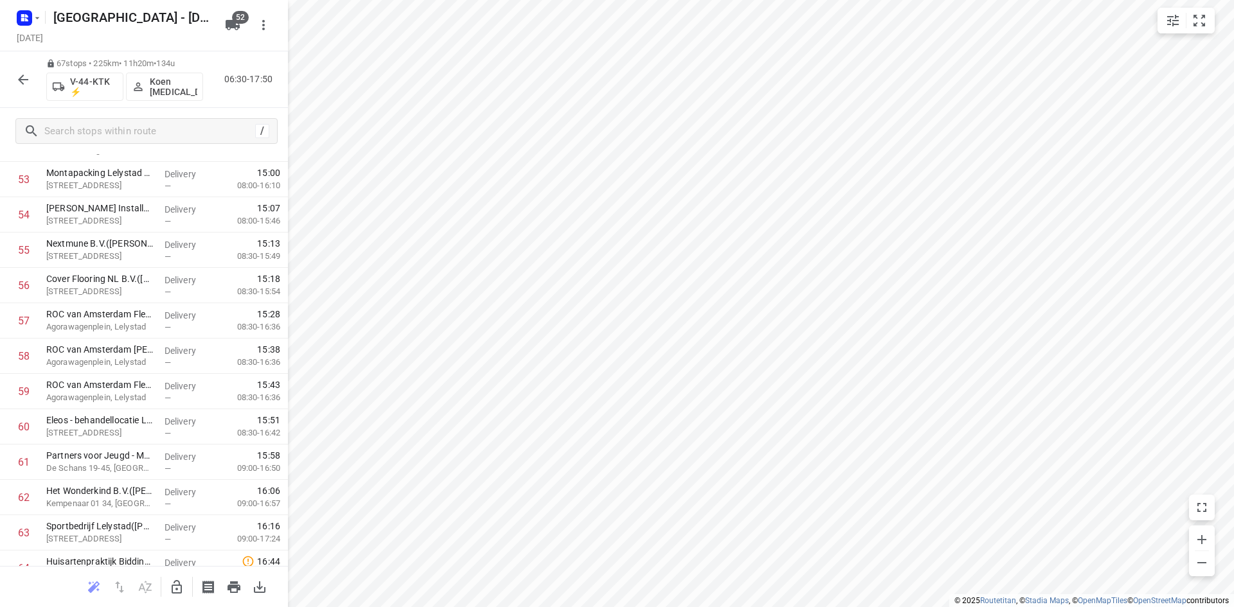
scroll to position [2093, 0]
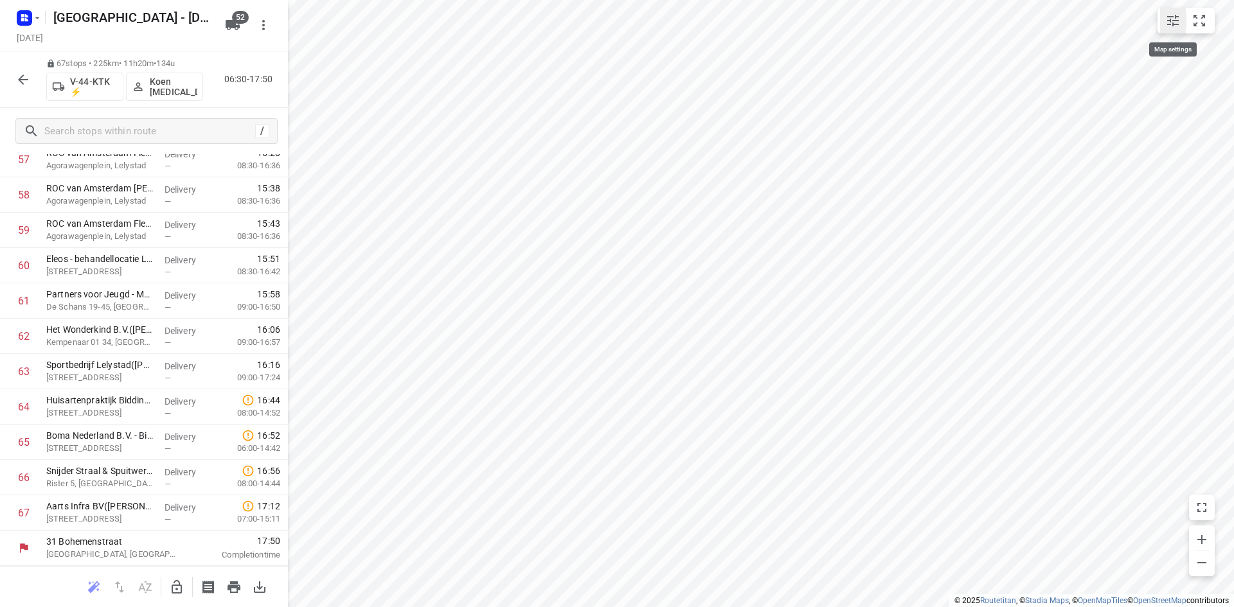
click at [1173, 23] on icon "small contained button group" at bounding box center [1173, 21] width 12 height 12
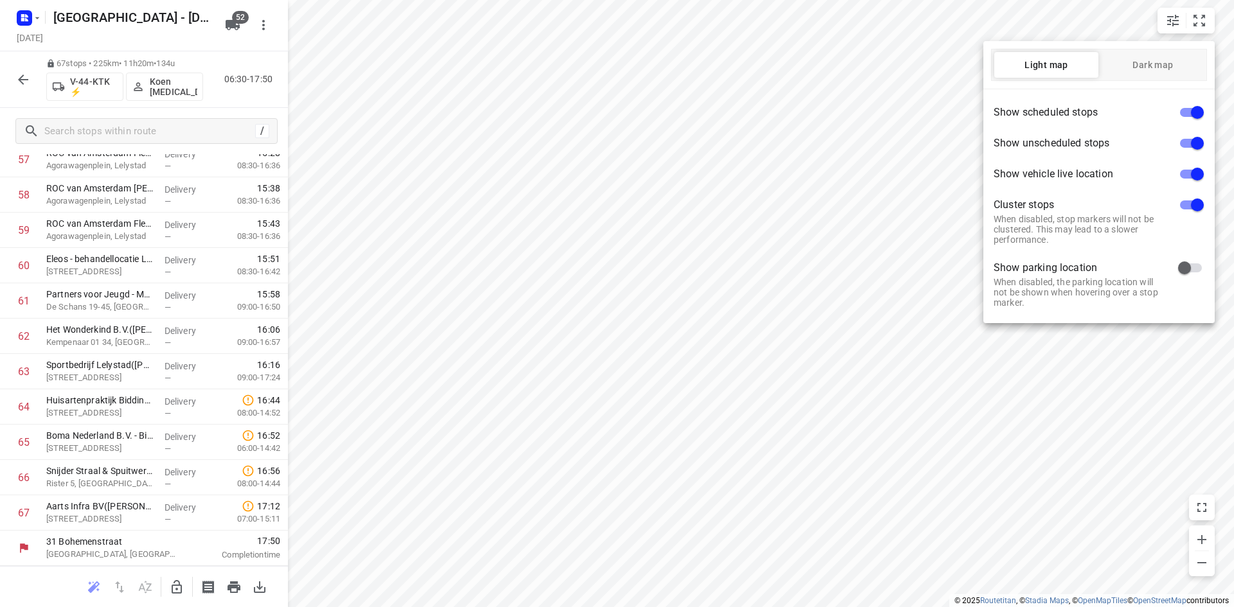
click at [1197, 204] on input "checkbox" at bounding box center [1197, 205] width 73 height 24
checkbox input "false"
click at [1195, 111] on input "checkbox" at bounding box center [1197, 112] width 73 height 24
checkbox input "false"
click at [1188, 206] on input "checkbox" at bounding box center [1184, 205] width 73 height 24
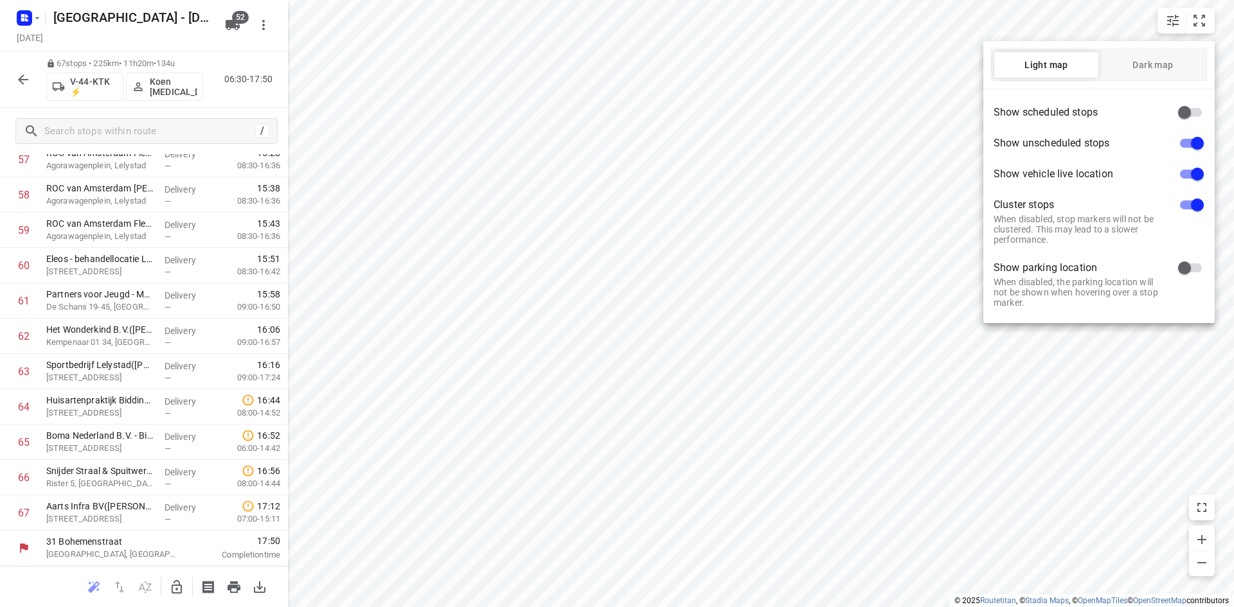
click at [1192, 204] on input "checkbox" at bounding box center [1197, 205] width 73 height 24
checkbox input "false"
click at [781, 233] on div at bounding box center [617, 303] width 1234 height 607
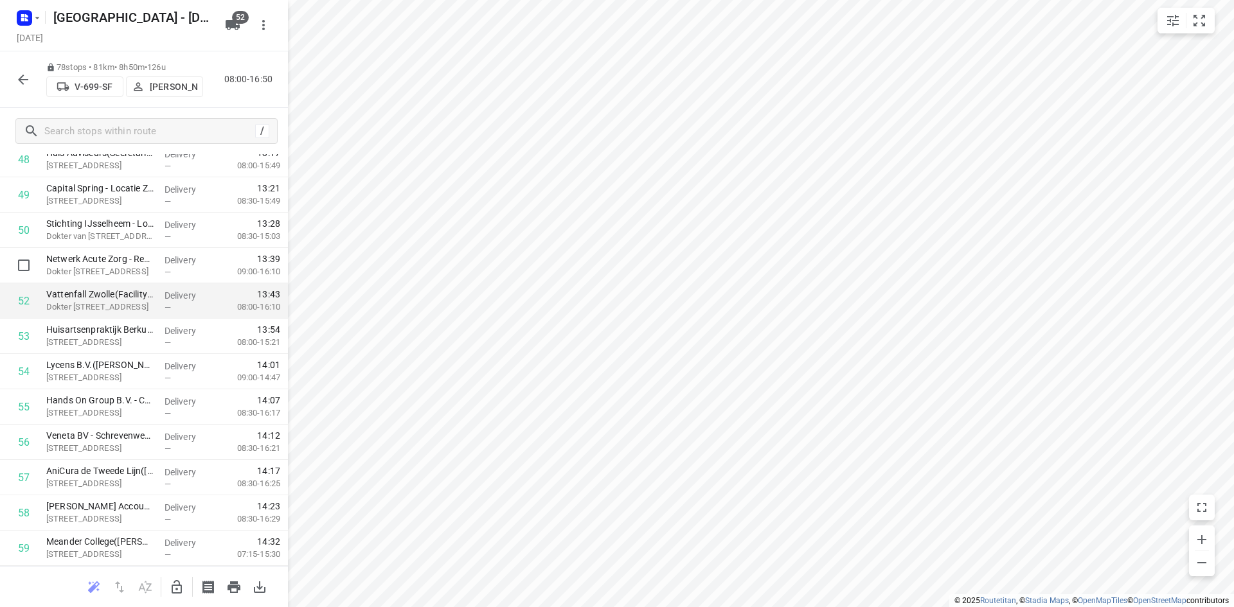
scroll to position [1771, 0]
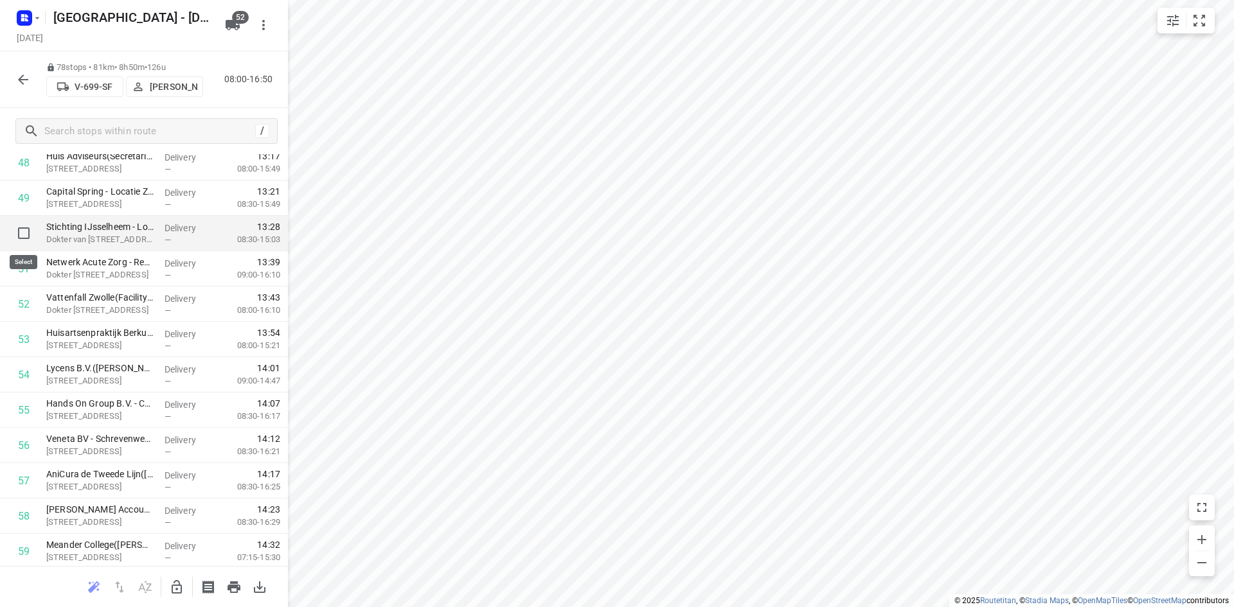
click at [28, 234] on input "checkbox" at bounding box center [24, 233] width 26 height 26
checkbox input "true"
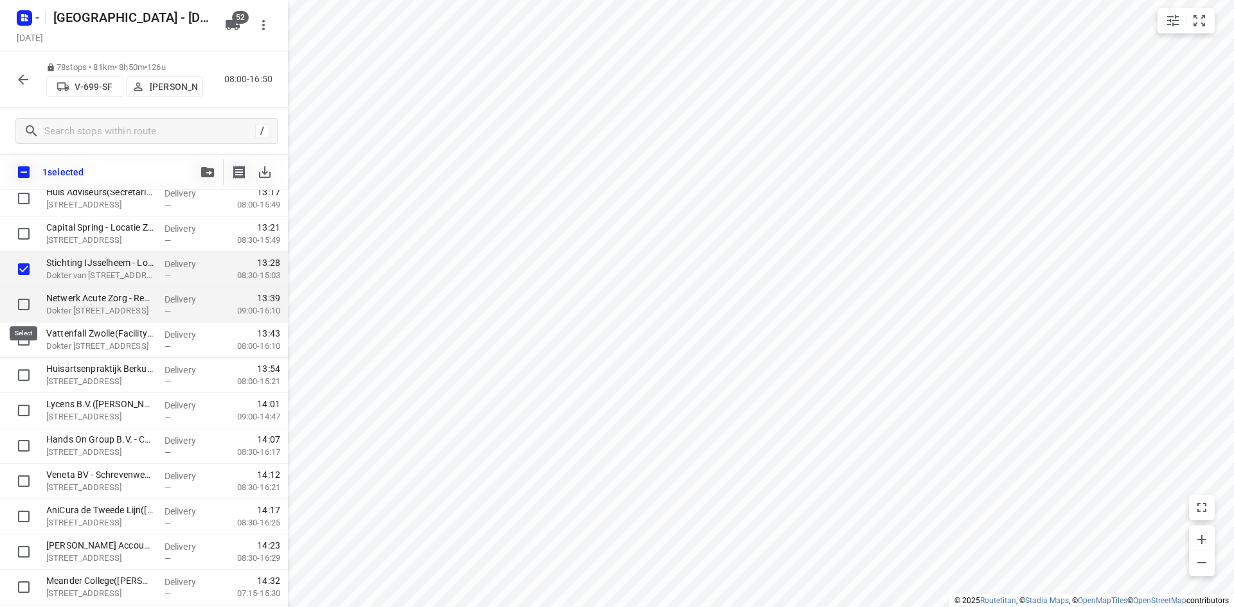
click at [22, 306] on input "checkbox" at bounding box center [24, 305] width 26 height 26
checkbox input "true"
click at [23, 337] on input "checkbox" at bounding box center [24, 340] width 26 height 26
checkbox input "true"
click at [204, 170] on icon "button" at bounding box center [207, 172] width 13 height 10
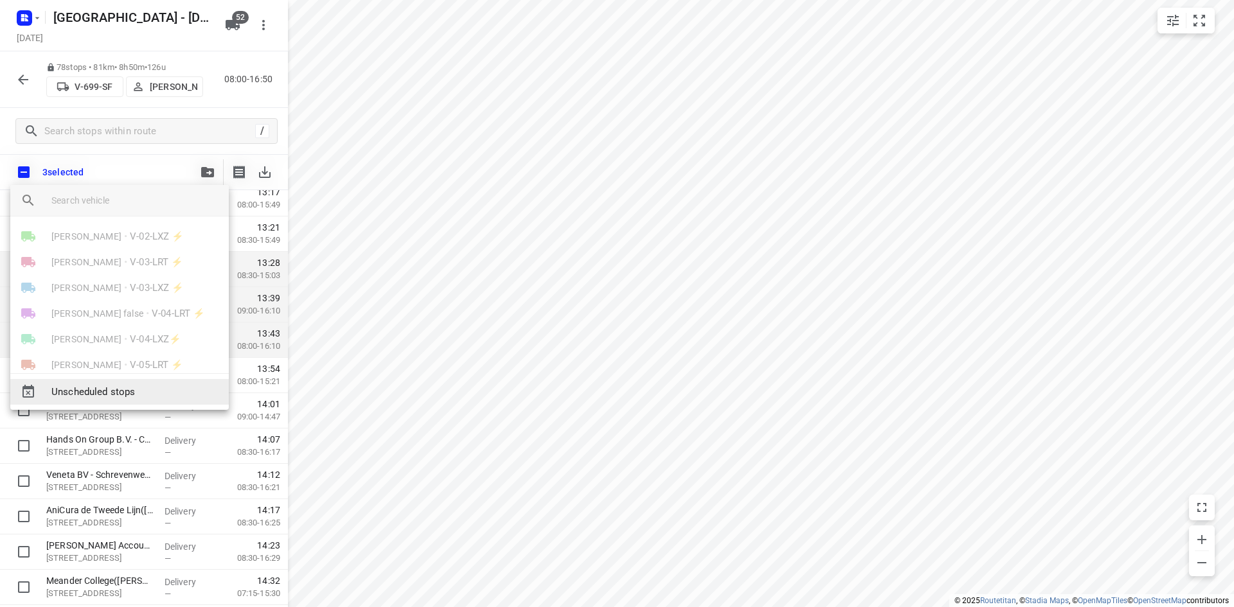
scroll to position [450, 0]
click at [111, 393] on span "Unscheduled stops" at bounding box center [134, 392] width 167 height 15
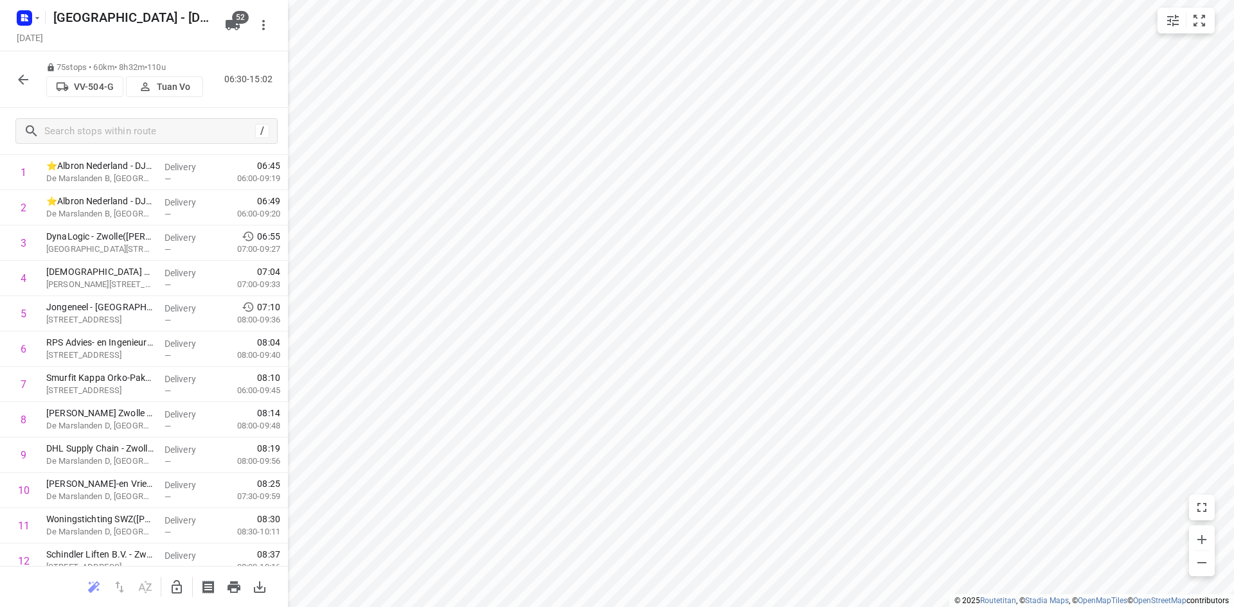
scroll to position [0, 0]
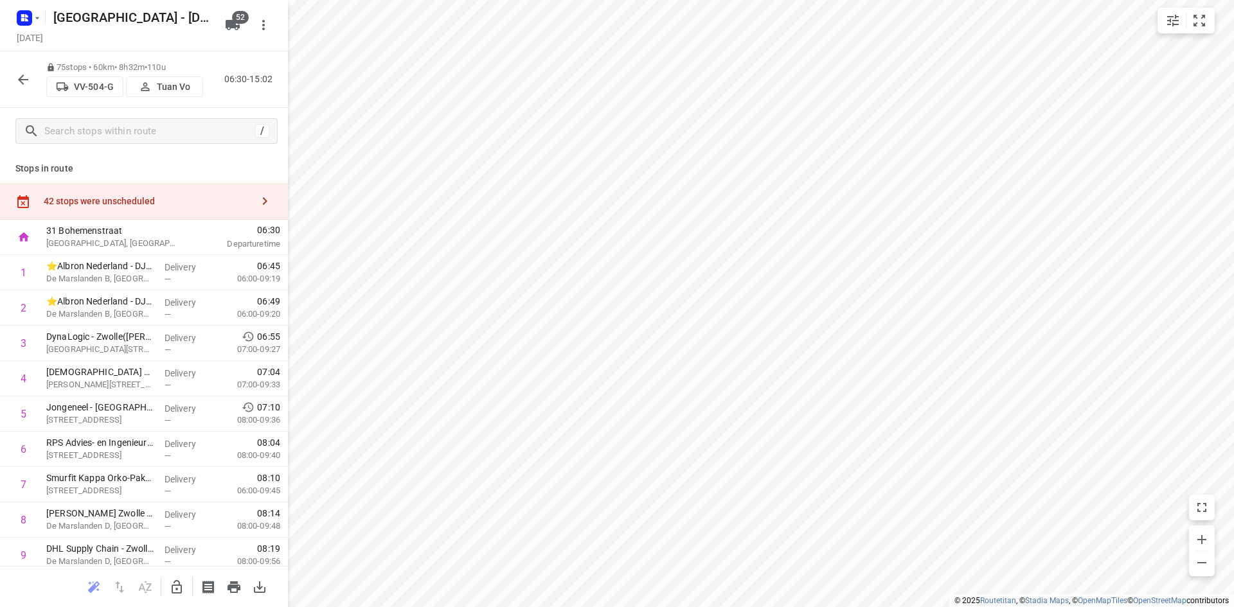
click at [166, 204] on div "42 stops were unscheduled" at bounding box center [148, 201] width 208 height 10
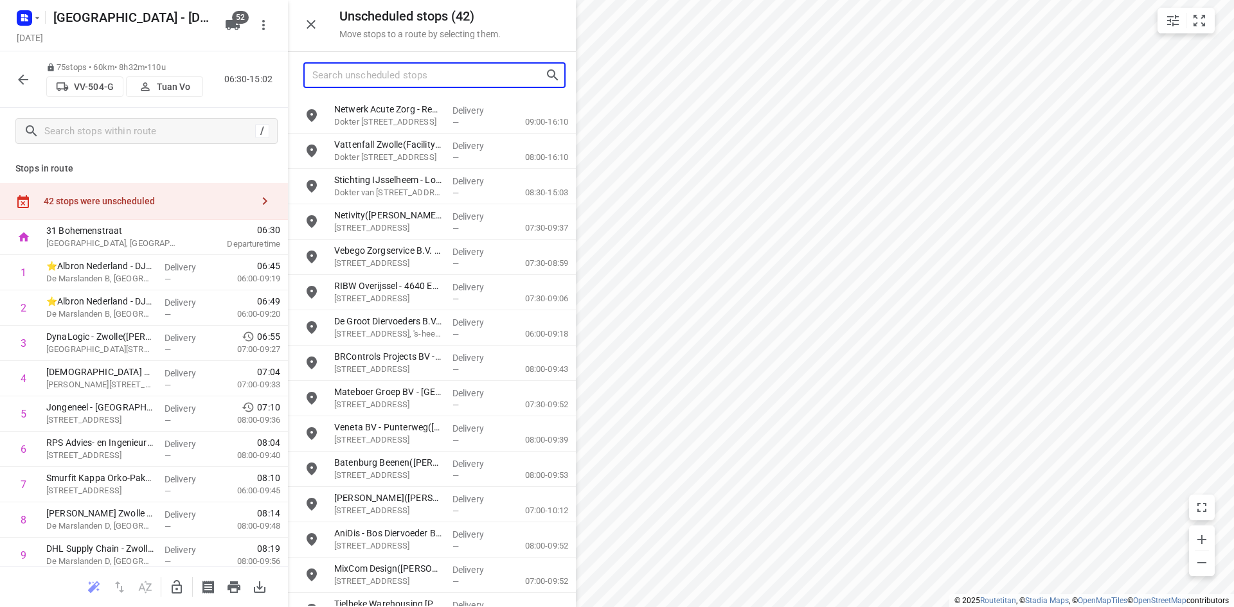
click at [446, 78] on input "Search unscheduled stops" at bounding box center [428, 76] width 233 height 20
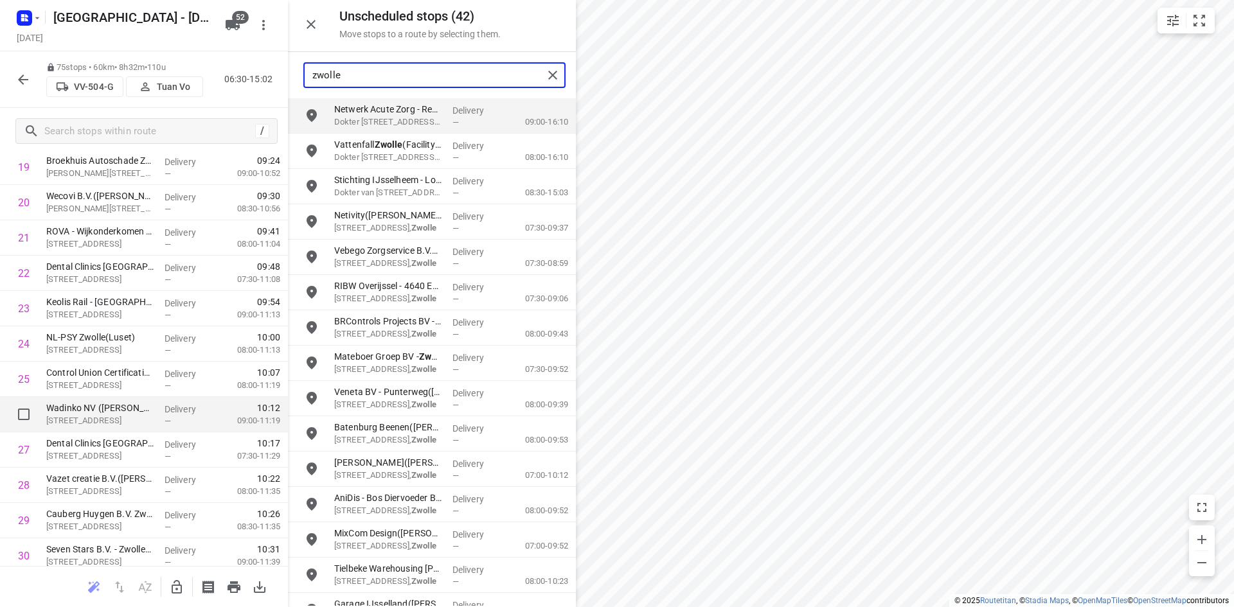
scroll to position [836, 0]
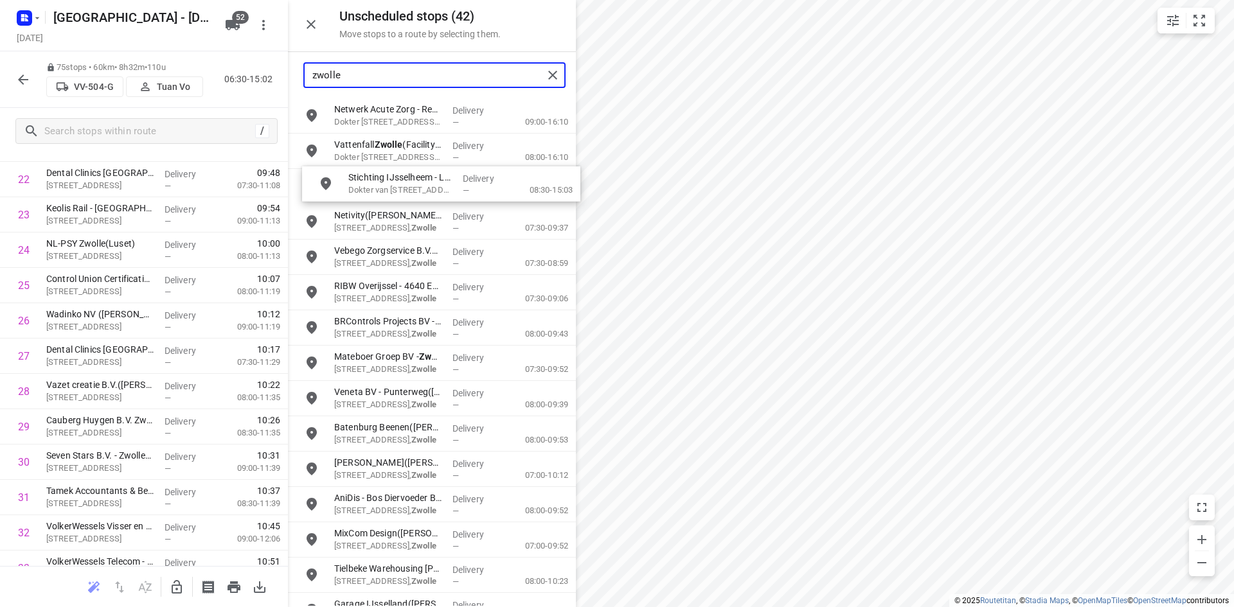
drag, startPoint x: 380, startPoint y: 191, endPoint x: 391, endPoint y: 192, distance: 10.9
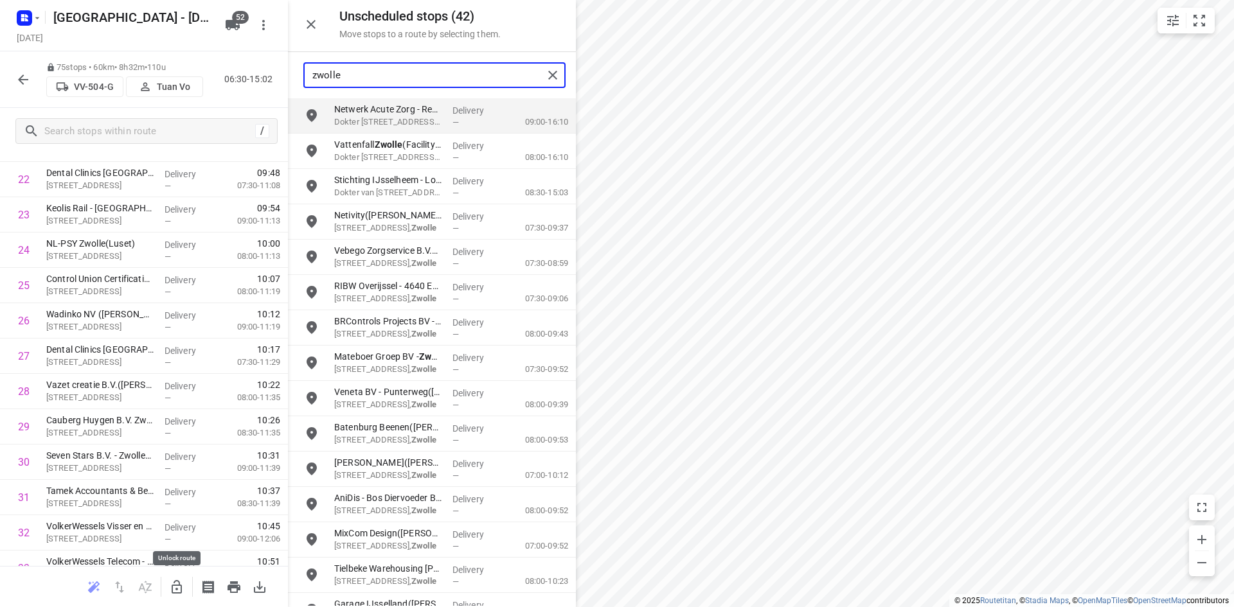
type input "zwolle"
click at [177, 589] on icon "button" at bounding box center [177, 586] width 10 height 13
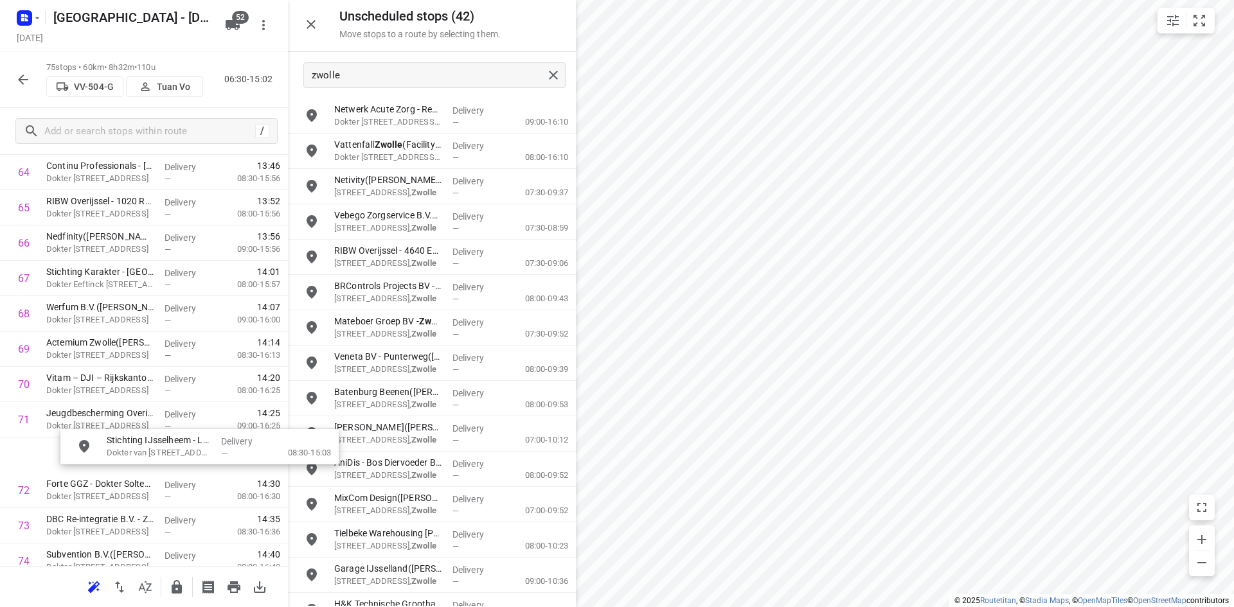
scroll to position [2327, 0]
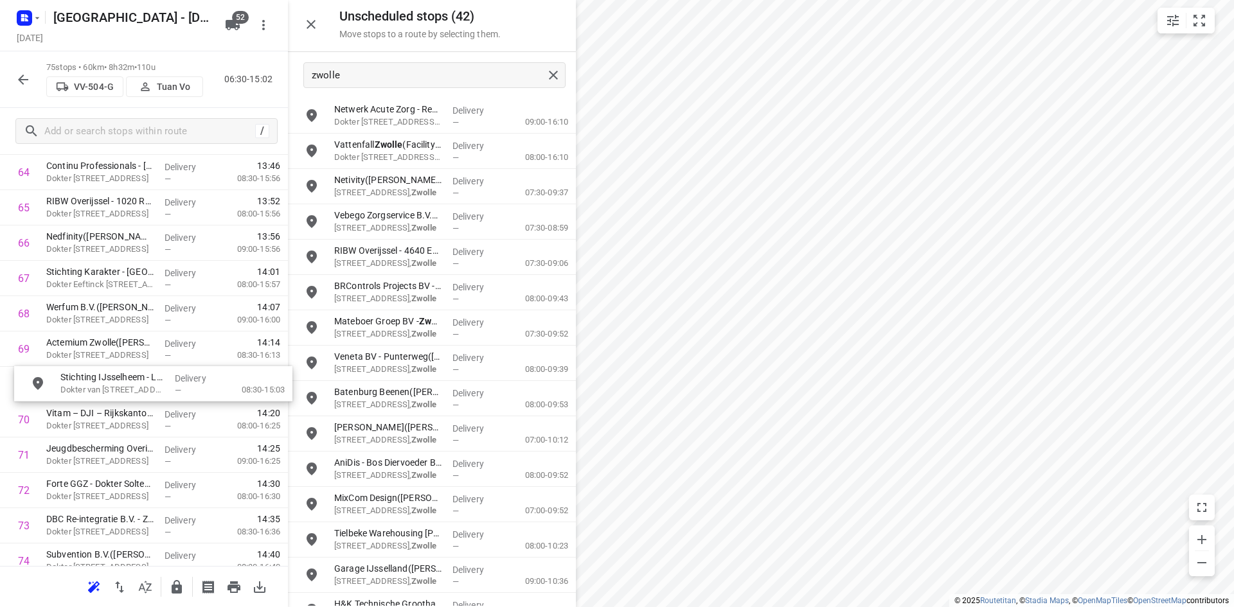
drag, startPoint x: 375, startPoint y: 188, endPoint x: 98, endPoint y: 388, distance: 341.6
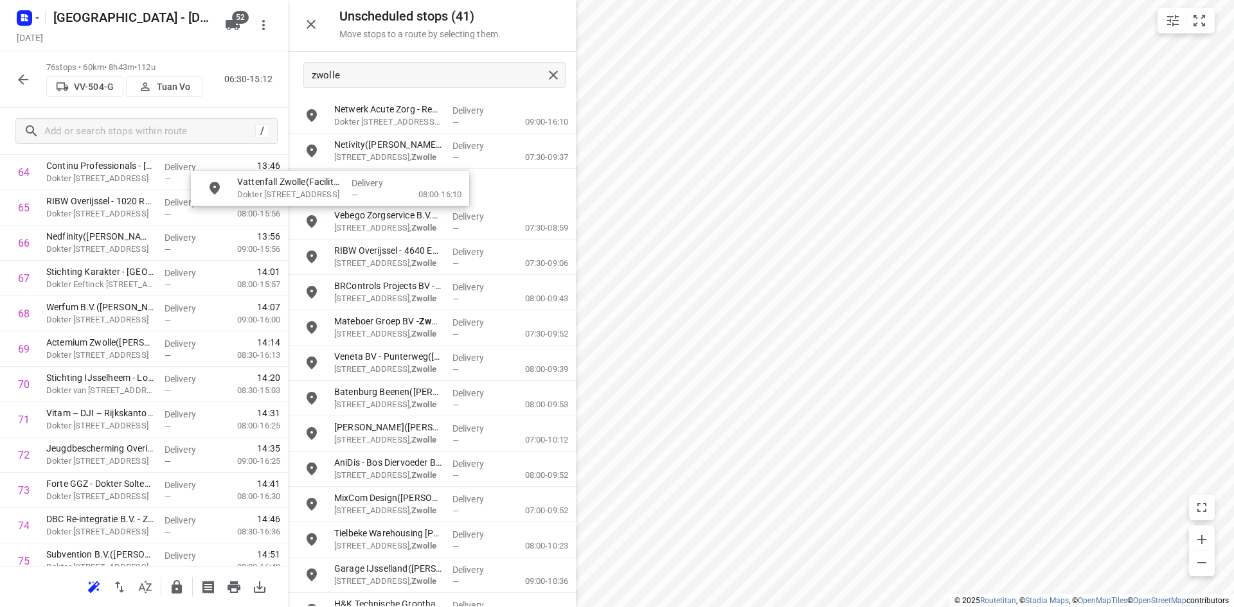
scroll to position [2323, 0]
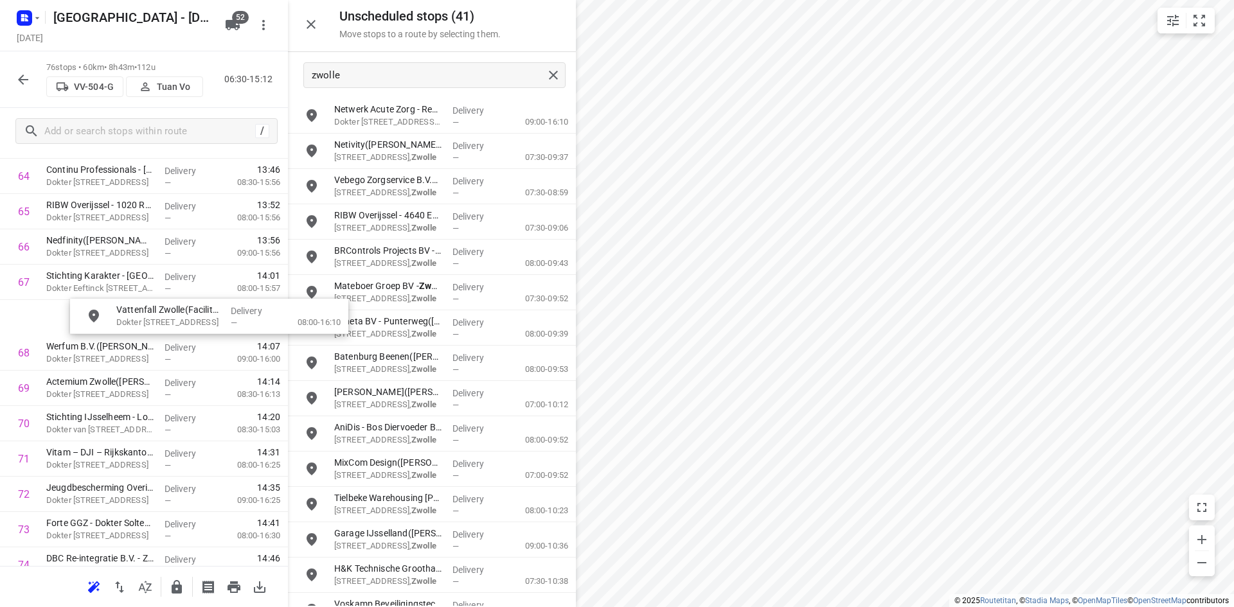
drag, startPoint x: 367, startPoint y: 144, endPoint x: 127, endPoint y: 319, distance: 297.2
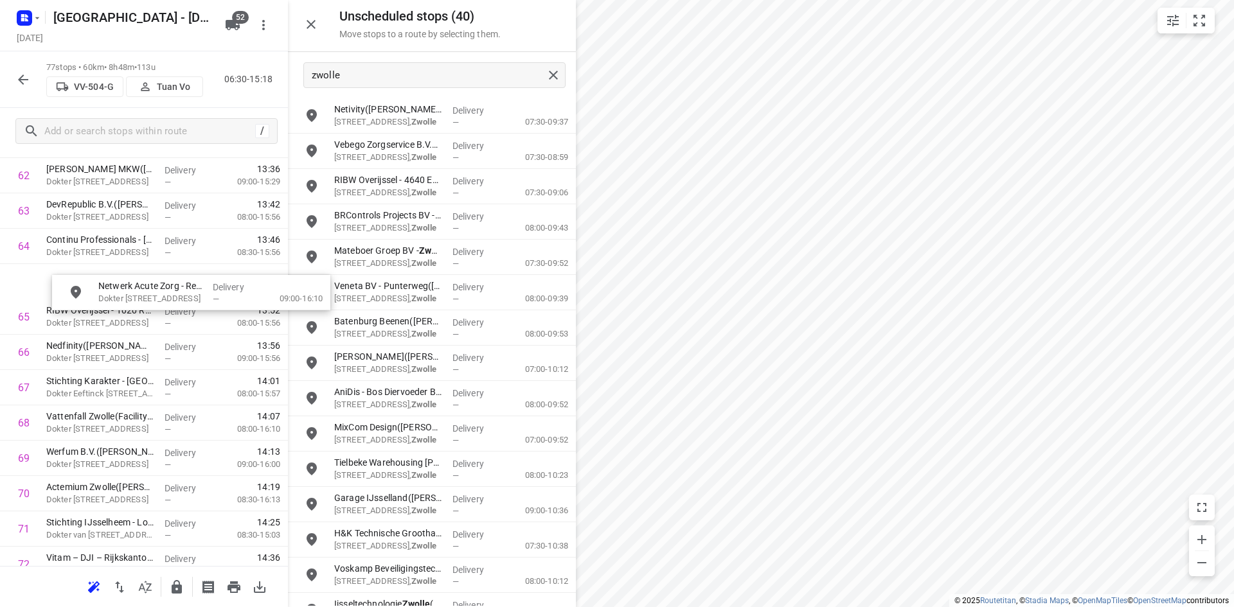
scroll to position [2253, 0]
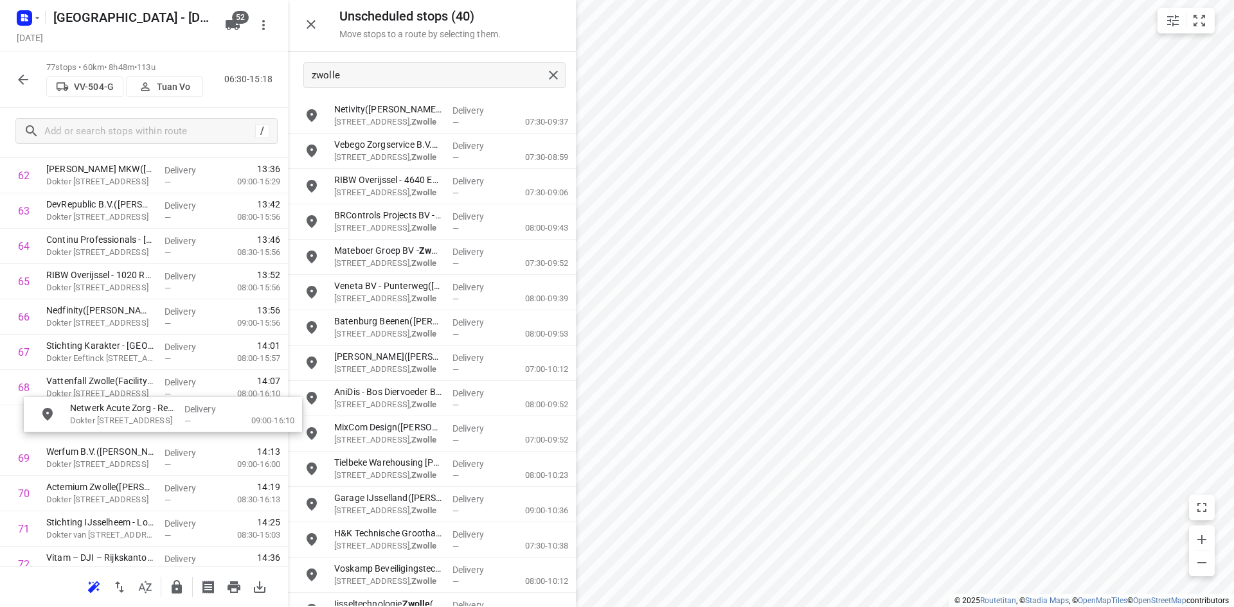
drag, startPoint x: 397, startPoint y: 125, endPoint x: 129, endPoint y: 425, distance: 402.4
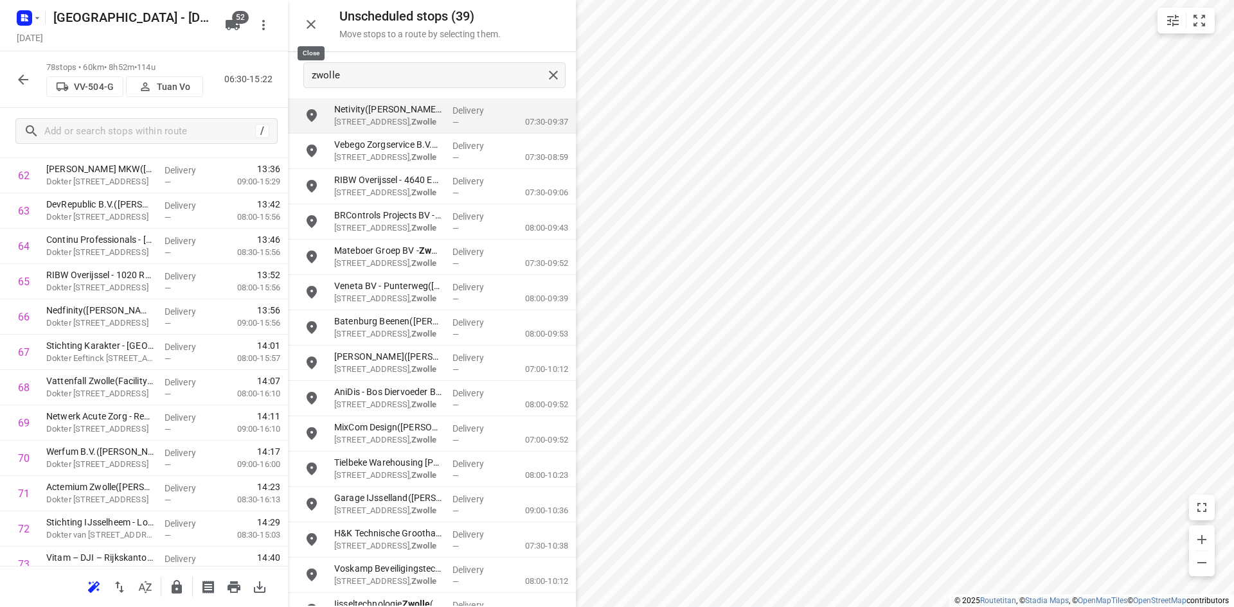
click at [310, 23] on icon "button" at bounding box center [311, 24] width 9 height 9
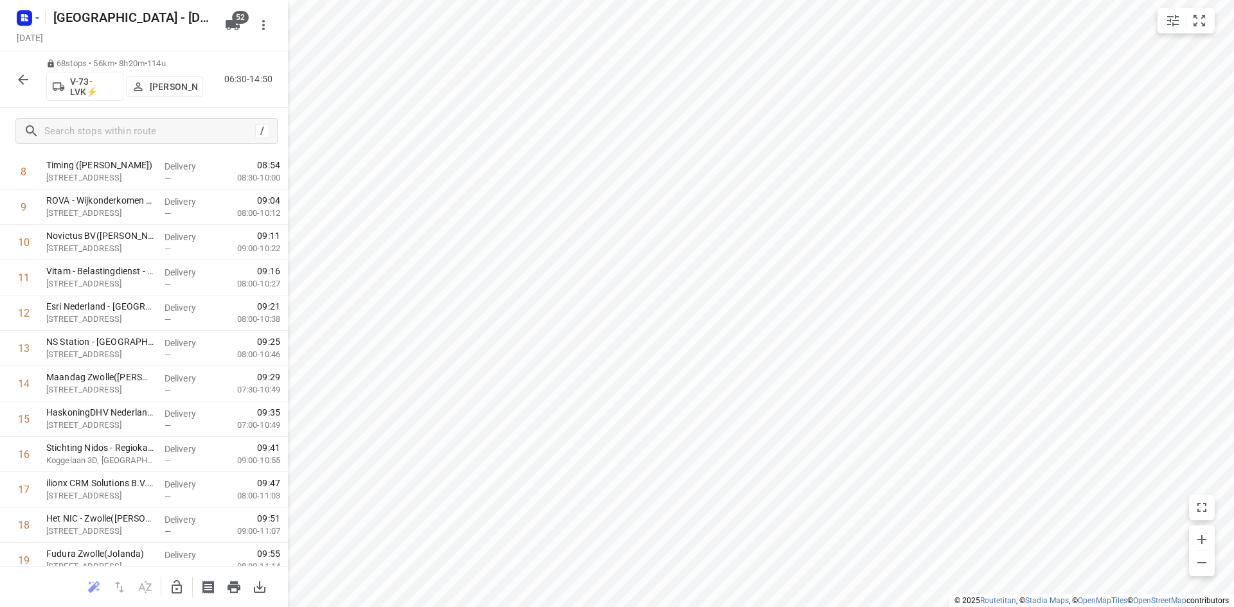
scroll to position [0, 0]
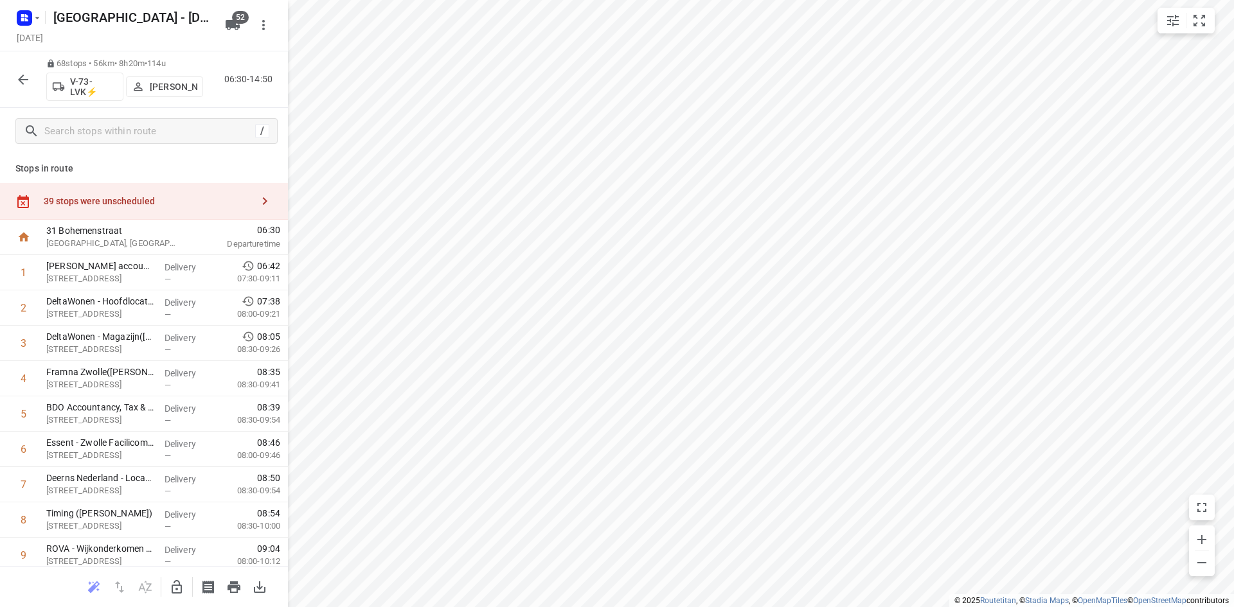
click at [201, 211] on div "39 stops were unscheduled" at bounding box center [144, 201] width 288 height 37
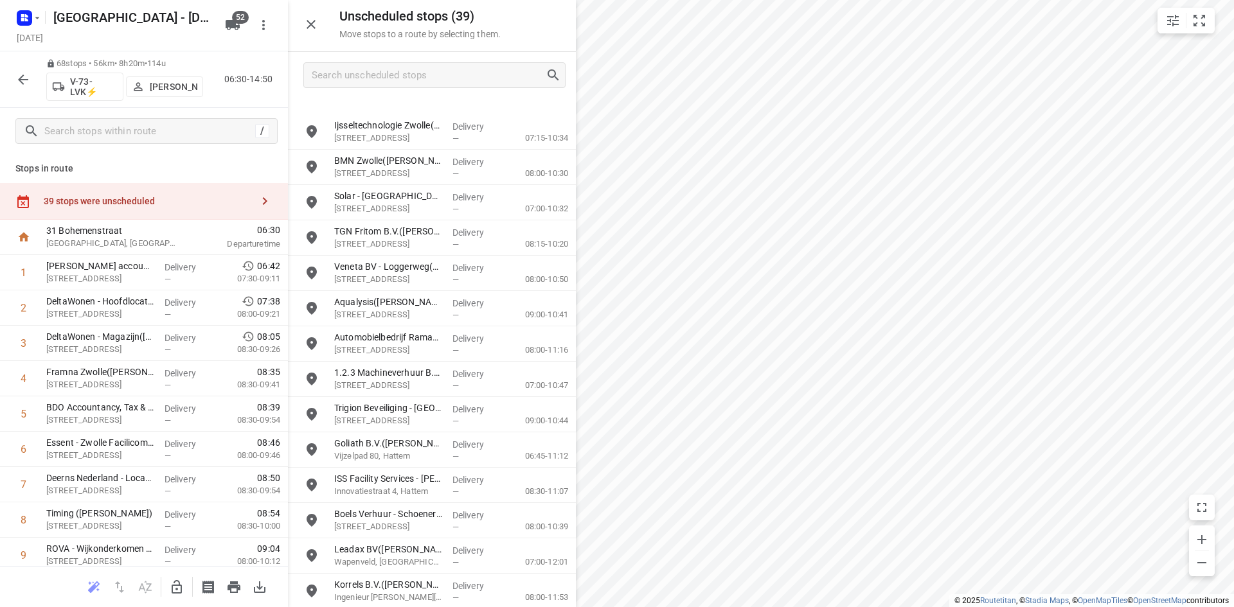
scroll to position [873, 0]
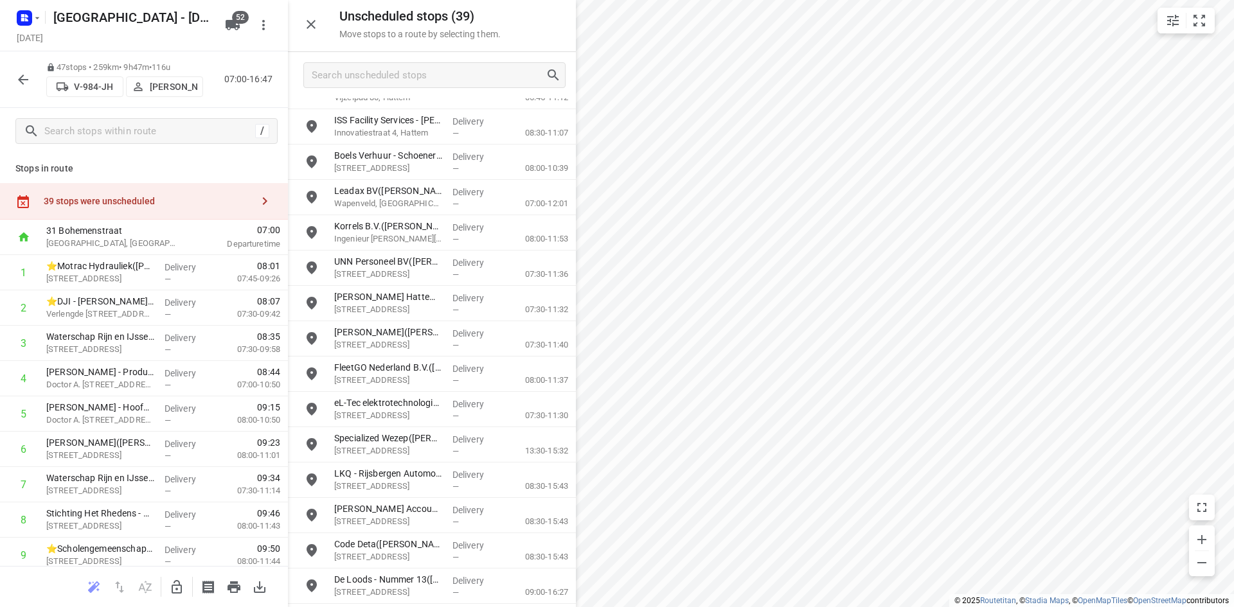
click at [29, 80] on icon "button" at bounding box center [22, 79] width 15 height 15
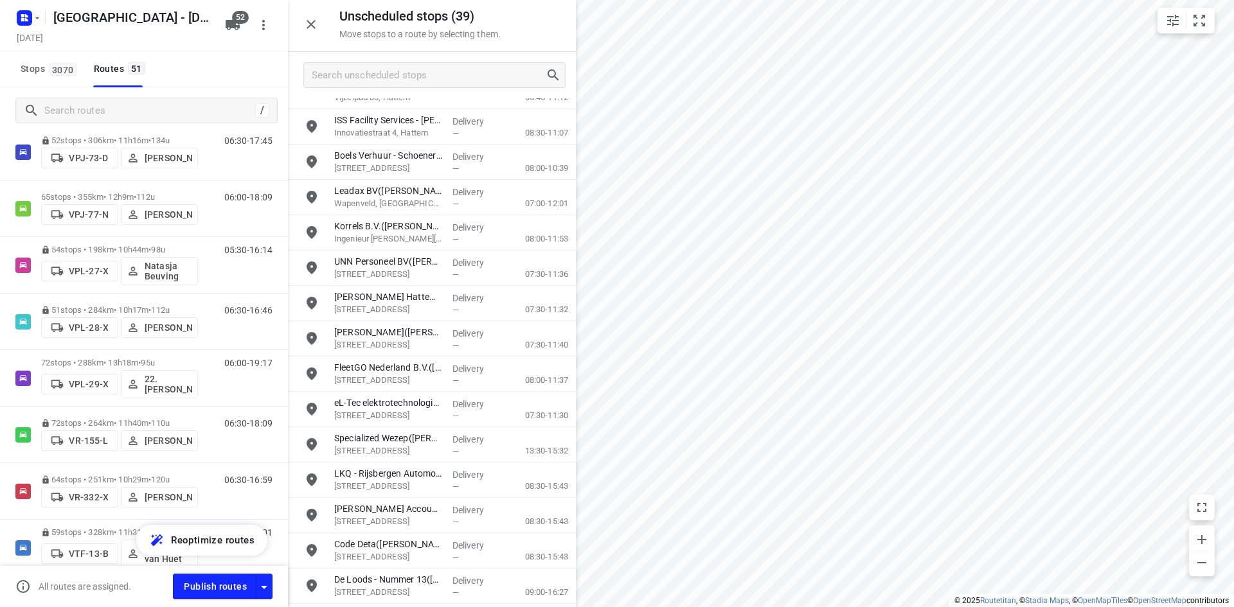
scroll to position [2469, 0]
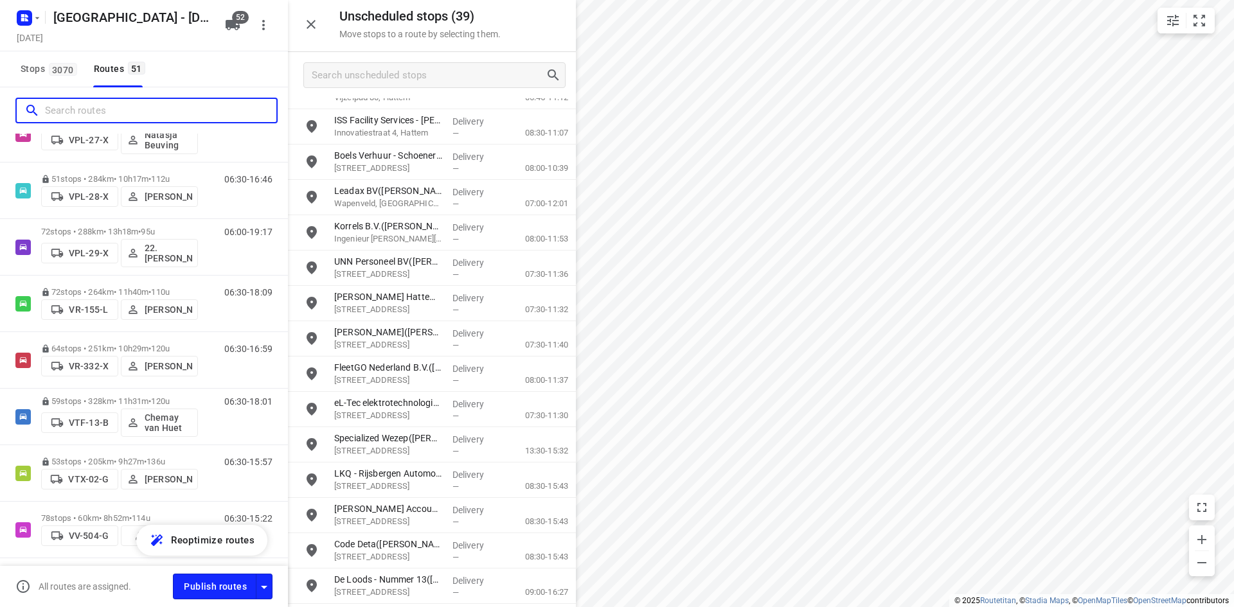
click at [137, 103] on input "Search routes" at bounding box center [160, 111] width 231 height 20
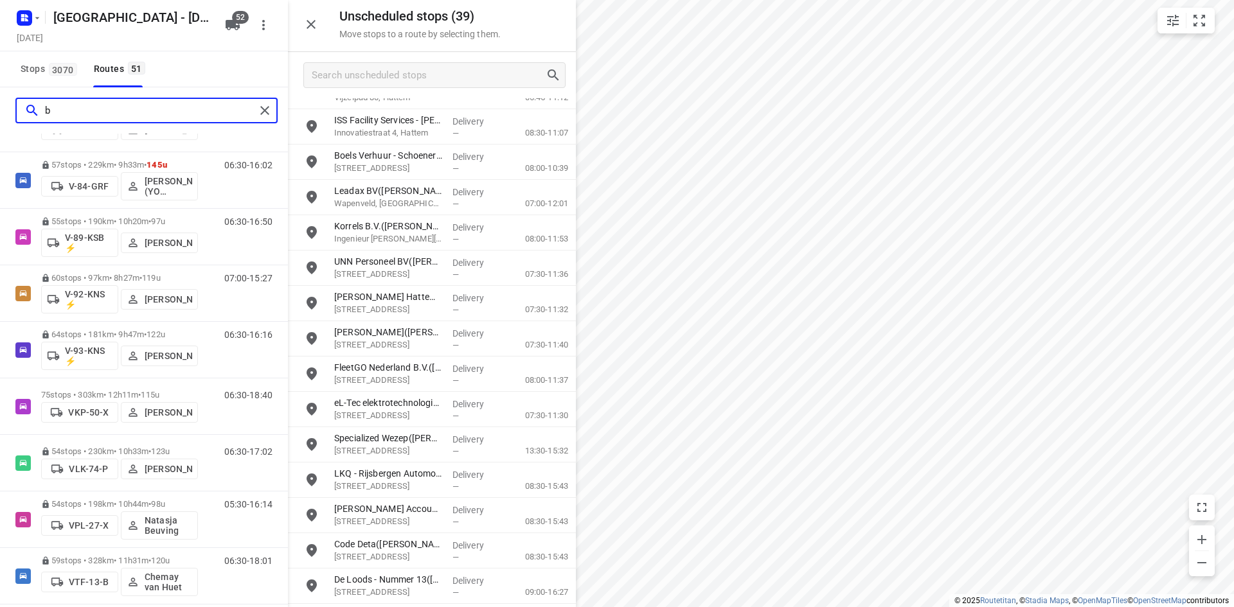
scroll to position [0, 0]
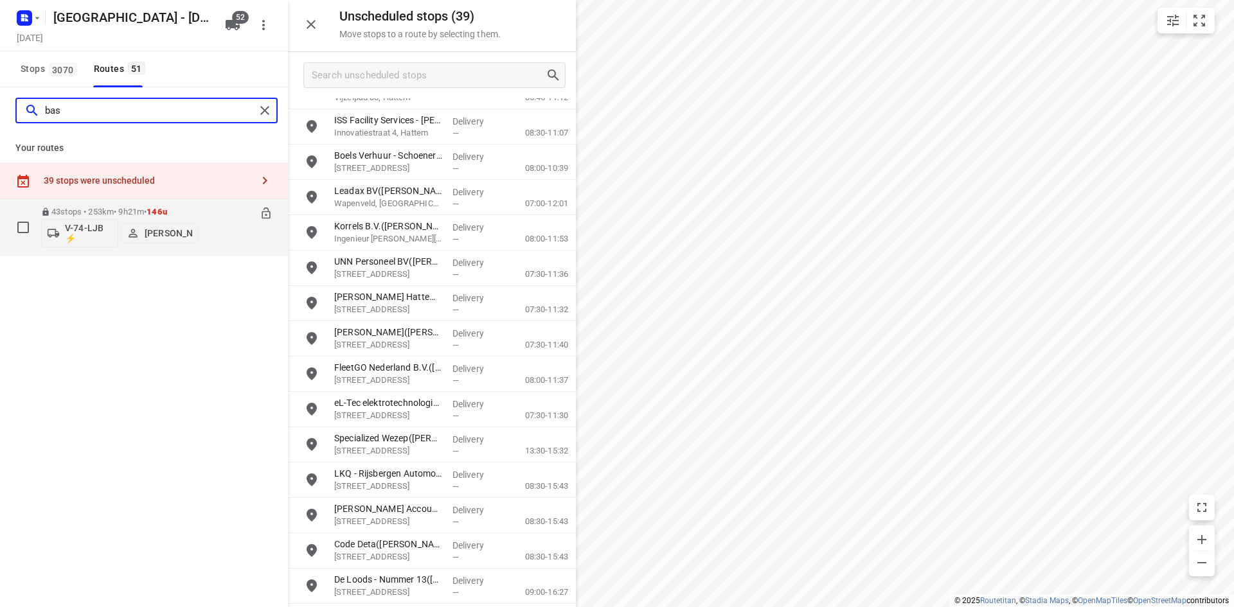
type input "bas"
click at [218, 231] on div "06:30-15:51" at bounding box center [240, 230] width 64 height 47
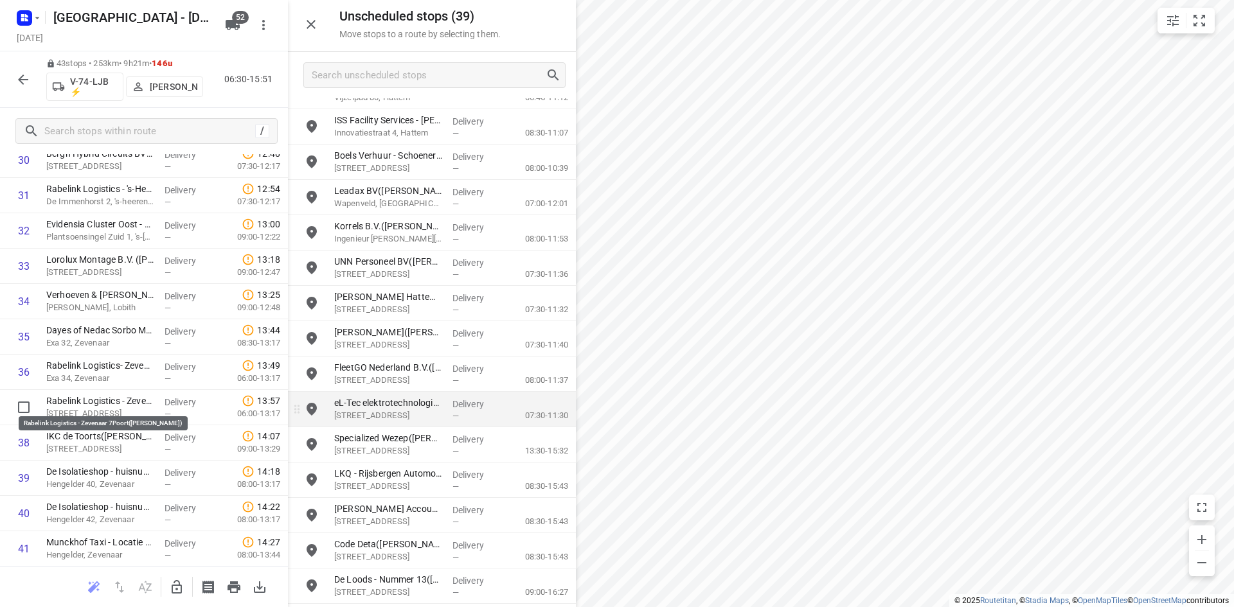
scroll to position [1244, 0]
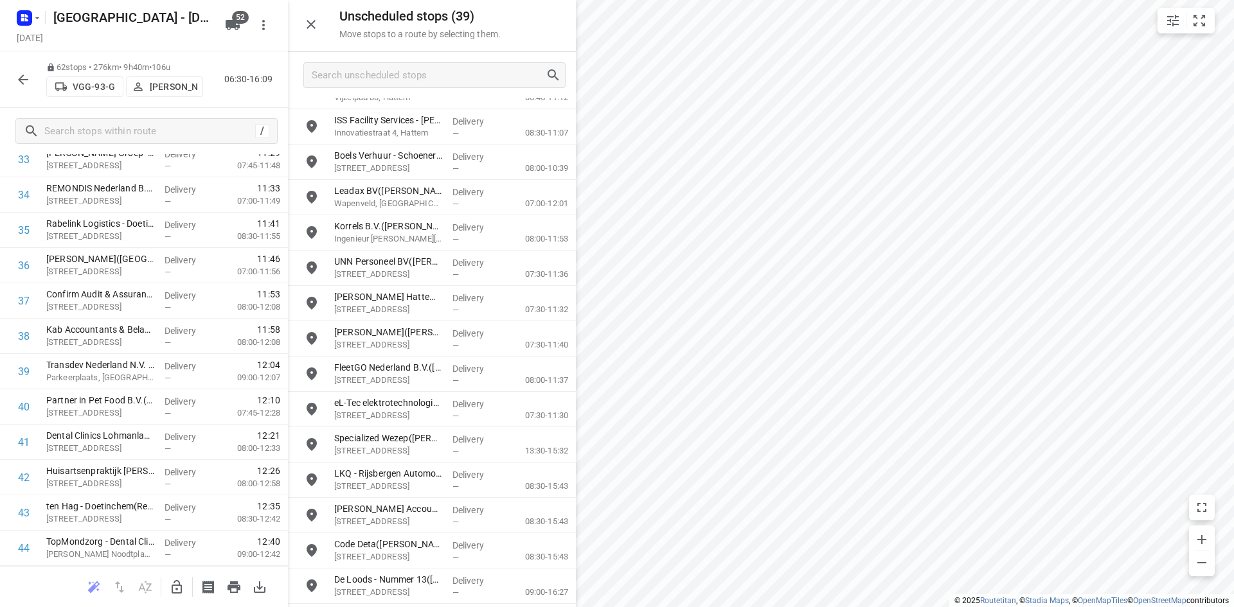
click at [287, 394] on div "Unscheduled stops ( 39 ) Move stops to a route by selecting them. Trigion Bevei…" at bounding box center [144, 303] width 288 height 607
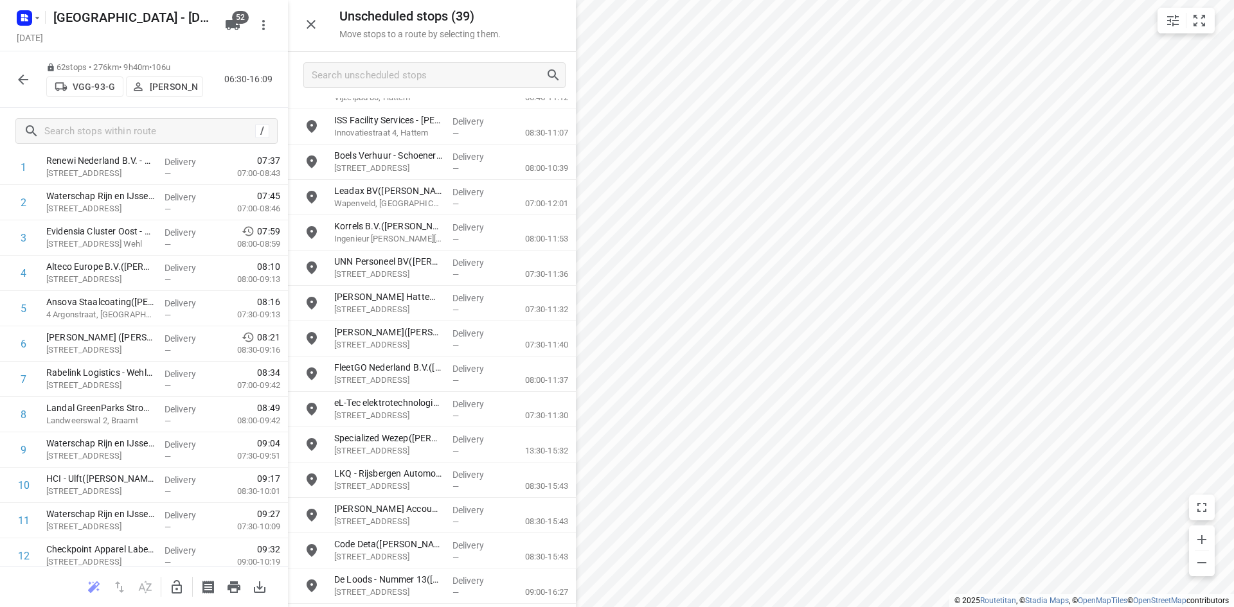
scroll to position [0, 0]
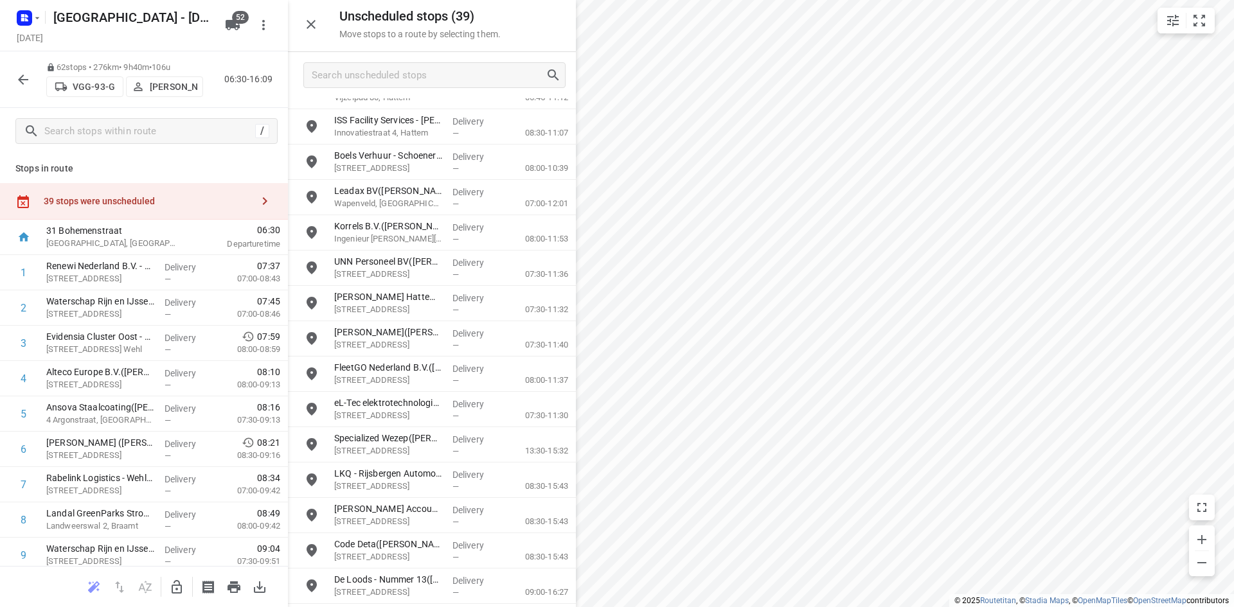
click at [165, 202] on div "39 stops were unscheduled" at bounding box center [148, 201] width 208 height 10
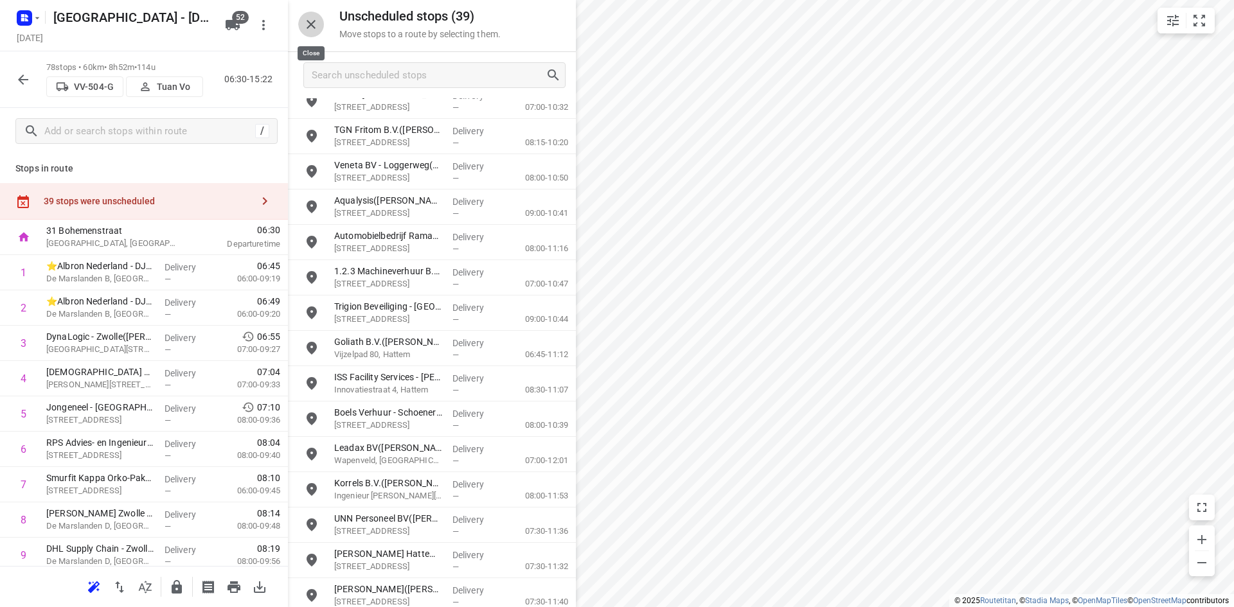
click at [318, 22] on icon "button" at bounding box center [310, 24] width 15 height 15
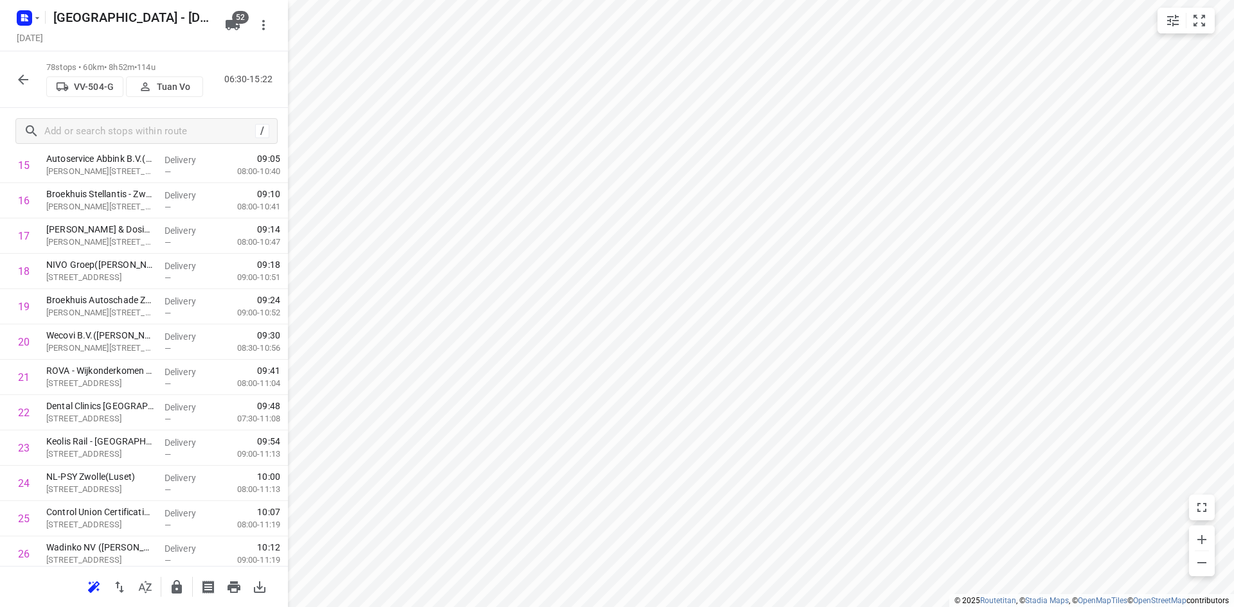
scroll to position [636, 0]
click at [159, 138] on input "text" at bounding box center [160, 131] width 231 height 20
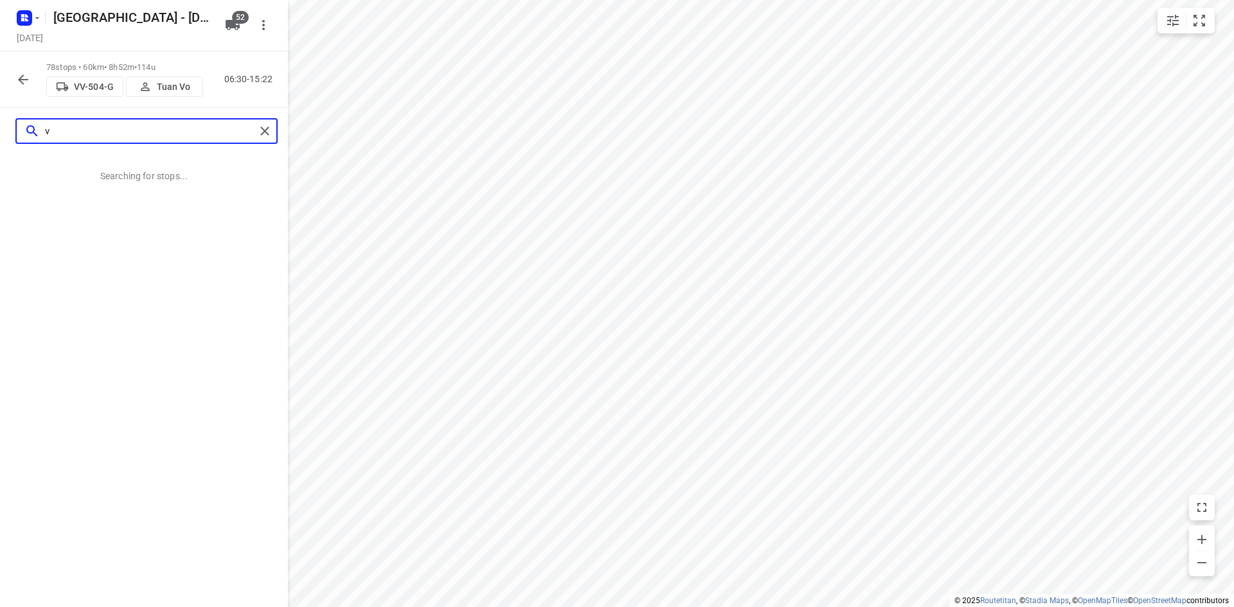
scroll to position [0, 0]
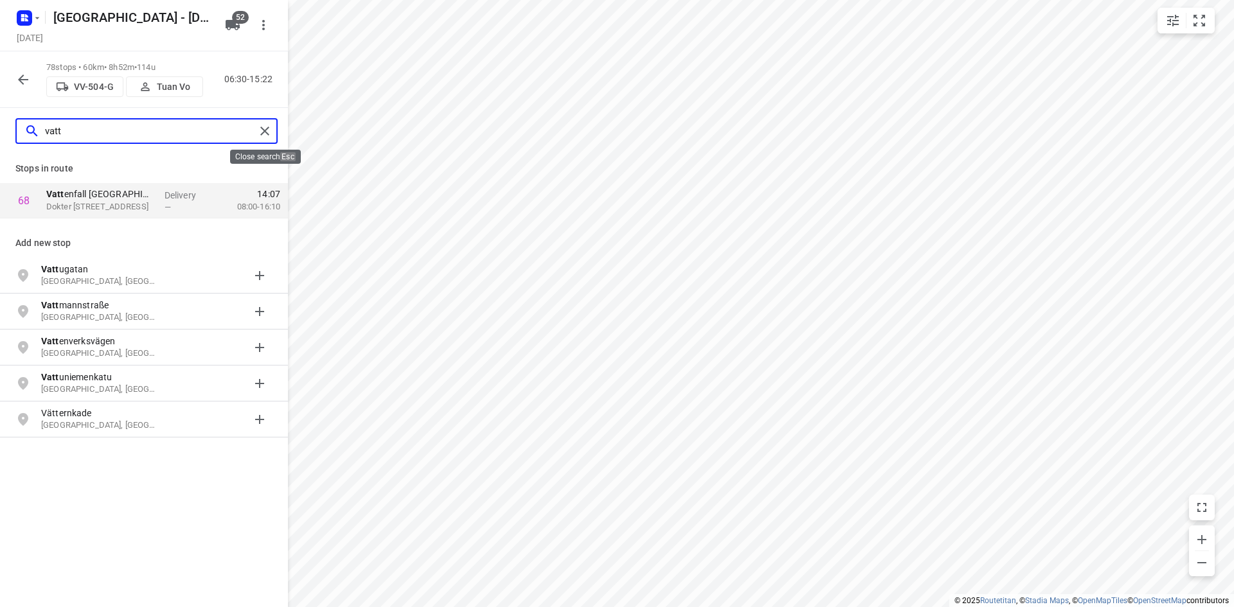
type input "vatt"
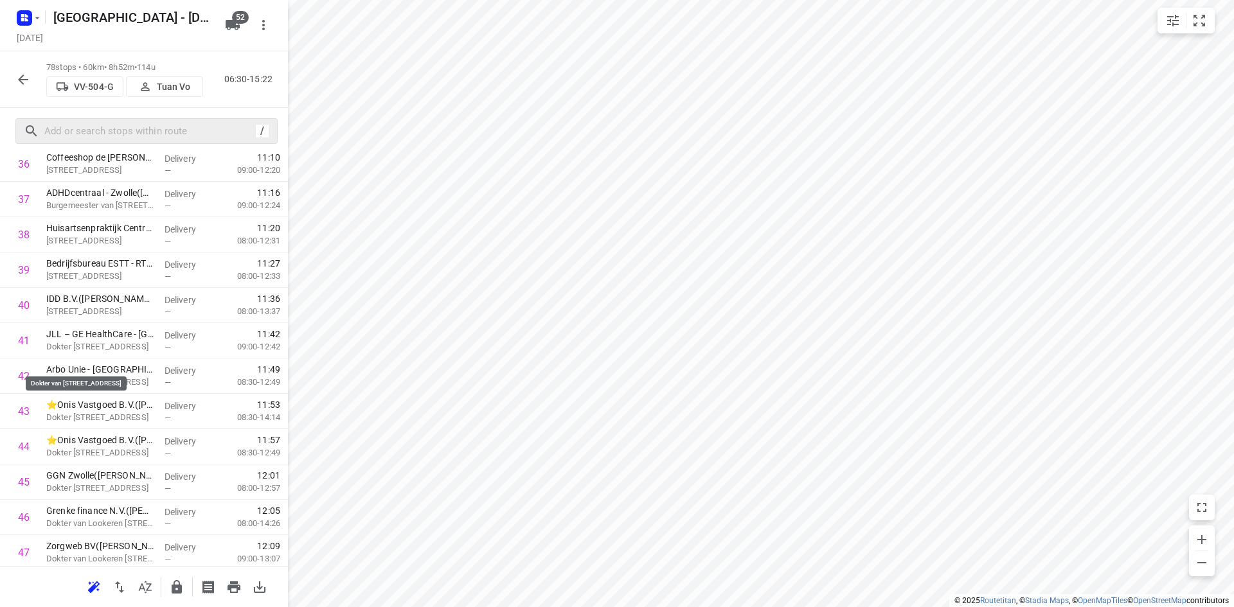
scroll to position [1735, 0]
click at [30, 75] on icon "button" at bounding box center [22, 79] width 15 height 15
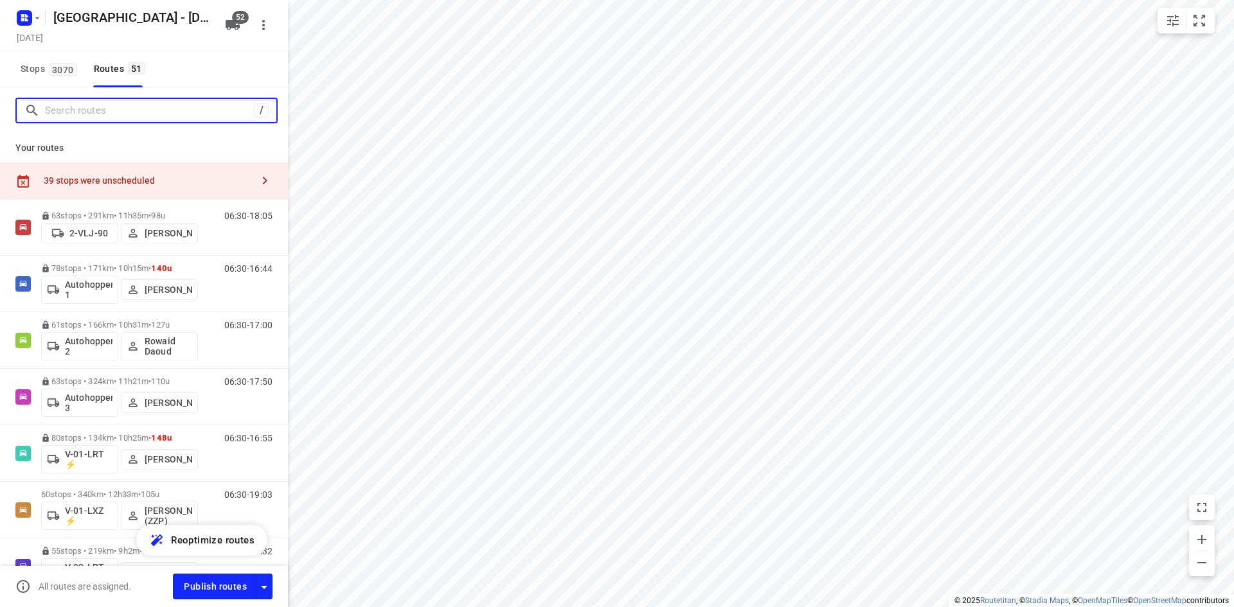
click at [112, 105] on input "Search routes" at bounding box center [150, 111] width 210 height 20
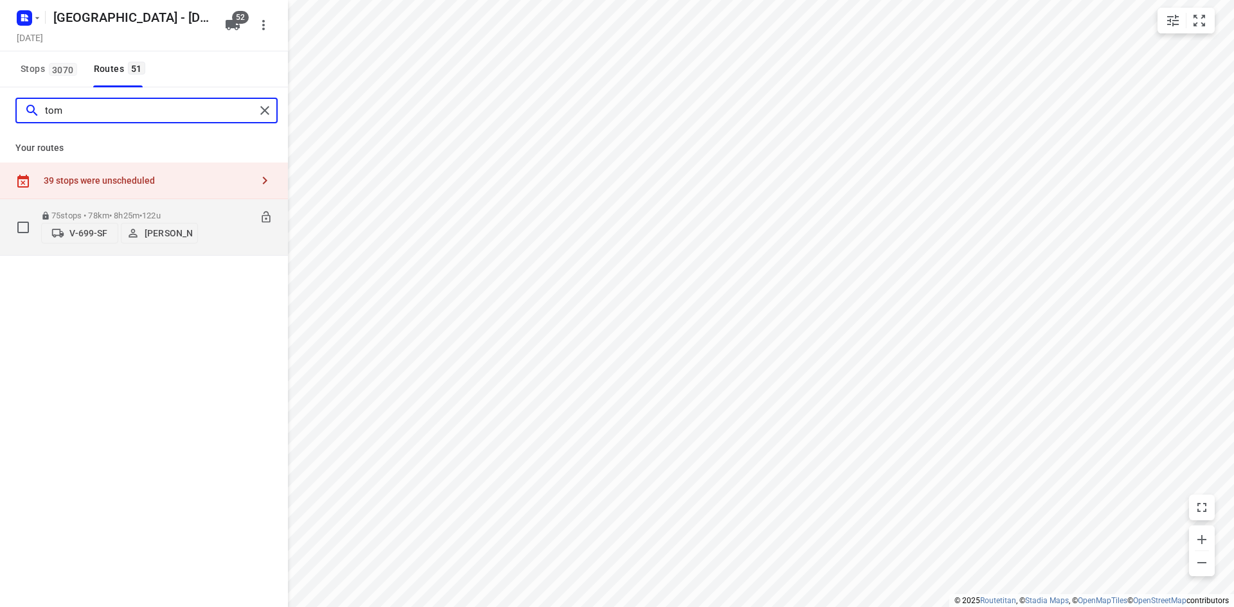
type input "tom"
click at [214, 242] on div "08:00-16:25" at bounding box center [240, 230] width 64 height 39
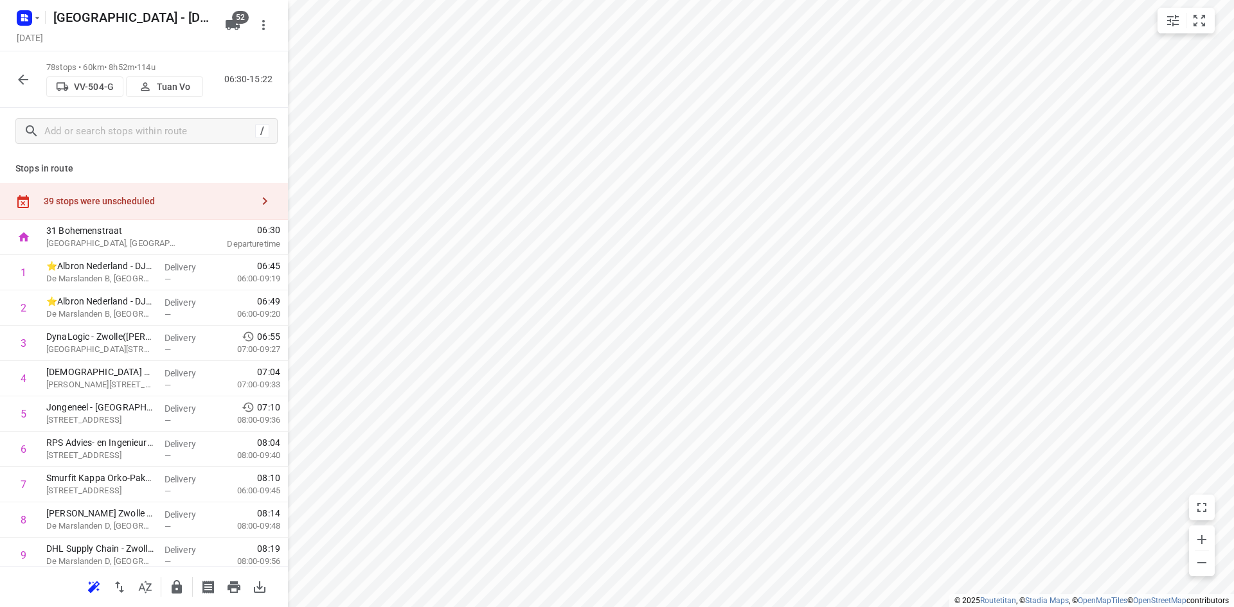
click at [16, 79] on icon "button" at bounding box center [22, 79] width 15 height 15
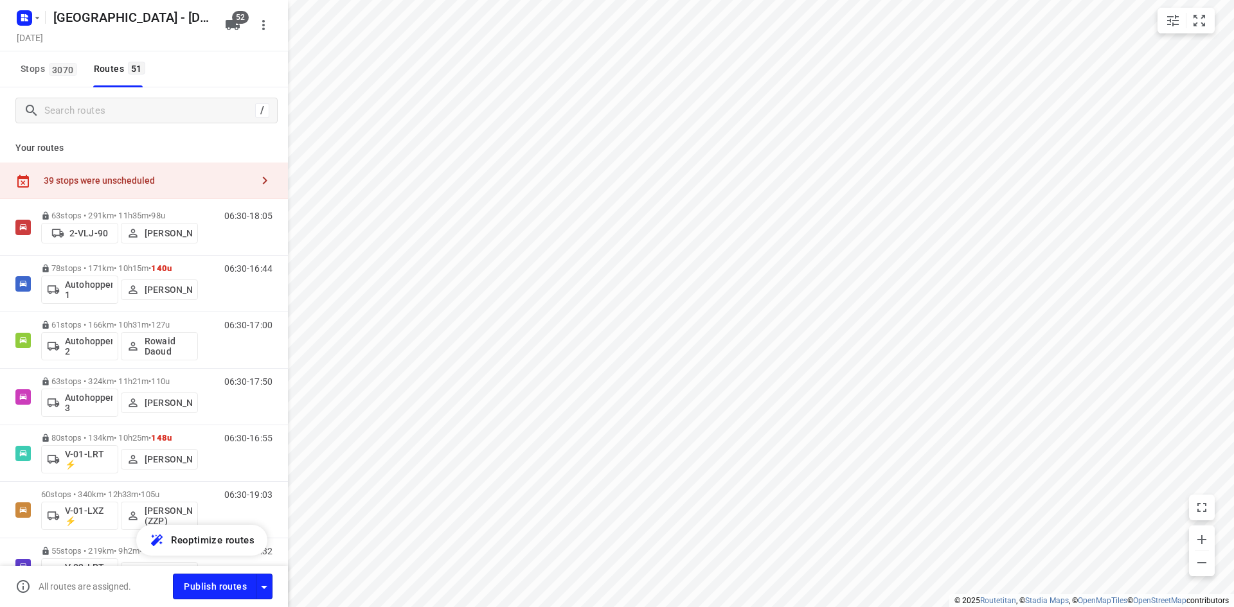
click at [138, 142] on p "Your routes" at bounding box center [143, 147] width 257 height 13
click at [180, 174] on div "39 stops were unscheduled" at bounding box center [144, 181] width 288 height 37
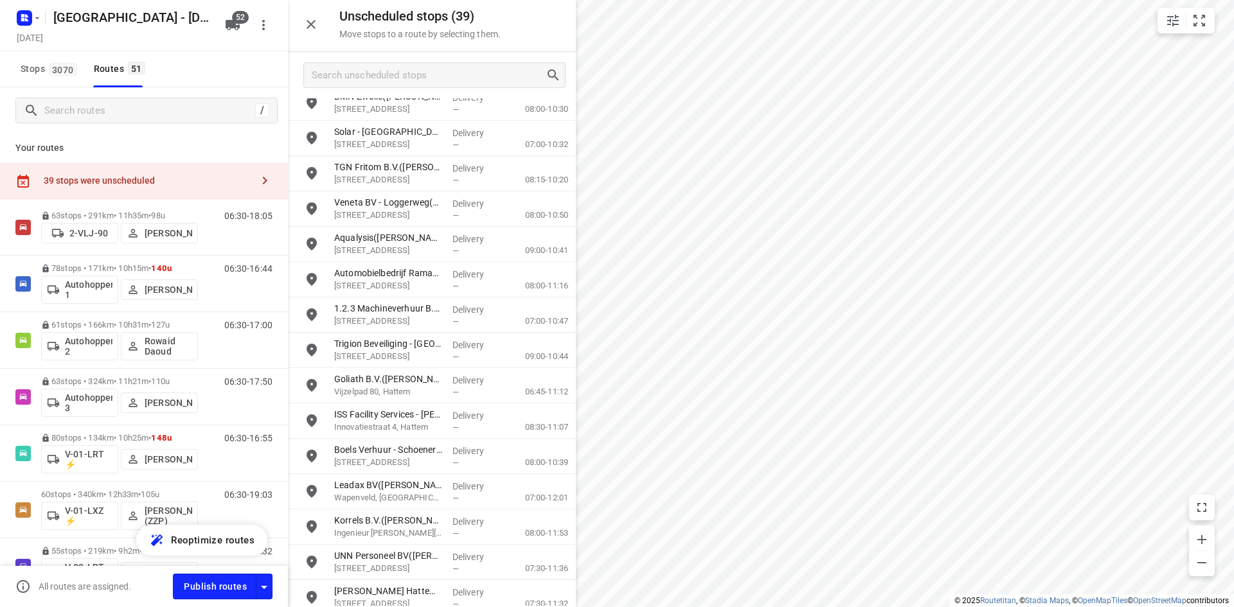
scroll to position [487, 0]
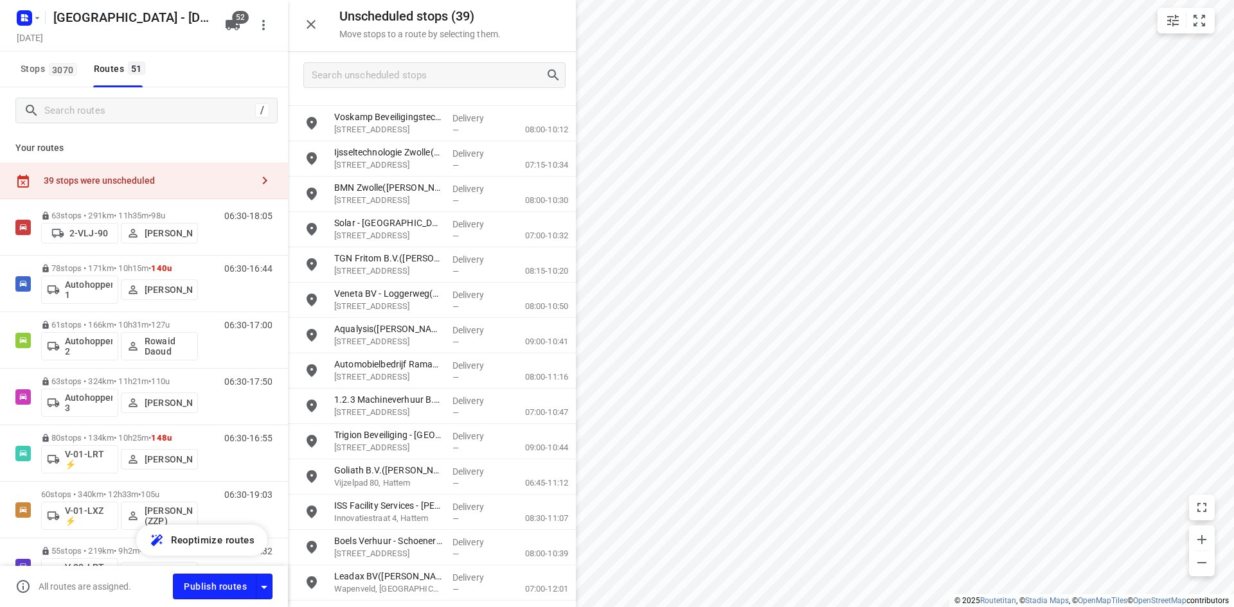
click at [315, 24] on icon "button" at bounding box center [310, 24] width 15 height 15
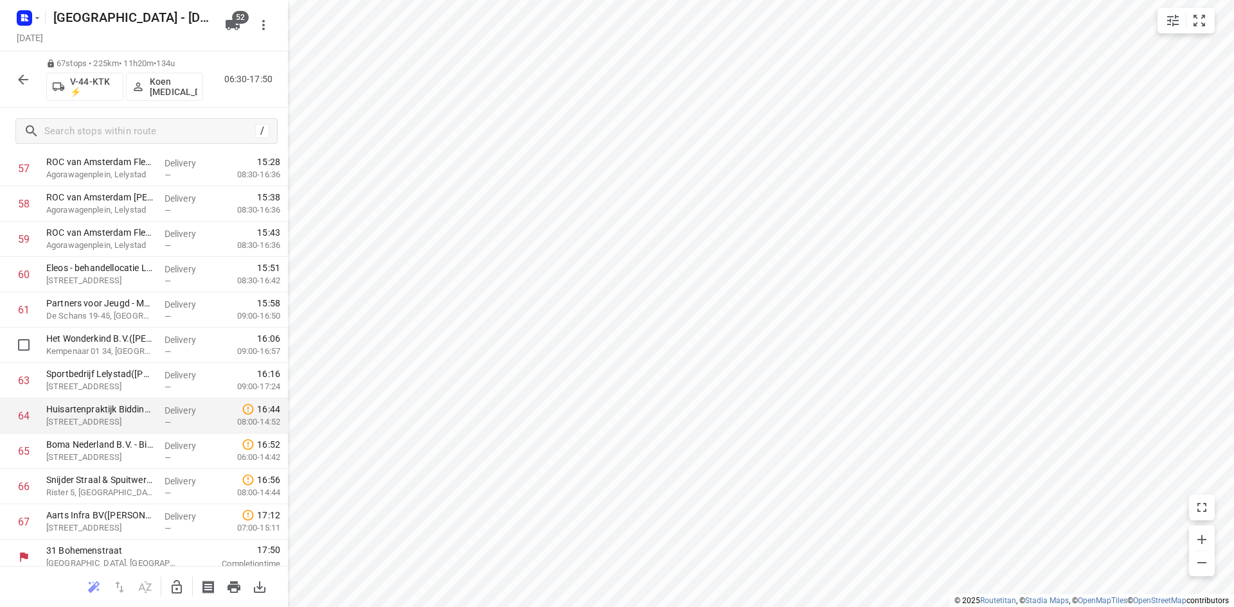
scroll to position [2093, 0]
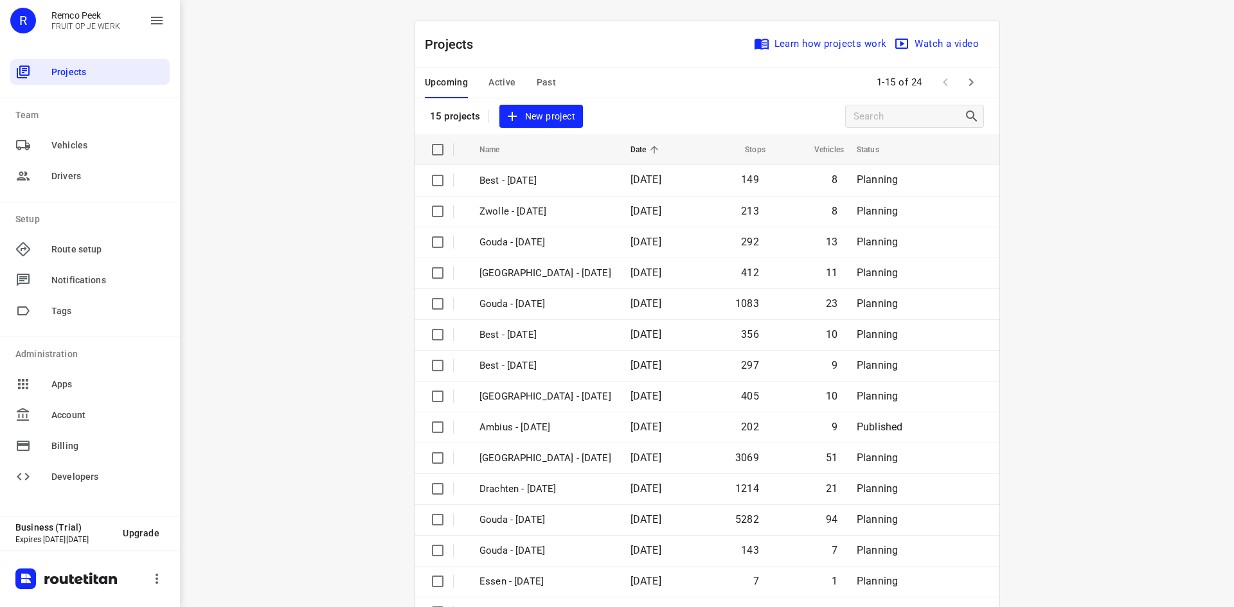
click at [537, 76] on span "Past" at bounding box center [547, 83] width 20 height 16
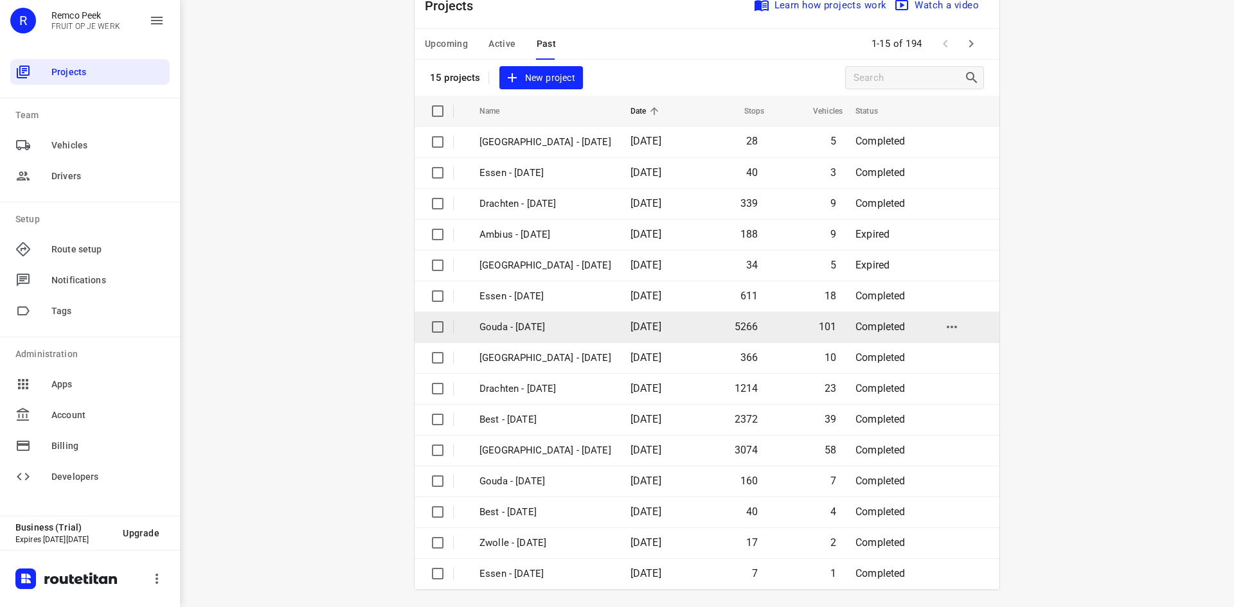
scroll to position [42, 0]
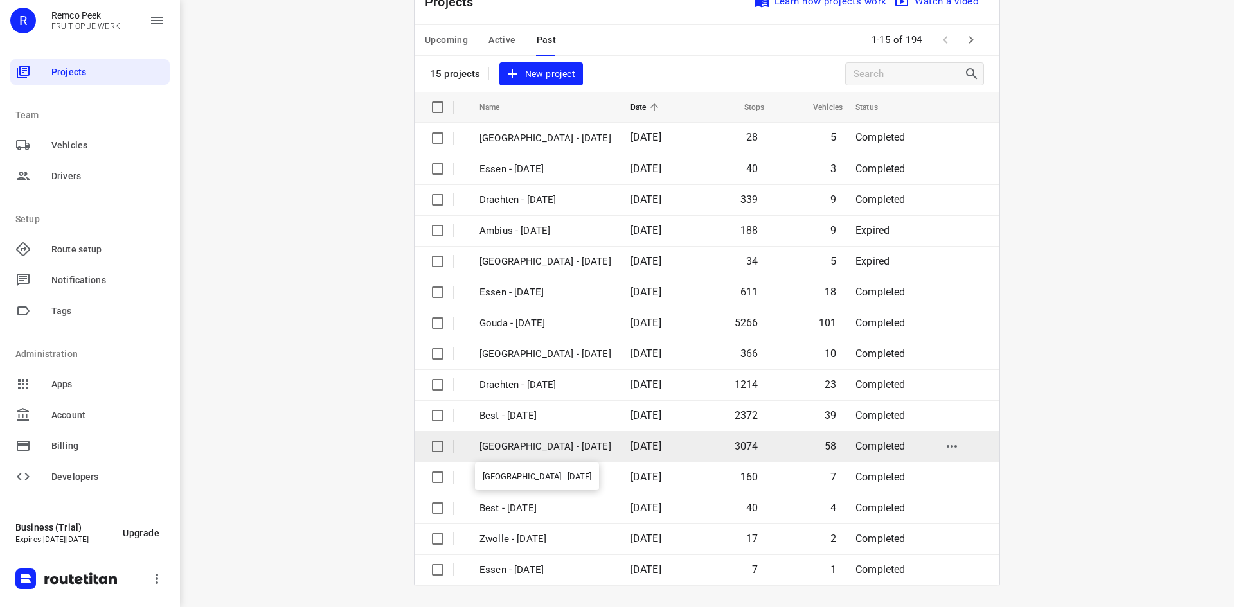
click at [542, 449] on p "[GEOGRAPHIC_DATA] - [DATE]" at bounding box center [545, 447] width 132 height 15
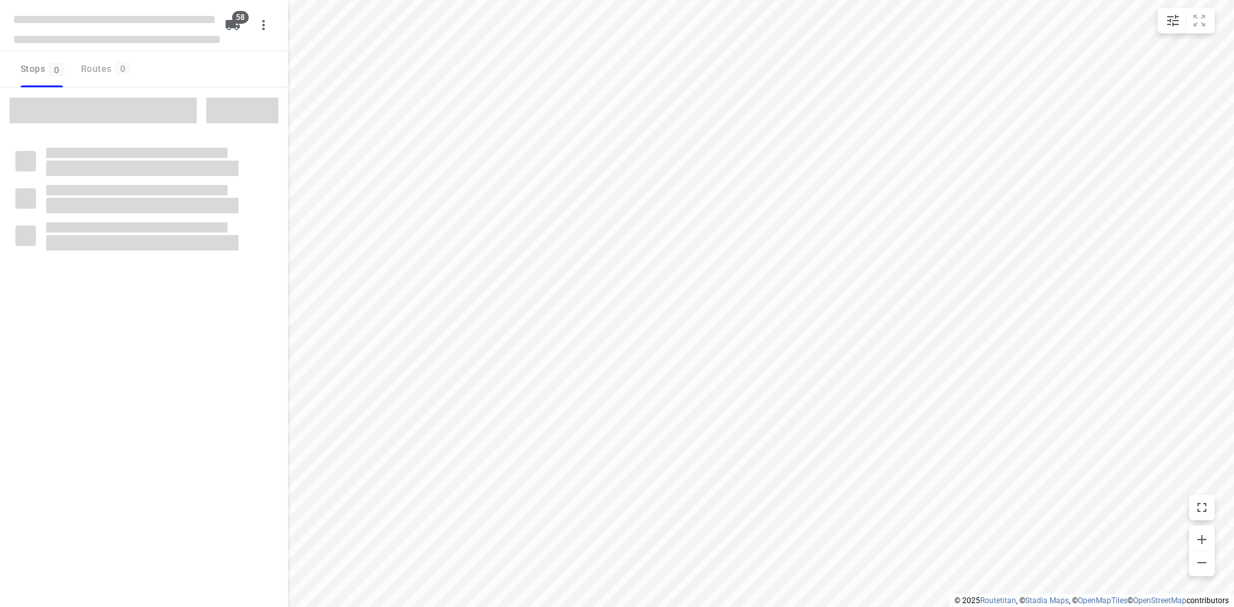
checkbox input "true"
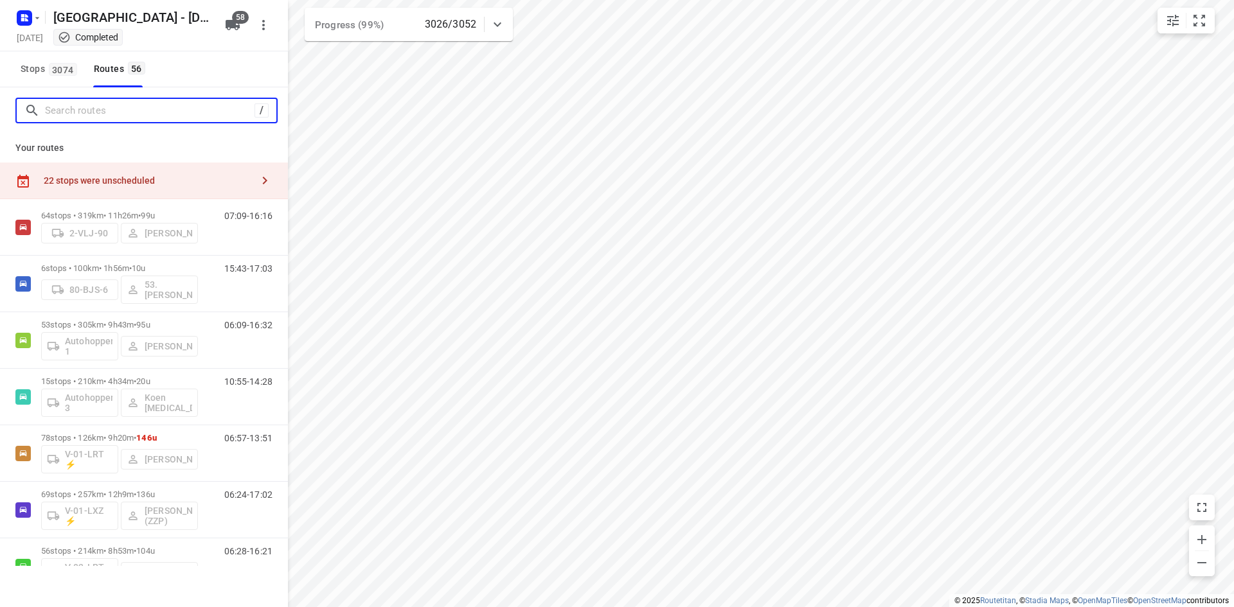
click at [143, 105] on input "Search routes" at bounding box center [150, 111] width 210 height 20
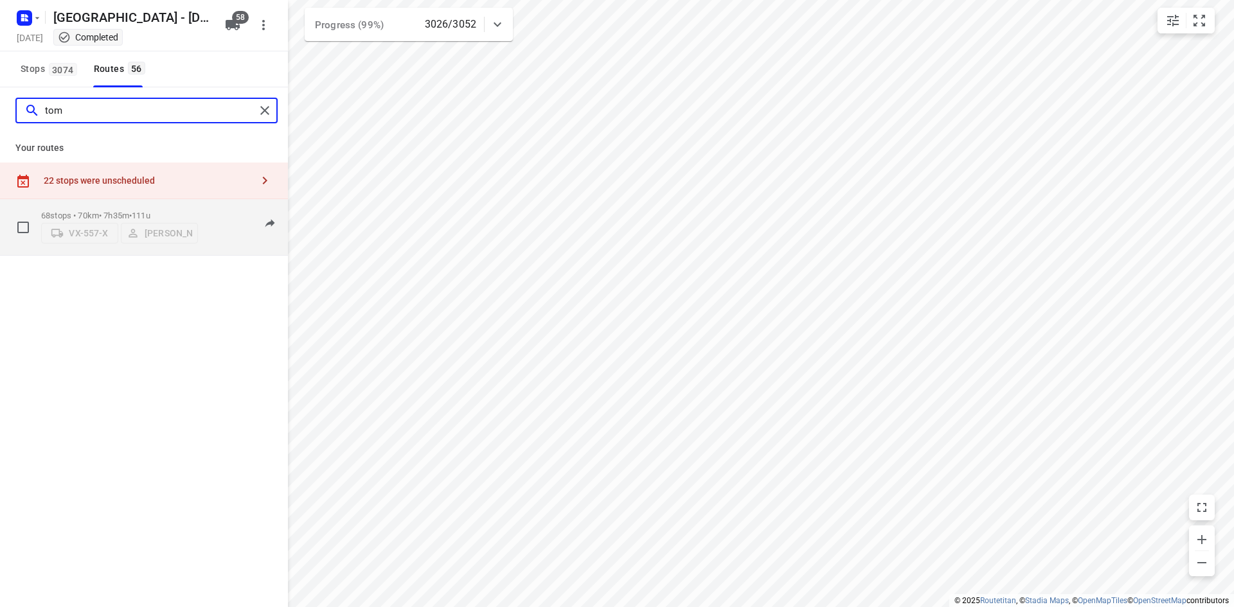
type input "tom"
click at [215, 244] on div "07:52-16:42" at bounding box center [240, 230] width 64 height 39
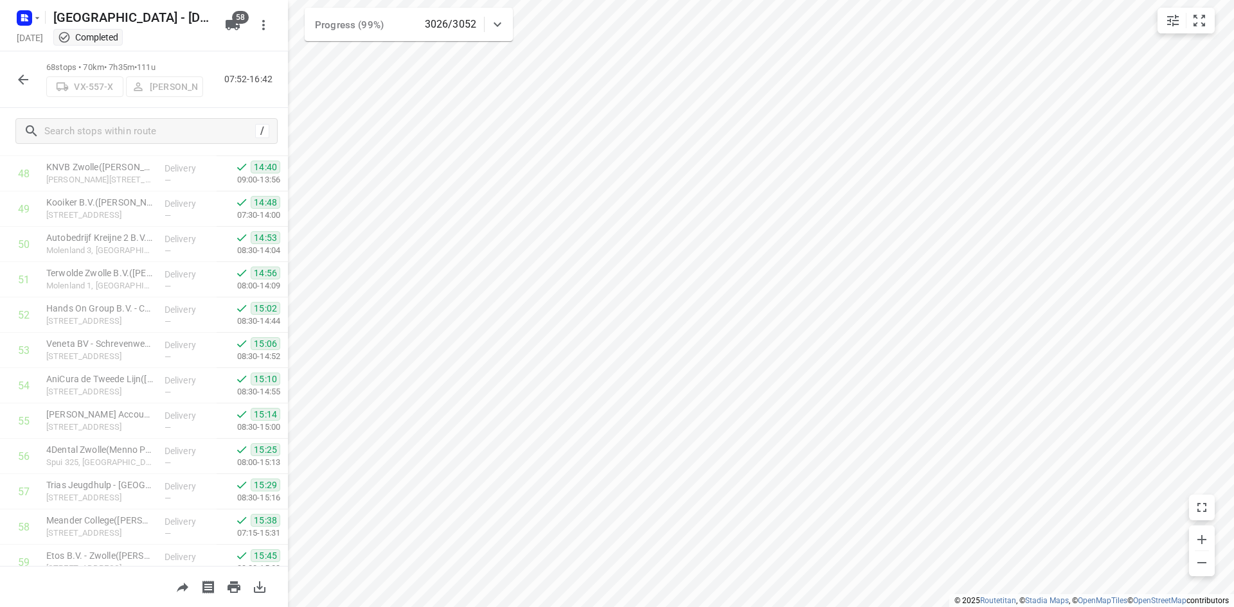
scroll to position [2128, 0]
